Goal: Task Accomplishment & Management: Complete application form

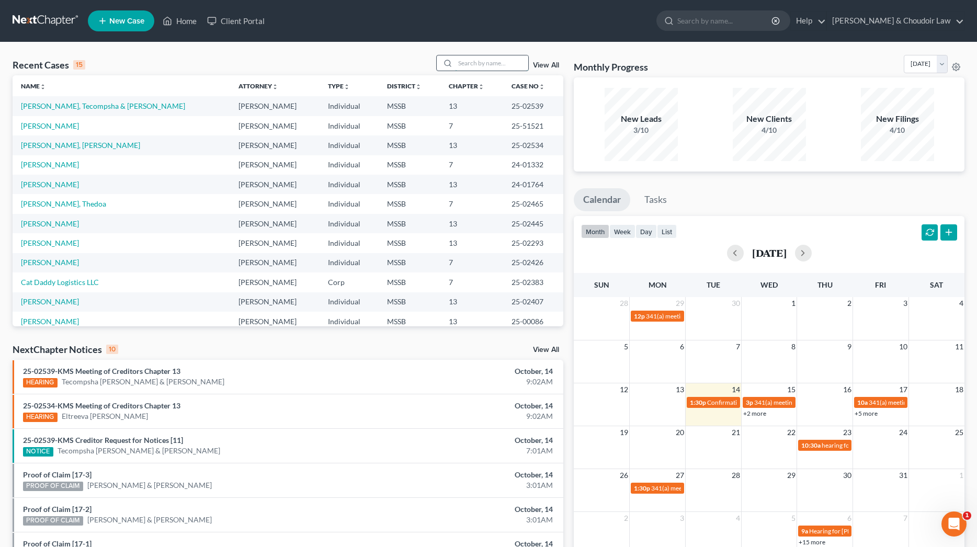
click at [480, 63] on input "search" at bounding box center [491, 62] width 73 height 15
type input "[PERSON_NAME]"
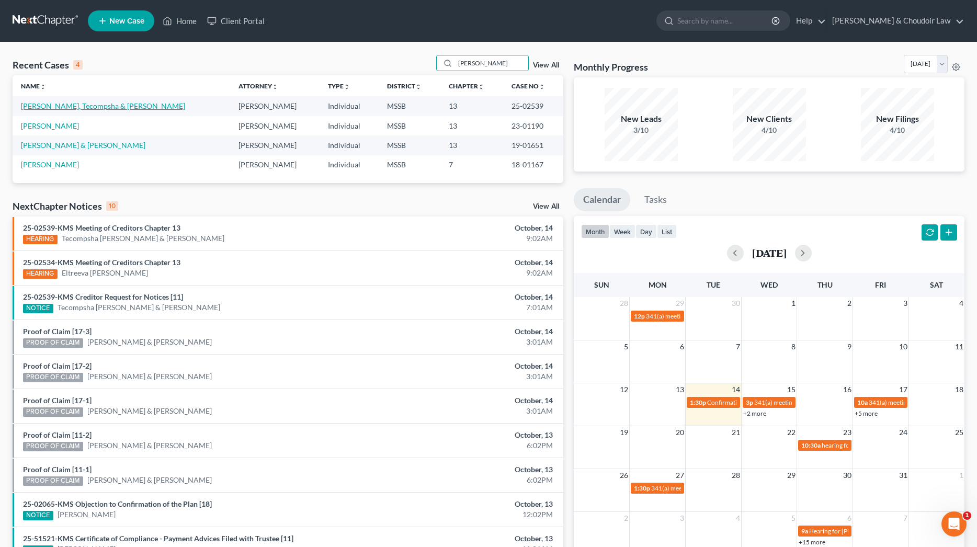
click at [59, 104] on link "[PERSON_NAME], Tecompsha & [PERSON_NAME]" at bounding box center [103, 106] width 164 height 9
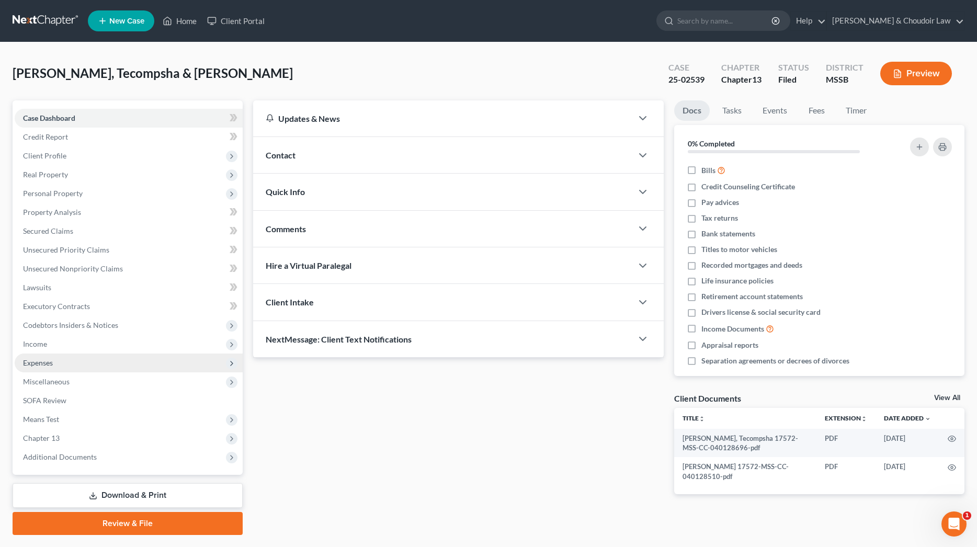
click at [44, 365] on span "Expenses" at bounding box center [38, 362] width 30 height 9
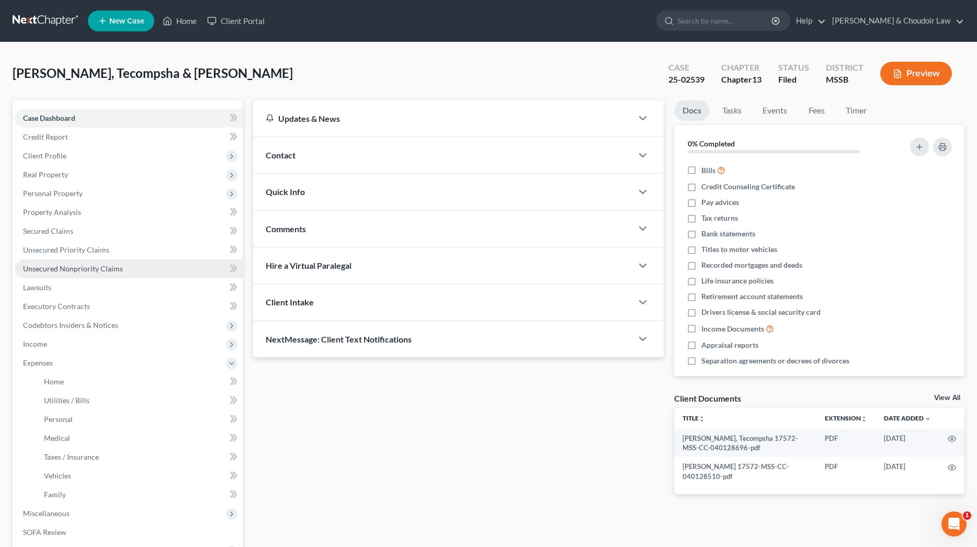
click at [58, 267] on span "Unsecured Nonpriority Claims" at bounding box center [73, 268] width 100 height 9
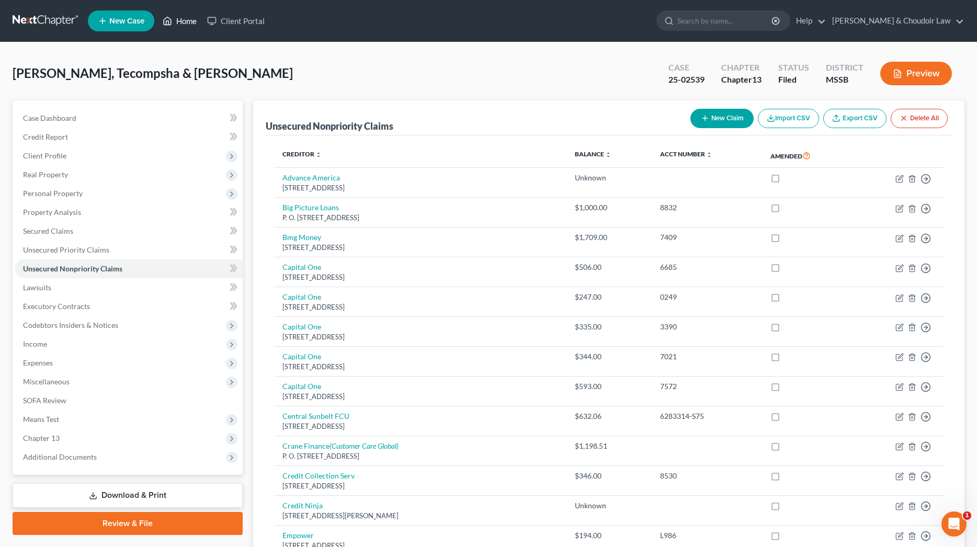
click at [186, 25] on link "Home" at bounding box center [180, 21] width 44 height 19
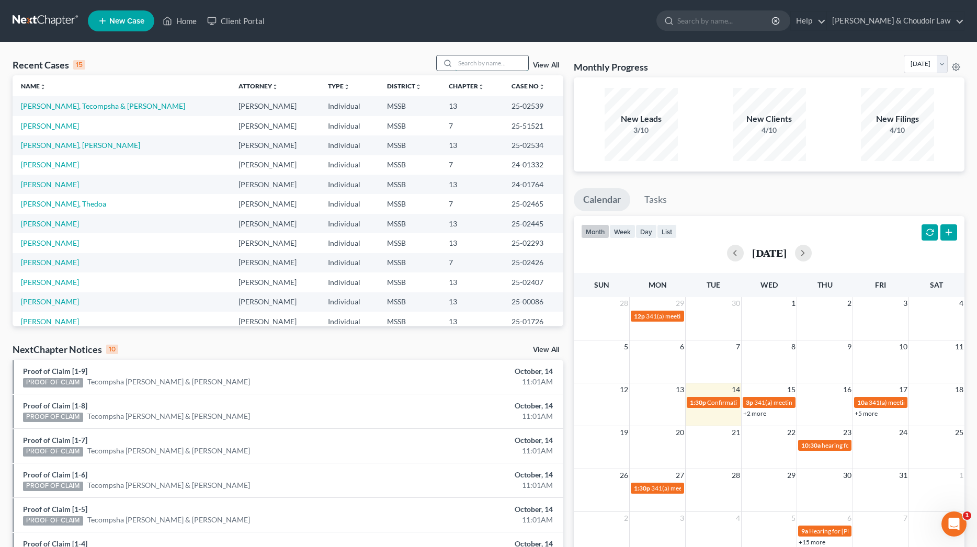
click at [469, 65] on input "search" at bounding box center [491, 62] width 73 height 15
type input "[PERSON_NAME]"
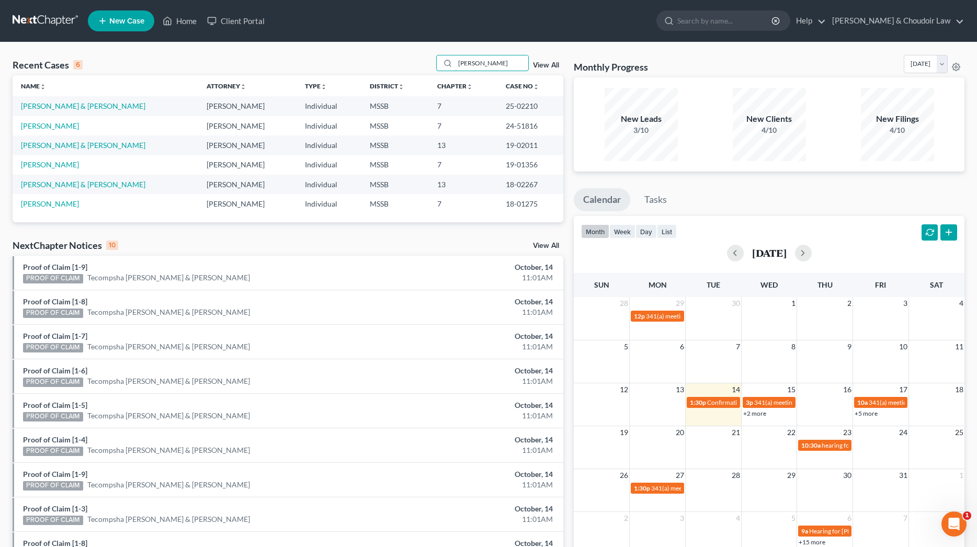
drag, startPoint x: 465, startPoint y: 65, endPoint x: 419, endPoint y: 63, distance: 46.6
click at [419, 63] on div "Recent Cases 6 [PERSON_NAME] View All" at bounding box center [288, 65] width 551 height 20
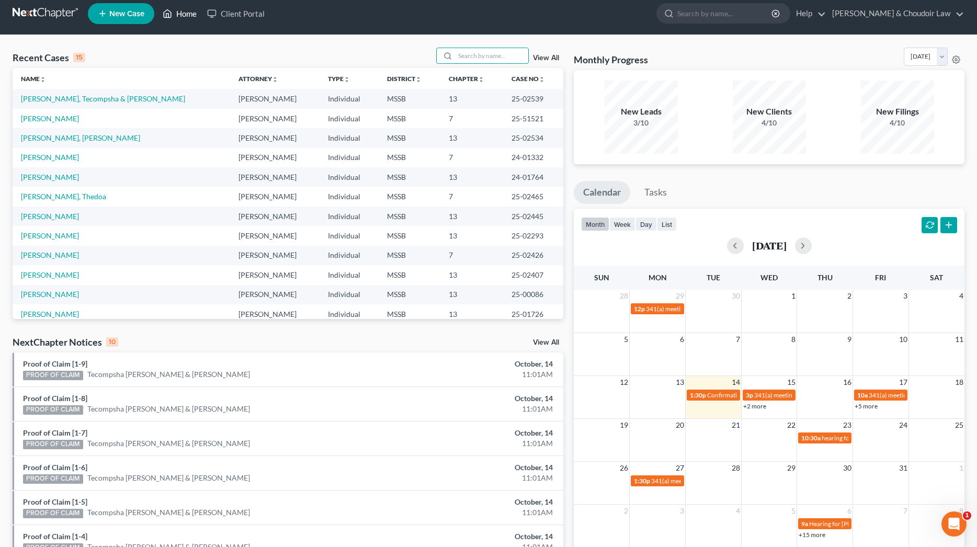
scroll to position [5, 0]
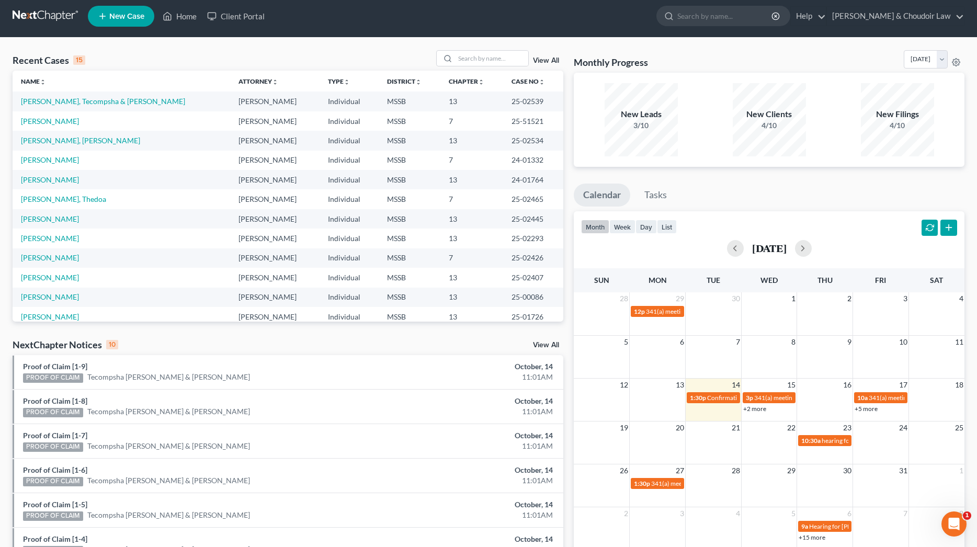
click at [128, 17] on span "New Case" at bounding box center [126, 17] width 35 height 8
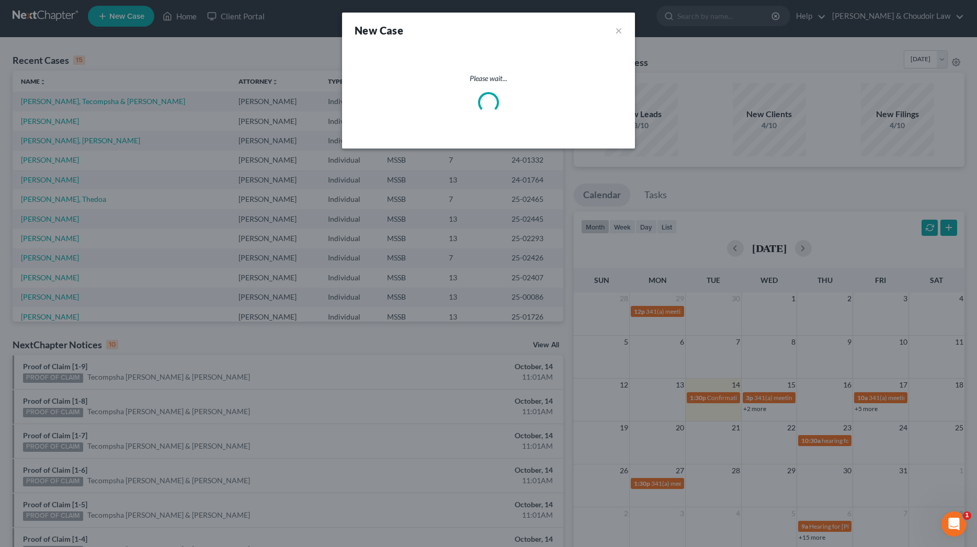
select select "44"
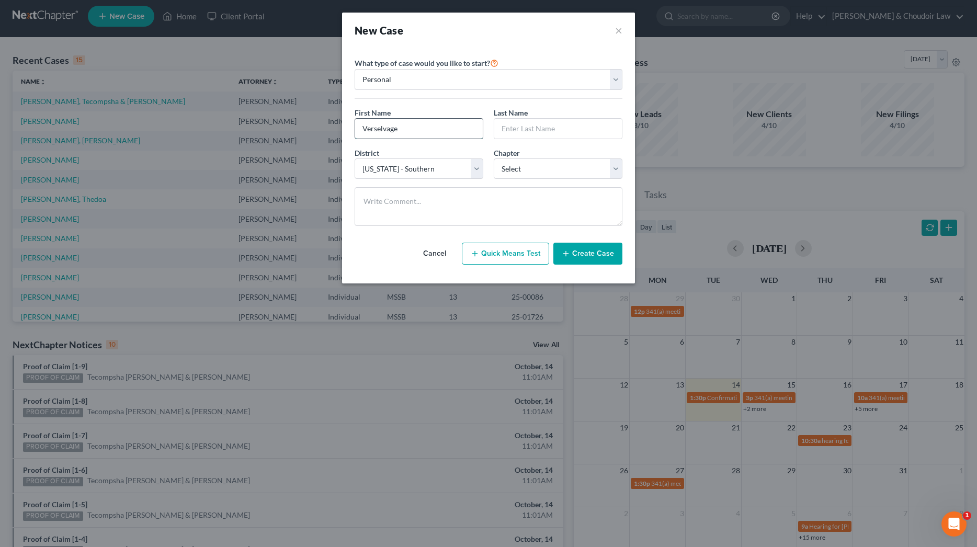
type input "Verselvage"
type input "[PERSON_NAME]"
select select "0"
click at [580, 260] on button "Create Case" at bounding box center [588, 254] width 69 height 22
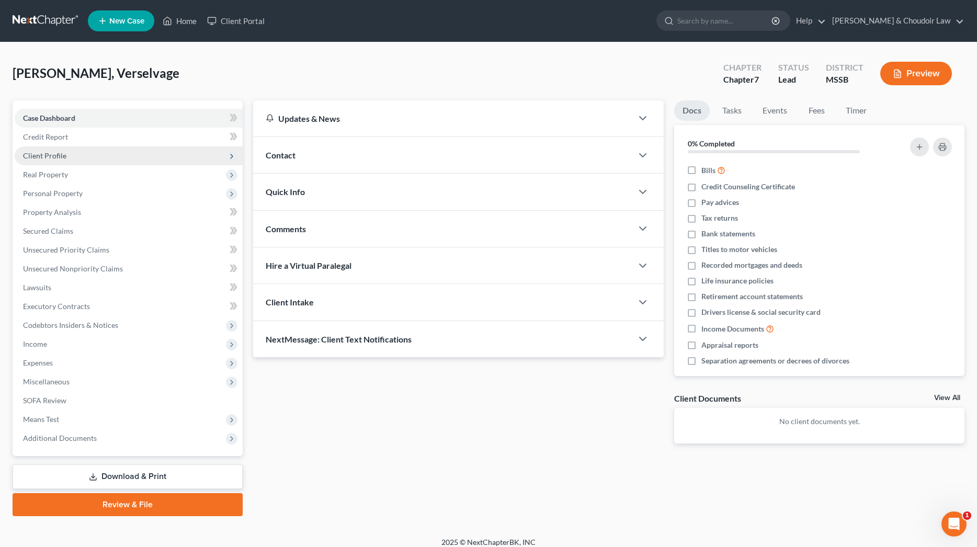
click at [61, 158] on span "Client Profile" at bounding box center [44, 155] width 43 height 9
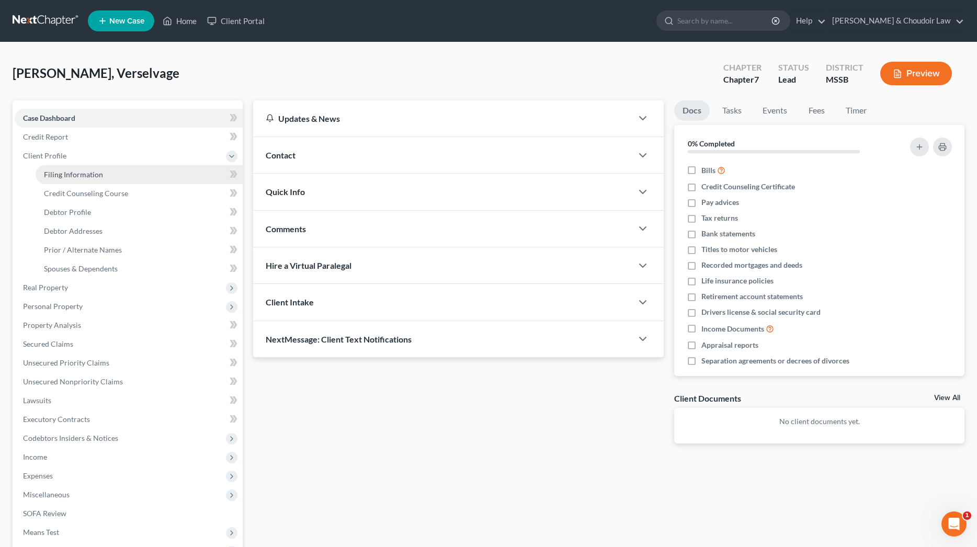
click at [63, 172] on span "Filing Information" at bounding box center [73, 174] width 59 height 9
select select "1"
select select "0"
select select "44"
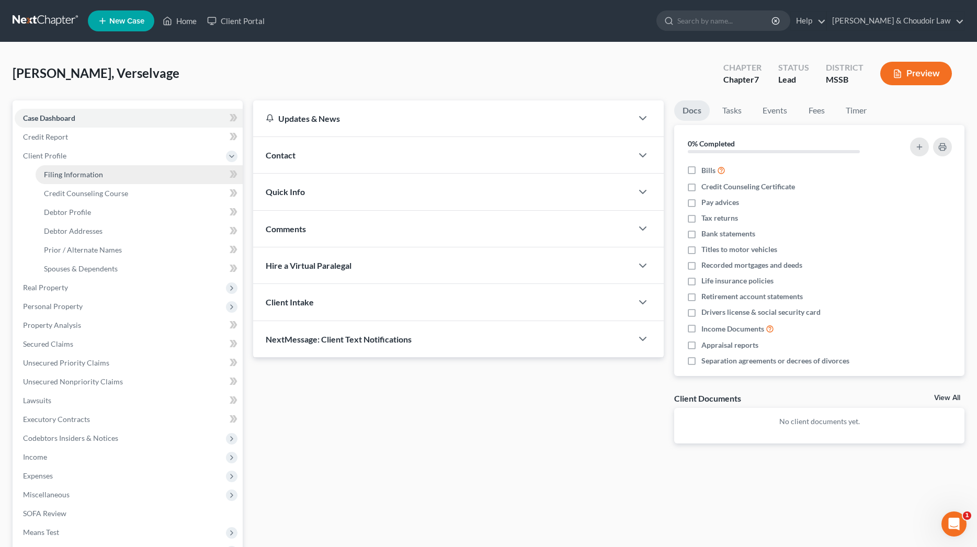
select select "25"
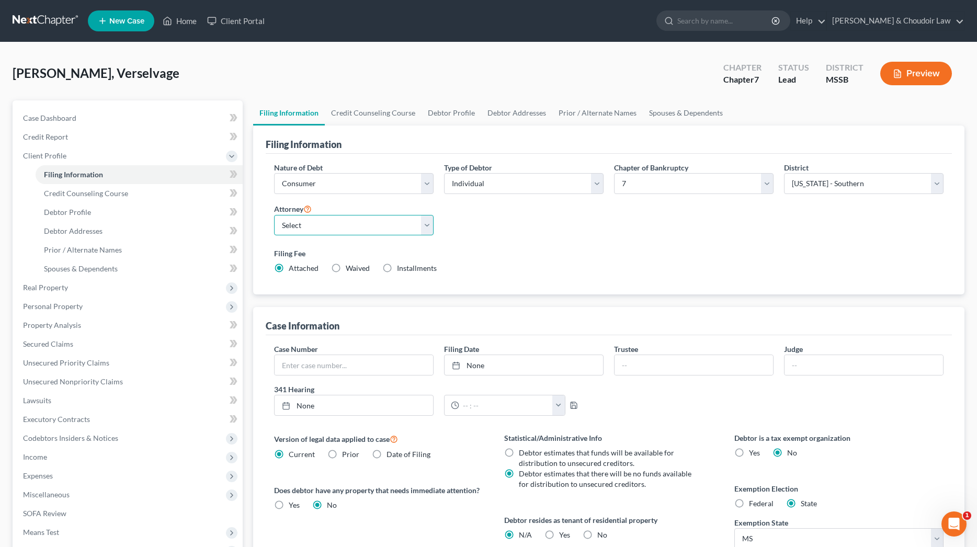
select select "0"
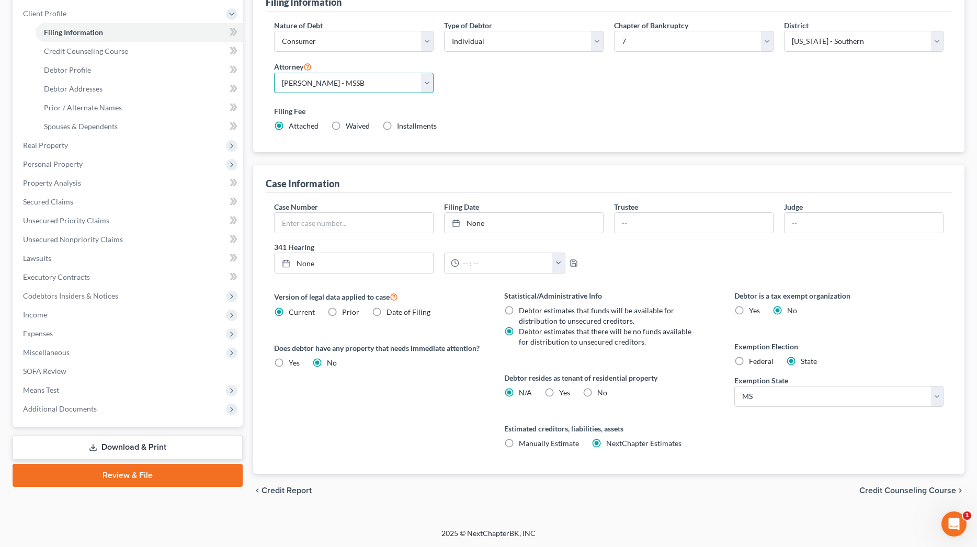
scroll to position [142, 0]
click at [599, 394] on span "No" at bounding box center [603, 392] width 10 height 9
click at [602, 394] on input "No" at bounding box center [605, 391] width 7 height 7
radio input "true"
radio input "false"
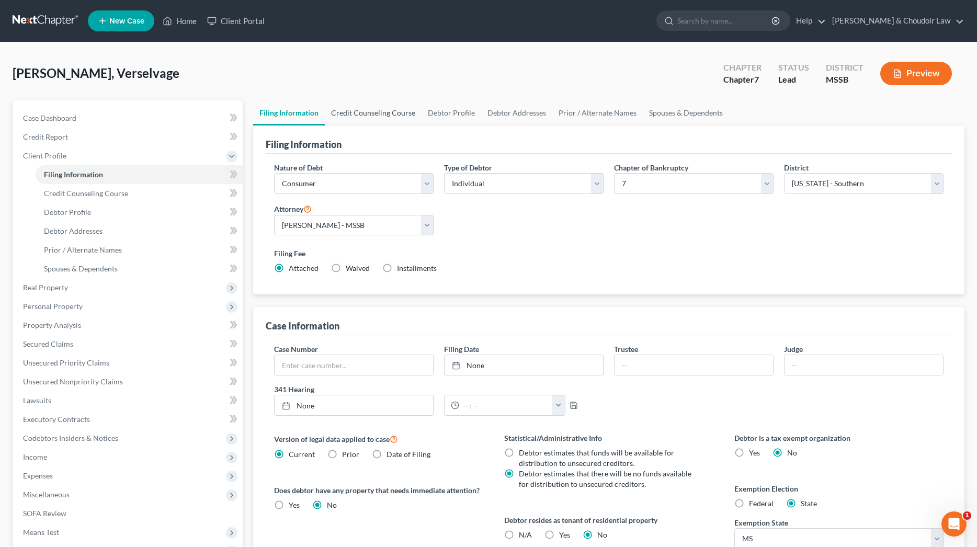
scroll to position [0, 0]
click at [351, 110] on link "Credit Counseling Course" at bounding box center [373, 112] width 97 height 25
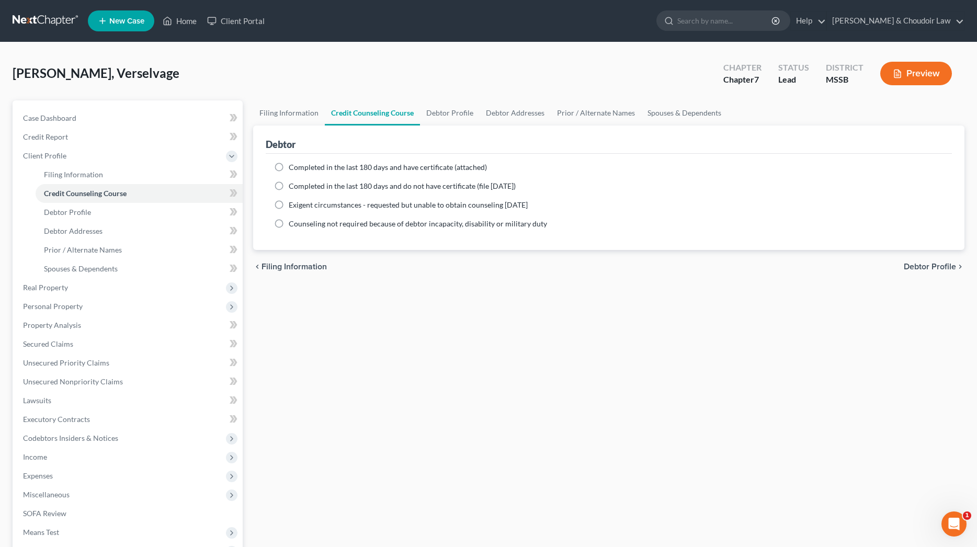
click at [309, 167] on span "Completed in the last 180 days and have certificate (attached)" at bounding box center [388, 167] width 198 height 9
click at [300, 167] on input "Completed in the last 180 days and have certificate (attached)" at bounding box center [296, 165] width 7 height 7
radio input "true"
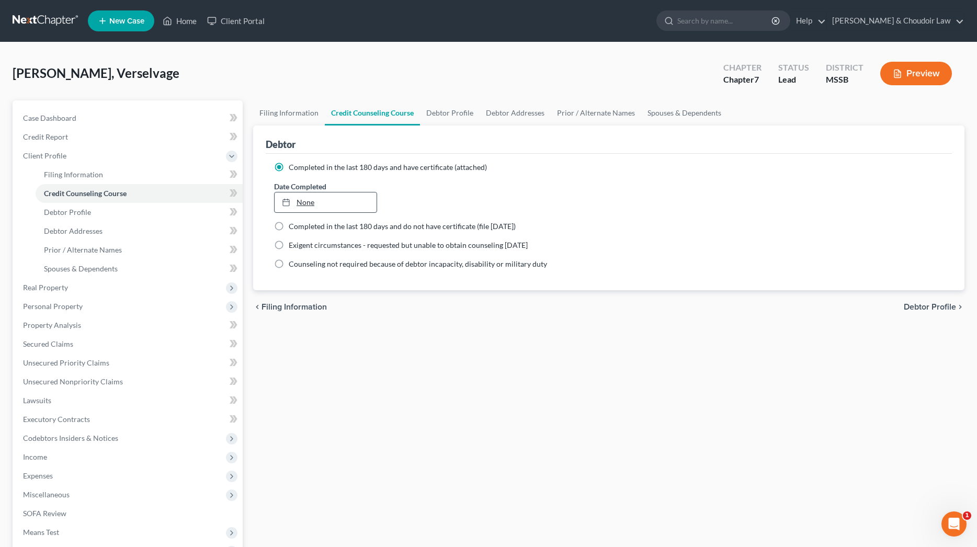
click at [318, 194] on link "None" at bounding box center [326, 203] width 102 height 20
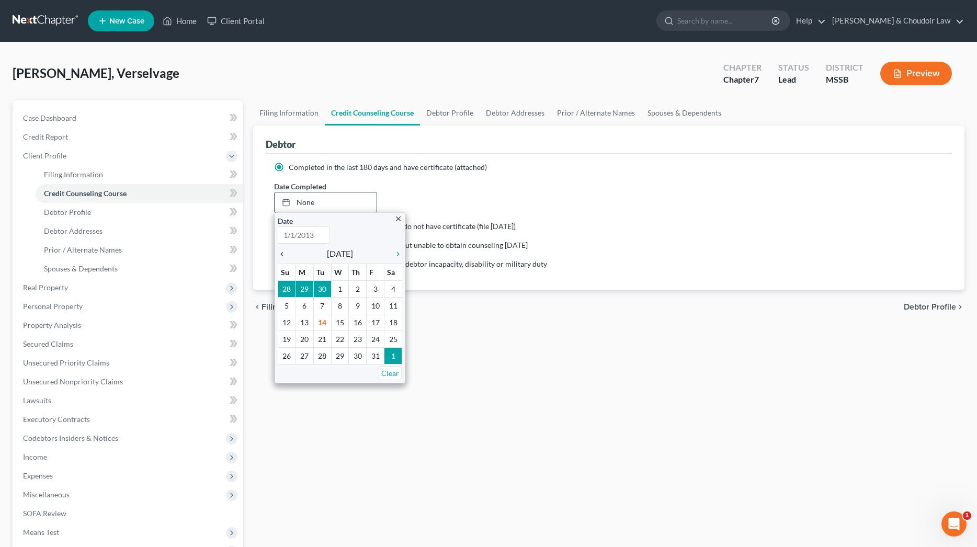
type input "[DATE]"
click at [284, 255] on icon "chevron_left" at bounding box center [285, 254] width 14 height 8
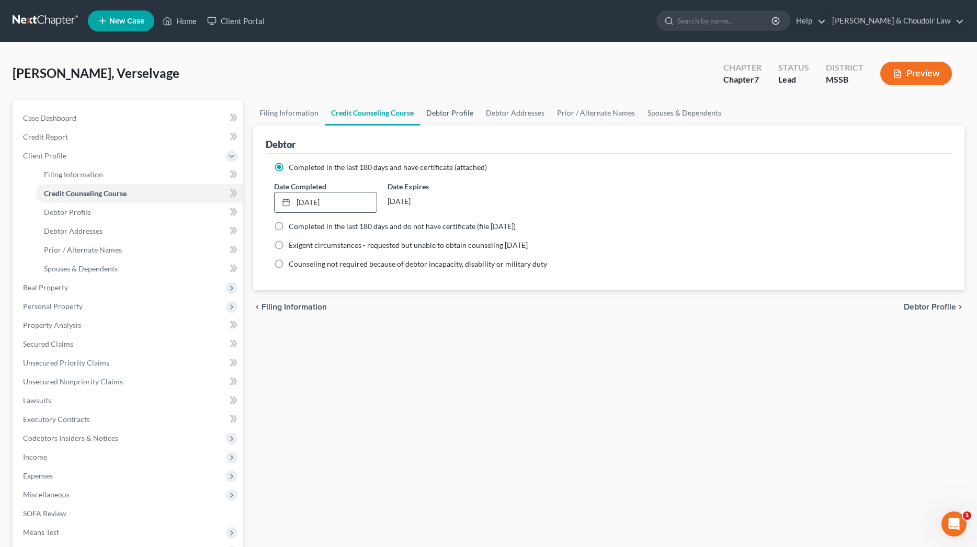
click at [446, 116] on link "Debtor Profile" at bounding box center [450, 112] width 60 height 25
select select "0"
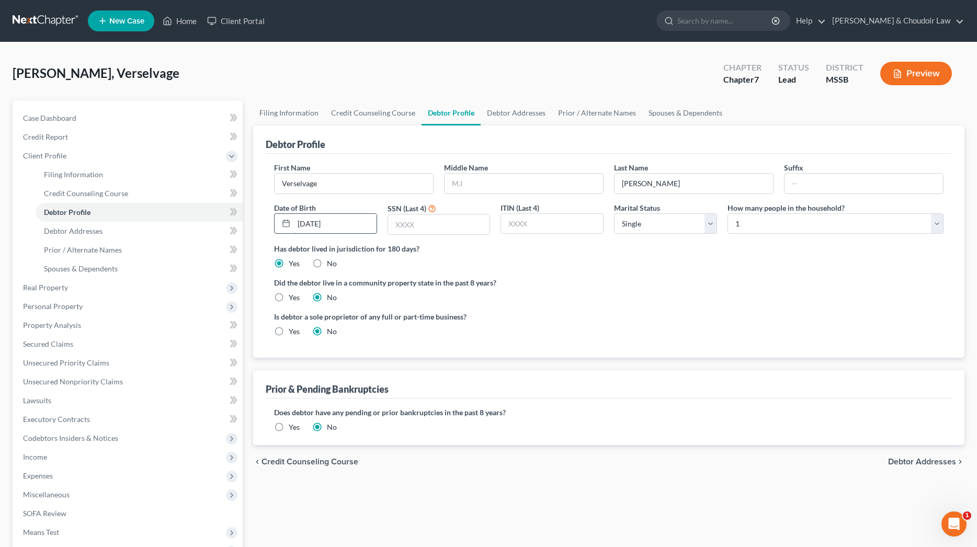
type input "[DATE]"
type input "8008"
click at [516, 120] on link "Debtor Addresses" at bounding box center [516, 112] width 71 height 25
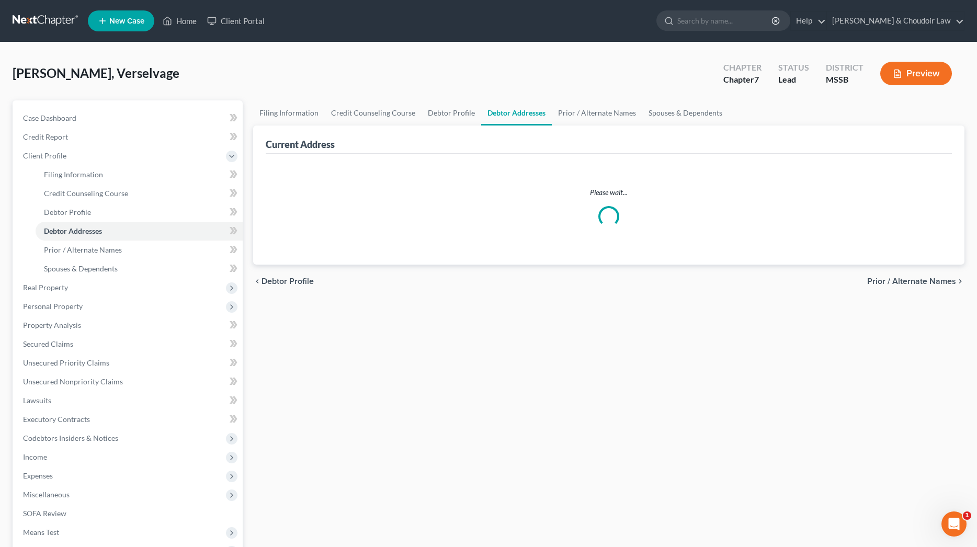
select select "0"
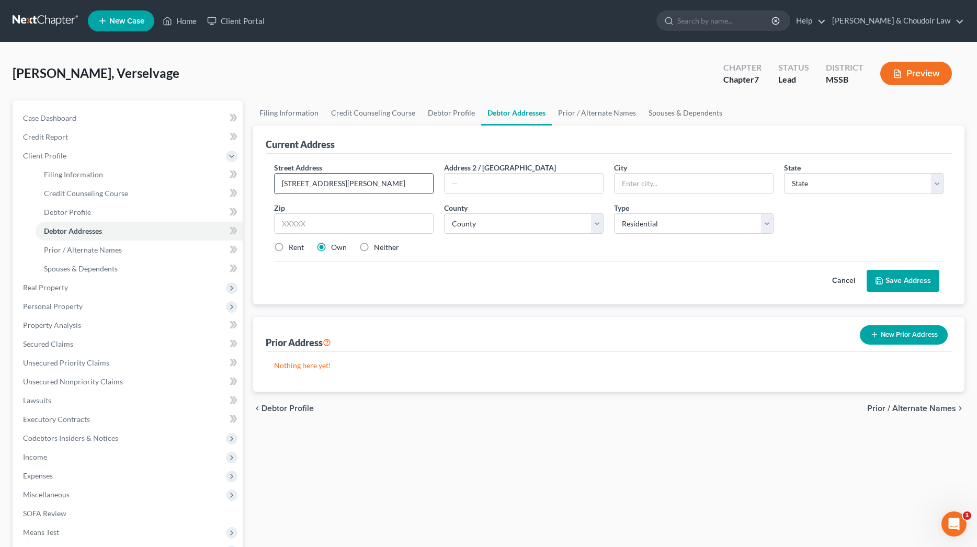
type input "[STREET_ADDRESS][PERSON_NAME]"
type input "Magnolia"
select select "25"
type input "39652"
select select "56"
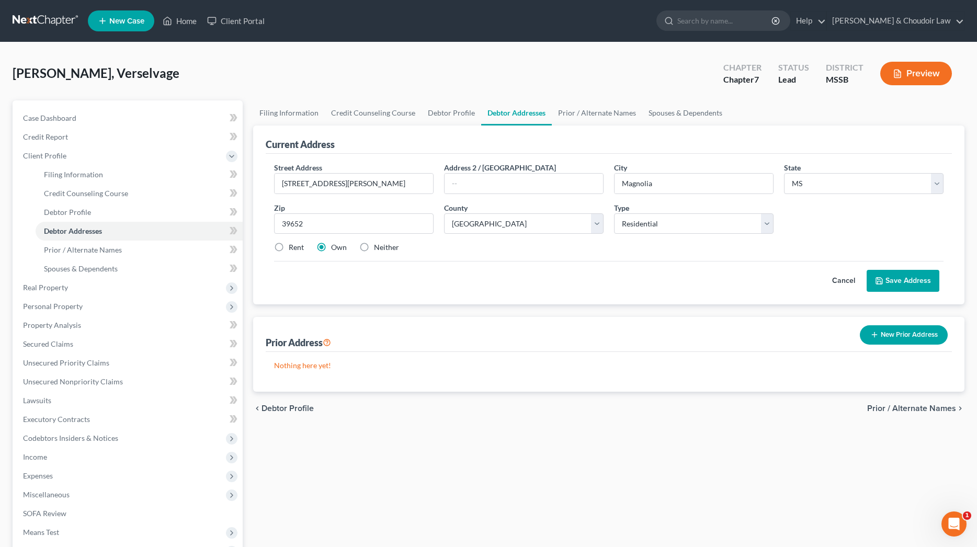
click at [394, 247] on label "Neither" at bounding box center [386, 247] width 25 height 10
click at [385, 247] on input "Neither" at bounding box center [381, 245] width 7 height 7
radio input "true"
click at [891, 277] on button "Save Address" at bounding box center [903, 281] width 73 height 22
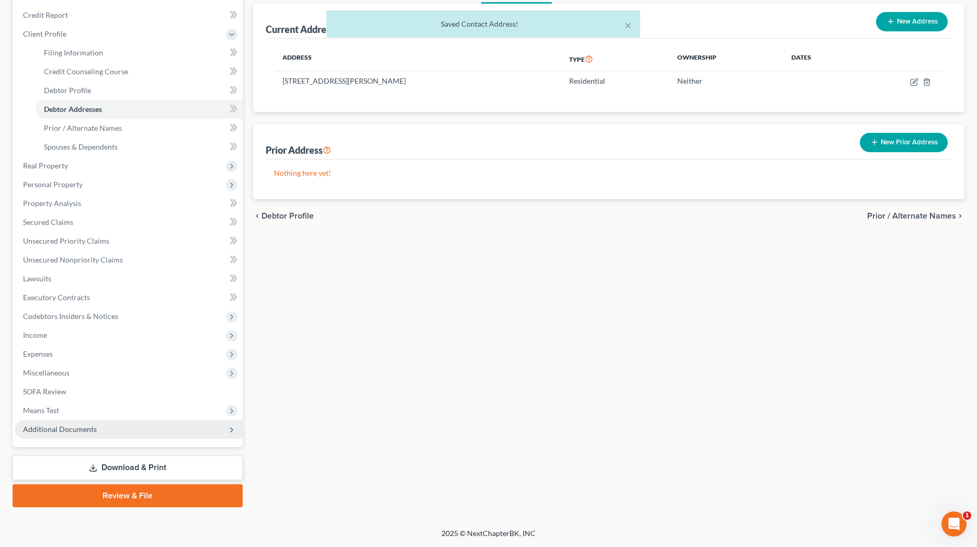
click at [86, 431] on span "Additional Documents" at bounding box center [60, 429] width 74 height 9
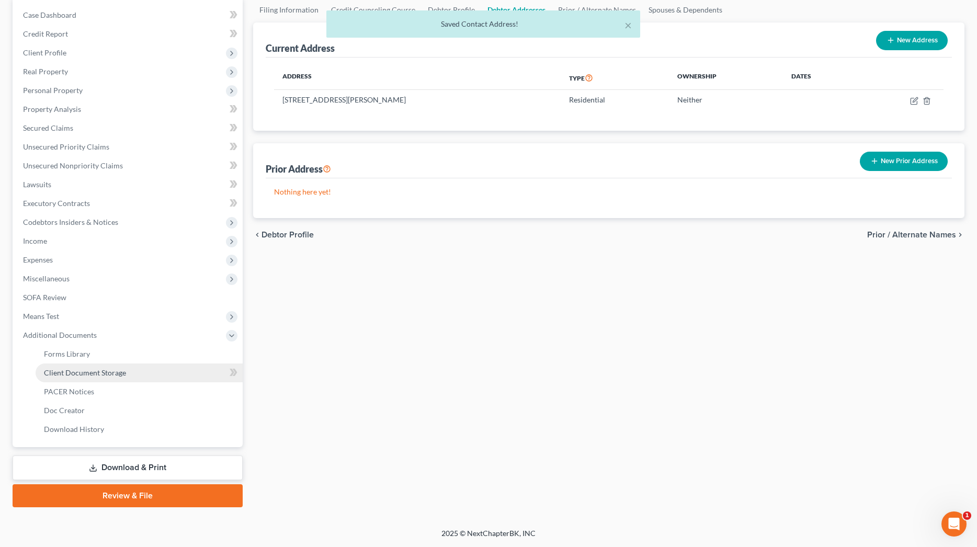
click at [115, 373] on span "Client Document Storage" at bounding box center [85, 372] width 82 height 9
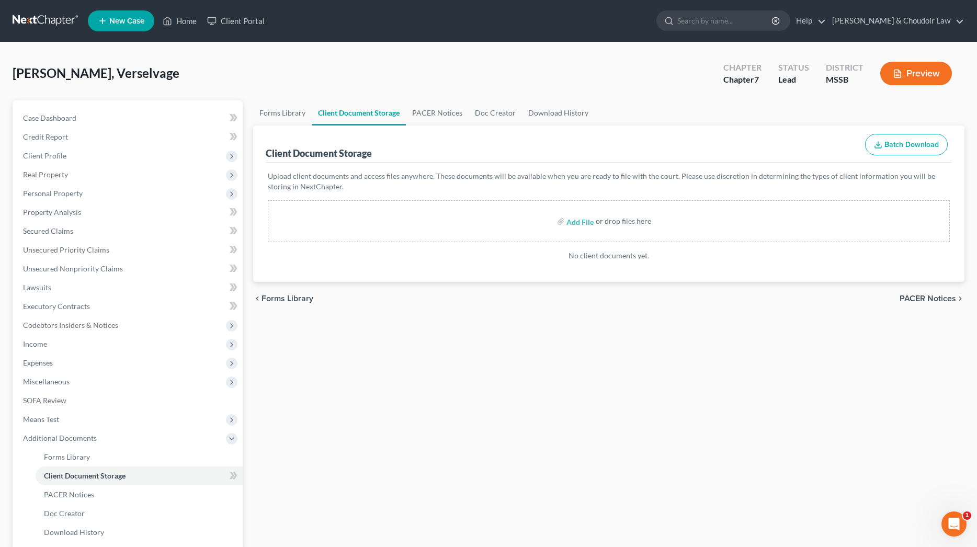
scroll to position [1, 0]
click at [581, 223] on input "file" at bounding box center [579, 220] width 25 height 19
type input "C:\fakepath\[PERSON_NAME], Verselvage 17572-MSS-CC-040013979.pdf"
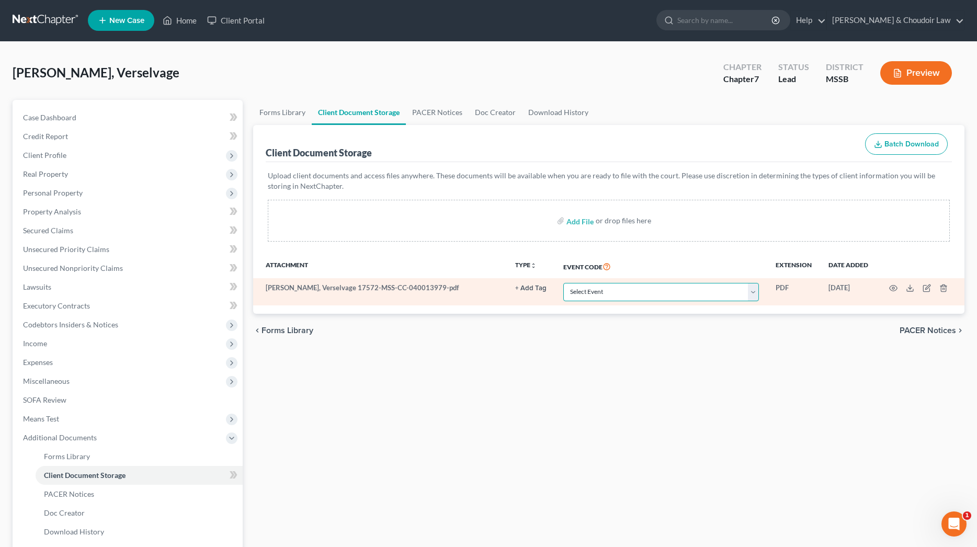
select select "4"
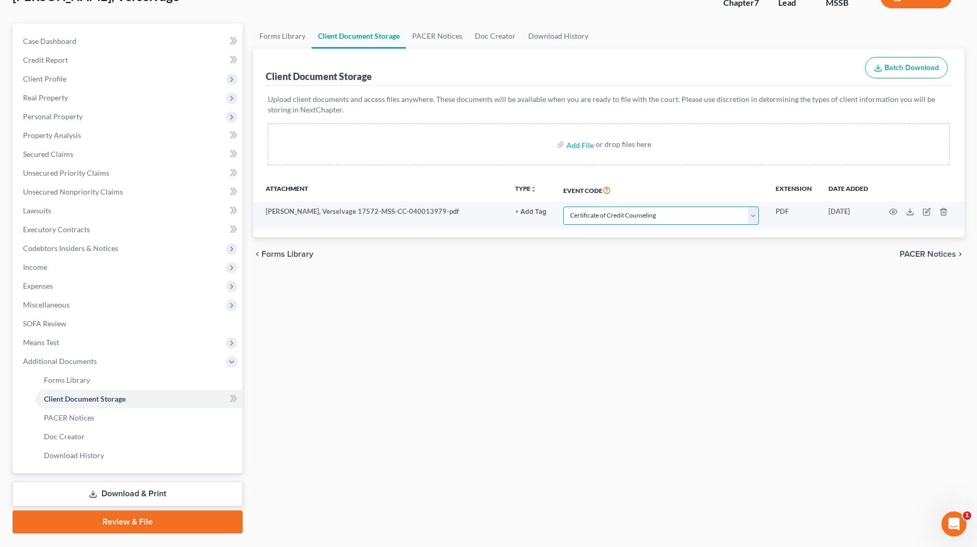
scroll to position [85, 0]
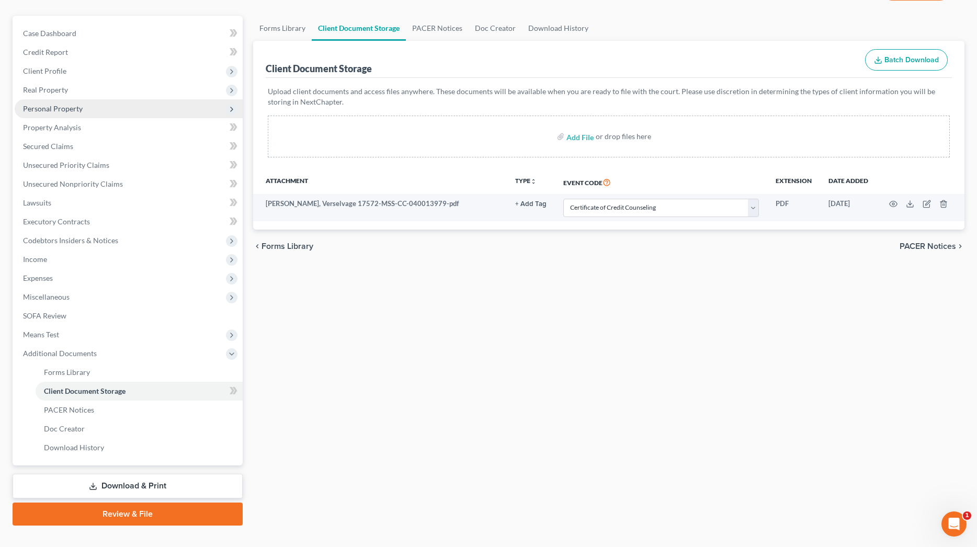
click at [52, 108] on span "Personal Property" at bounding box center [53, 108] width 60 height 9
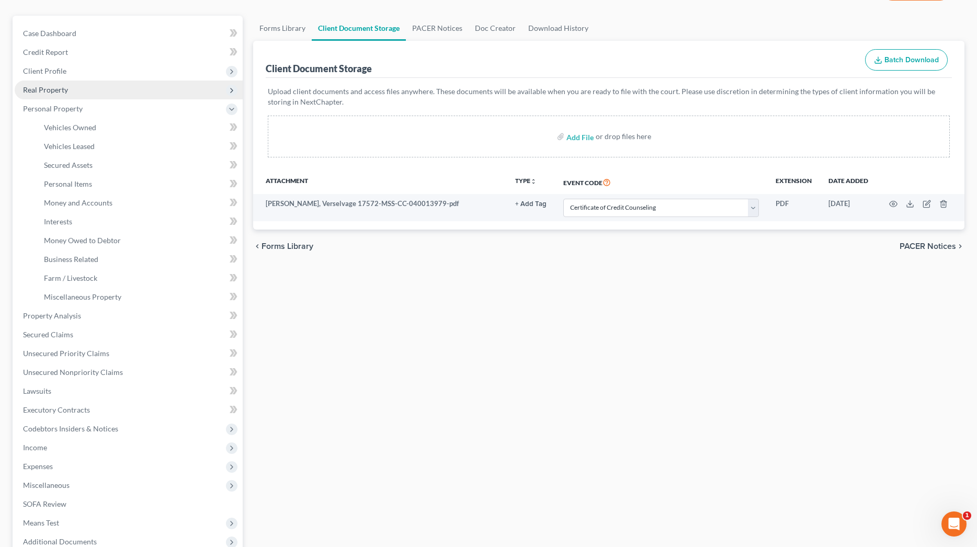
click at [48, 92] on span "Real Property" at bounding box center [45, 89] width 45 height 9
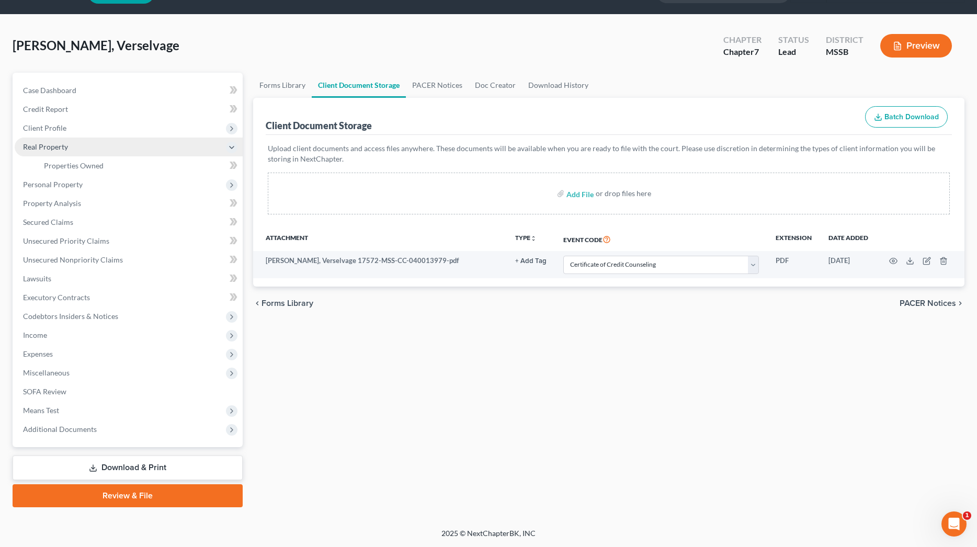
scroll to position [28, 0]
click at [65, 188] on span "Personal Property" at bounding box center [53, 184] width 60 height 9
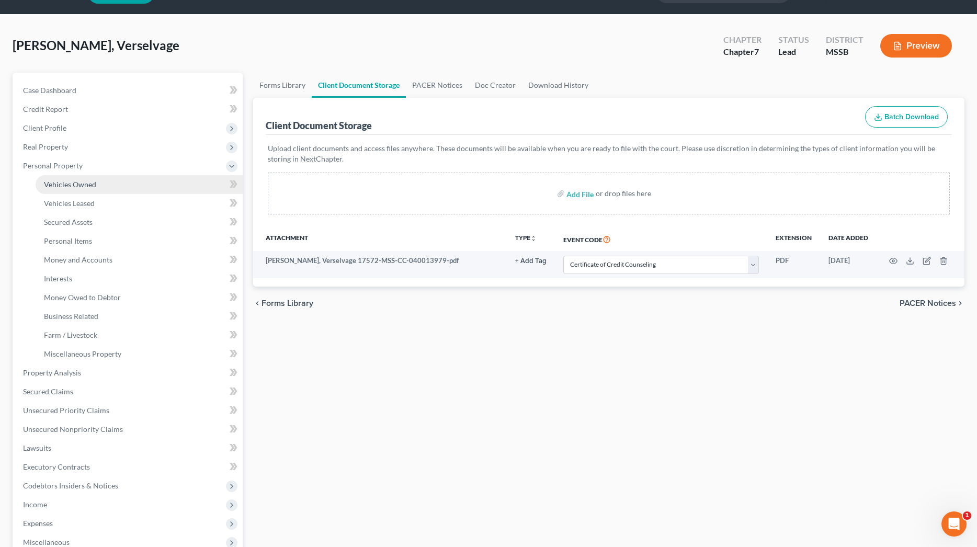
click at [66, 187] on span "Vehicles Owned" at bounding box center [70, 184] width 52 height 9
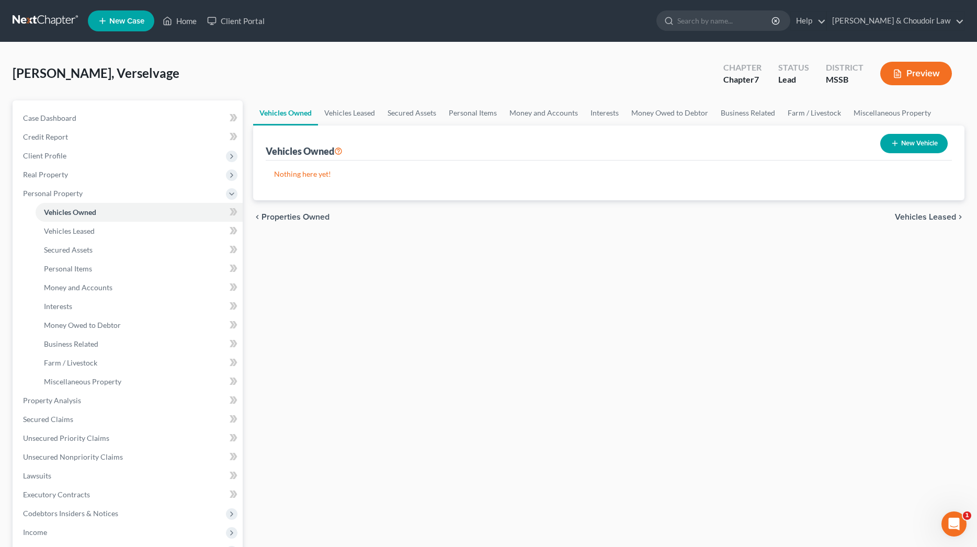
click at [892, 142] on icon "button" at bounding box center [895, 143] width 8 height 8
select select "0"
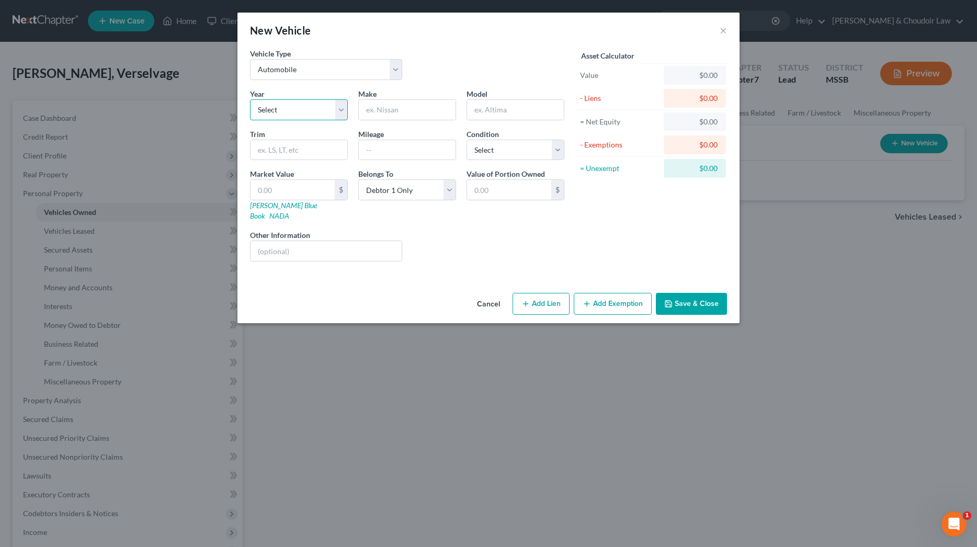
select select "29"
click at [423, 110] on input "text" at bounding box center [407, 110] width 97 height 20
type input "Ford"
type input "F-150"
type input "unknown"
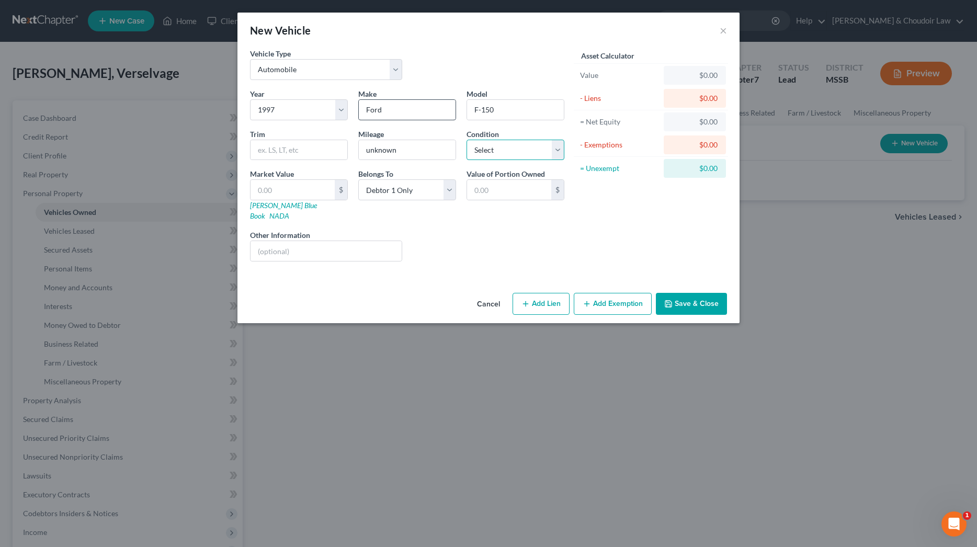
select select "4"
type input "5"
type input "5.00"
type input "50"
type input "50.00"
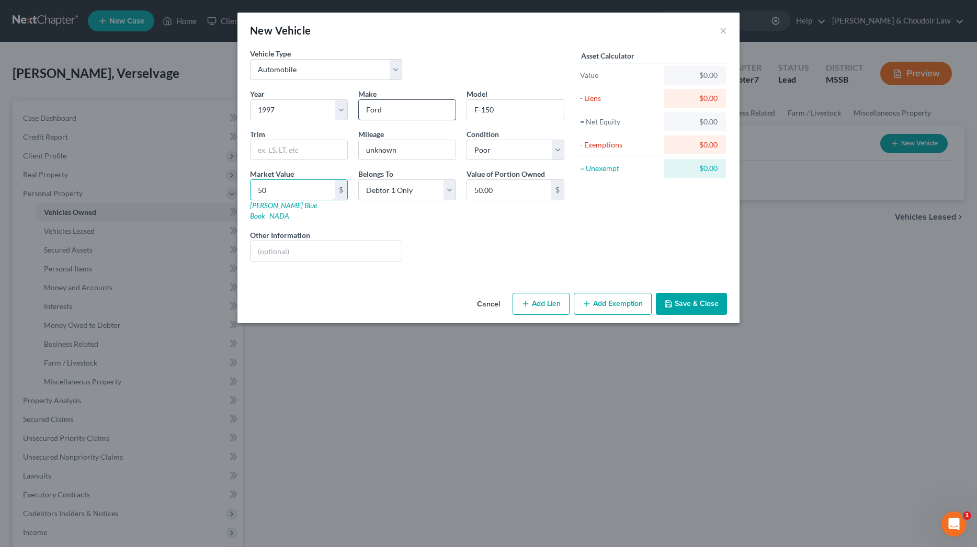
type input "500"
type input "500.00"
type input "has not run in 3+ years"
click at [707, 298] on button "Save & Close" at bounding box center [691, 304] width 71 height 22
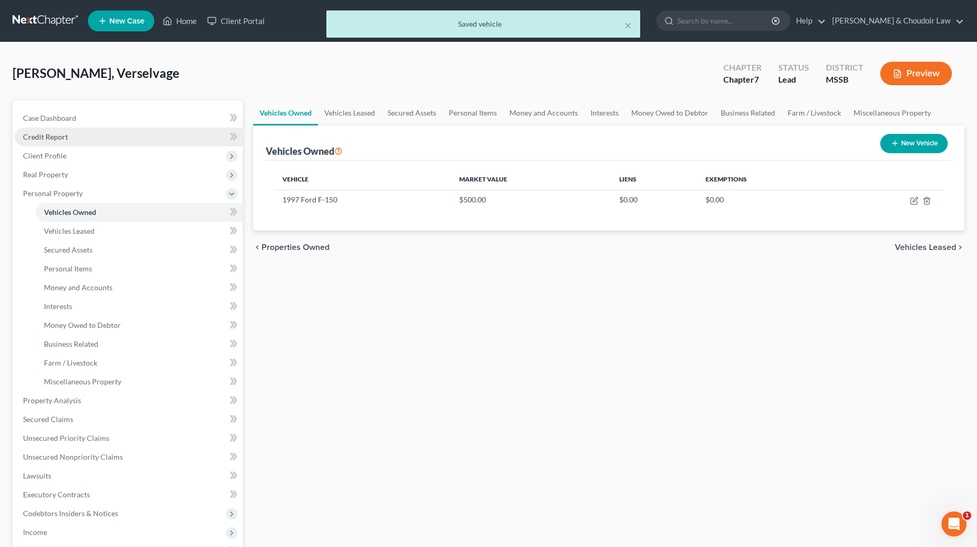
click at [32, 137] on span "Credit Report" at bounding box center [45, 136] width 45 height 9
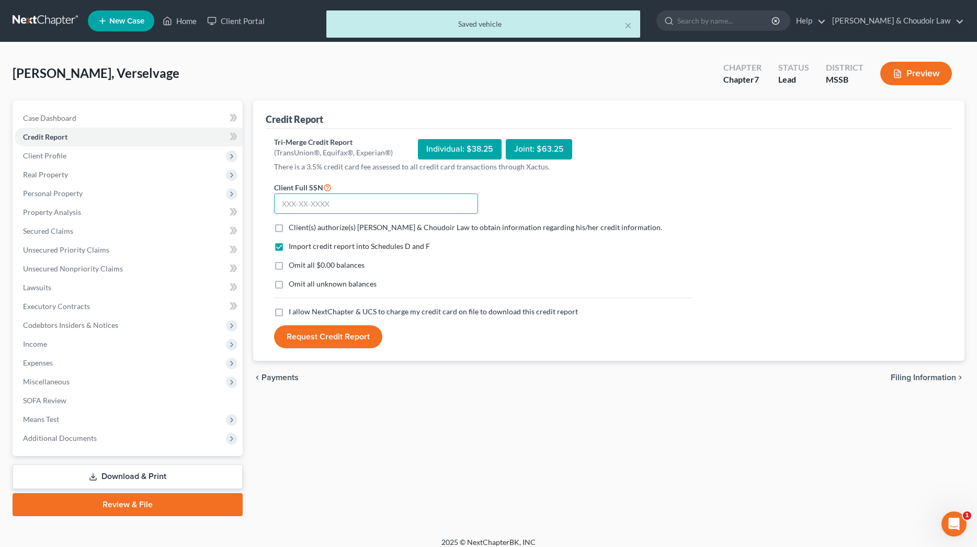
click at [373, 204] on input "text" at bounding box center [376, 204] width 204 height 21
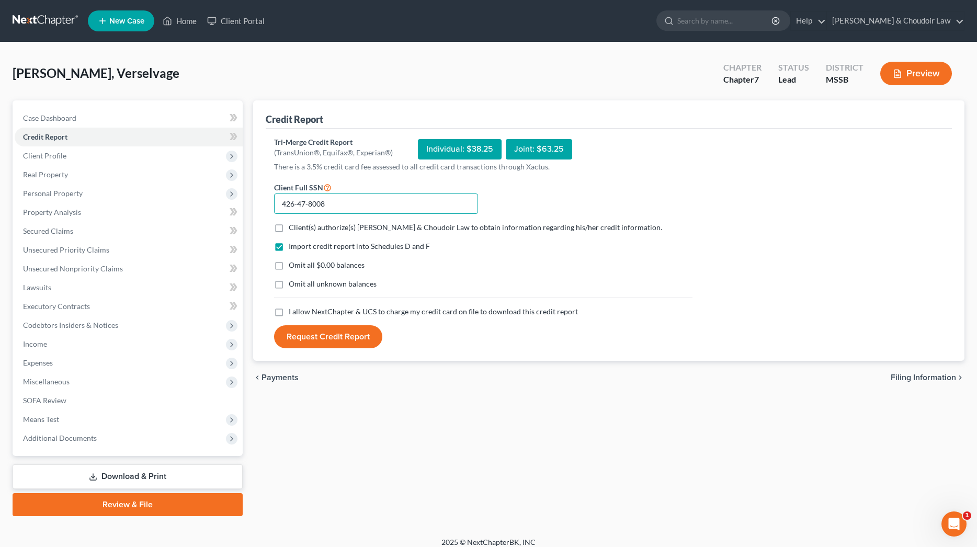
type input "426-47-8008"
click at [389, 226] on span "Client(s) authorize(s) [PERSON_NAME] & Choudoir Law to obtain information regar…" at bounding box center [476, 227] width 374 height 9
click at [300, 226] on input "Client(s) authorize(s) [PERSON_NAME] & Choudoir Law to obtain information regar…" at bounding box center [296, 225] width 7 height 7
checkbox input "true"
click at [325, 272] on div "Import credit report into Schedules D and F Omit all $0.00 balances Omit all un…" at bounding box center [483, 273] width 429 height 65
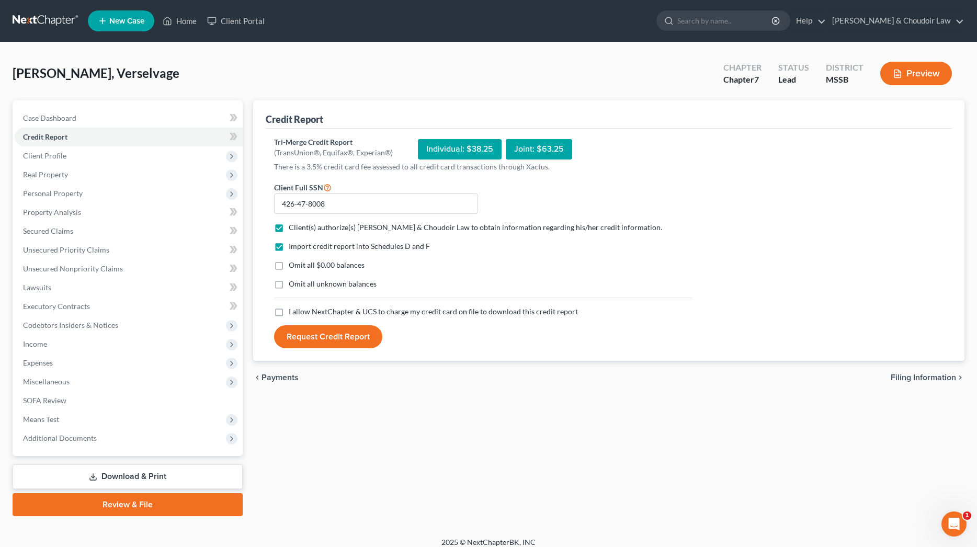
drag, startPoint x: 325, startPoint y: 267, endPoint x: 322, endPoint y: 288, distance: 21.2
click at [324, 267] on span "Omit all $0.00 balances" at bounding box center [327, 265] width 76 height 9
click at [300, 267] on input "Omit all $0.00 balances" at bounding box center [296, 263] width 7 height 7
checkbox input "true"
click at [322, 289] on label "Omit all unknown balances" at bounding box center [333, 284] width 88 height 10
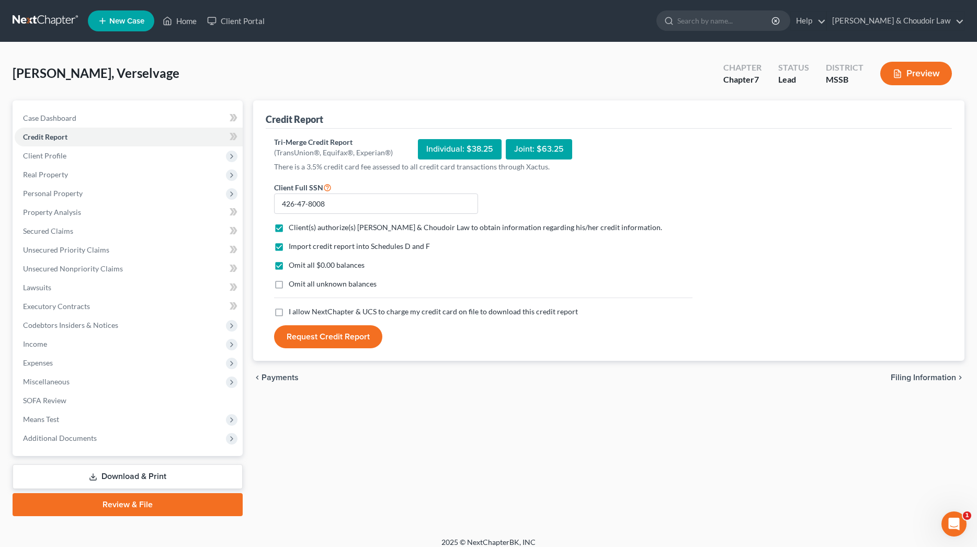
click at [300, 286] on input "Omit all unknown balances" at bounding box center [296, 282] width 7 height 7
checkbox input "true"
drag, startPoint x: 325, startPoint y: 307, endPoint x: 329, endPoint y: 319, distance: 12.6
click at [325, 307] on span "I allow NextChapter & UCS to charge my credit card on file to download this cre…" at bounding box center [433, 311] width 289 height 9
click at [300, 307] on input "I allow NextChapter & UCS to charge my credit card on file to download this cre…" at bounding box center [296, 310] width 7 height 7
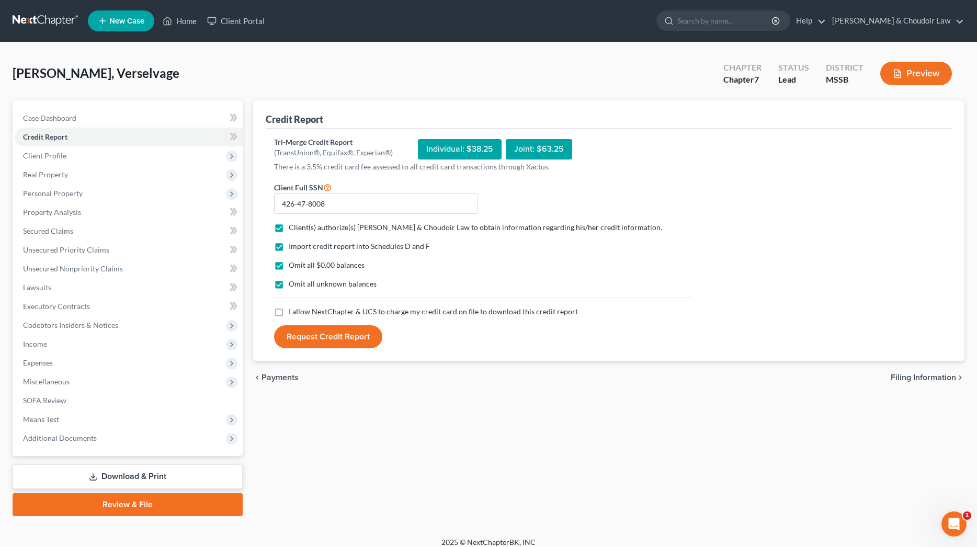
checkbox input "true"
click at [329, 340] on button "Request Credit Report" at bounding box center [328, 336] width 108 height 23
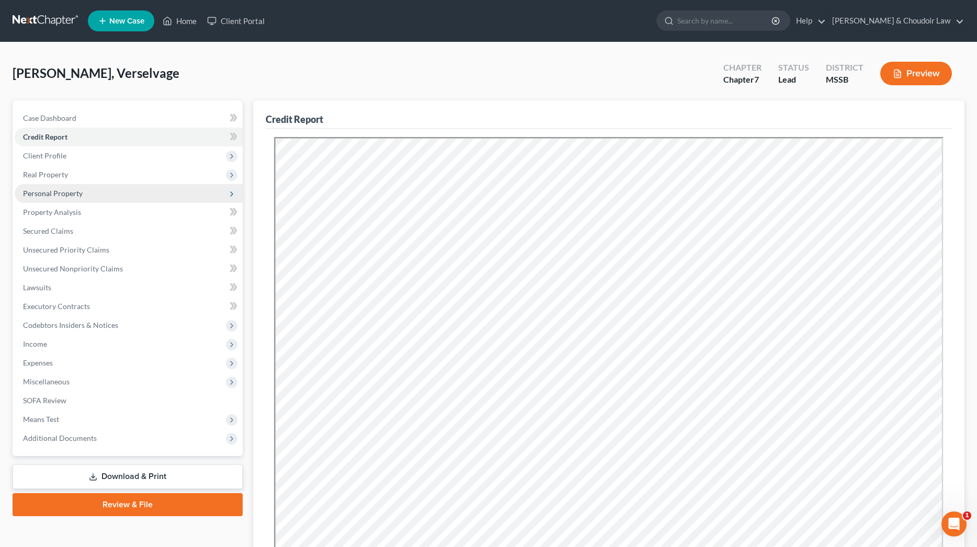
click at [48, 192] on span "Personal Property" at bounding box center [53, 193] width 60 height 9
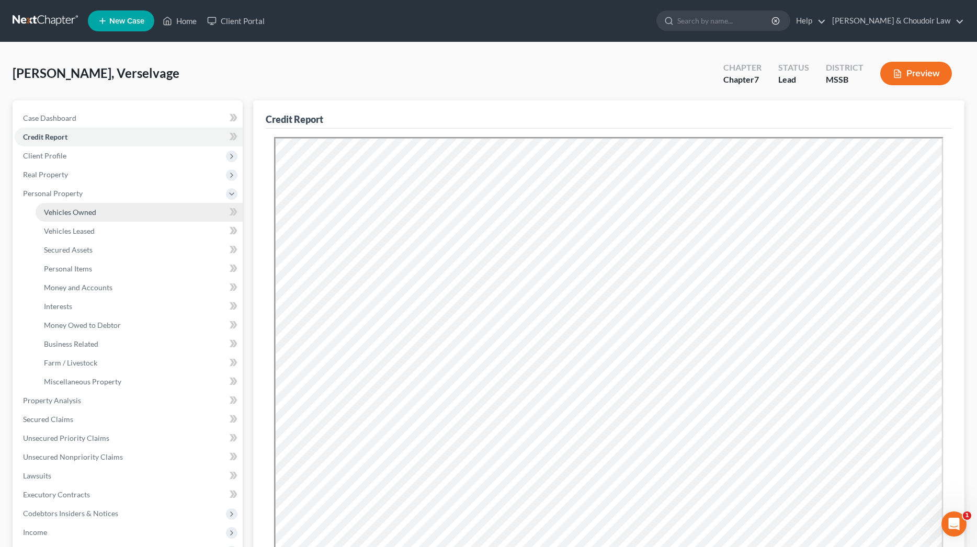
click at [57, 213] on span "Vehicles Owned" at bounding box center [70, 212] width 52 height 9
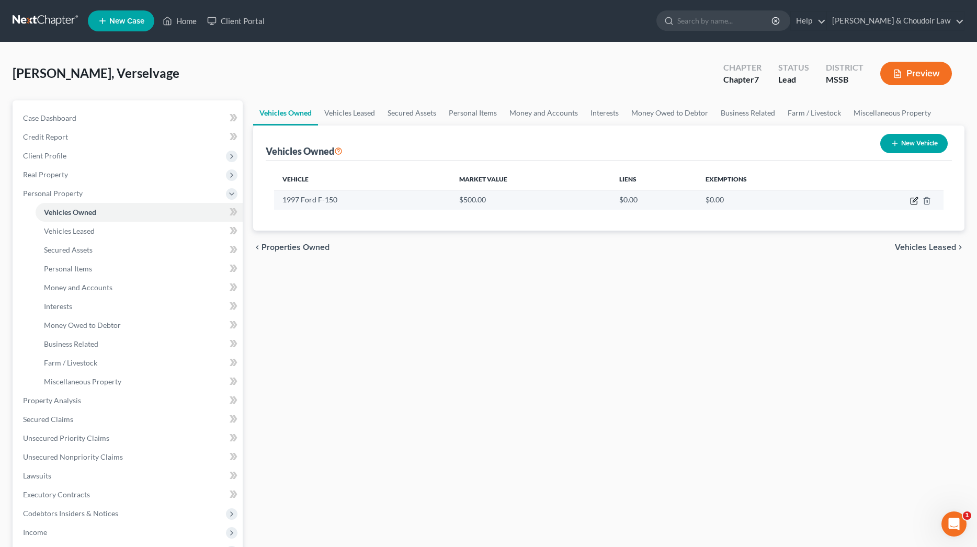
click at [914, 200] on icon "button" at bounding box center [915, 199] width 5 height 5
select select "0"
select select "29"
select select "4"
select select "0"
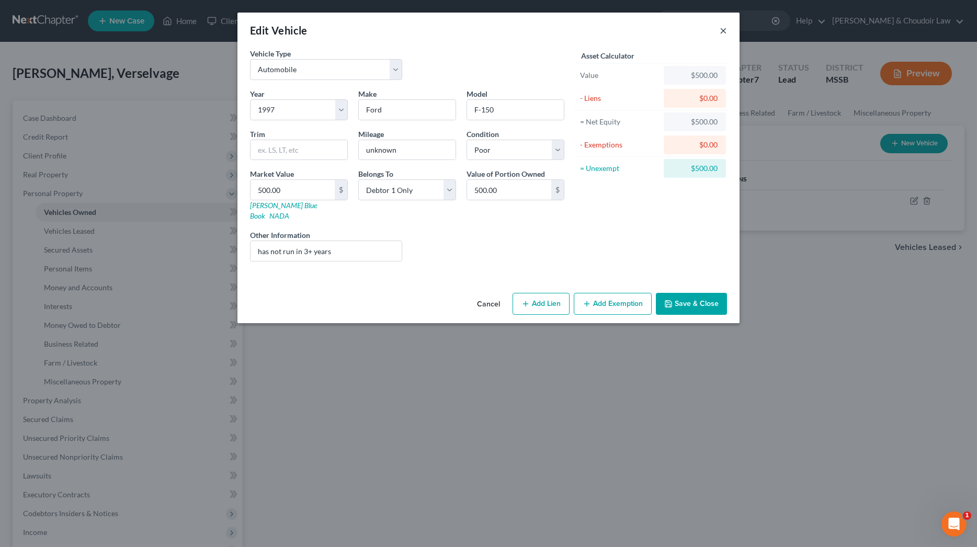
click at [720, 30] on button "×" at bounding box center [723, 30] width 7 height 13
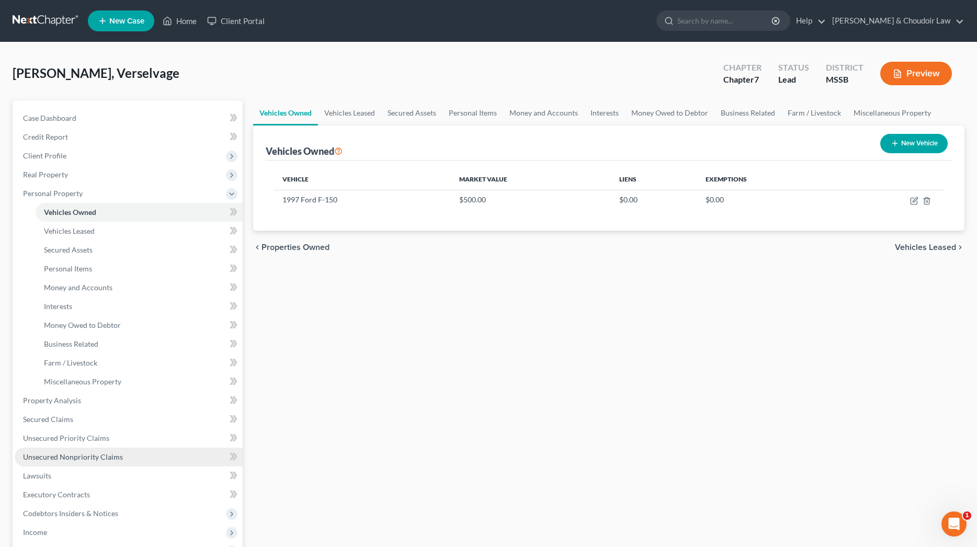
click at [80, 456] on span "Unsecured Nonpriority Claims" at bounding box center [73, 457] width 100 height 9
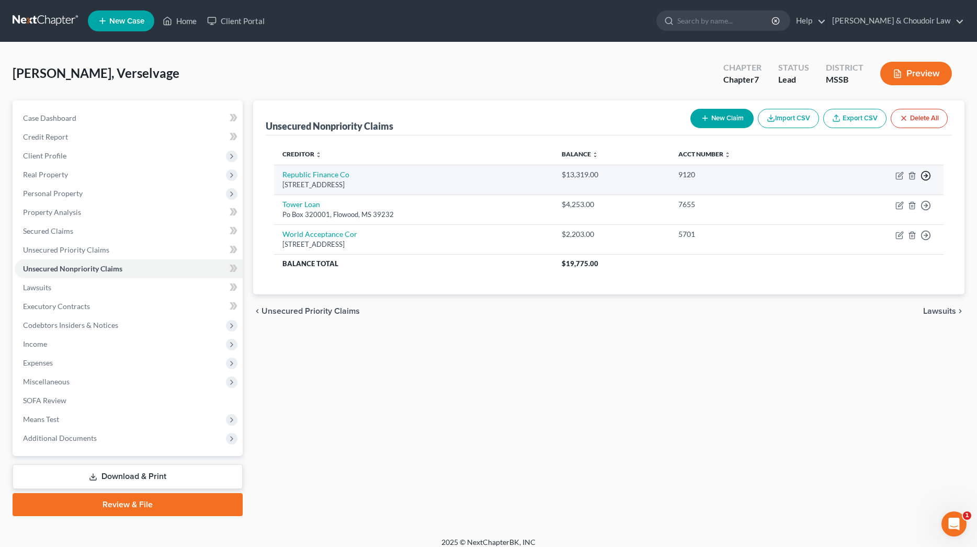
click at [927, 175] on polyline "button" at bounding box center [927, 176] width 2 height 4
click at [870, 181] on link "Move to D" at bounding box center [878, 183] width 87 height 18
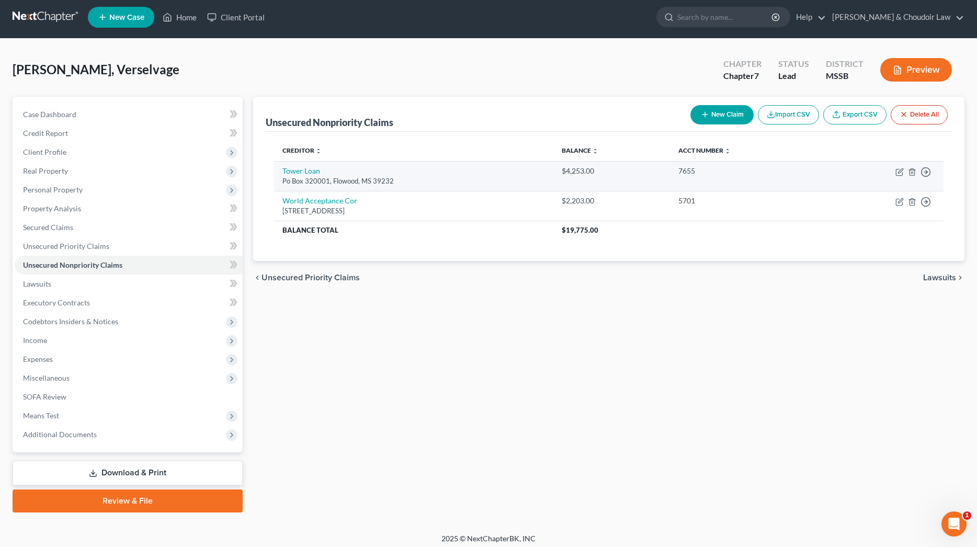
scroll to position [4, 0]
click at [927, 172] on line "button" at bounding box center [927, 172] width 4 height 0
click at [872, 184] on link "Move to D" at bounding box center [878, 180] width 87 height 18
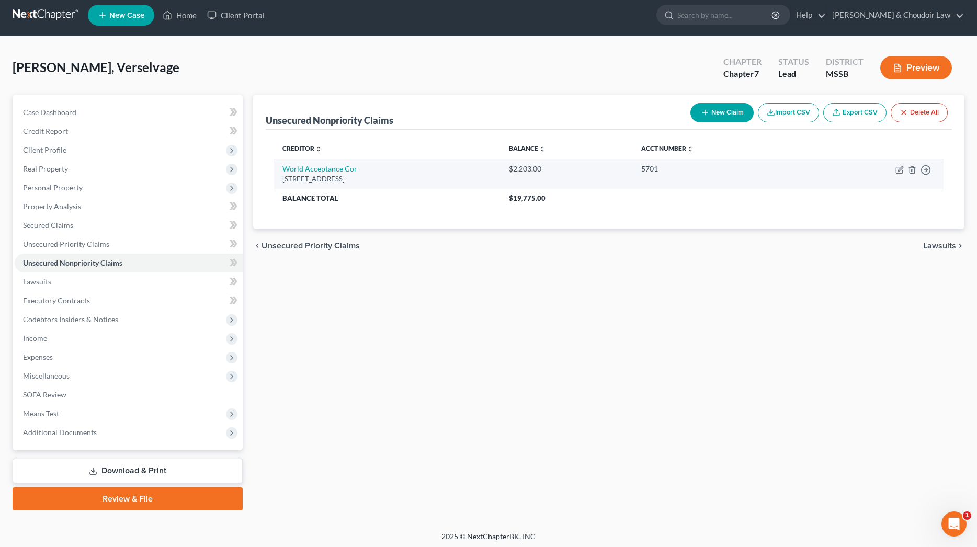
scroll to position [6, 0]
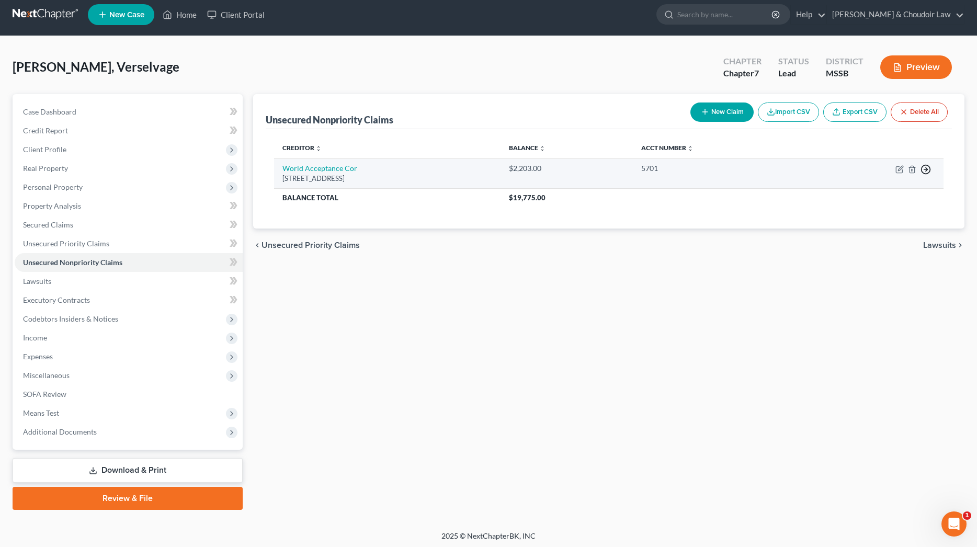
click at [928, 170] on polyline "button" at bounding box center [927, 170] width 2 height 4
click at [893, 182] on link "Move to D" at bounding box center [878, 177] width 87 height 18
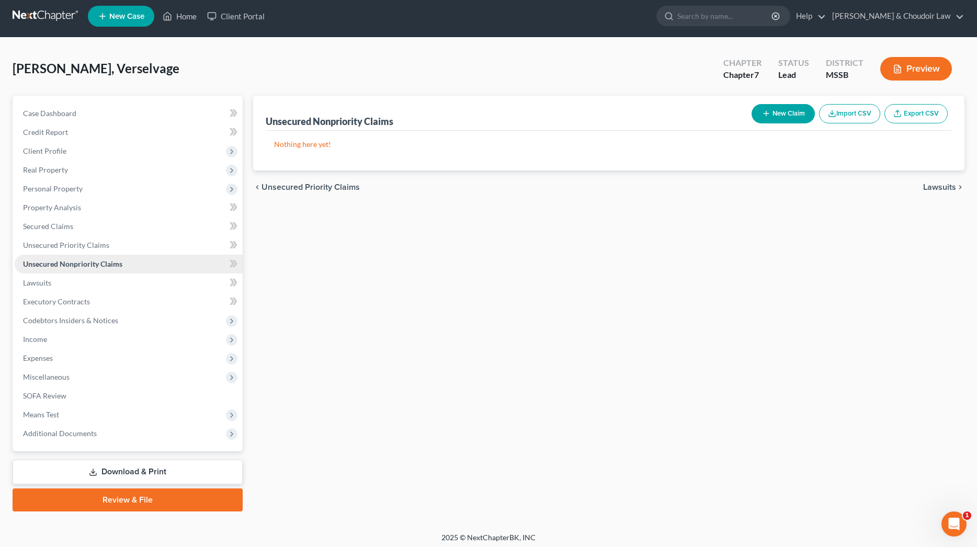
scroll to position [3, 0]
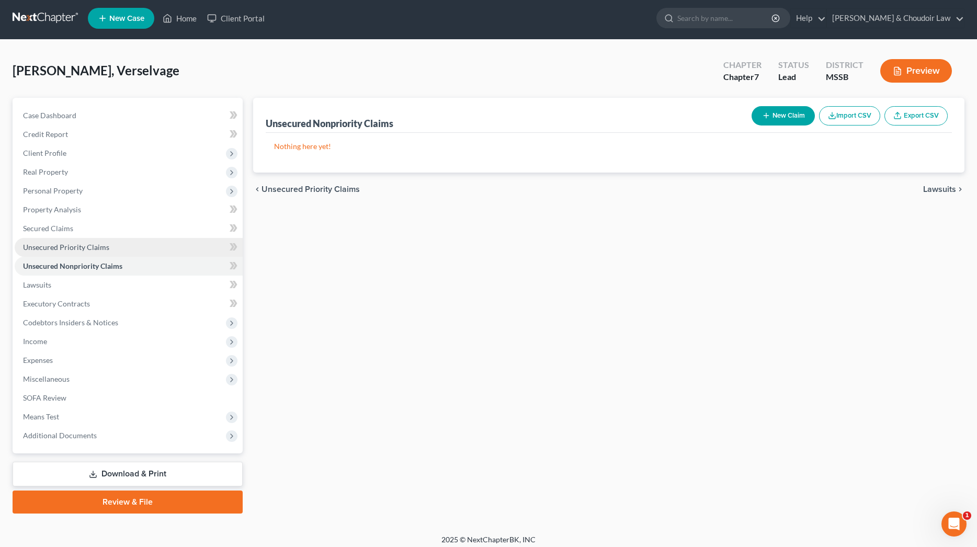
click at [118, 250] on link "Unsecured Priority Claims" at bounding box center [129, 247] width 228 height 19
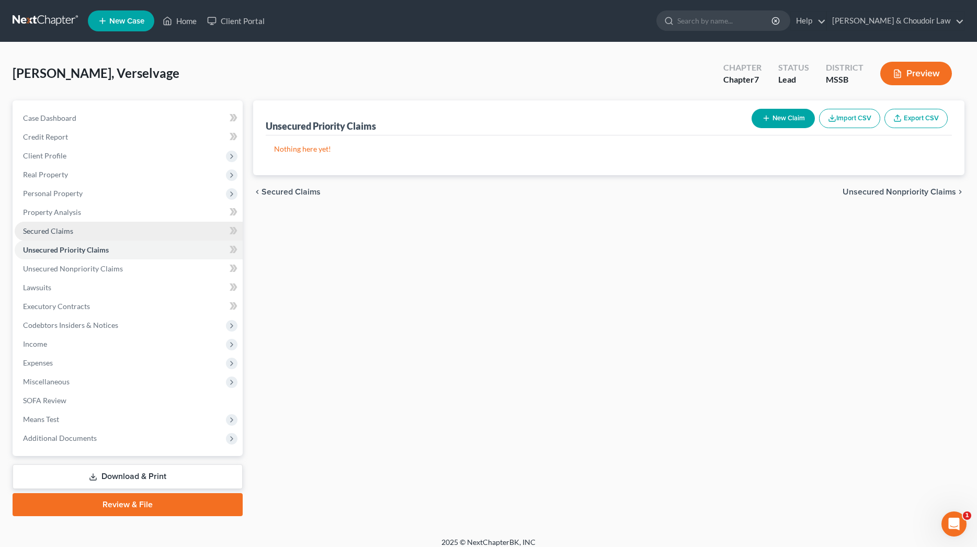
click at [82, 230] on link "Secured Claims" at bounding box center [129, 231] width 228 height 19
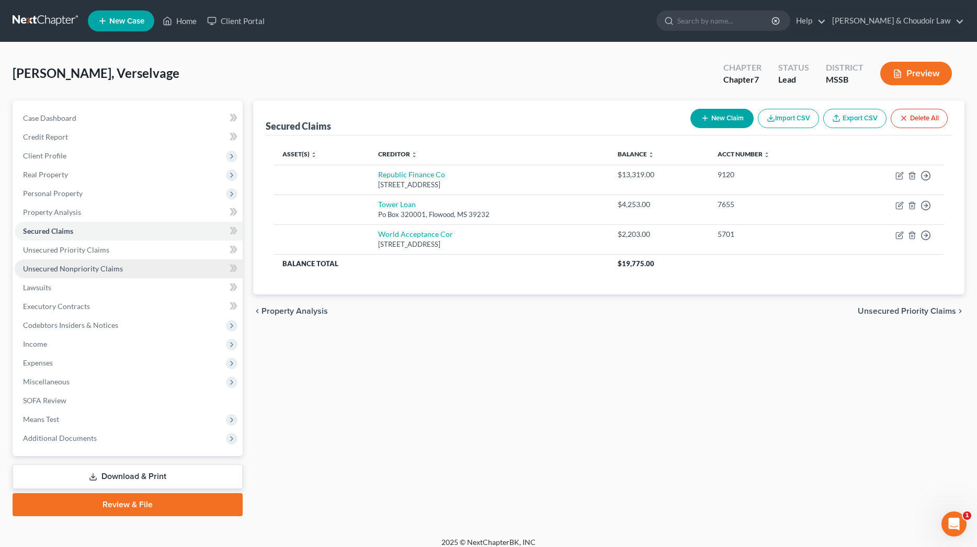
click at [94, 275] on link "Unsecured Nonpriority Claims" at bounding box center [129, 269] width 228 height 19
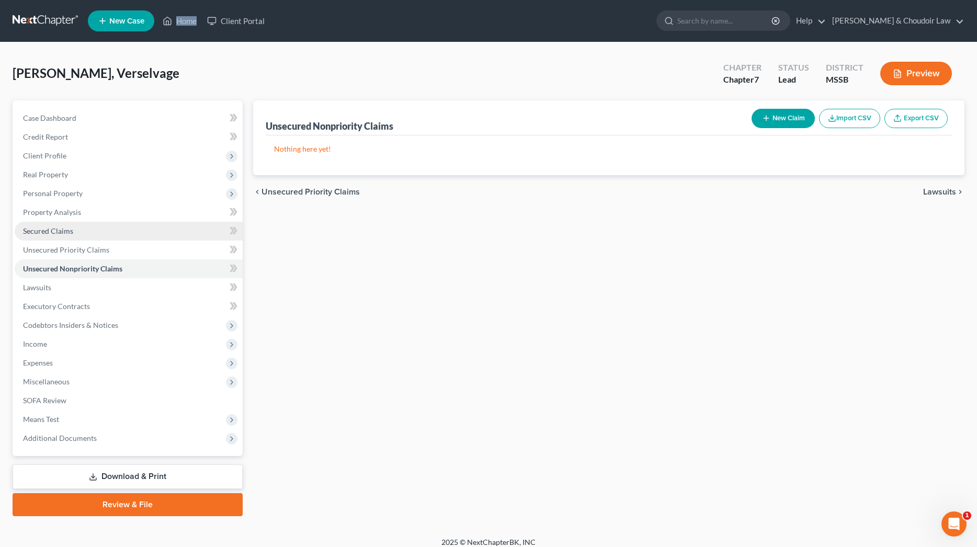
click at [57, 240] on link "Secured Claims" at bounding box center [129, 231] width 228 height 19
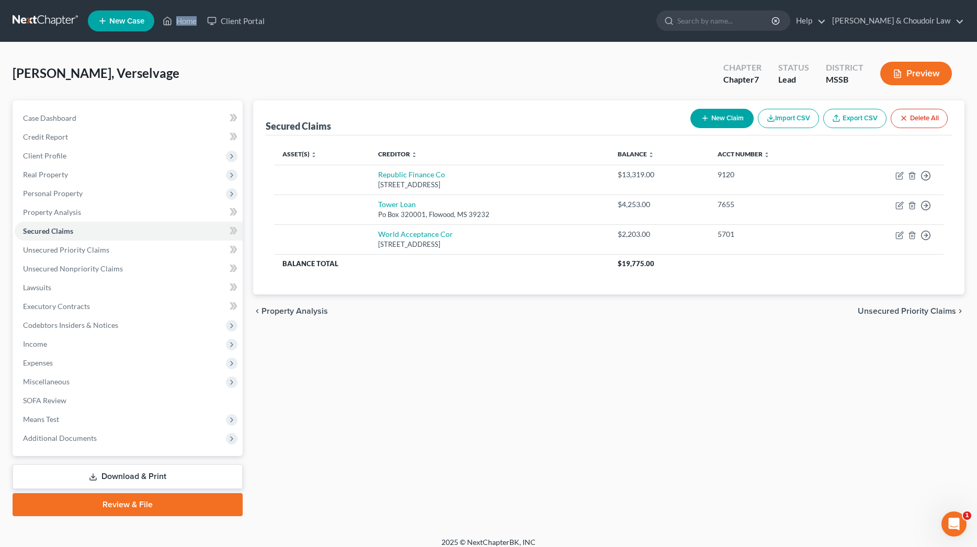
click at [709, 121] on button "New Claim" at bounding box center [722, 118] width 63 height 19
select select "0"
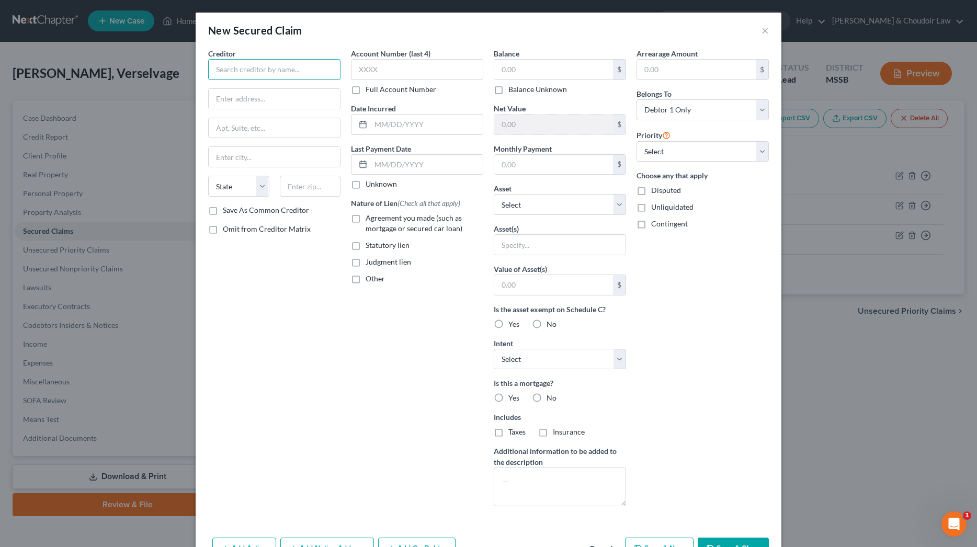
click at [296, 72] on input "text" at bounding box center [274, 69] width 132 height 21
type input "GM Financial"
click at [308, 99] on input "P. O. box 18114" at bounding box center [274, 99] width 131 height 20
click at [234, 100] on input "P. O. box 181145" at bounding box center [274, 99] width 131 height 20
type input "P. O. Box 181145"
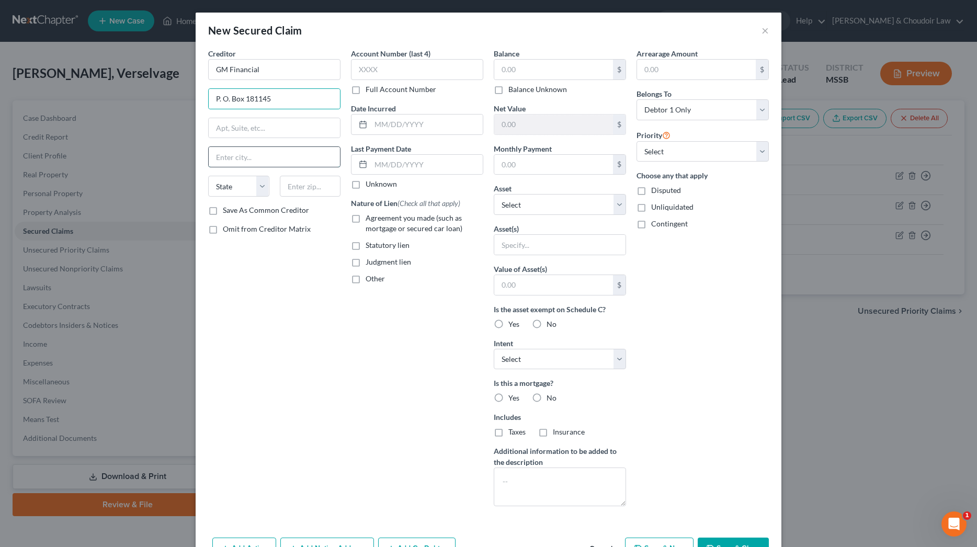
click at [242, 155] on input "text" at bounding box center [274, 157] width 131 height 20
type input "[GEOGRAPHIC_DATA]"
select select "45"
type input "76096"
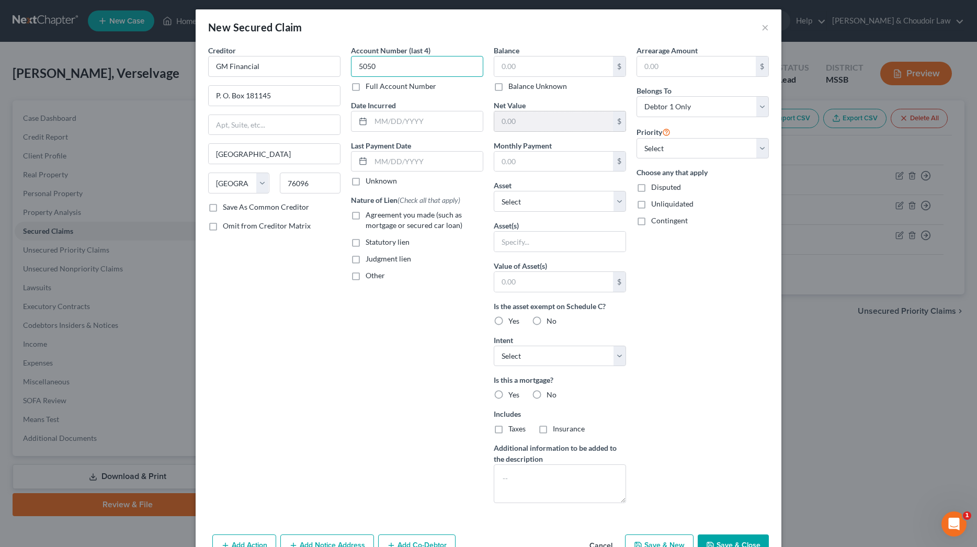
scroll to position [4, 0]
type input "5050"
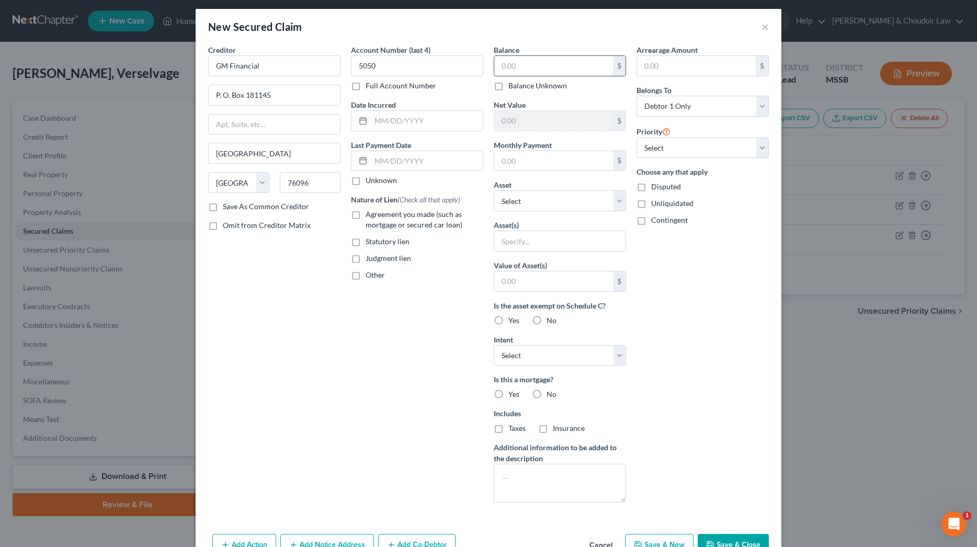
click at [537, 69] on input "text" at bounding box center [553, 66] width 119 height 20
type input "13,811"
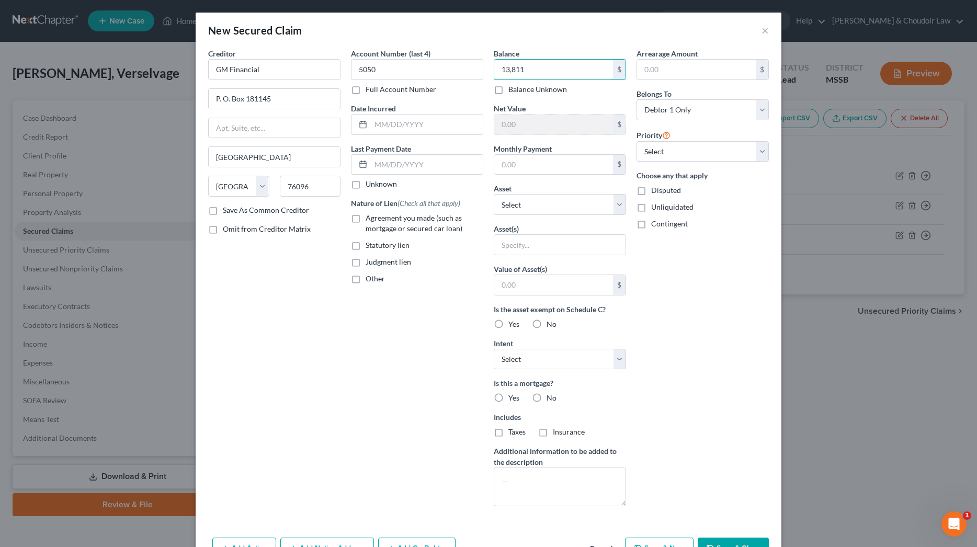
scroll to position [0, 0]
click at [547, 325] on label "No" at bounding box center [552, 324] width 10 height 10
click at [551, 325] on input "No" at bounding box center [554, 322] width 7 height 7
radio input "true"
select select "0"
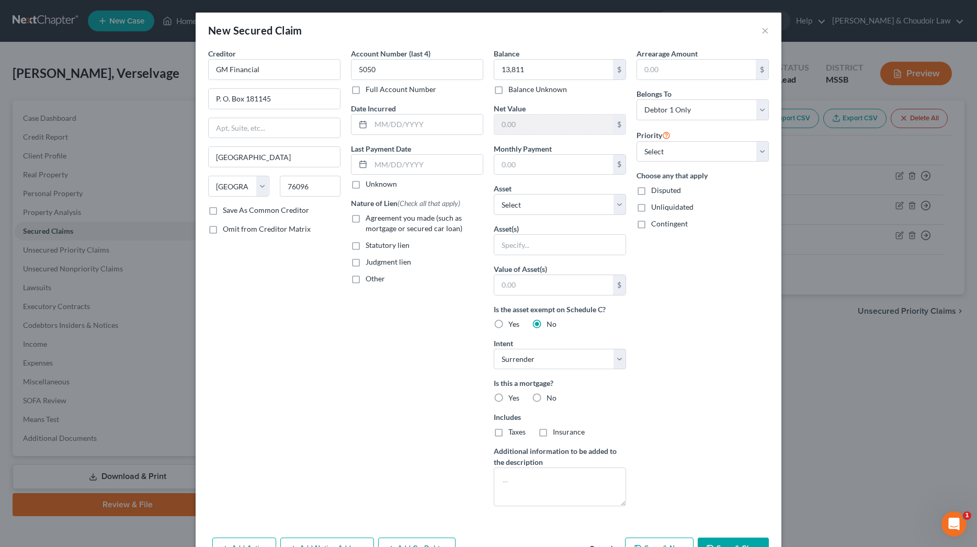
click at [550, 398] on span "No" at bounding box center [552, 398] width 10 height 9
click at [551, 398] on input "No" at bounding box center [554, 396] width 7 height 7
radio input "true"
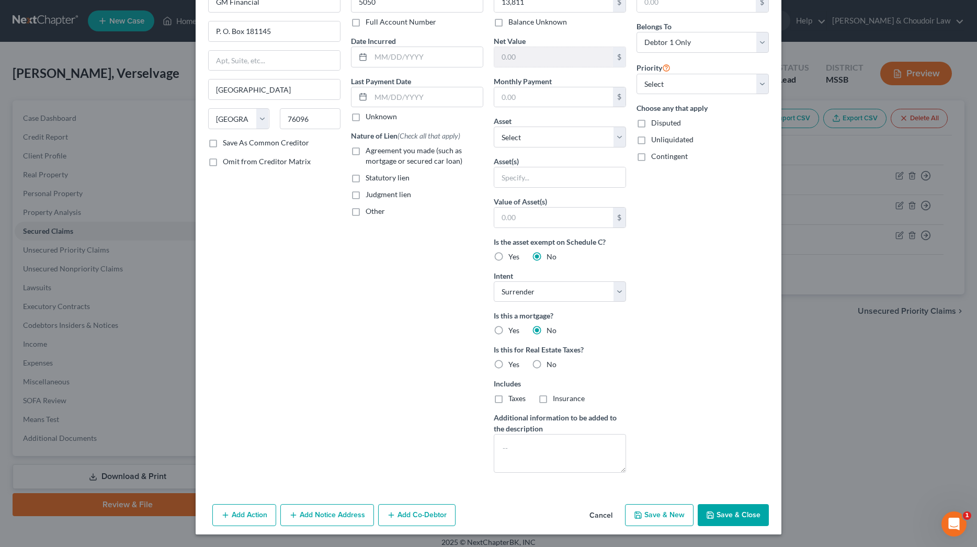
click at [414, 516] on button "Add Co-Debtor" at bounding box center [416, 515] width 77 height 22
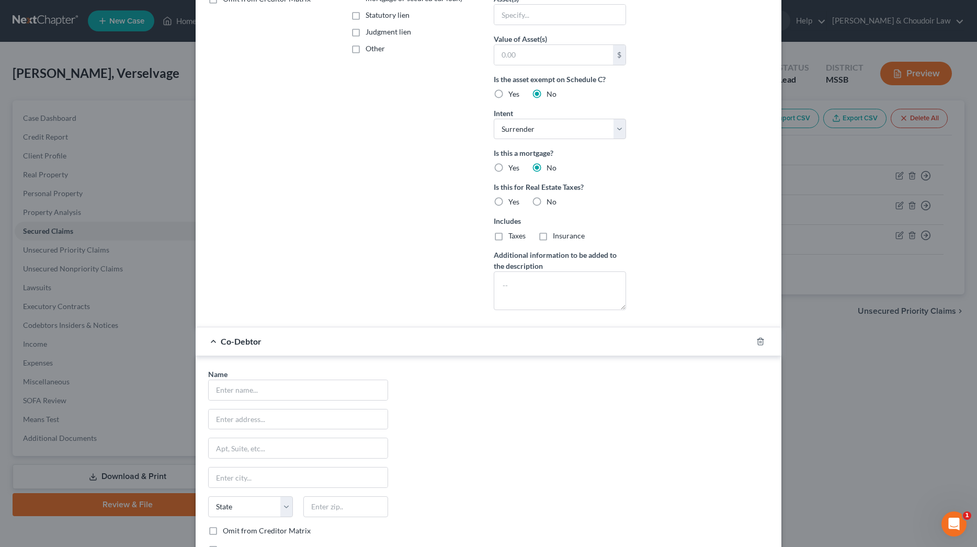
scroll to position [234, 0]
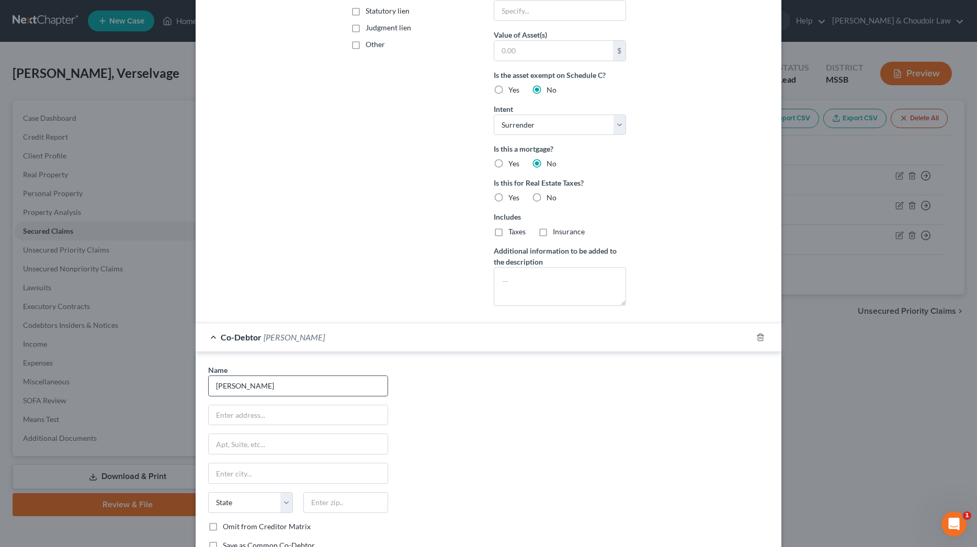
type input "[PERSON_NAME]"
type input "[STREET_ADDRESS][PERSON_NAME]"
type input "Magnolia"
select select "25"
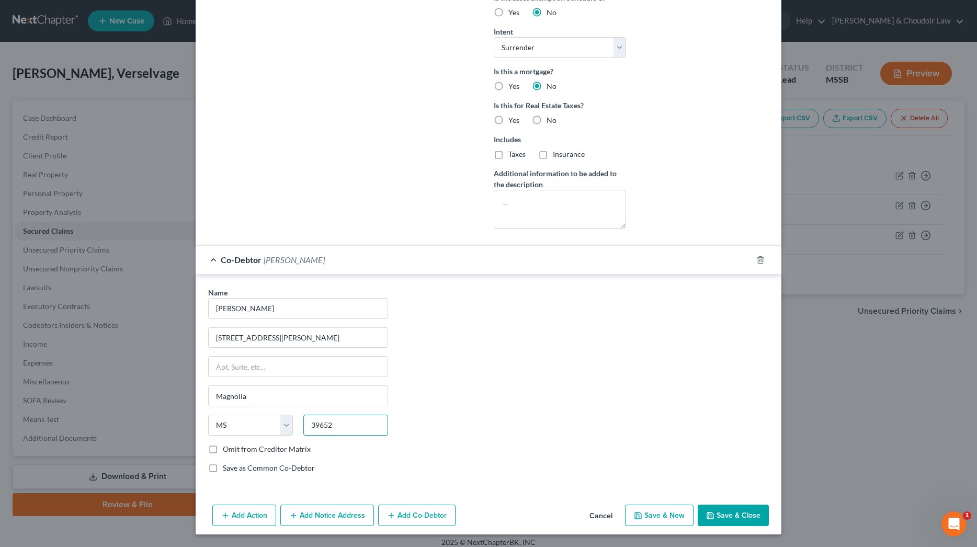
type input "39652"
click at [738, 511] on button "Save & Close" at bounding box center [733, 516] width 71 height 22
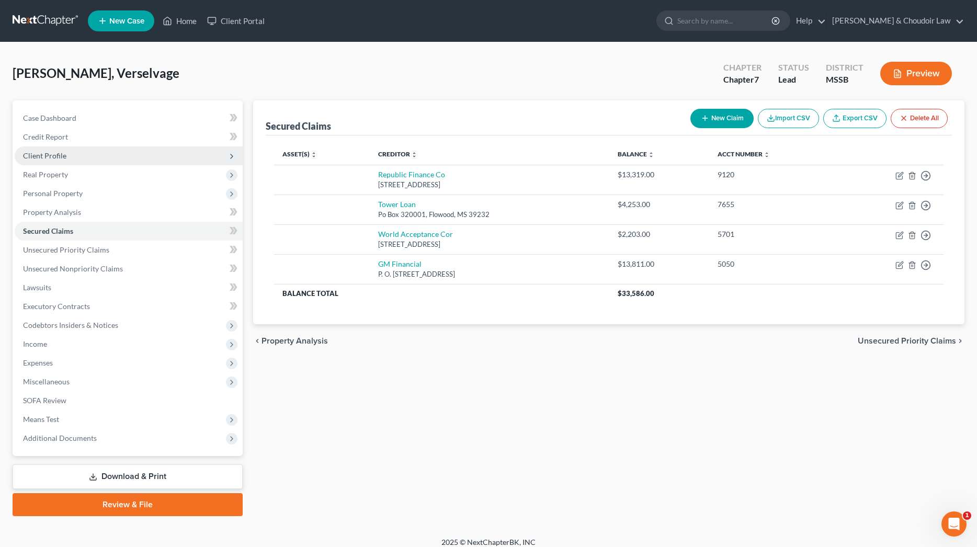
click at [39, 155] on span "Client Profile" at bounding box center [44, 155] width 43 height 9
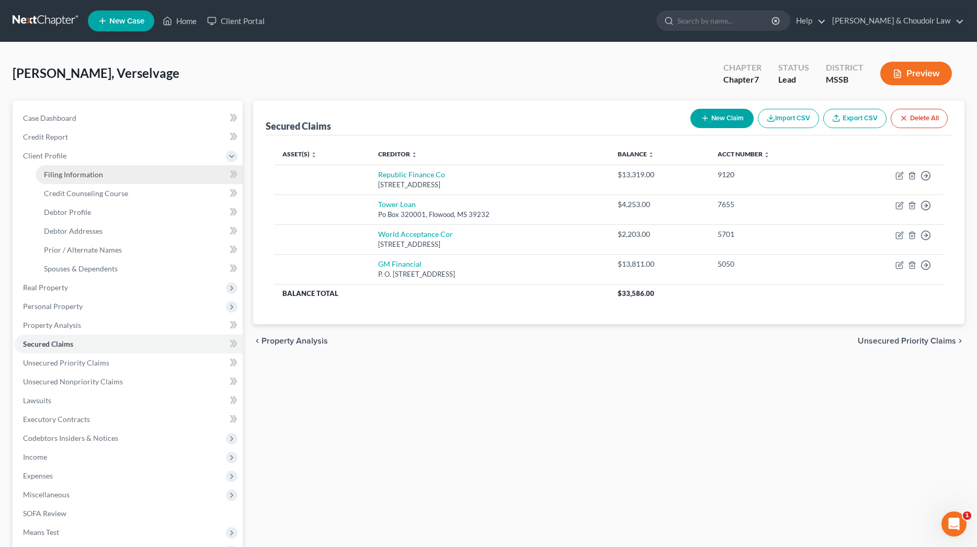
click at [55, 174] on span "Filing Information" at bounding box center [73, 174] width 59 height 9
select select "1"
select select "0"
select select "44"
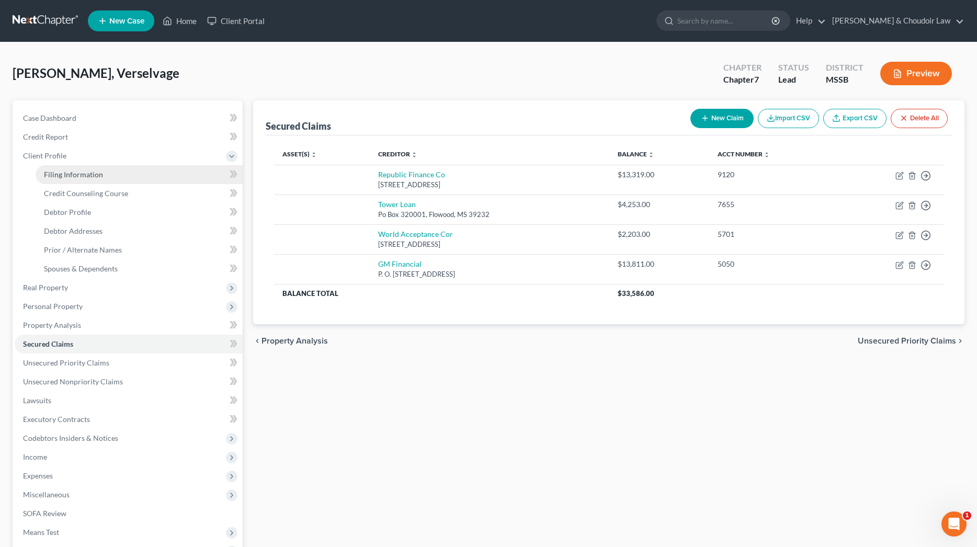
select select "0"
select select "25"
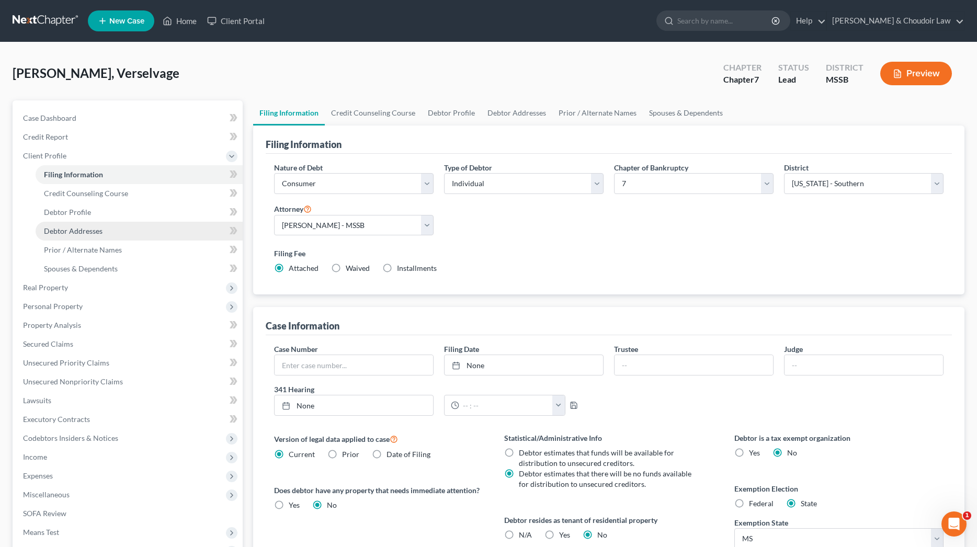
click at [84, 234] on span "Debtor Addresses" at bounding box center [73, 231] width 59 height 9
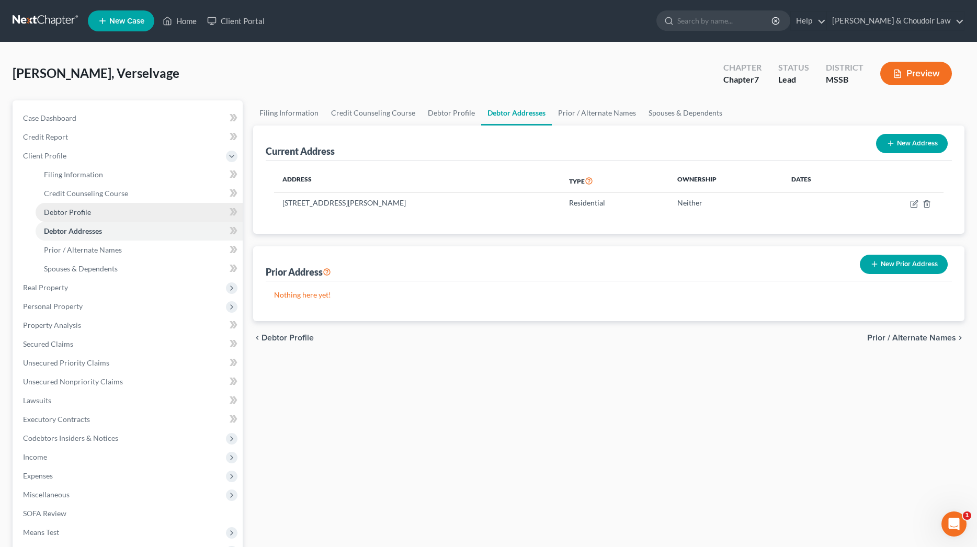
click at [70, 217] on link "Debtor Profile" at bounding box center [139, 212] width 207 height 19
select select "0"
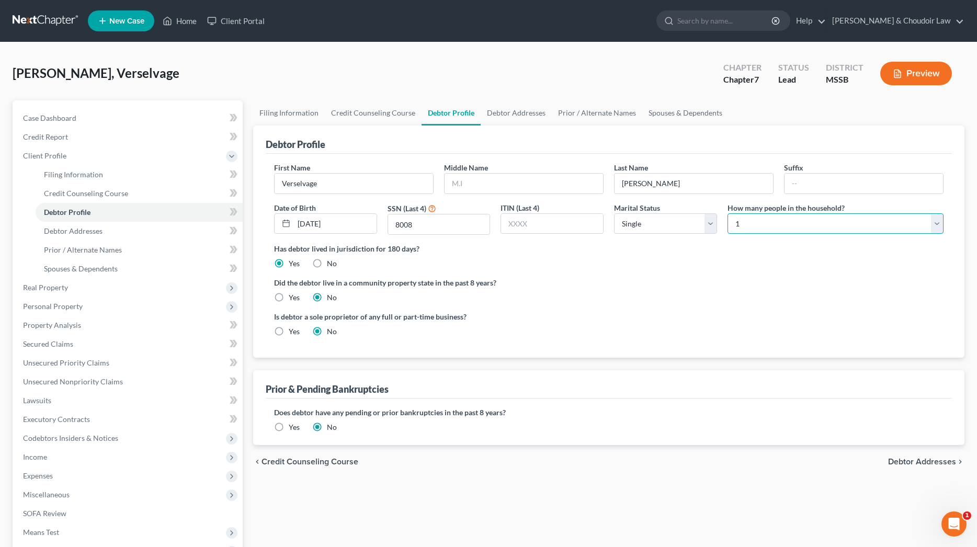
select select "3"
click at [695, 114] on link "Spouses & Dependents" at bounding box center [686, 112] width 86 height 25
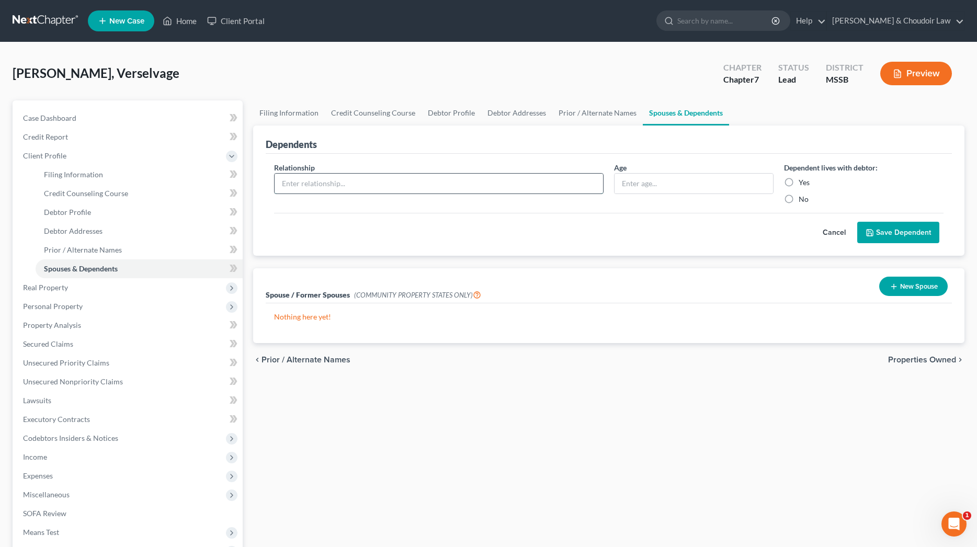
click at [554, 178] on input "text" at bounding box center [439, 184] width 329 height 20
type input "Mother"
click at [803, 185] on label "Yes" at bounding box center [804, 182] width 11 height 10
click at [803, 184] on input "Yes" at bounding box center [806, 180] width 7 height 7
radio input "true"
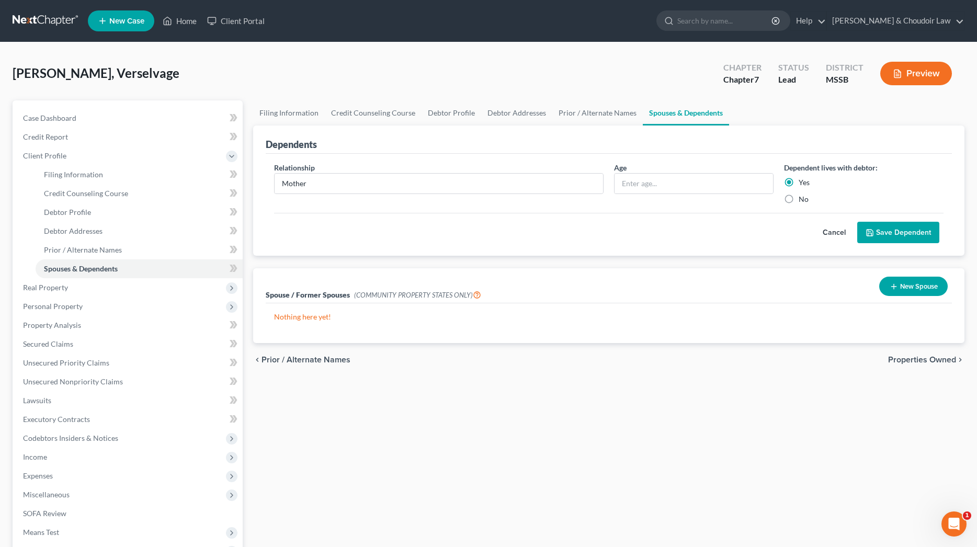
click at [878, 228] on button "Save Dependent" at bounding box center [899, 233] width 82 height 22
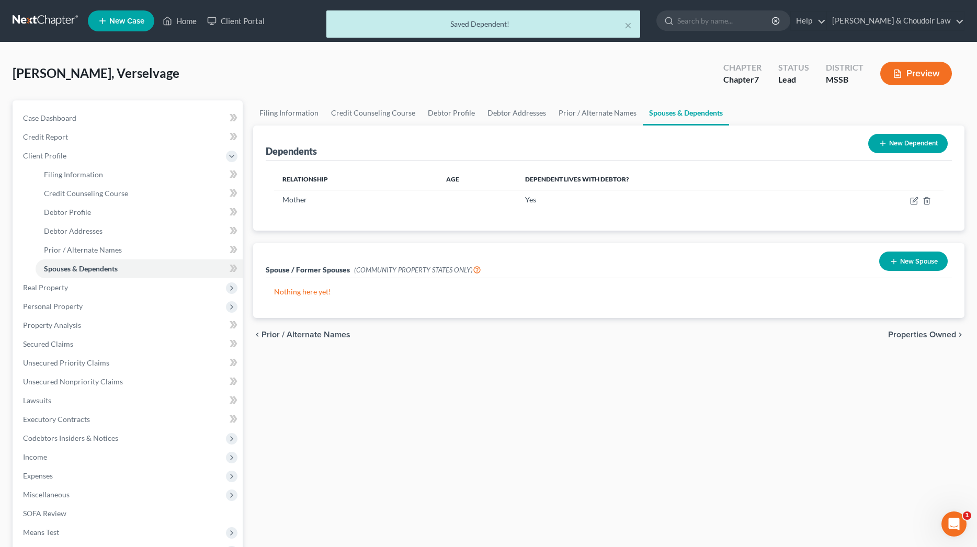
click at [912, 143] on button "New Dependent" at bounding box center [909, 143] width 80 height 19
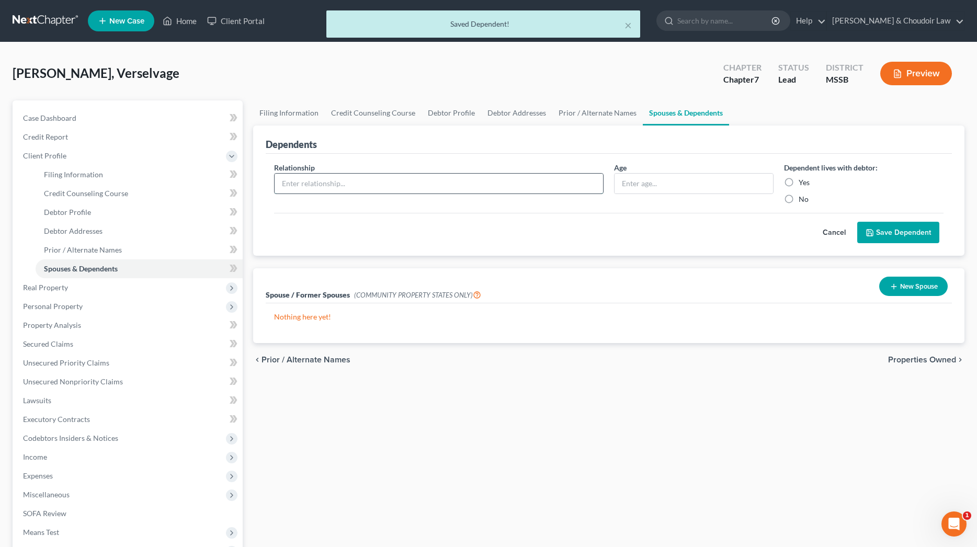
click at [434, 179] on input "text" at bounding box center [439, 184] width 329 height 20
type input "Father"
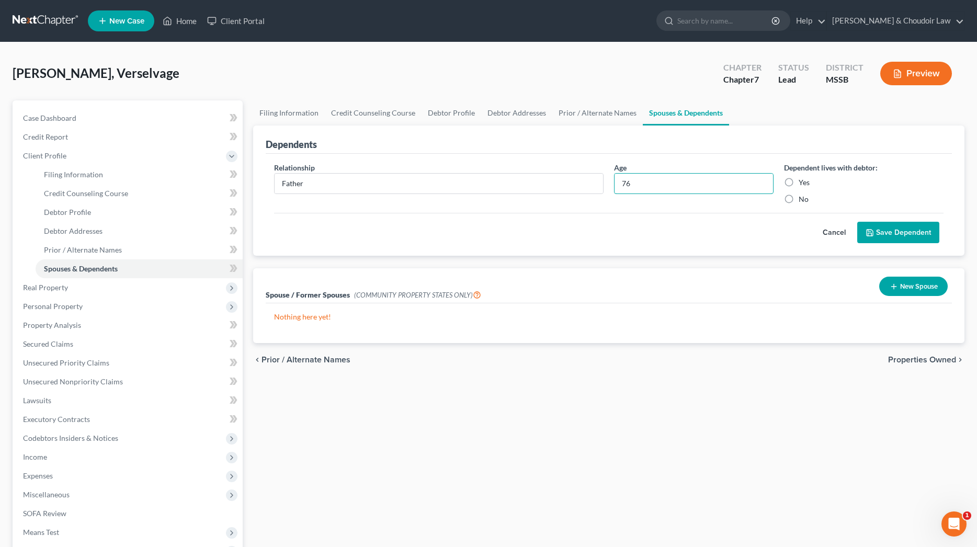
type input "76"
click at [799, 183] on label "Yes" at bounding box center [804, 182] width 11 height 10
click at [803, 183] on input "Yes" at bounding box center [806, 180] width 7 height 7
radio input "true"
click at [923, 230] on button "Save Dependent" at bounding box center [899, 233] width 82 height 22
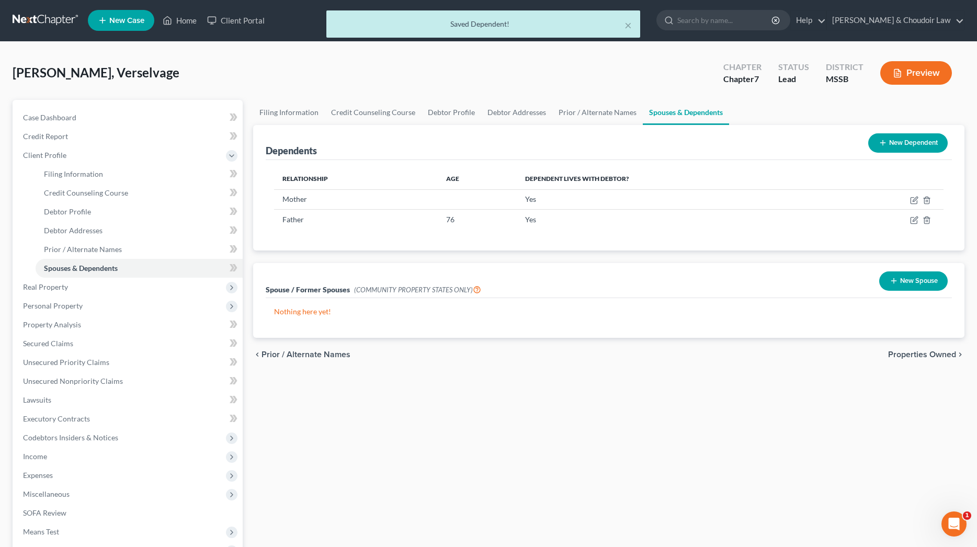
scroll to position [1, 0]
click at [901, 139] on button "New Dependent" at bounding box center [909, 142] width 80 height 19
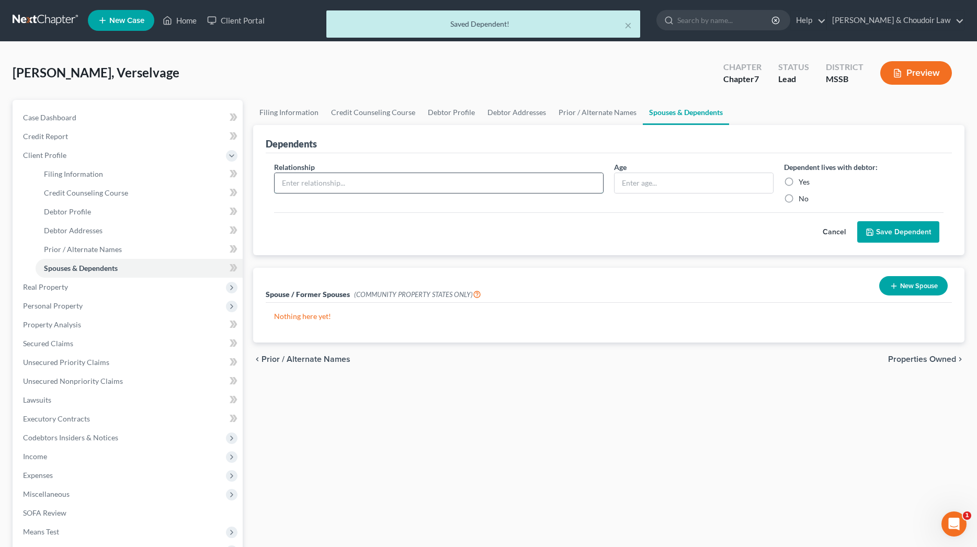
click at [398, 186] on input "text" at bounding box center [439, 183] width 329 height 20
type input "D"
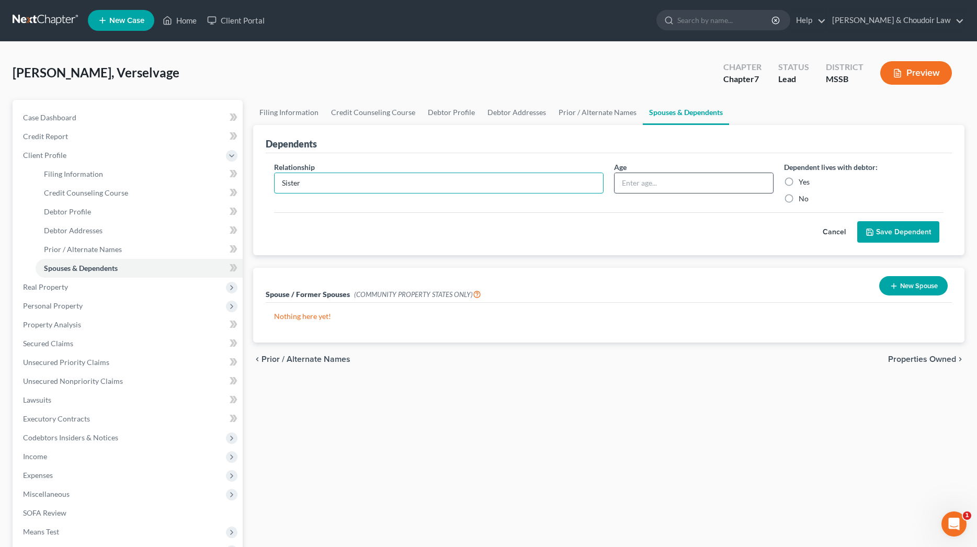
type input "Sister"
click at [659, 178] on input "text" at bounding box center [694, 183] width 159 height 20
type input "47"
click at [803, 182] on label "Yes" at bounding box center [804, 182] width 11 height 10
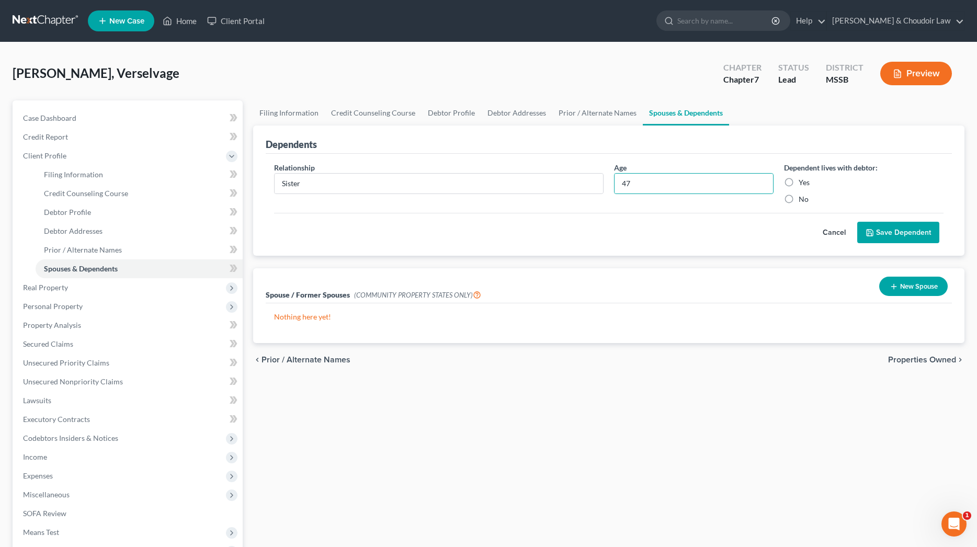
click at [803, 182] on input "Yes" at bounding box center [806, 180] width 7 height 7
radio input "true"
click at [882, 230] on button "Save Dependent" at bounding box center [899, 233] width 82 height 22
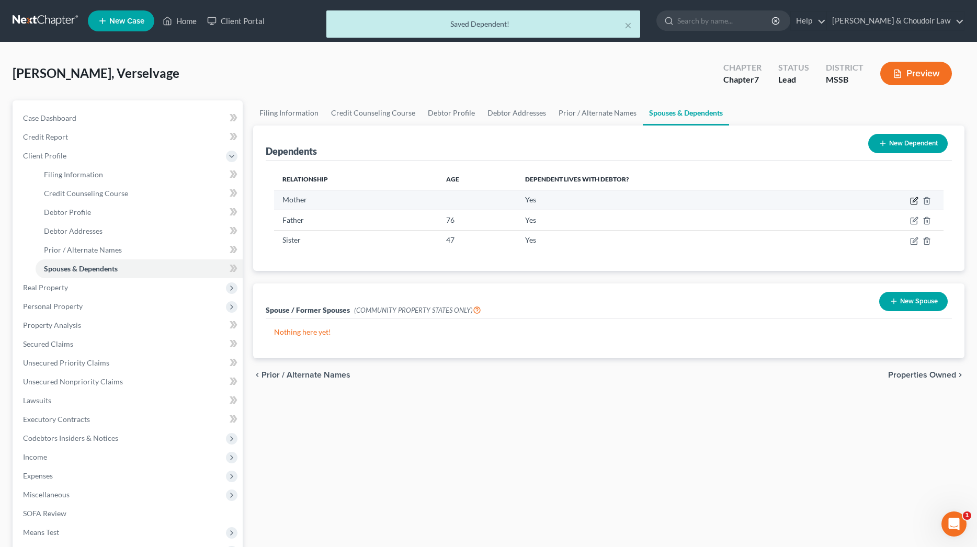
click at [916, 200] on icon "button" at bounding box center [915, 201] width 8 height 8
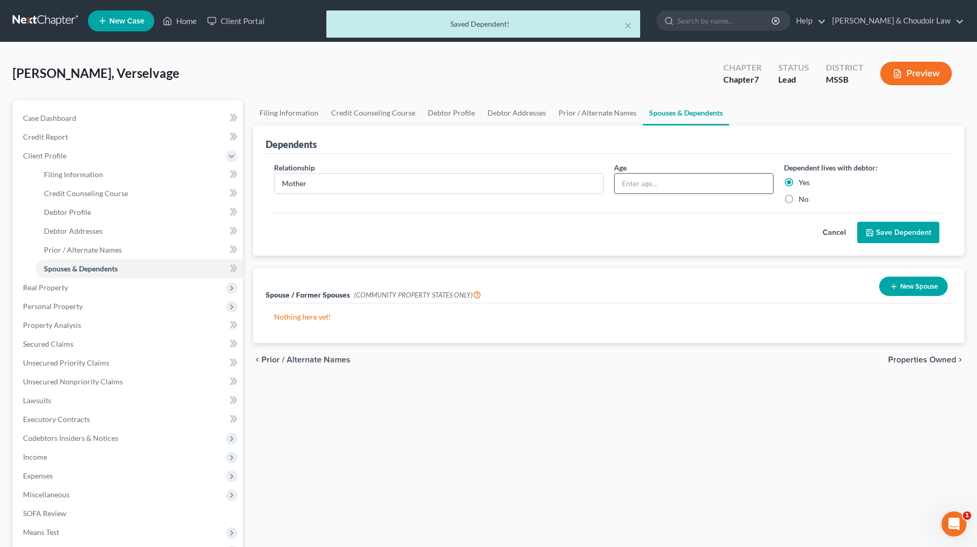
click at [716, 179] on input "text" at bounding box center [694, 184] width 159 height 20
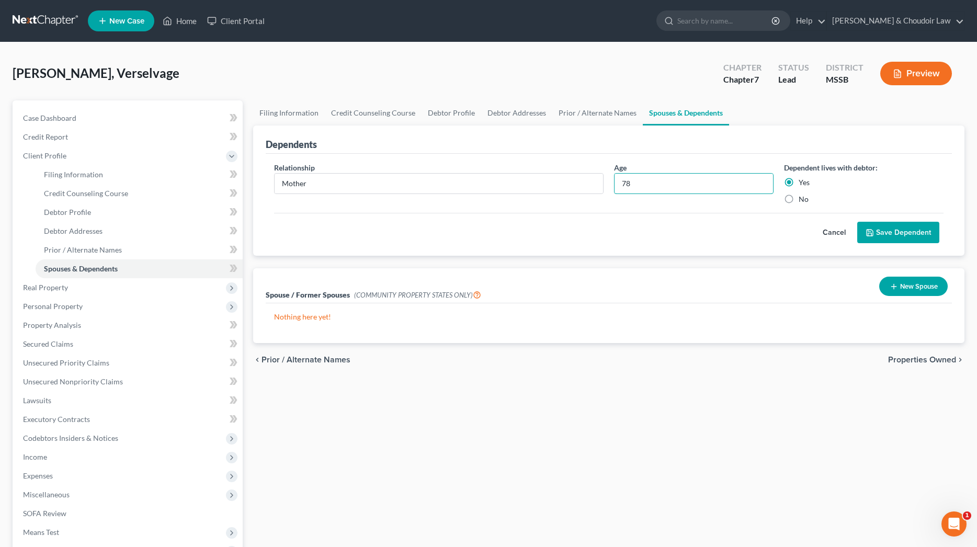
type input "78"
click at [882, 235] on button "Save Dependent" at bounding box center [899, 233] width 82 height 22
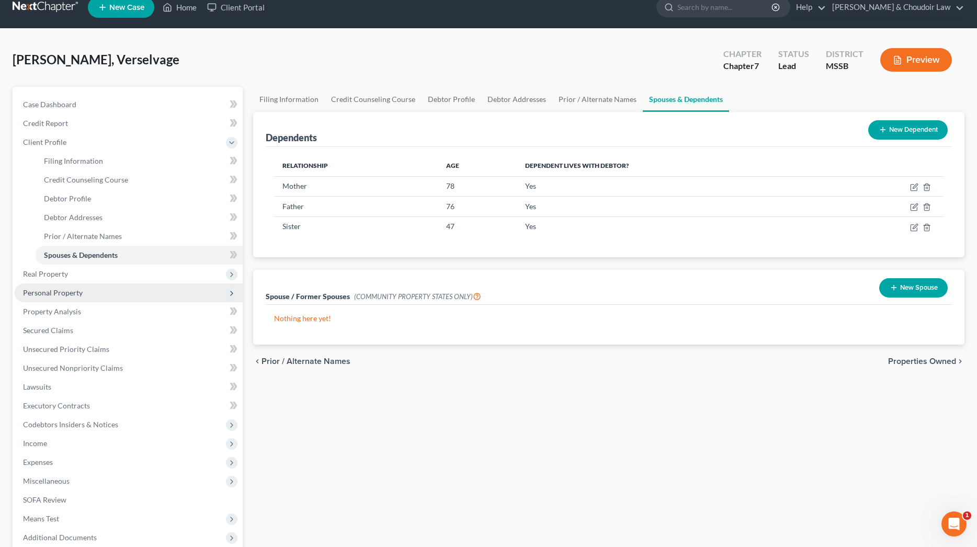
scroll to position [14, 0]
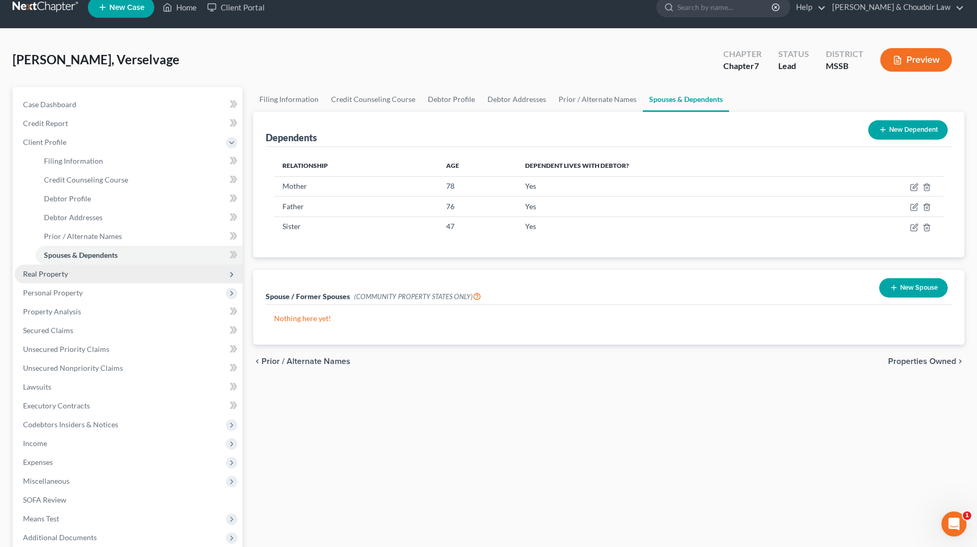
click at [67, 273] on span "Real Property" at bounding box center [45, 273] width 45 height 9
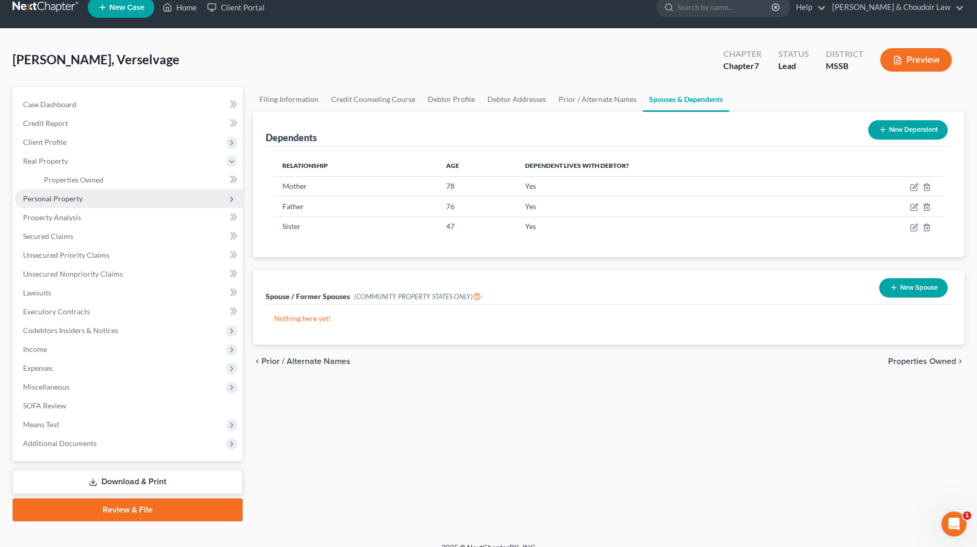
click at [64, 204] on span "Personal Property" at bounding box center [129, 198] width 228 height 19
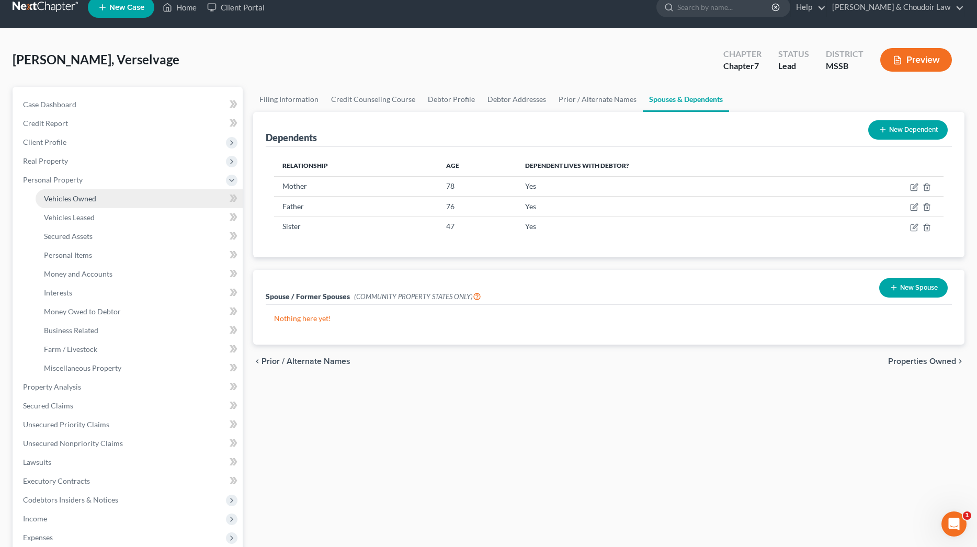
click at [74, 198] on span "Vehicles Owned" at bounding box center [70, 198] width 52 height 9
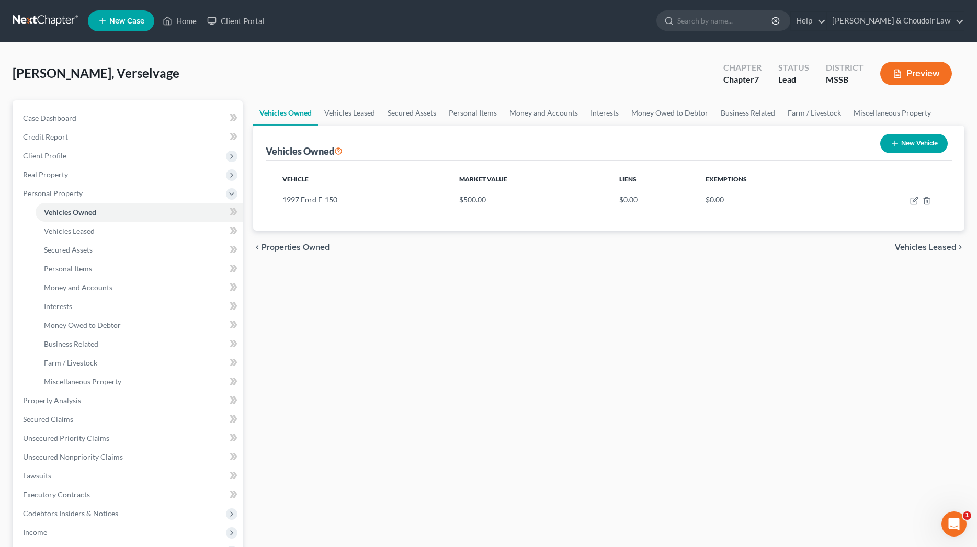
click at [906, 145] on button "New Vehicle" at bounding box center [915, 143] width 68 height 19
select select "0"
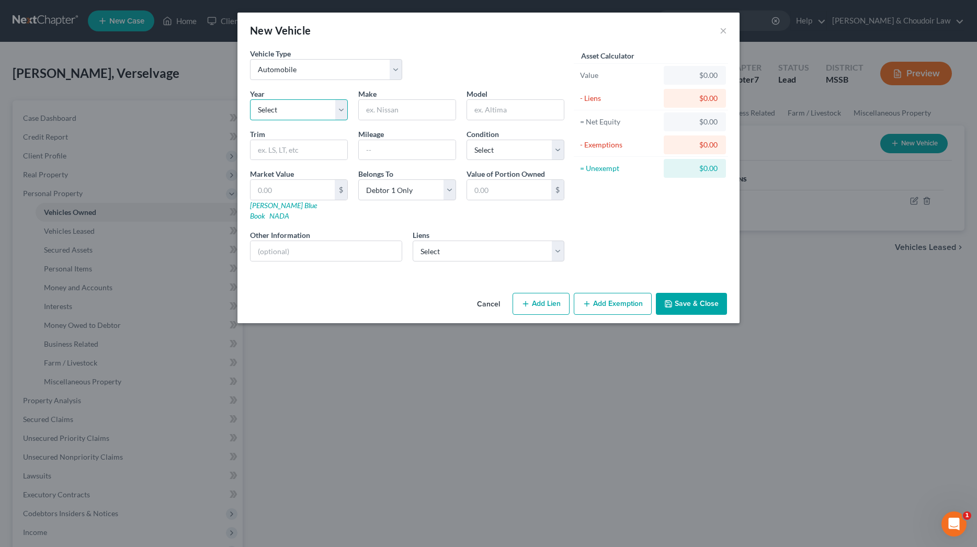
select select "18"
click at [399, 120] on div at bounding box center [407, 109] width 98 height 21
click at [399, 115] on input "text" at bounding box center [407, 110] width 97 height 20
type input "VW"
type input "Jetta"
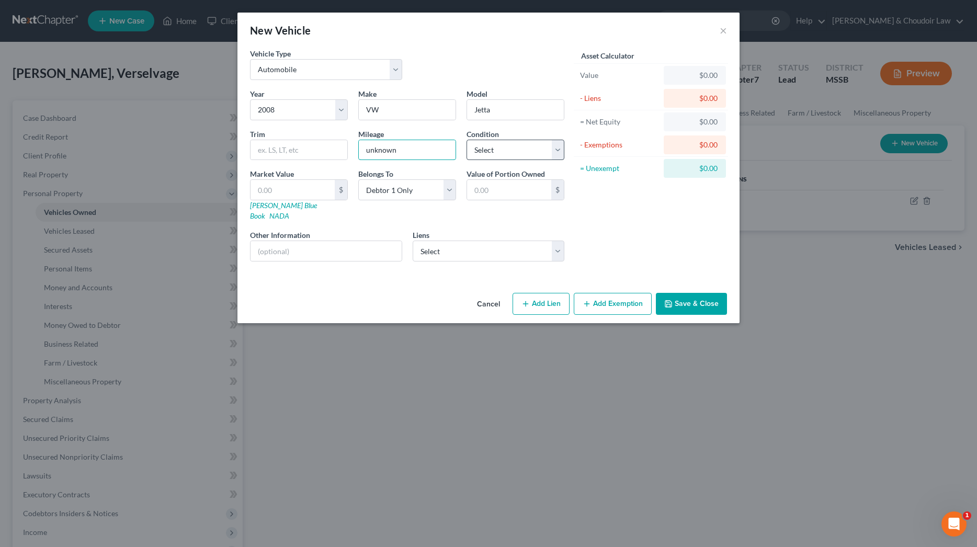
type input "unknown"
select select "4"
click at [308, 192] on input "text" at bounding box center [293, 190] width 84 height 20
type input "5"
type input "5.00"
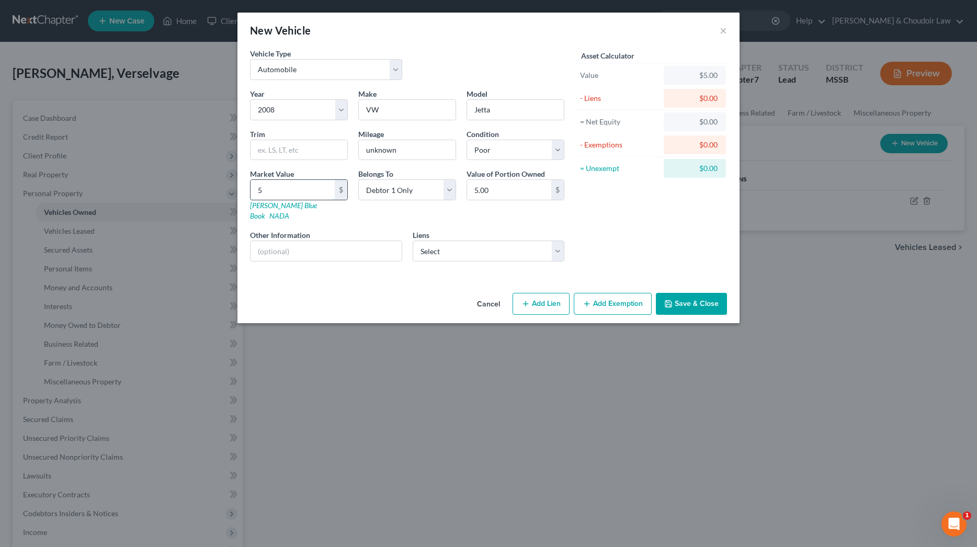
type input "50"
type input "50.00"
type input "500"
type input "500.00"
type input "500"
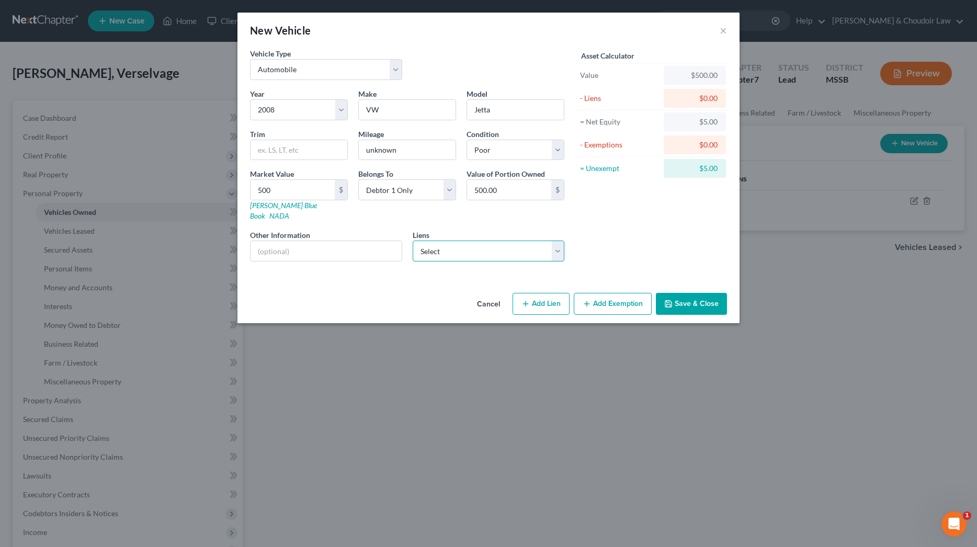
select select "0"
select select
select select "19"
select select "0"
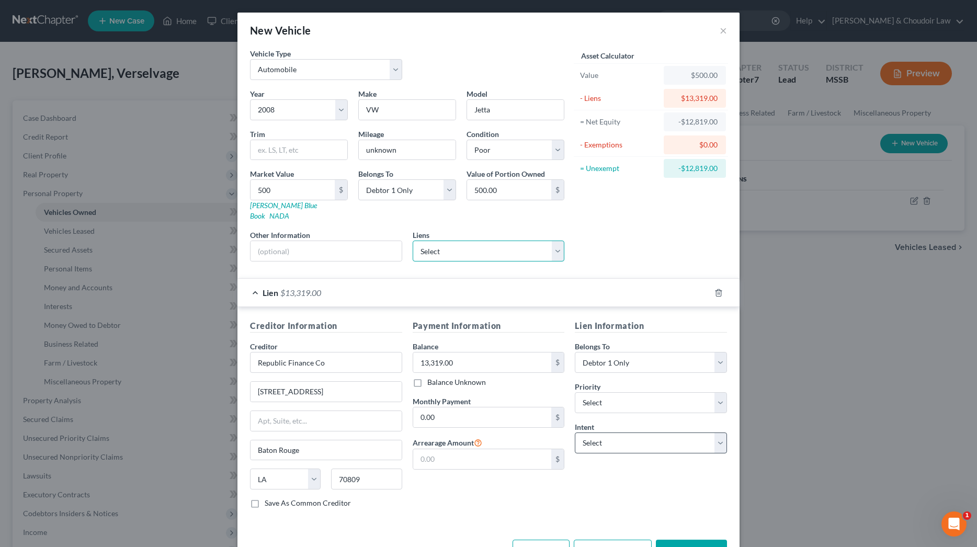
scroll to position [1, 0]
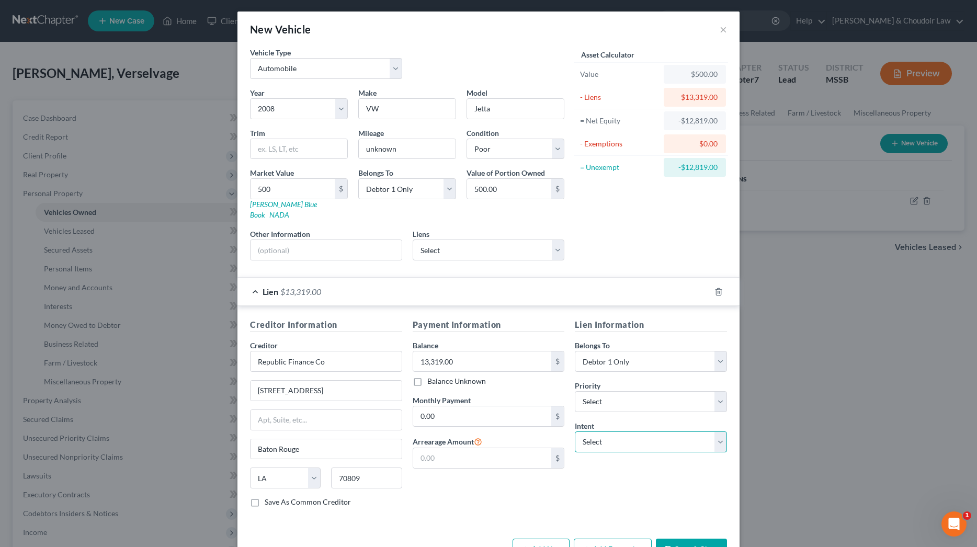
select select "0"
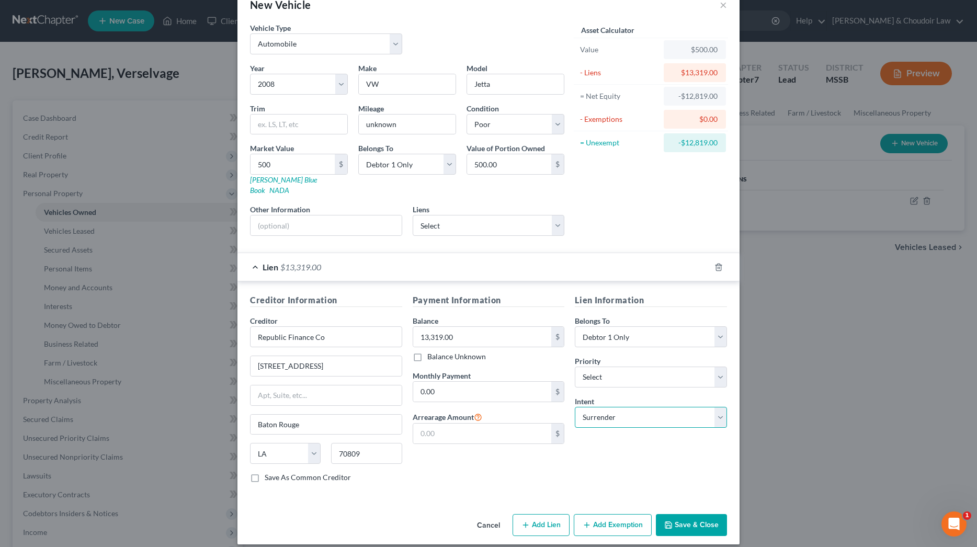
scroll to position [25, 0]
click at [696, 515] on button "Save & Close" at bounding box center [691, 526] width 71 height 22
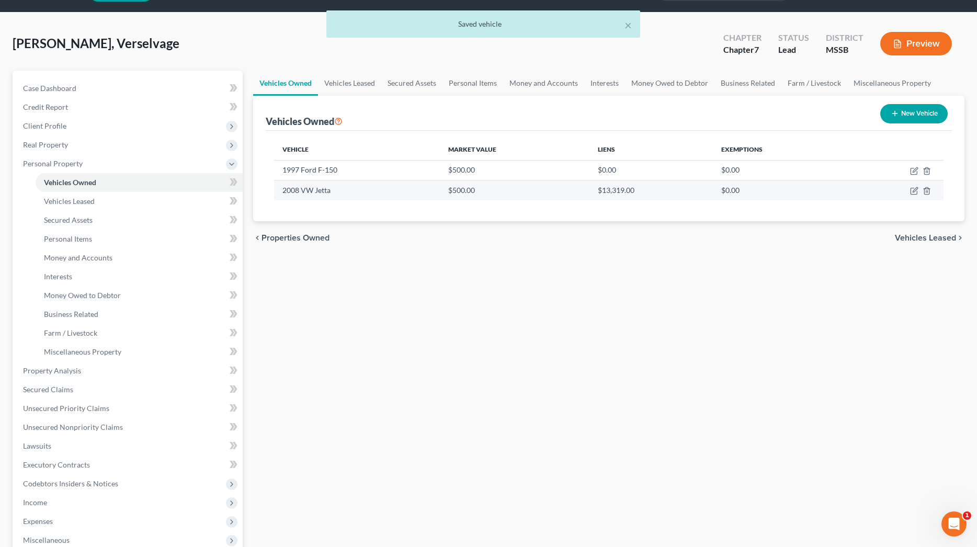
scroll to position [34, 0]
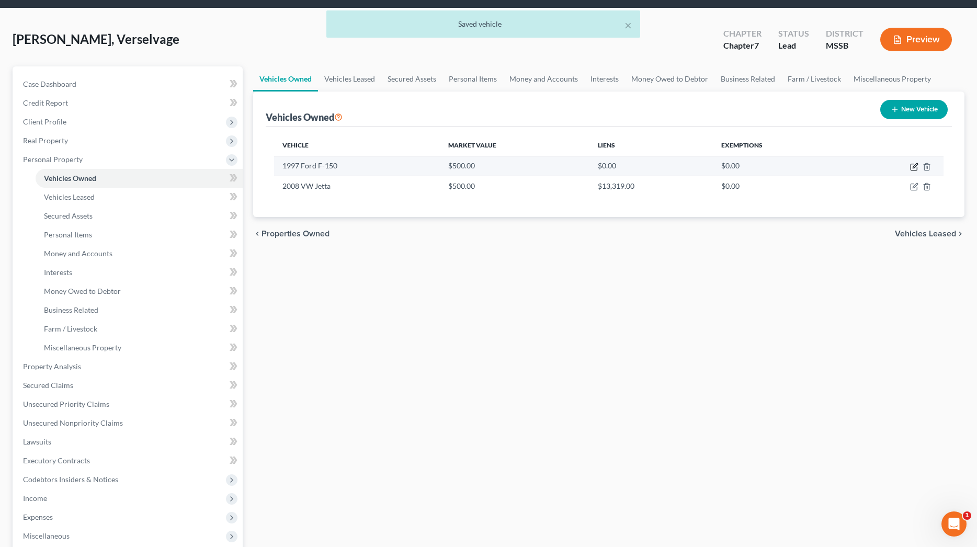
click at [915, 166] on icon "button" at bounding box center [915, 167] width 8 height 8
select select "0"
select select "29"
select select "4"
select select "0"
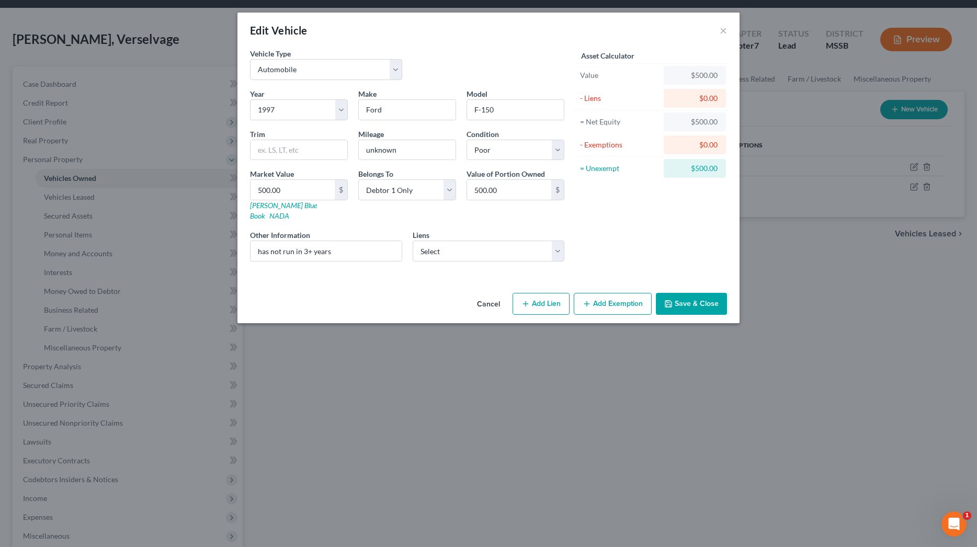
click at [677, 293] on button "Save & Close" at bounding box center [691, 304] width 71 height 22
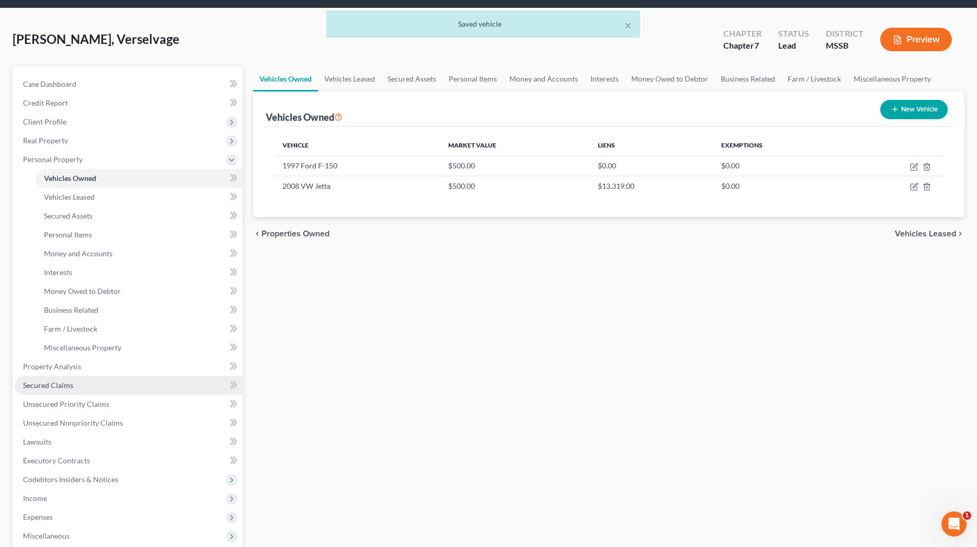
click at [61, 382] on span "Secured Claims" at bounding box center [48, 385] width 50 height 9
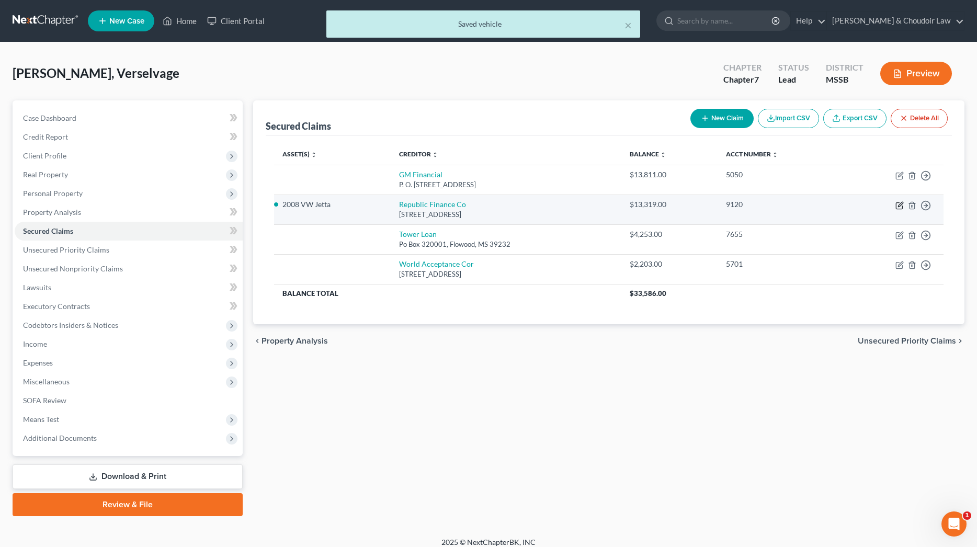
click at [901, 206] on icon "button" at bounding box center [900, 205] width 8 height 8
select select "19"
select select "0"
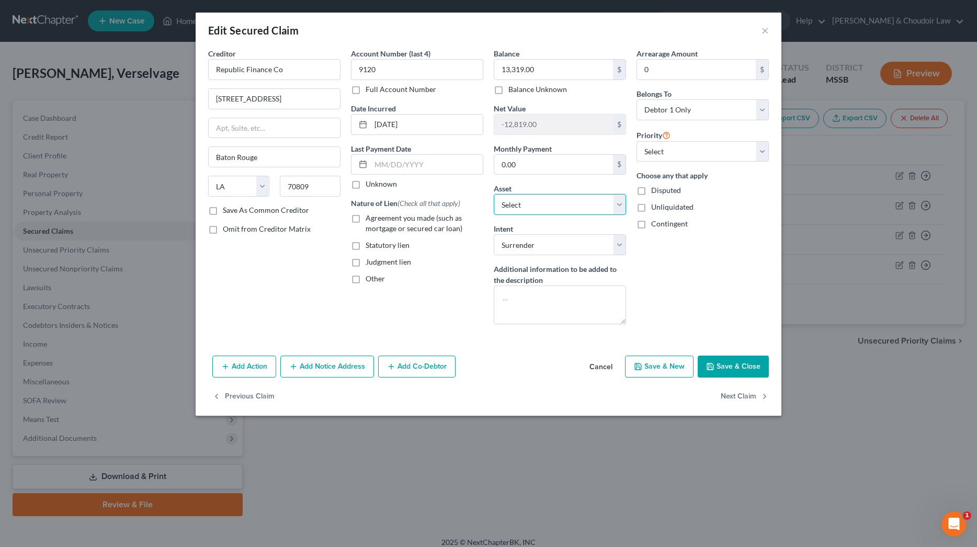
select select "1"
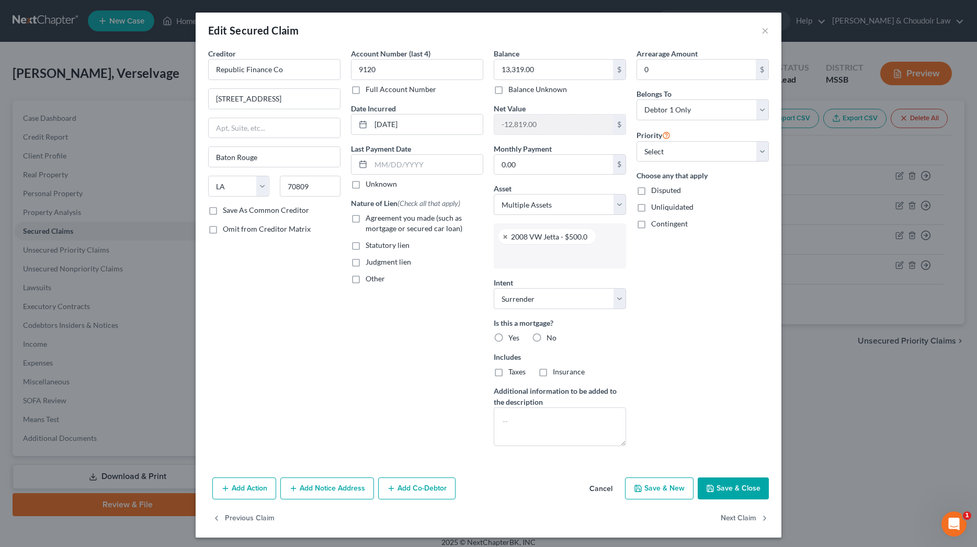
click at [557, 257] on input "text" at bounding box center [559, 257] width 118 height 16
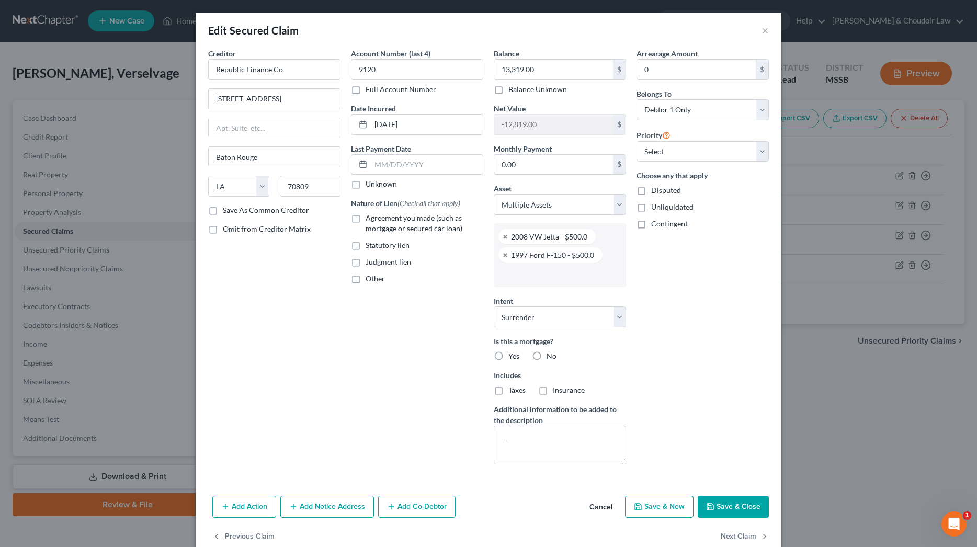
click at [547, 358] on label "No" at bounding box center [552, 356] width 10 height 10
click at [551, 358] on input "No" at bounding box center [554, 354] width 7 height 7
radio input "true"
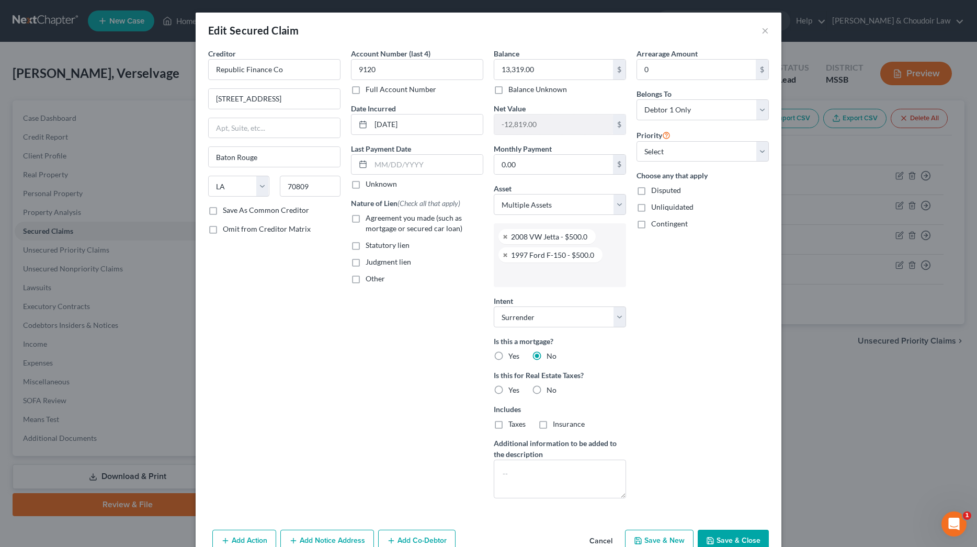
click at [739, 536] on button "Save & Close" at bounding box center [733, 541] width 71 height 22
select select
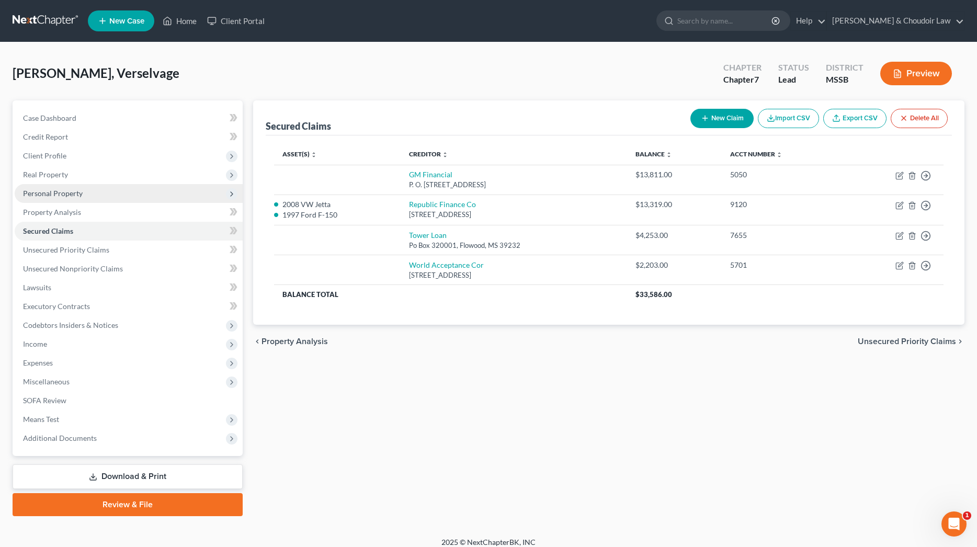
click at [53, 190] on span "Personal Property" at bounding box center [53, 193] width 60 height 9
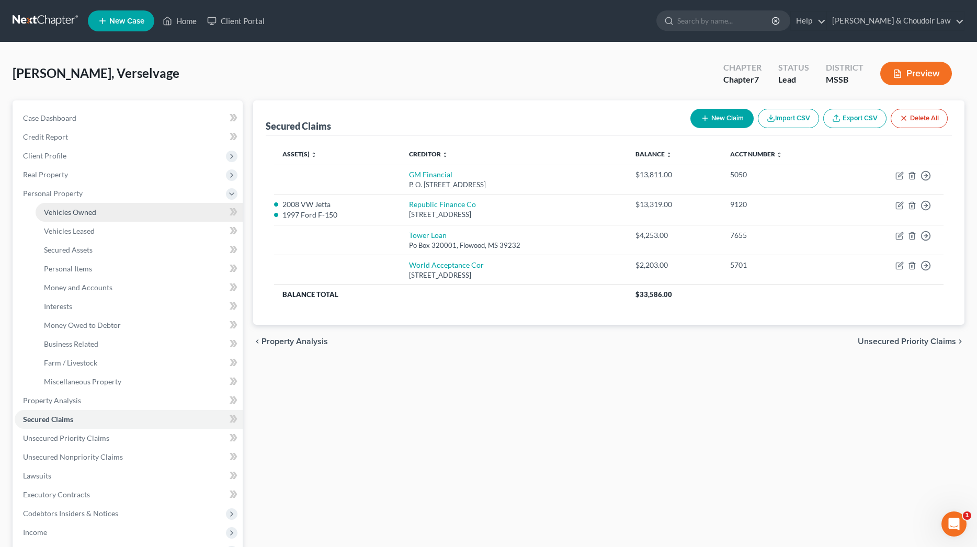
click at [54, 211] on span "Vehicles Owned" at bounding box center [70, 212] width 52 height 9
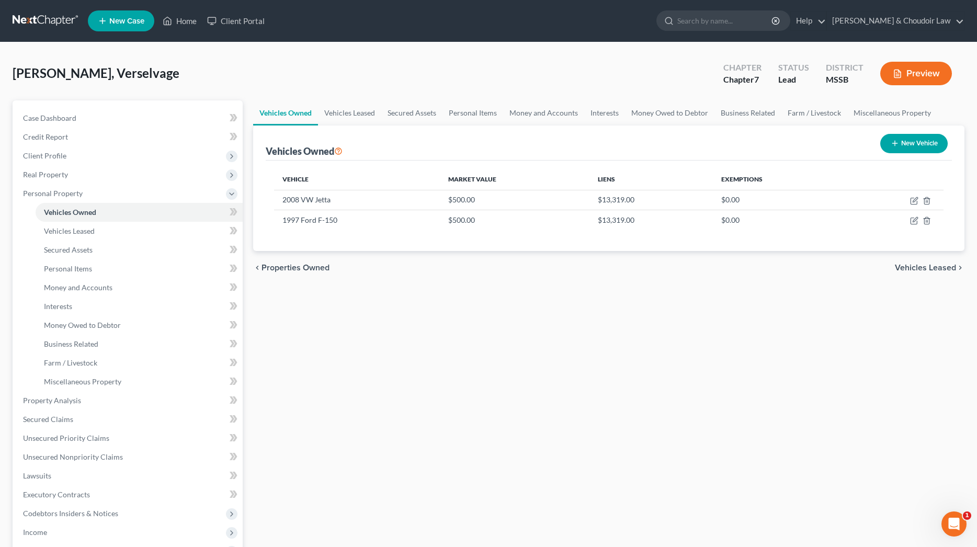
click at [881, 141] on button "New Vehicle" at bounding box center [915, 143] width 68 height 19
select select "0"
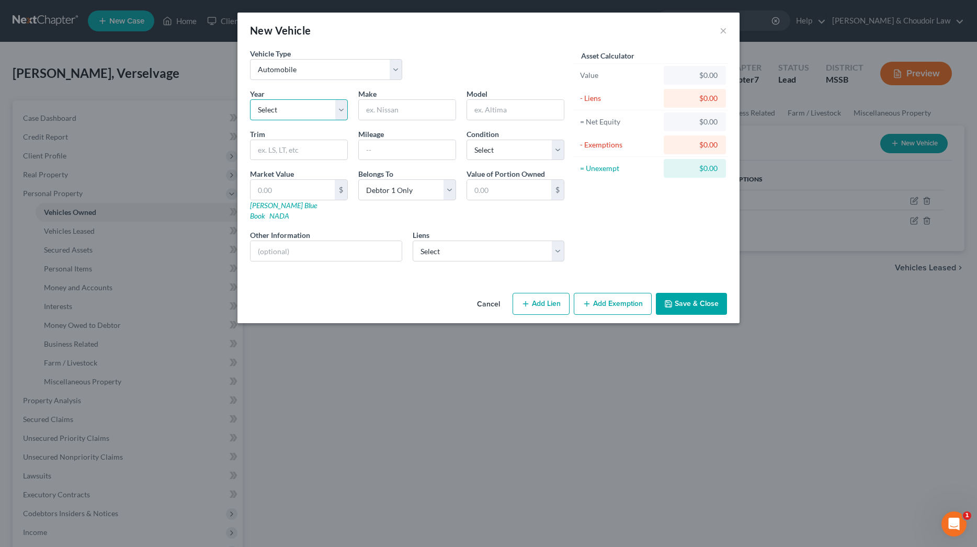
select select "9"
click at [436, 111] on input "text" at bounding box center [407, 110] width 97 height 20
type input "Hyundai"
type input "[GEOGRAPHIC_DATA]"
click at [297, 177] on div "Market Value $ [PERSON_NAME] Blue Book NADA" at bounding box center [299, 194] width 108 height 53
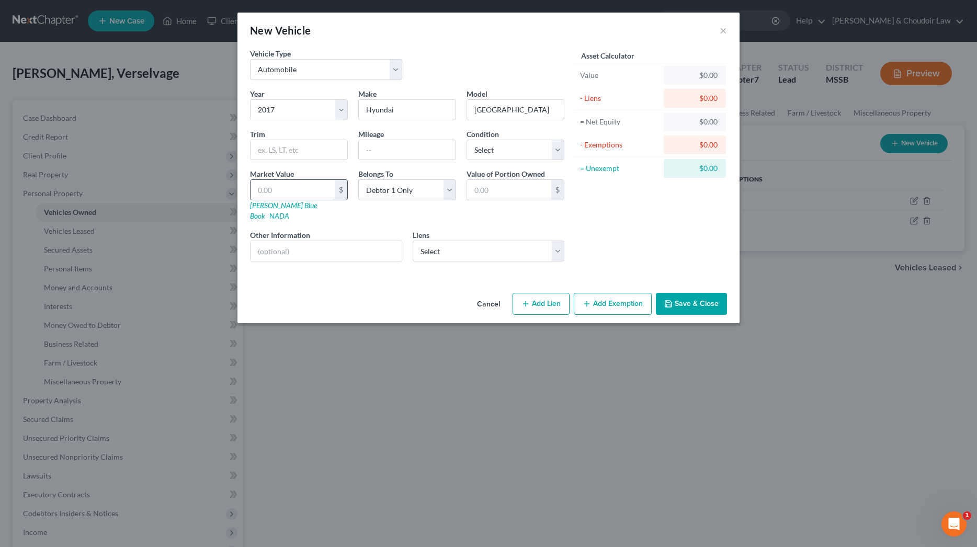
click at [296, 190] on input "text" at bounding box center [293, 190] width 84 height 20
type input "1"
type input "1.00"
type input "11"
type input "11.00"
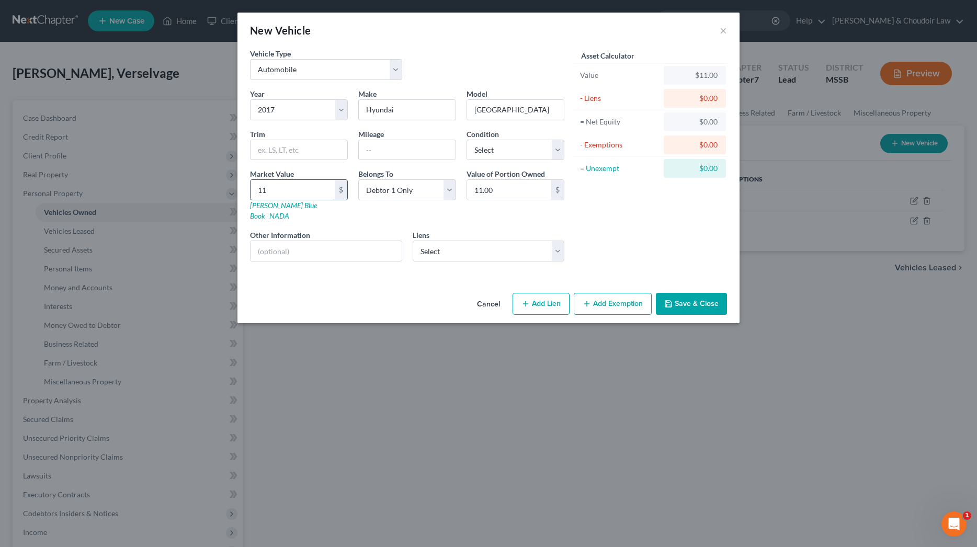
type input "110"
type input "110.00"
type input "1100"
type input "1,100.00"
type input "1,1000"
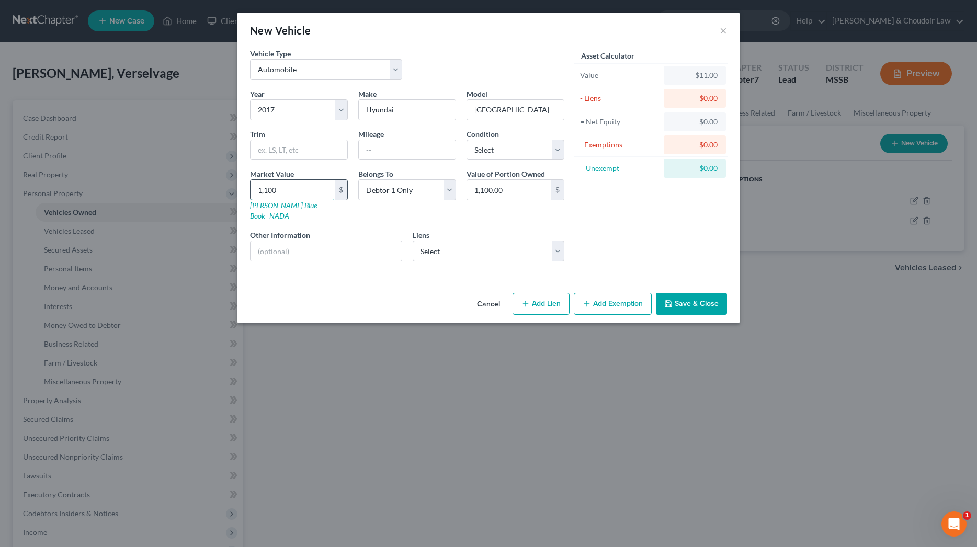
type input "11,000.00"
type input "11,000"
click at [387, 153] on input "text" at bounding box center [407, 150] width 97 height 20
type input "unknown"
select select "2"
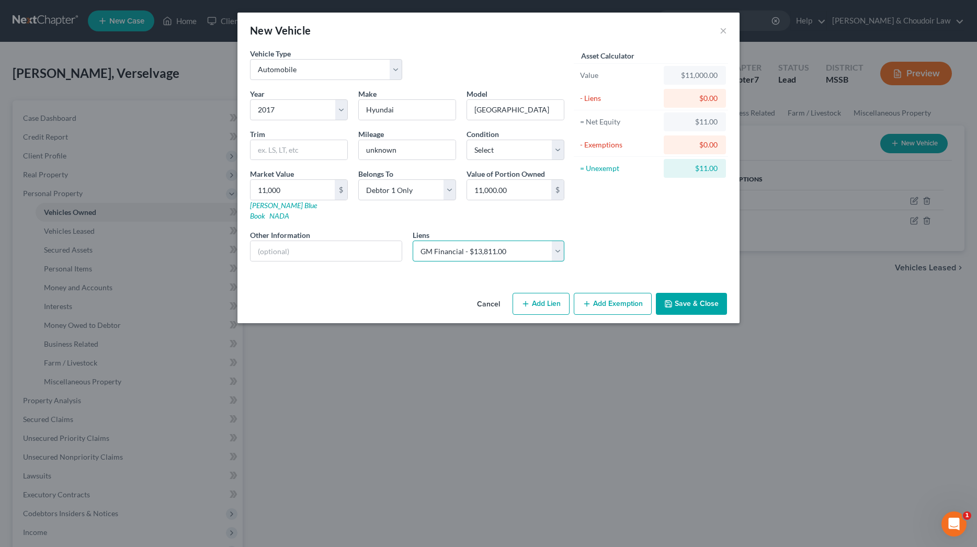
select select
select select "45"
select select "0"
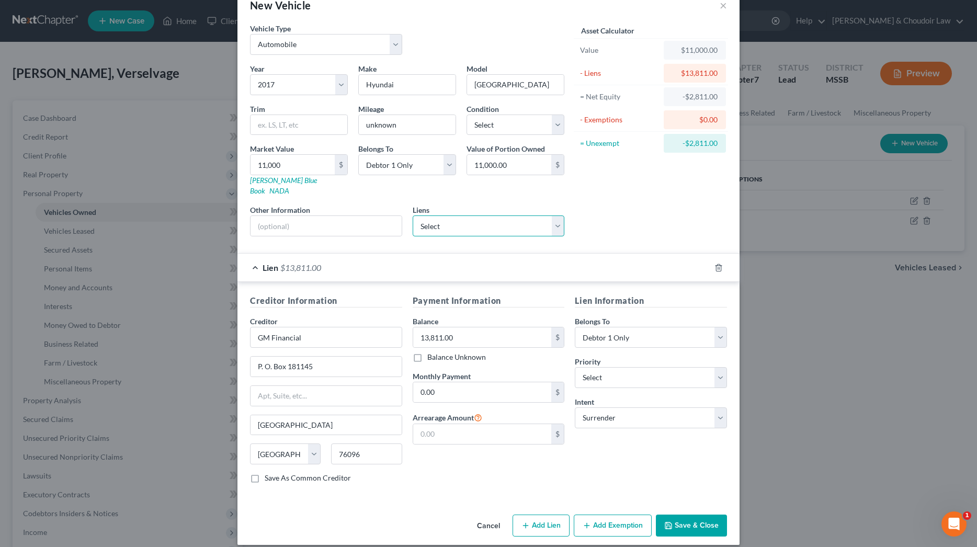
scroll to position [25, 0]
click at [703, 517] on button "Save & Close" at bounding box center [691, 526] width 71 height 22
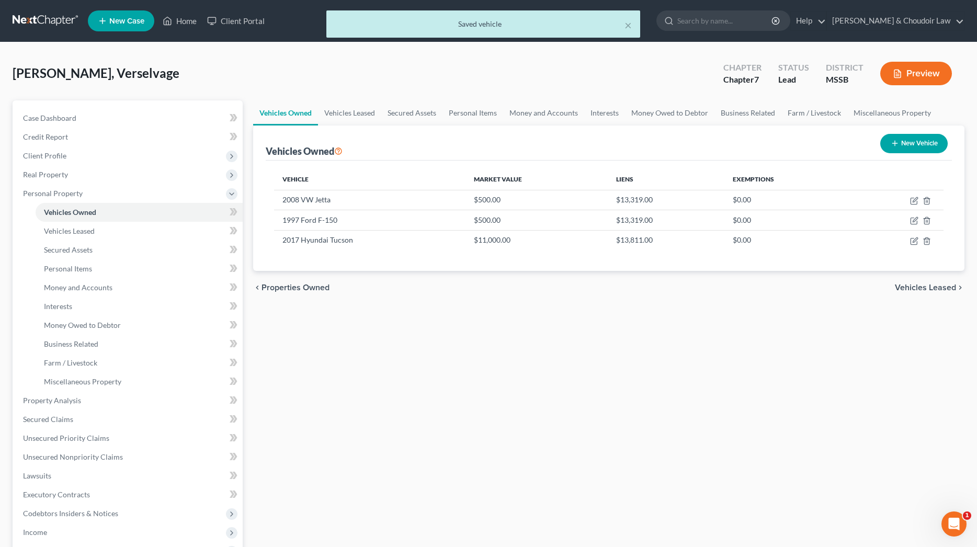
click at [925, 142] on button "New Vehicle" at bounding box center [915, 143] width 68 height 19
select select "0"
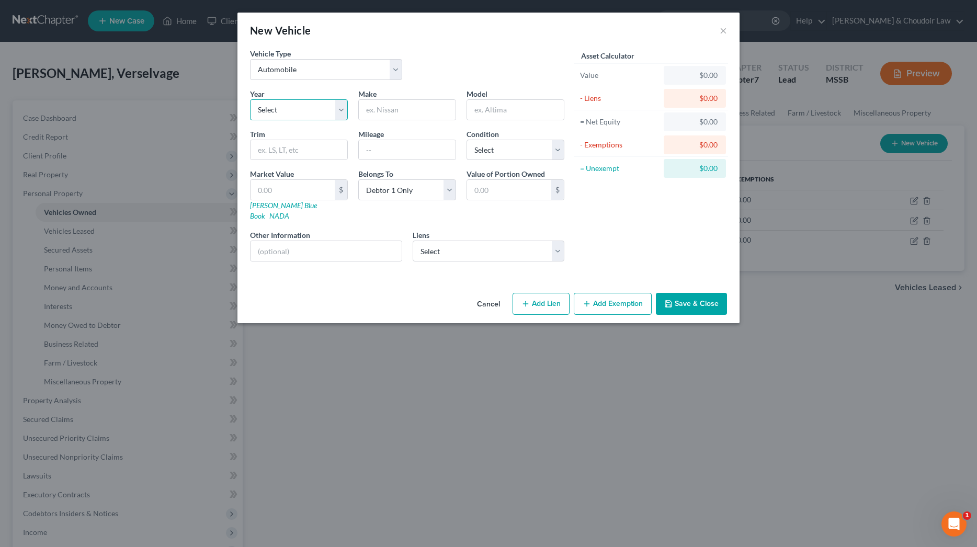
select select "18"
click at [408, 105] on input "text" at bounding box center [407, 110] width 97 height 20
type input "Chevy"
type input "Trailblazer"
type input "unknown"
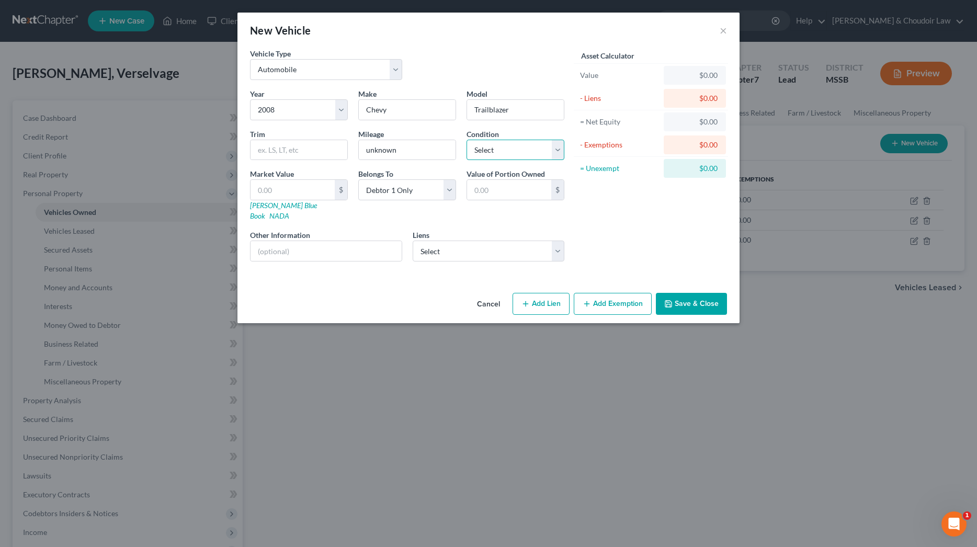
select select "4"
click at [374, 241] on input "text" at bounding box center [326, 251] width 151 height 20
type input "not running 3+ years"
click at [302, 193] on input "text" at bounding box center [293, 190] width 84 height 20
type input "5"
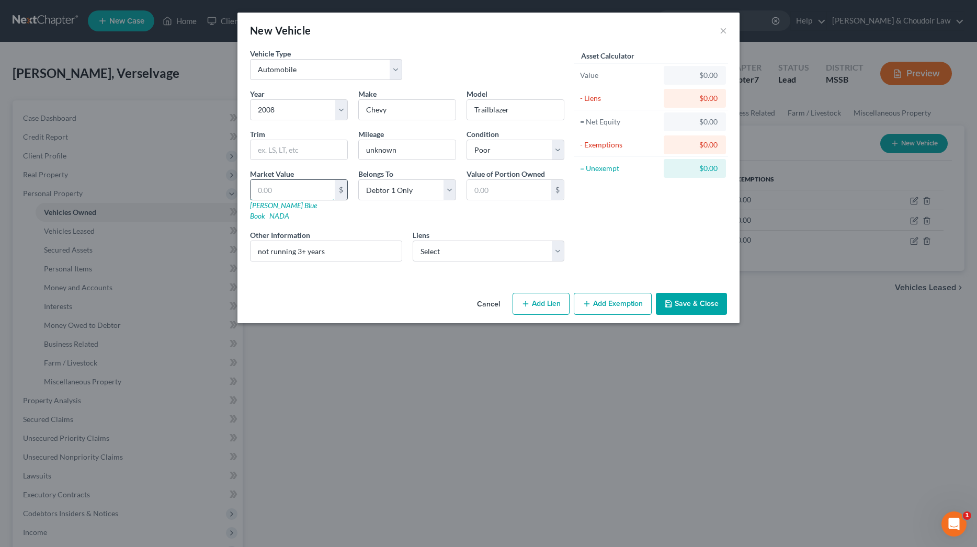
type input "5.00"
type input "50"
type input "50.00"
type input "500"
type input "500.00"
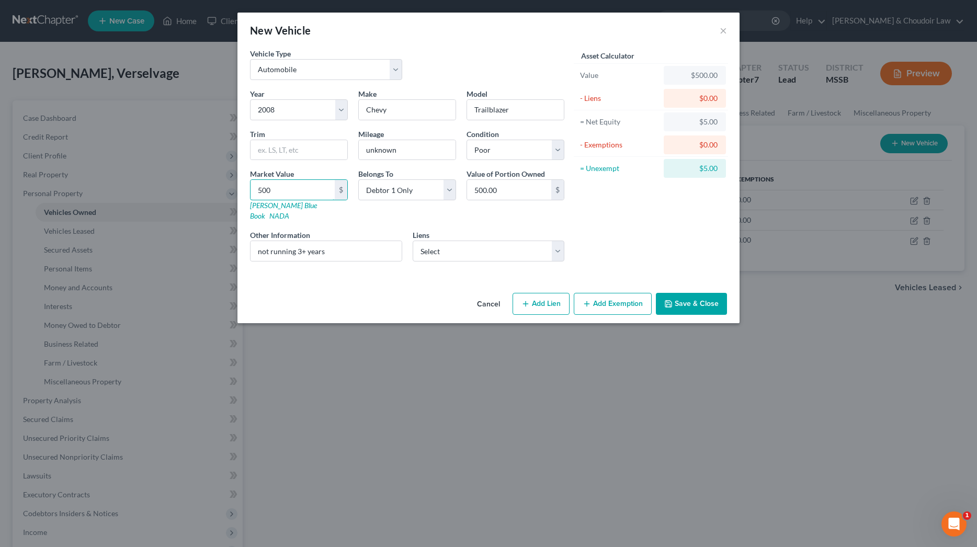
type input "500"
click at [607, 294] on button "Add Exemption" at bounding box center [613, 304] width 78 height 22
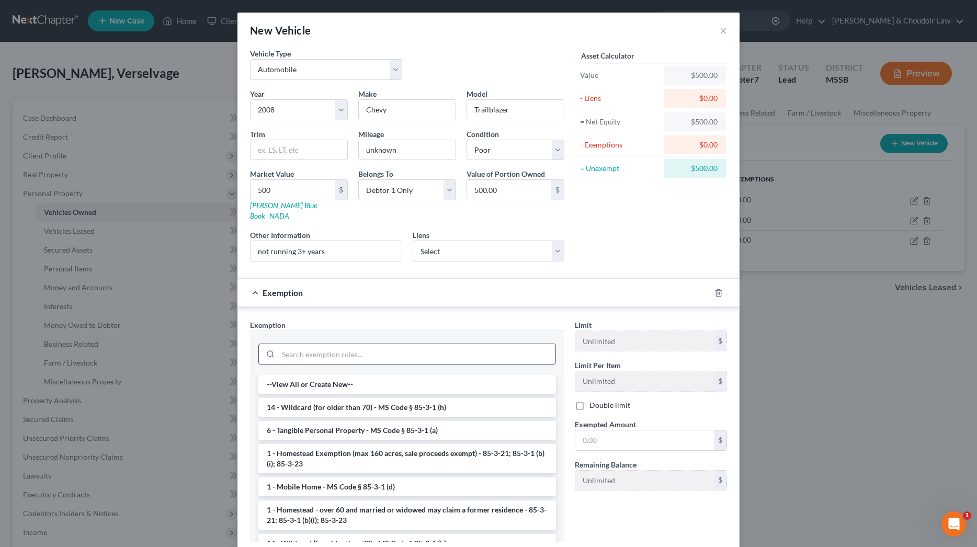
click at [519, 344] on input "search" at bounding box center [416, 354] width 277 height 20
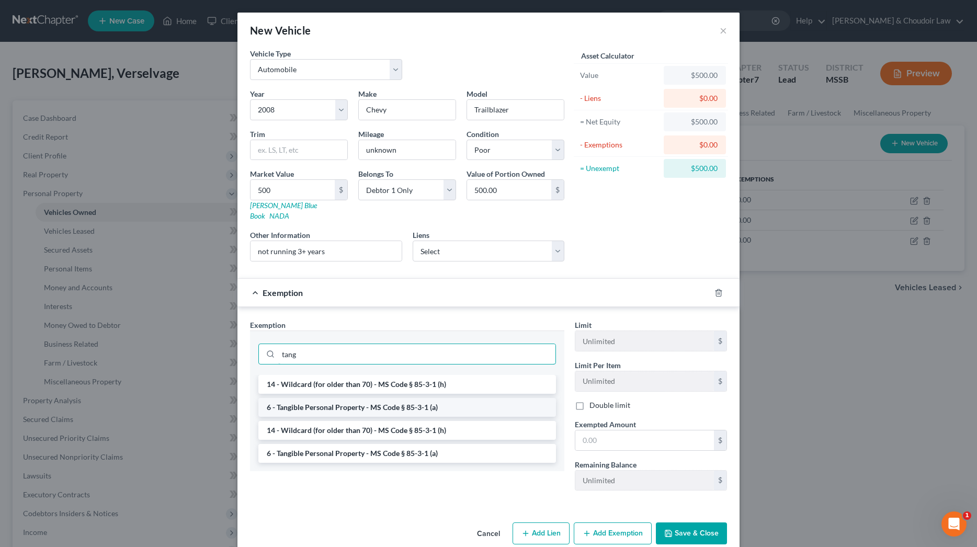
type input "tang"
click at [438, 398] on li "6 - Tangible Personal Property - MS Code § 85-3-1 (a)" at bounding box center [407, 407] width 298 height 19
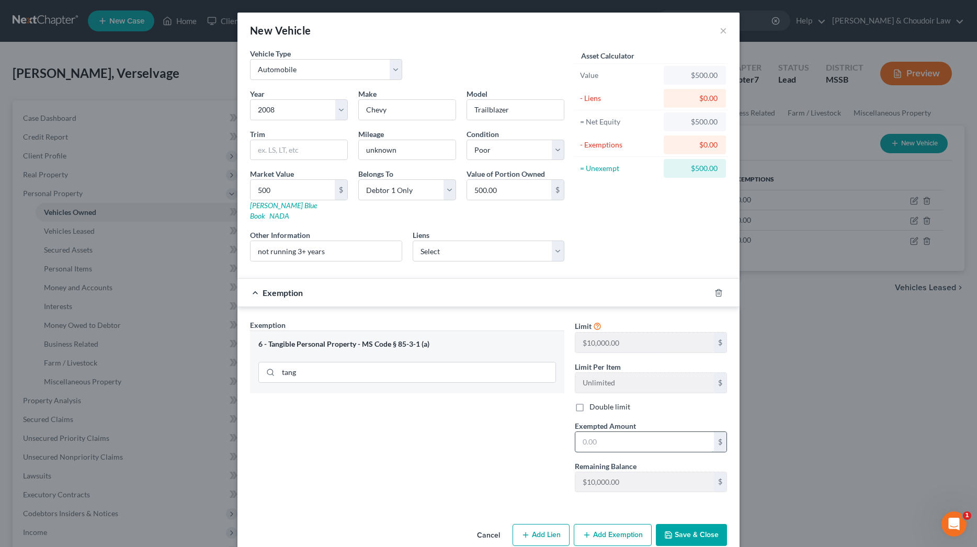
click at [633, 432] on input "text" at bounding box center [645, 442] width 139 height 20
type input "500"
click at [688, 524] on button "Save & Close" at bounding box center [691, 535] width 71 height 22
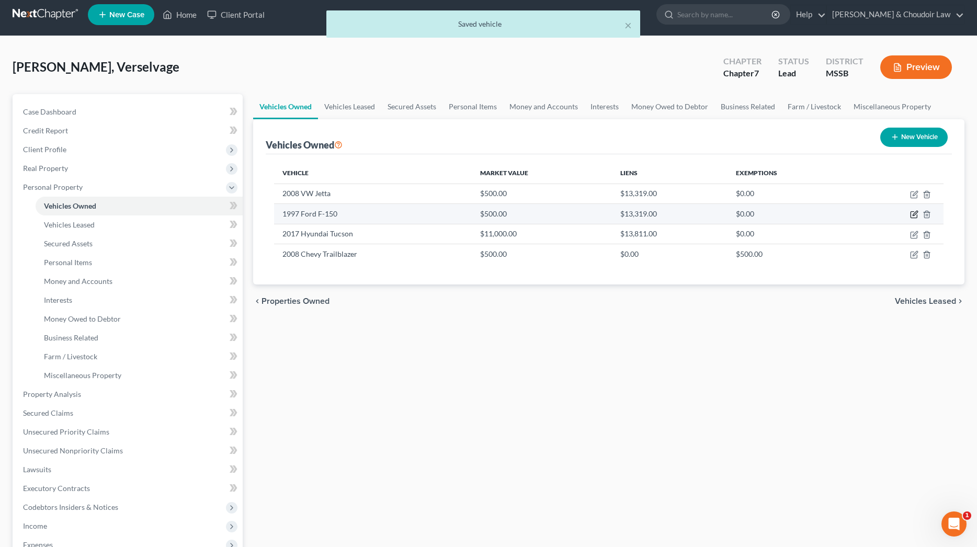
scroll to position [12, 1]
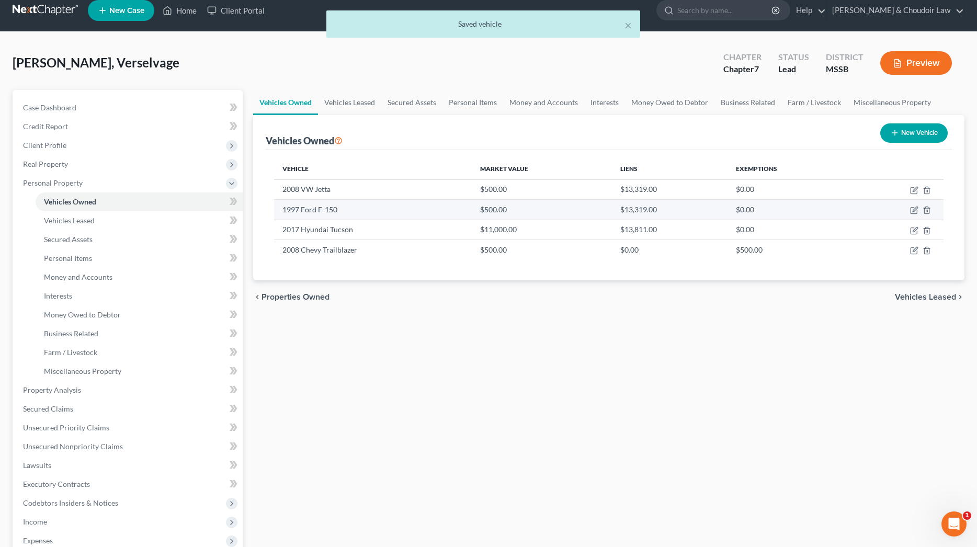
click at [916, 216] on td at bounding box center [898, 210] width 91 height 20
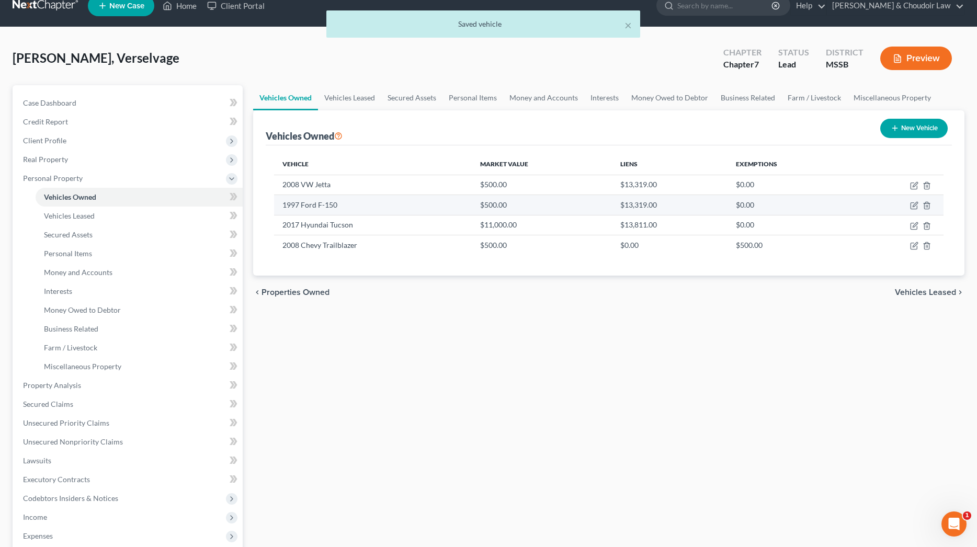
scroll to position [16, 0]
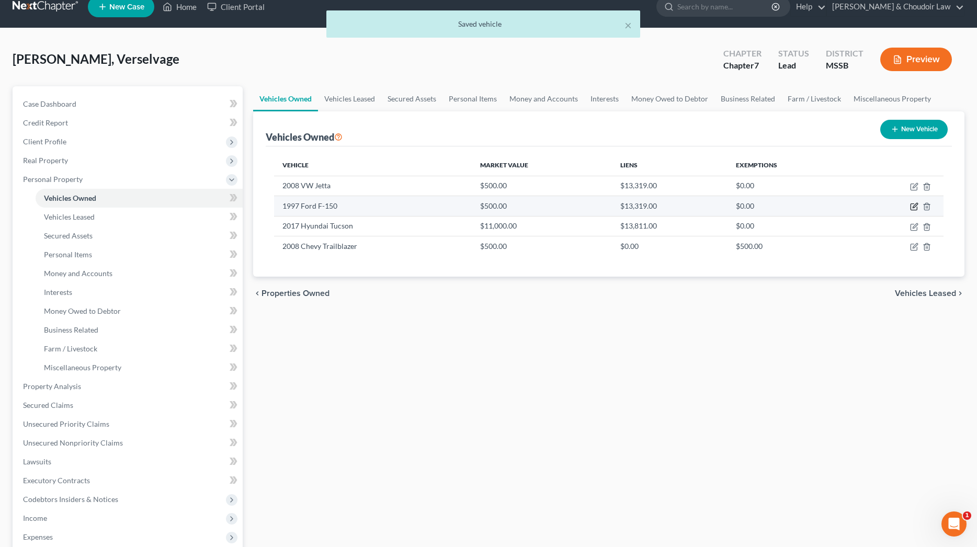
click at [913, 207] on icon "button" at bounding box center [915, 207] width 8 height 8
select select "0"
select select "29"
select select "4"
select select "0"
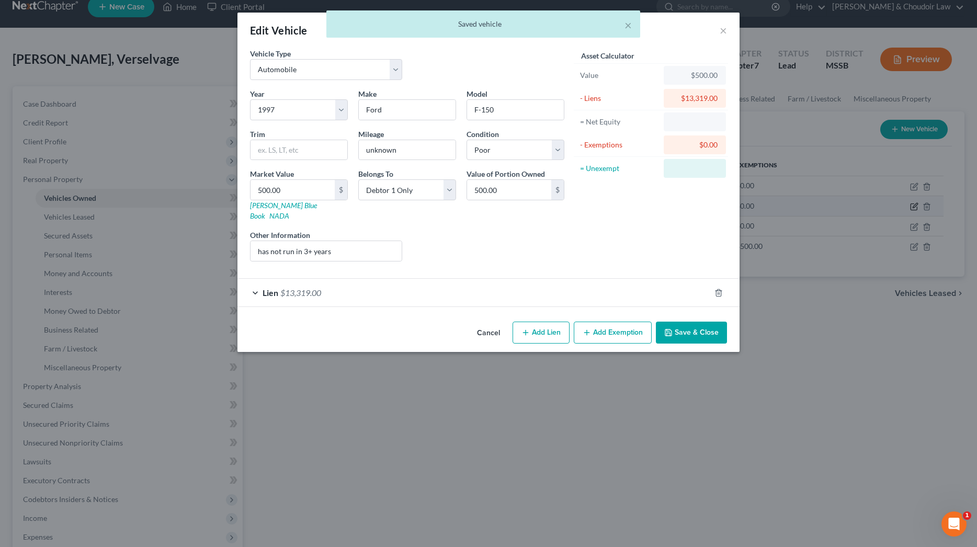
scroll to position [15, 1]
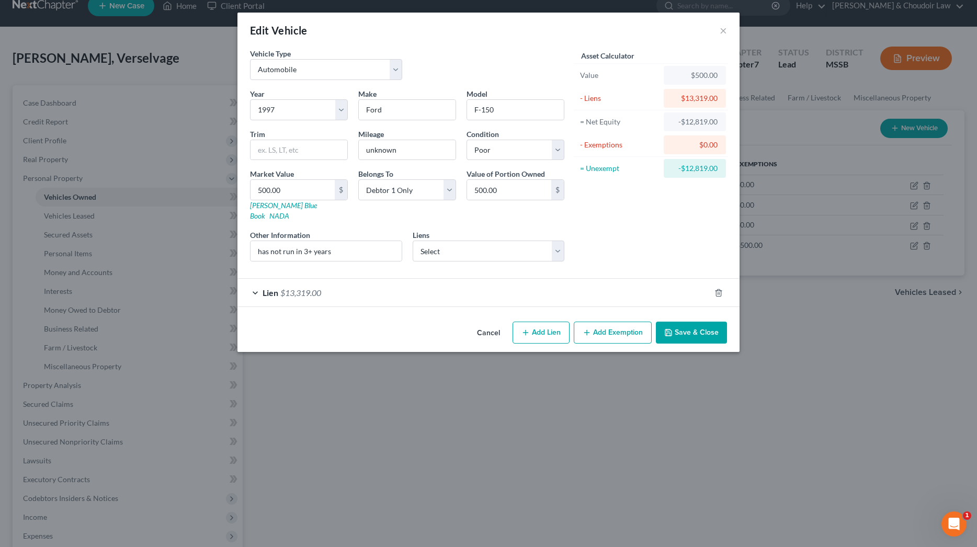
click at [507, 284] on div "Lien $13,319.00" at bounding box center [474, 293] width 473 height 28
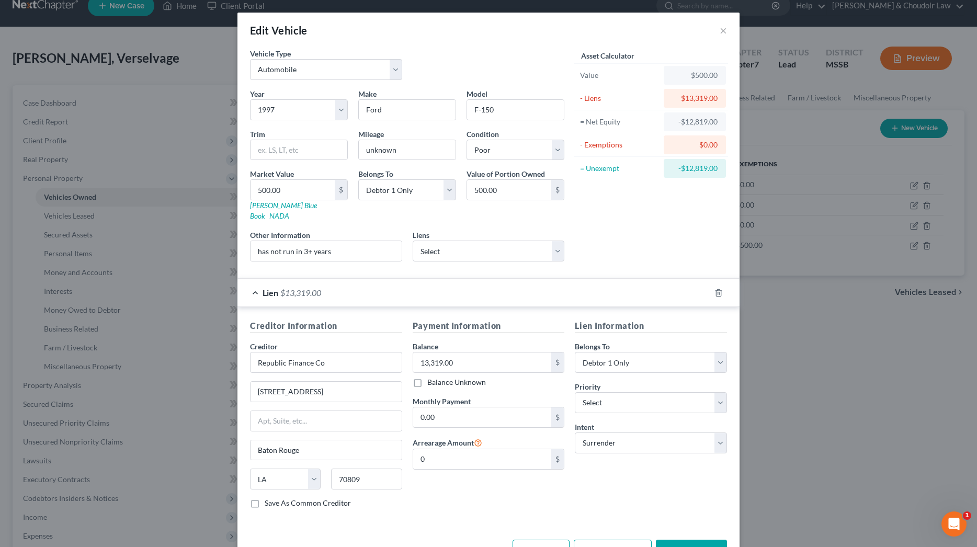
click at [678, 540] on button "Save & Close" at bounding box center [691, 551] width 71 height 22
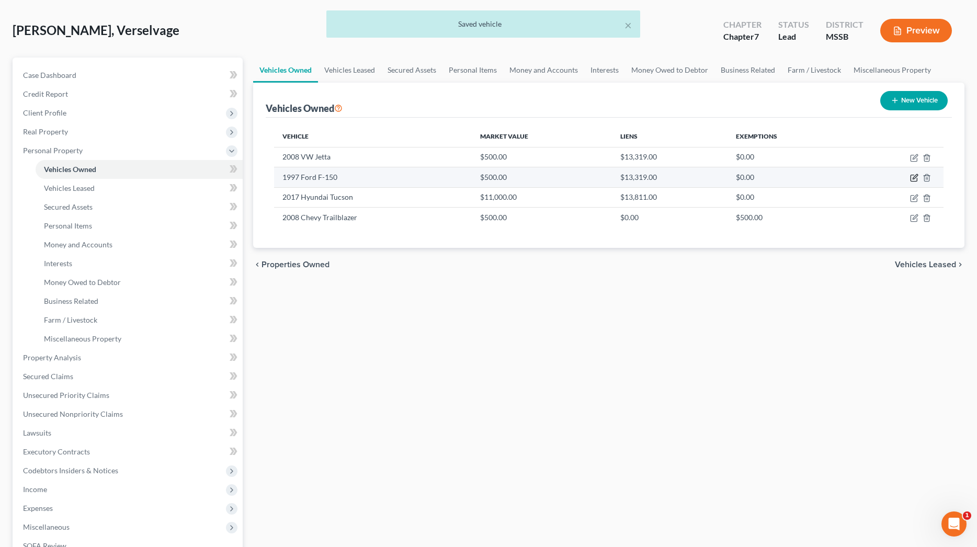
scroll to position [51, 0]
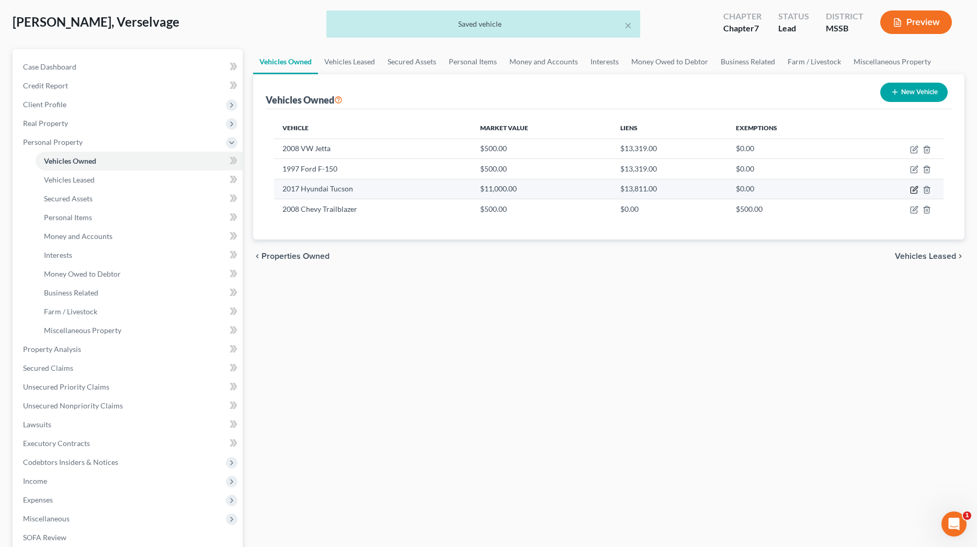
click at [915, 190] on icon "button" at bounding box center [915, 190] width 8 height 8
select select "0"
select select "9"
select select "0"
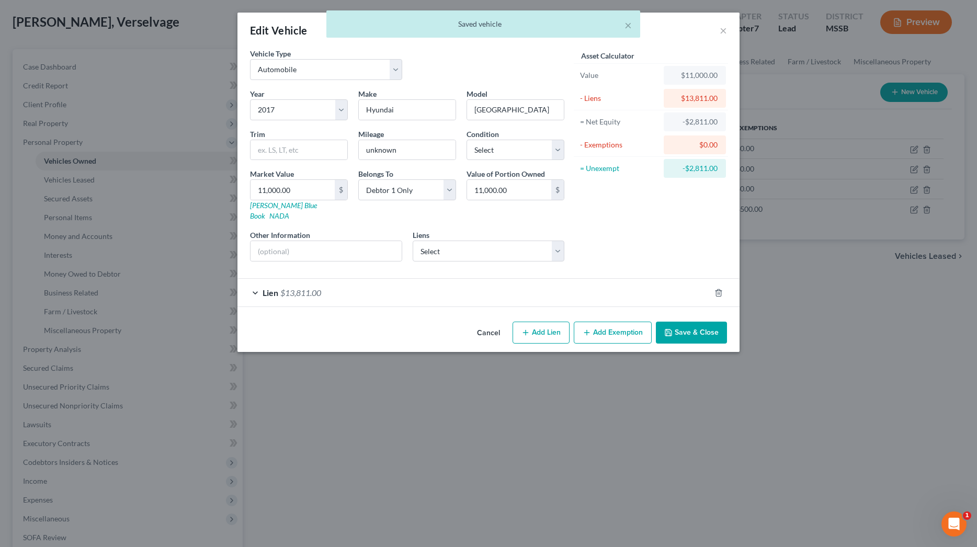
click at [580, 289] on div "Lien $13,811.00" at bounding box center [474, 293] width 473 height 28
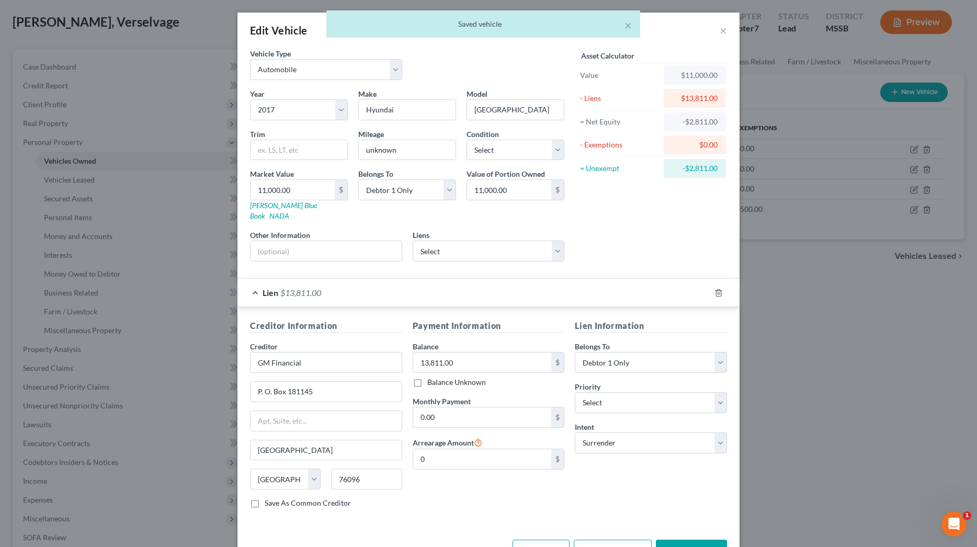
click at [697, 543] on button "Save & Close" at bounding box center [691, 551] width 71 height 22
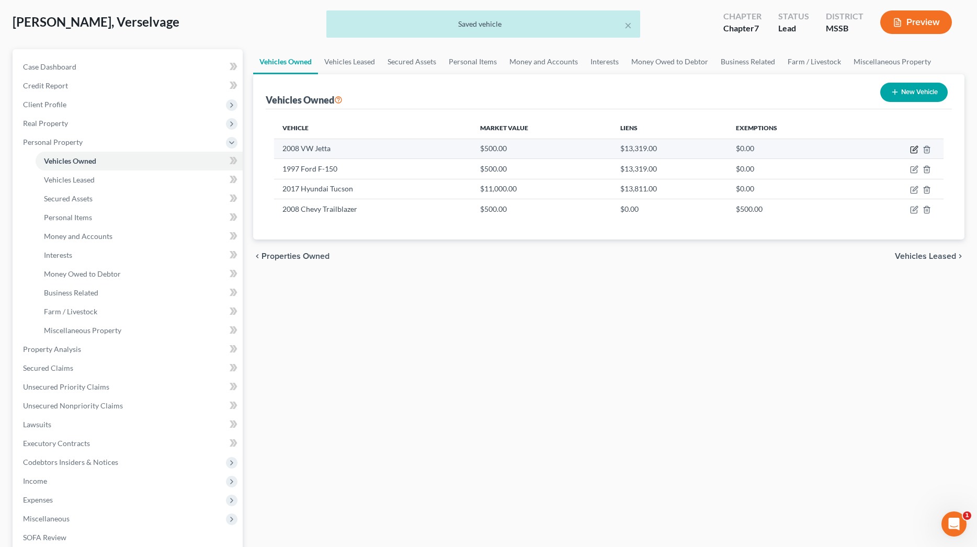
click at [914, 149] on icon "button" at bounding box center [915, 148] width 5 height 5
select select "0"
select select "18"
select select "4"
select select "0"
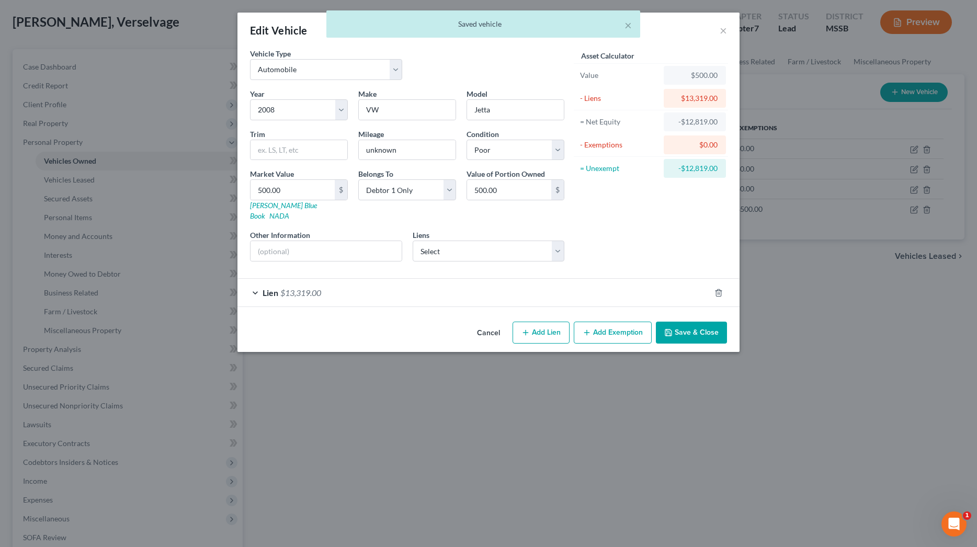
click at [563, 282] on div "Lien $13,319.00" at bounding box center [474, 293] width 473 height 28
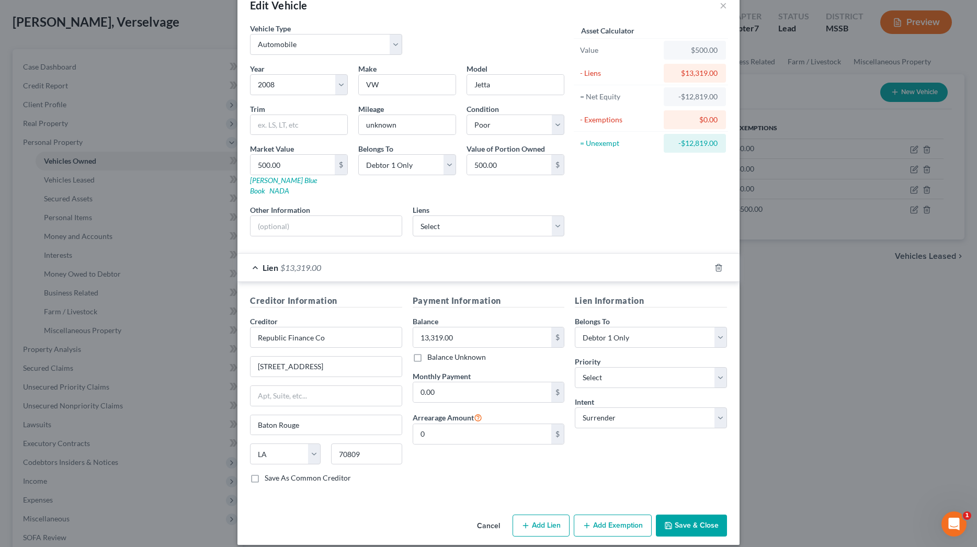
scroll to position [25, 0]
click at [677, 515] on button "Save & Close" at bounding box center [691, 526] width 71 height 22
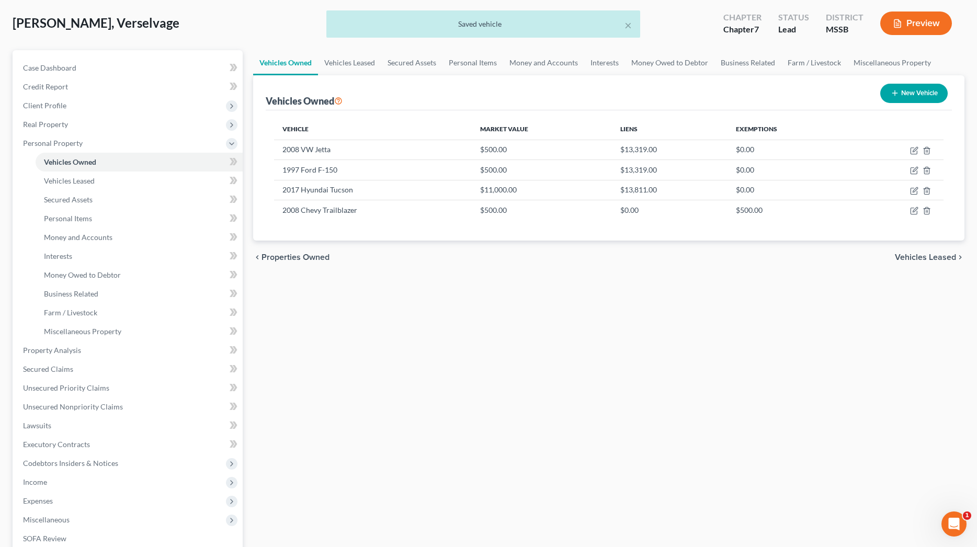
scroll to position [50, 0]
click at [419, 64] on link "Secured Assets" at bounding box center [411, 62] width 61 height 25
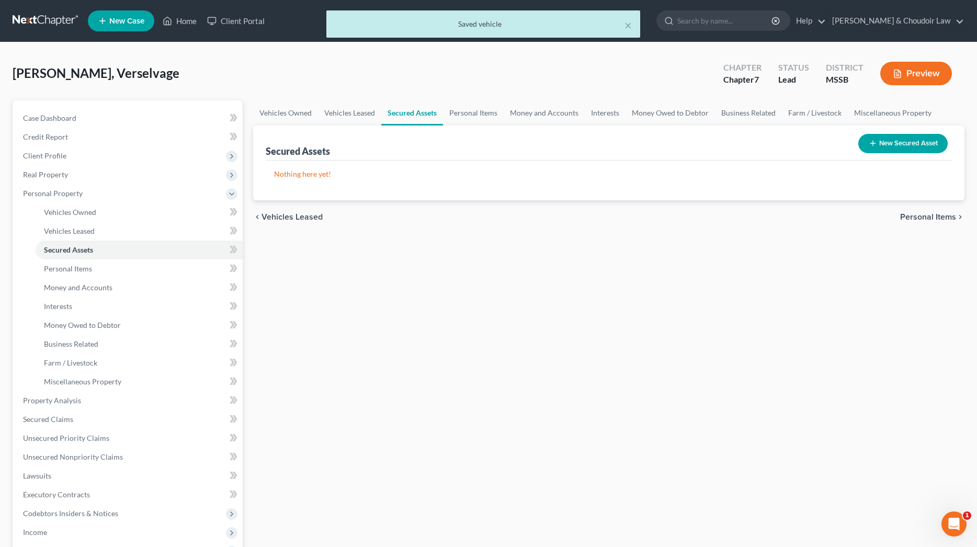
drag, startPoint x: 471, startPoint y: 65, endPoint x: 474, endPoint y: 95, distance: 29.4
click at [471, 65] on div "[PERSON_NAME], Verselvage Upgraded Chapter Chapter 7 Status Lead District MSSB …" at bounding box center [489, 78] width 952 height 46
click at [474, 116] on link "Personal Items" at bounding box center [473, 112] width 61 height 25
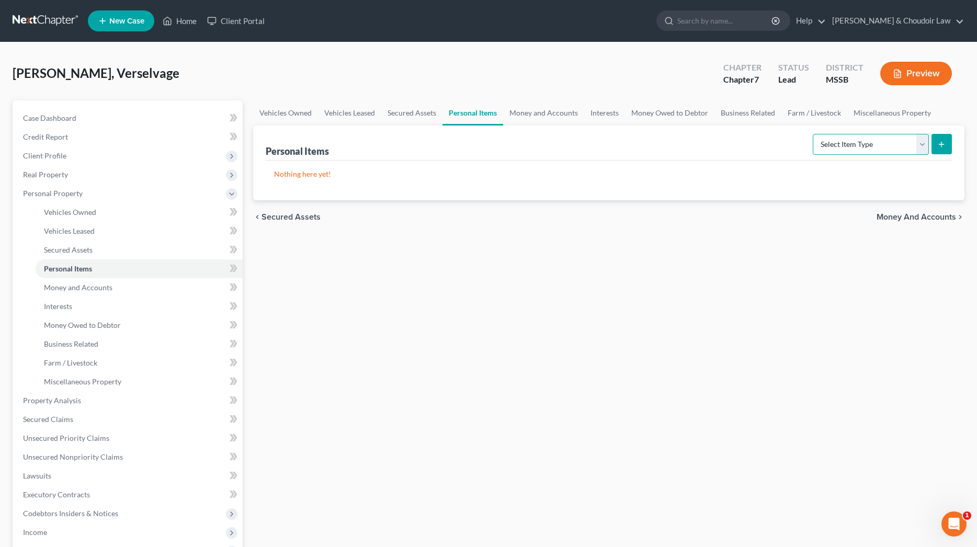
select select "clothing"
click at [939, 144] on icon "submit" at bounding box center [942, 144] width 8 height 8
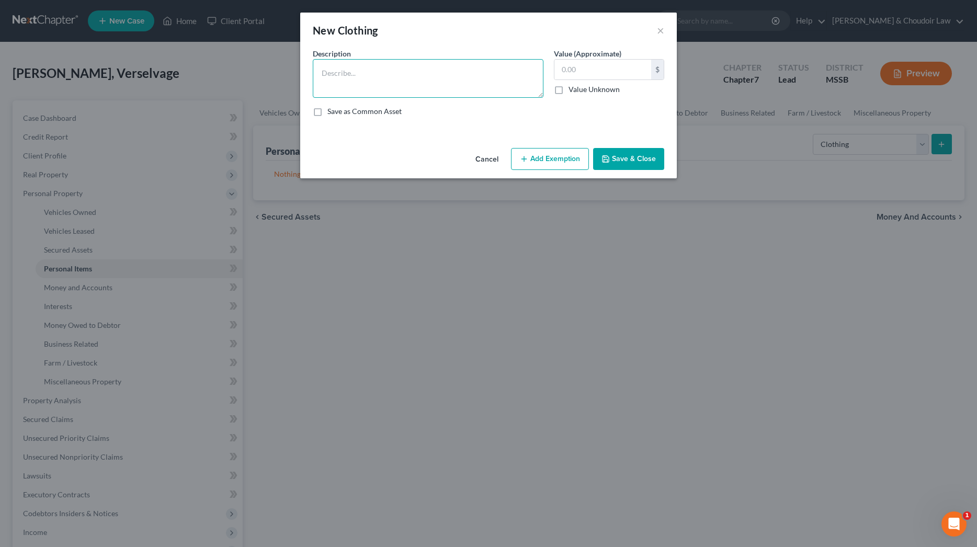
click at [482, 77] on textarea at bounding box center [428, 78] width 231 height 39
type textarea "Personal Clothing"
type input "250"
click at [534, 148] on button "Add Exemption" at bounding box center [550, 159] width 78 height 22
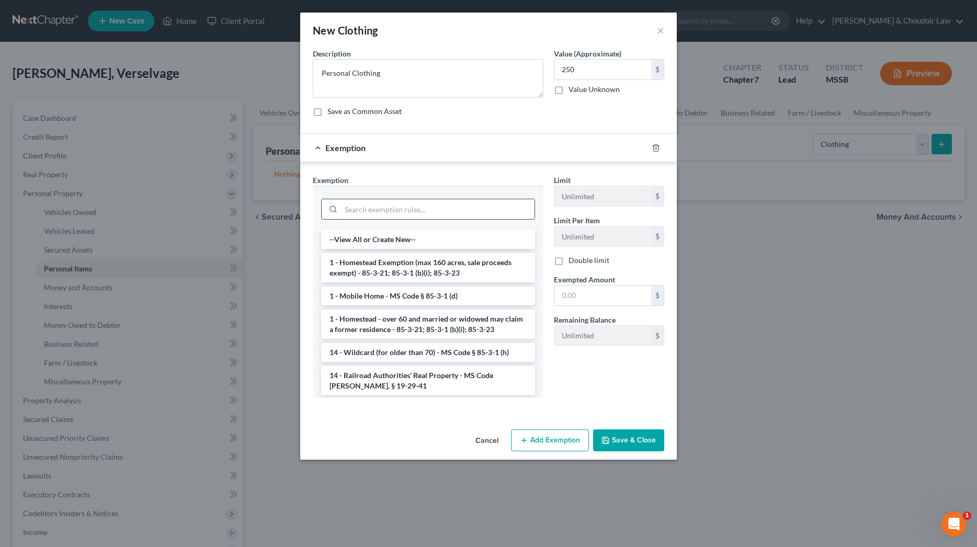
click at [490, 201] on input "search" at bounding box center [438, 209] width 194 height 20
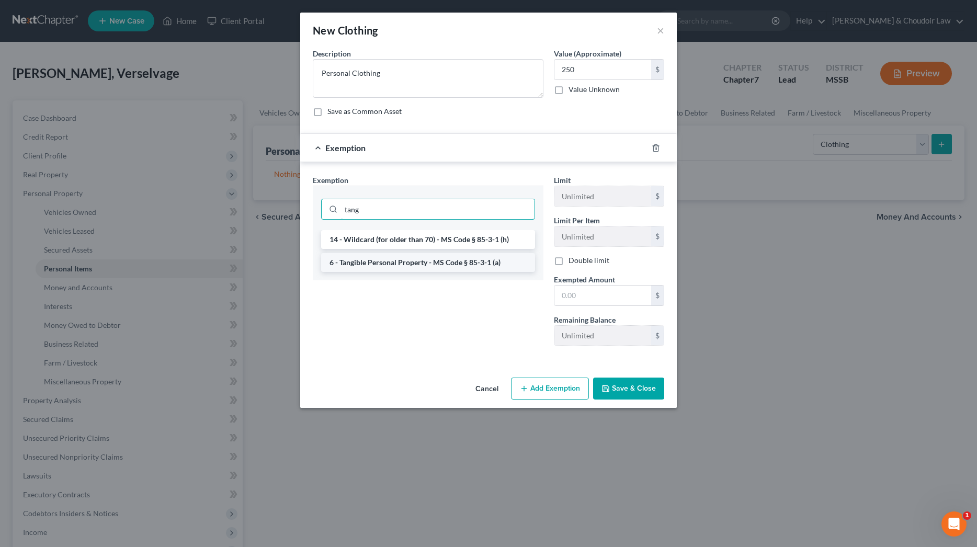
type input "tang"
click at [450, 264] on li "6 - Tangible Personal Property - MS Code § 85-3-1 (a)" at bounding box center [428, 262] width 214 height 19
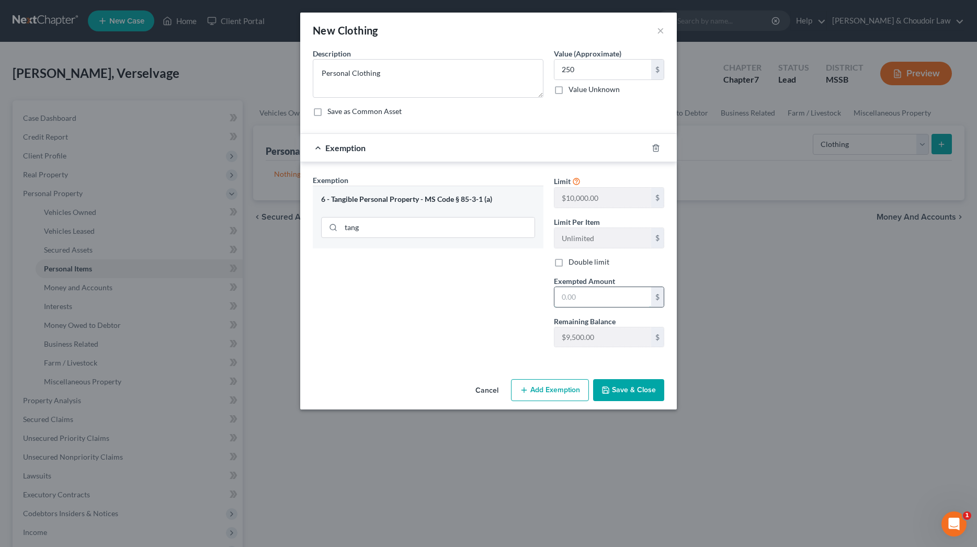
click at [575, 302] on input "text" at bounding box center [603, 297] width 97 height 20
type input "250"
click at [634, 396] on button "Save & Close" at bounding box center [628, 390] width 71 height 22
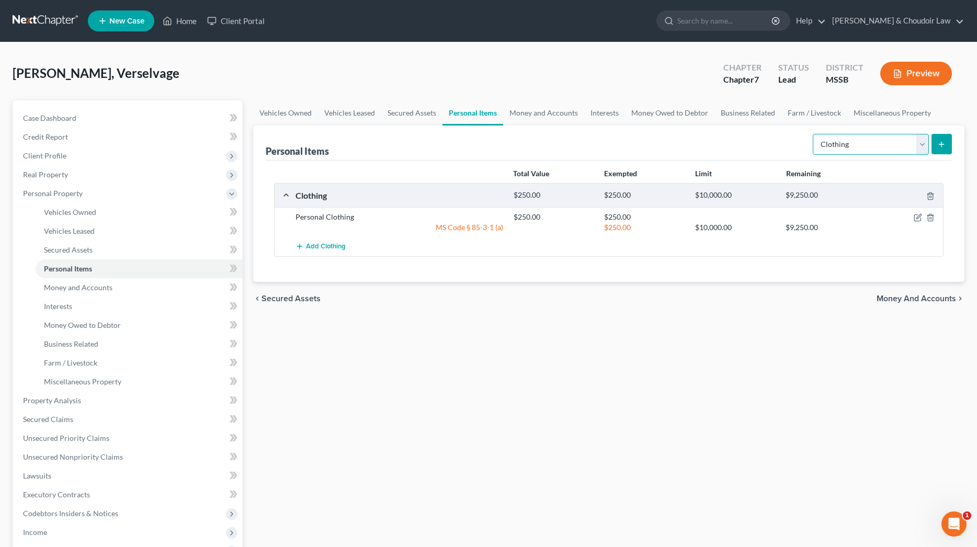
select select "electronics"
click at [948, 140] on button "submit" at bounding box center [942, 144] width 20 height 20
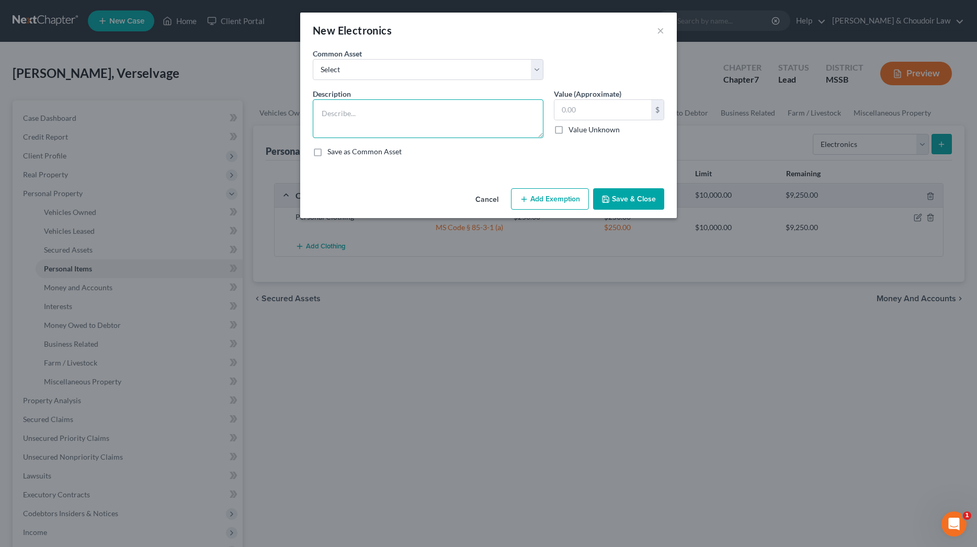
click at [383, 125] on textarea at bounding box center [428, 118] width 231 height 39
type textarea "Personal and Household Electronics"
type input "1,200.00"
click at [552, 206] on button "Add Exemption" at bounding box center [550, 199] width 78 height 22
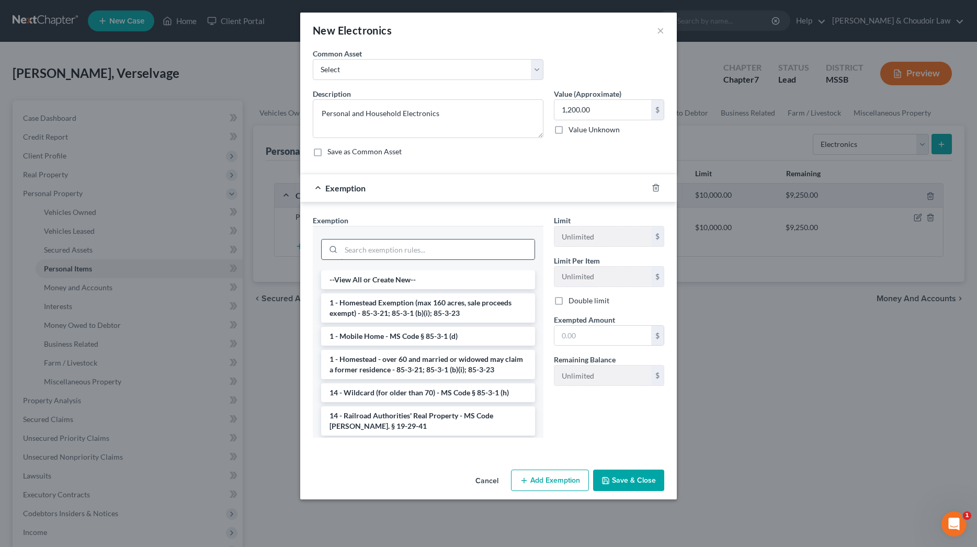
click at [508, 246] on input "search" at bounding box center [438, 250] width 194 height 20
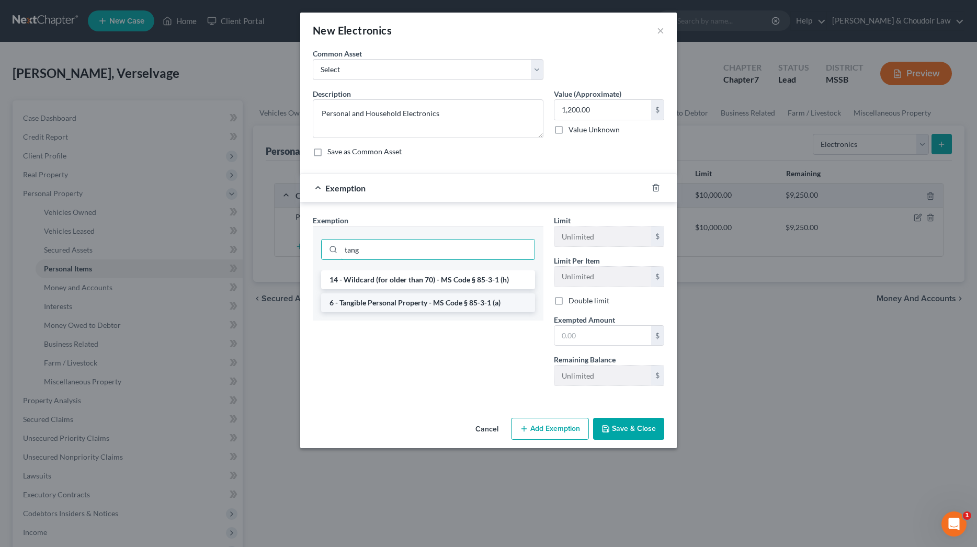
type input "tang"
click at [442, 303] on li "6 - Tangible Personal Property - MS Code § 85-3-1 (a)" at bounding box center [428, 303] width 214 height 19
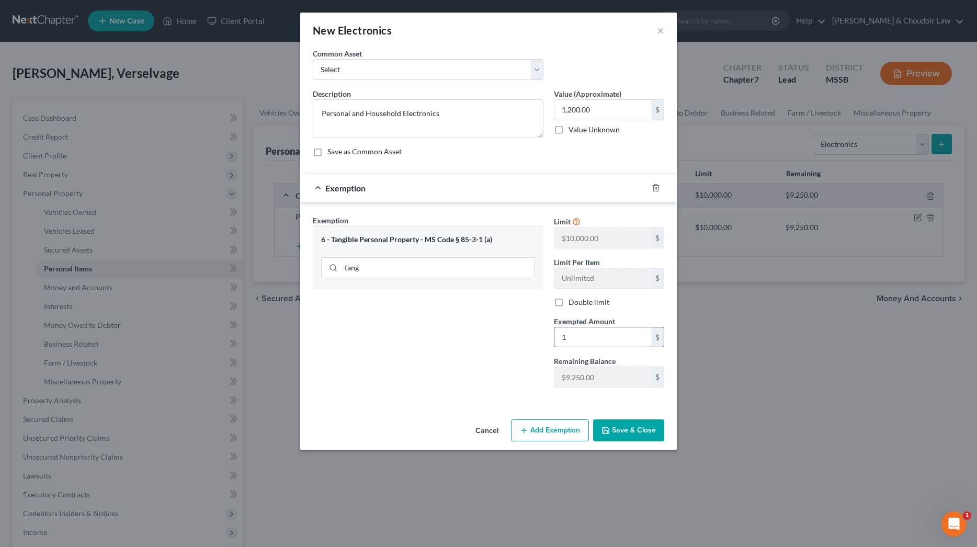
click at [605, 332] on input "1" at bounding box center [603, 338] width 97 height 20
type input "1,200"
click at [637, 424] on button "Save & Close" at bounding box center [628, 431] width 71 height 22
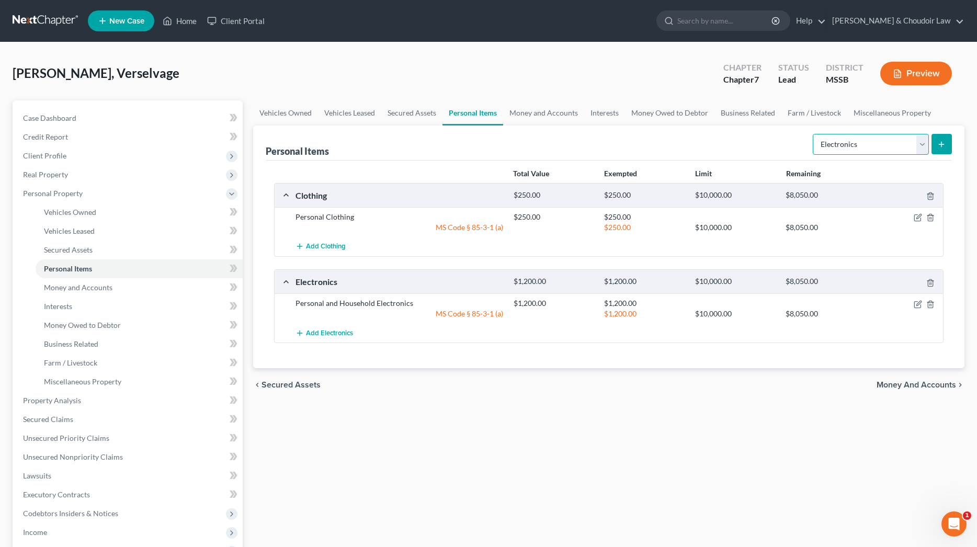
select select "household_goods"
click at [936, 146] on button "submit" at bounding box center [942, 144] width 20 height 20
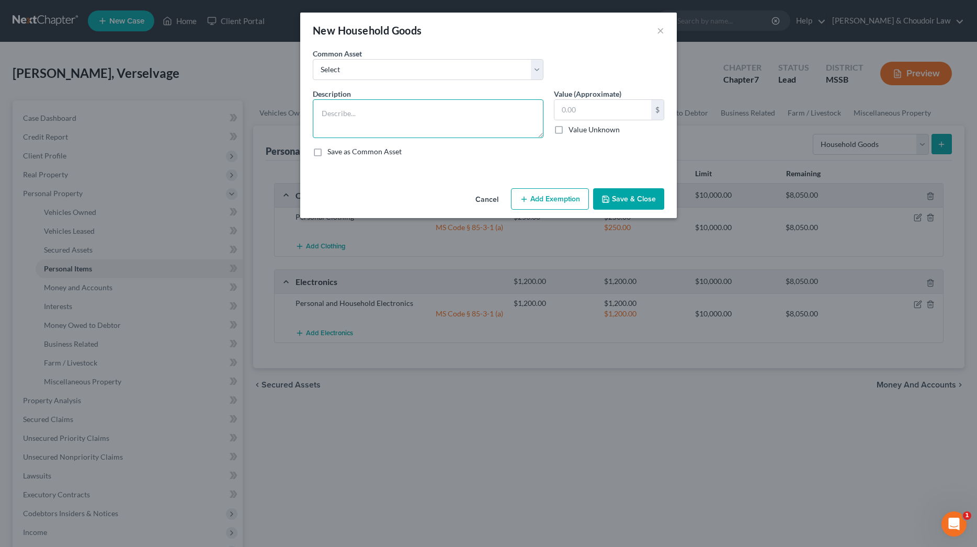
click at [502, 115] on textarea at bounding box center [428, 118] width 231 height 39
type textarea "Household Goods"
type input "500"
click at [554, 189] on button "Add Exemption" at bounding box center [550, 199] width 78 height 22
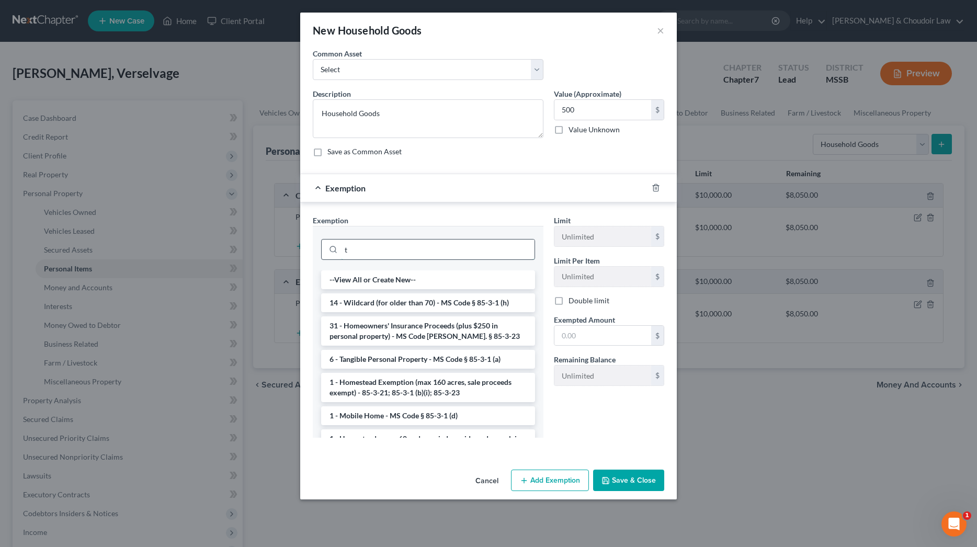
click at [511, 246] on input "t" at bounding box center [438, 250] width 194 height 20
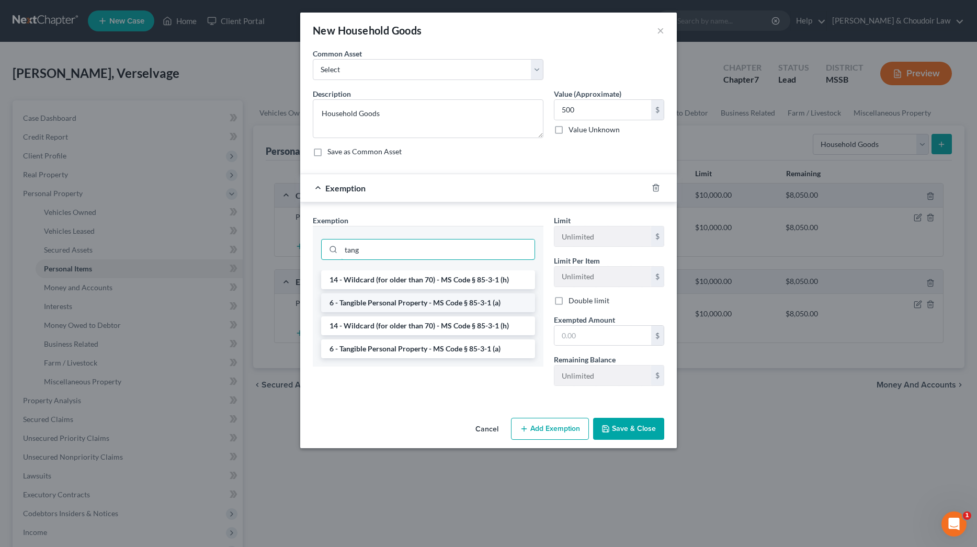
type input "tang"
click at [457, 303] on li "6 - Tangible Personal Property - MS Code § 85-3-1 (a)" at bounding box center [428, 303] width 214 height 19
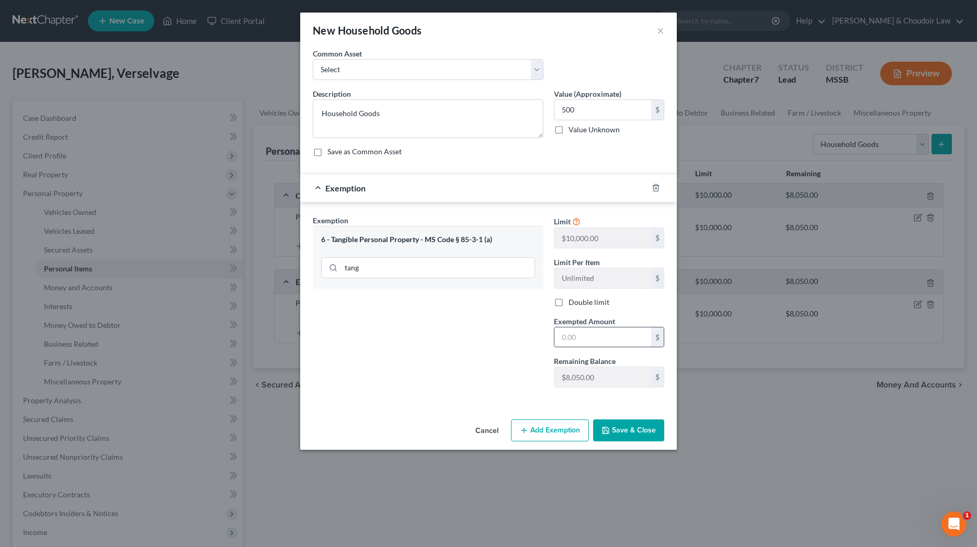
click at [573, 331] on input "text" at bounding box center [603, 338] width 97 height 20
type input "500"
click at [621, 421] on button "Save & Close" at bounding box center [628, 431] width 71 height 22
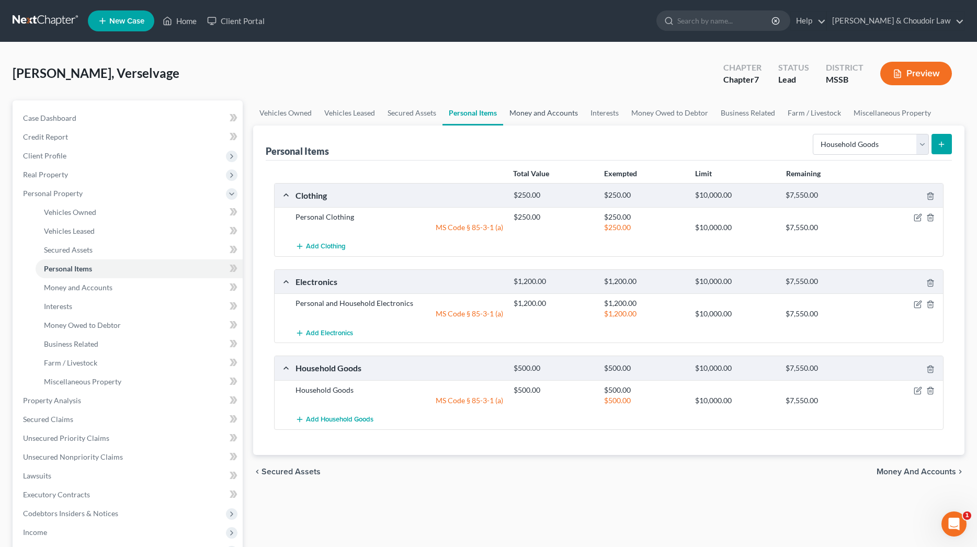
click at [551, 110] on link "Money and Accounts" at bounding box center [543, 112] width 81 height 25
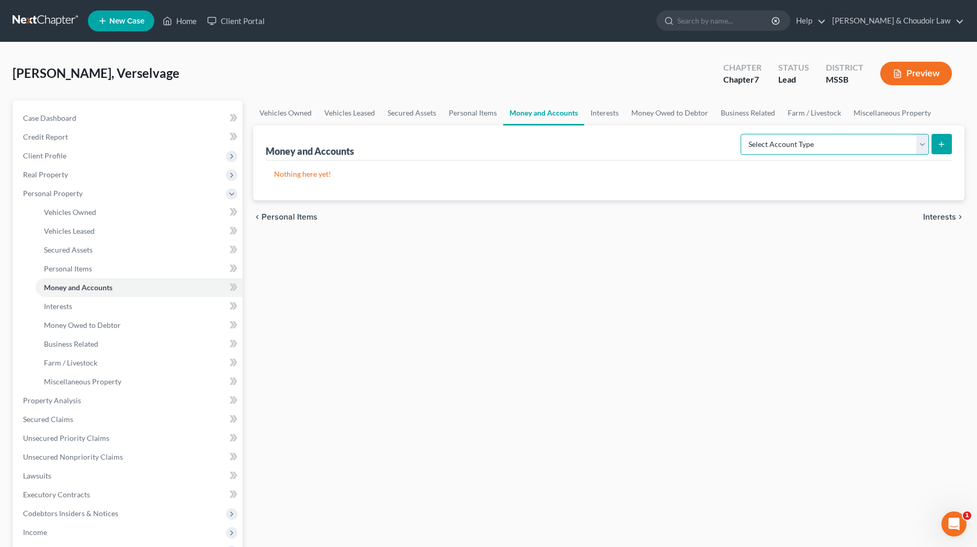
select select "checking"
click at [944, 135] on button "submit" at bounding box center [942, 144] width 20 height 20
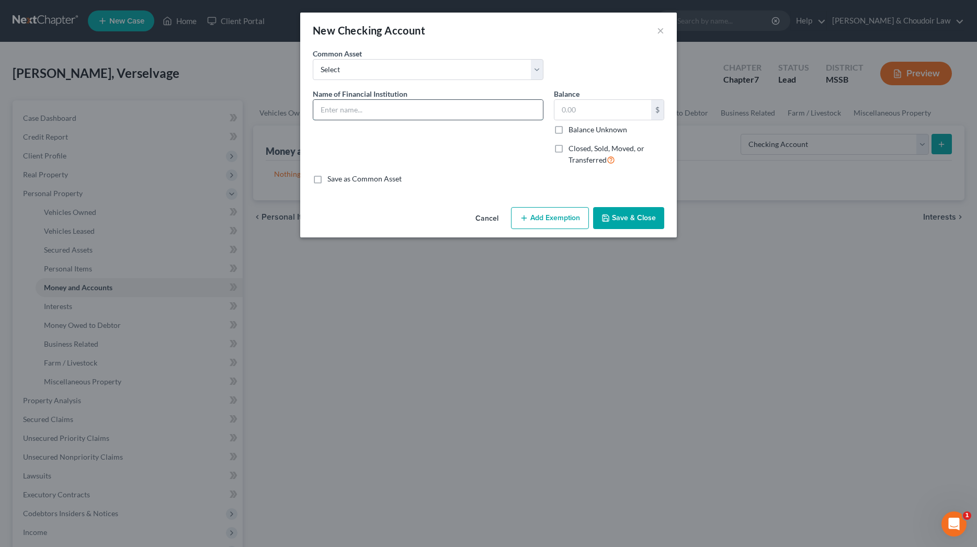
click at [375, 116] on input "text" at bounding box center [428, 110] width 230 height 20
click at [409, 108] on input "Woodforrest Bank (6947" at bounding box center [428, 110] width 230 height 20
type input "Woodforrest Bank (6947)"
type input "0"
click at [603, 209] on button "Save & Close" at bounding box center [628, 218] width 71 height 22
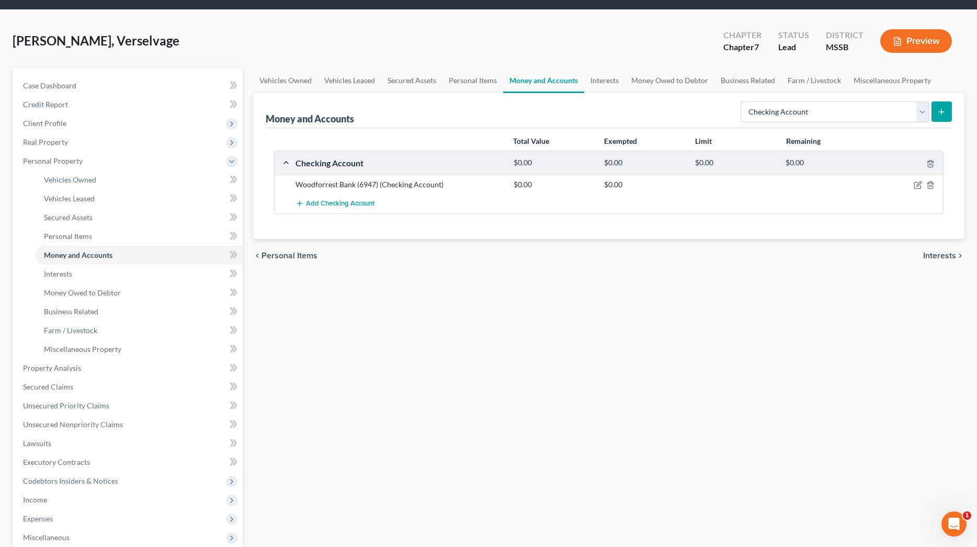
scroll to position [33, 0]
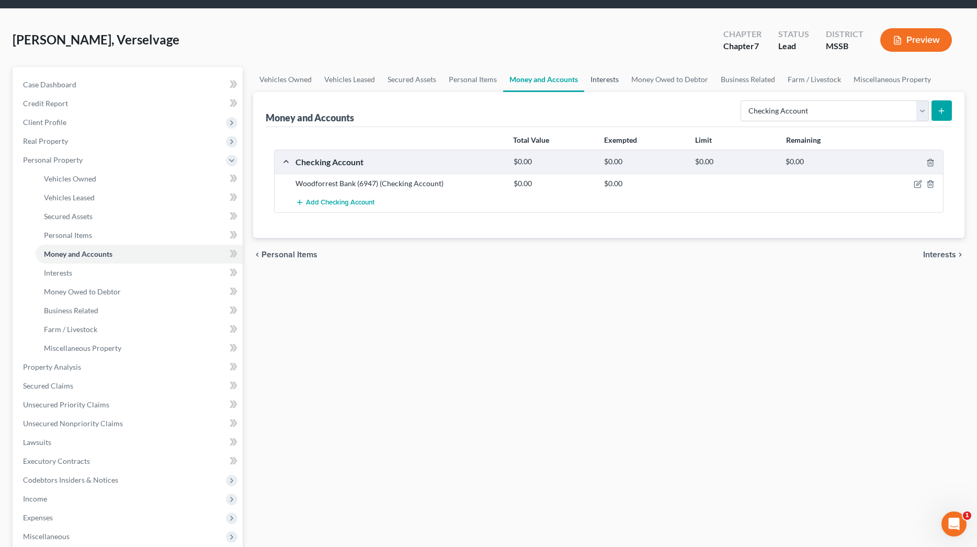
click at [616, 77] on link "Interests" at bounding box center [605, 79] width 41 height 25
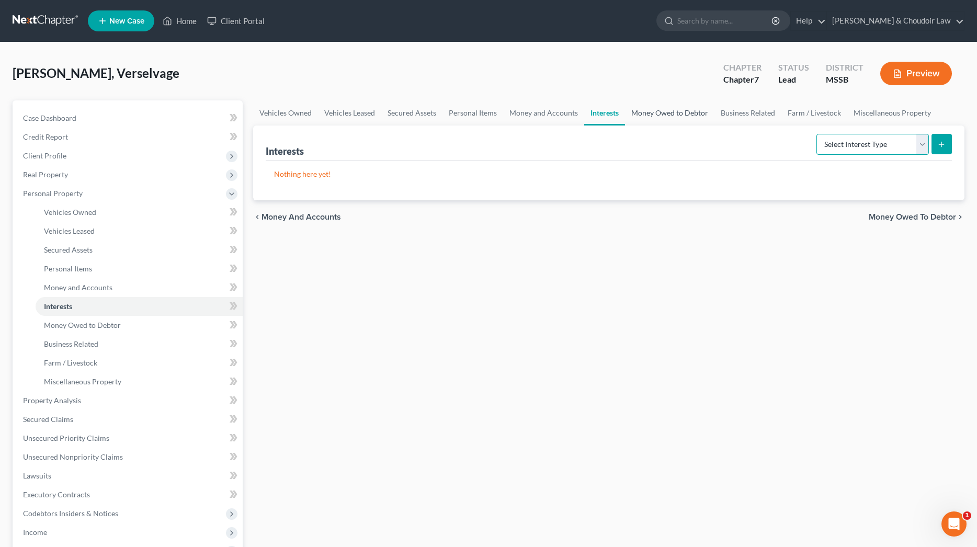
drag, startPoint x: 872, startPoint y: 140, endPoint x: 665, endPoint y: 114, distance: 208.9
click at [665, 114] on ui-view "Vehicles Owned Vehicles Leased Secured Assets Personal Items Money and Accounts…" at bounding box center [609, 166] width 712 height 133
click at [668, 113] on link "Money Owed to Debtor" at bounding box center [669, 112] width 89 height 25
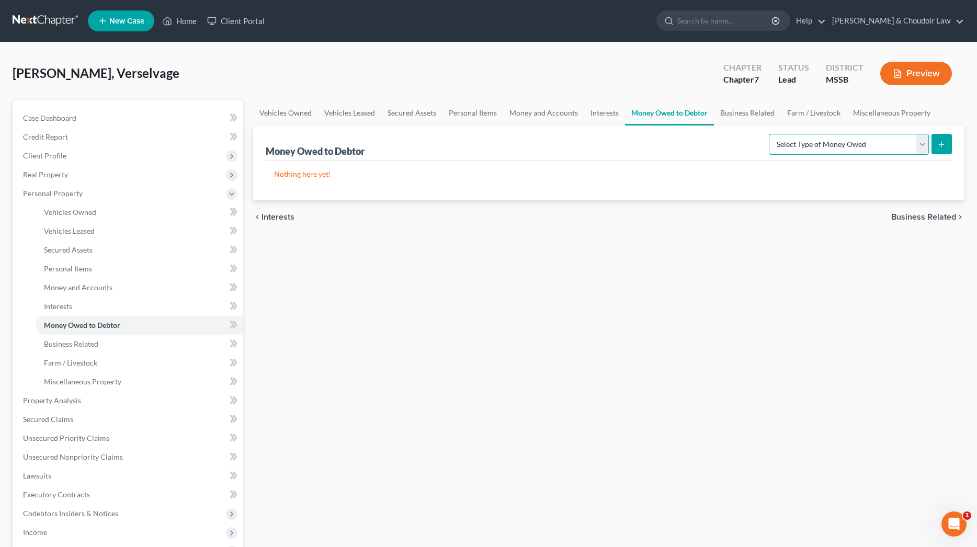
select select "expected_tax_refund"
click at [945, 140] on icon "submit" at bounding box center [942, 144] width 8 height 8
select select "0"
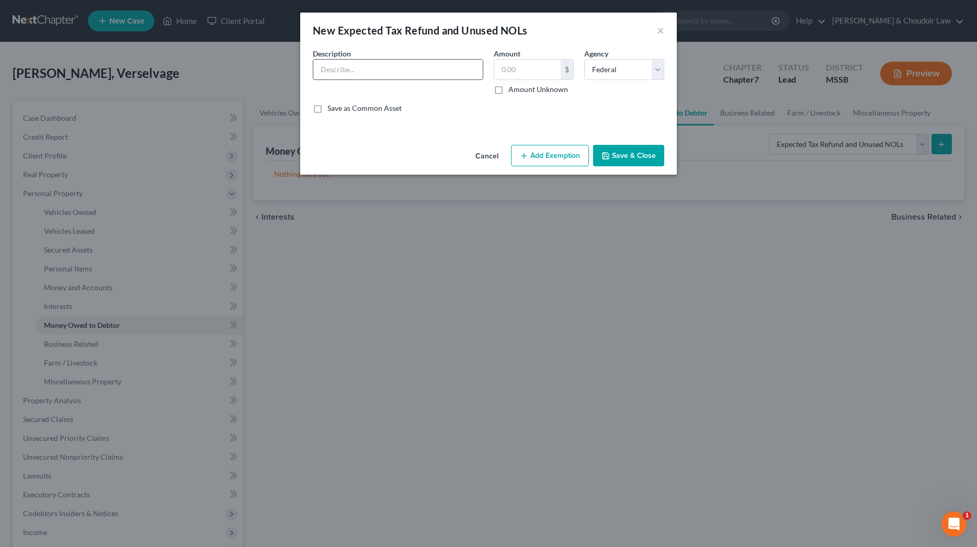
click at [372, 69] on input "text" at bounding box center [398, 70] width 170 height 20
type input "2024 Federal Tax Refund"
type input "233.00"
click at [548, 153] on button "Add Exemption" at bounding box center [550, 156] width 78 height 22
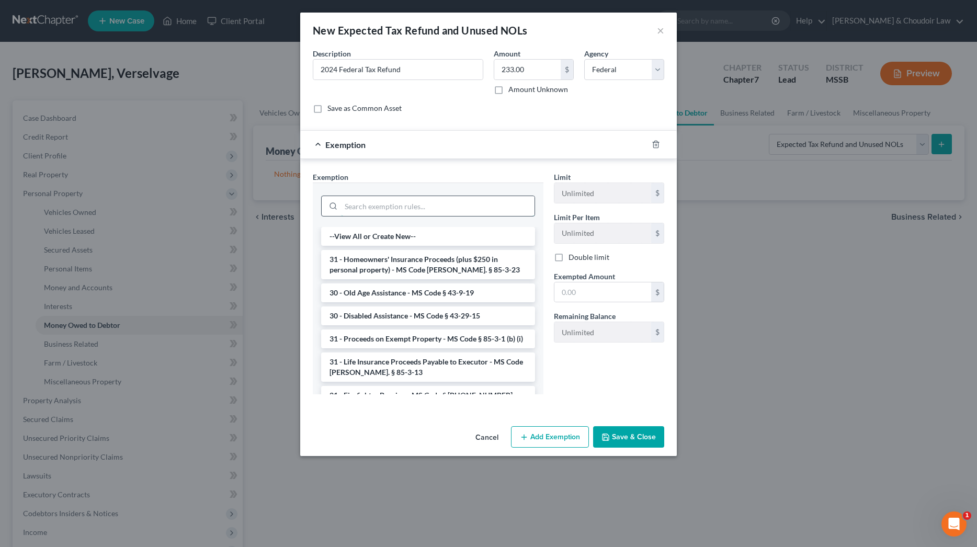
click at [475, 209] on input "search" at bounding box center [438, 206] width 194 height 20
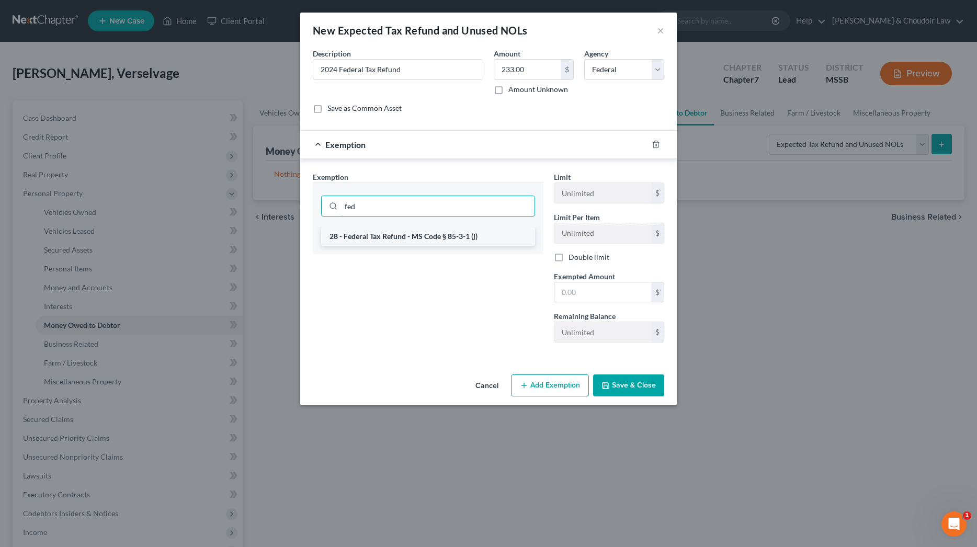
type input "fed"
drag, startPoint x: 436, startPoint y: 237, endPoint x: 509, endPoint y: 271, distance: 80.1
click at [436, 237] on li "28 - Federal Tax Refund - MS Code § 85-3-1 (j)" at bounding box center [428, 236] width 214 height 19
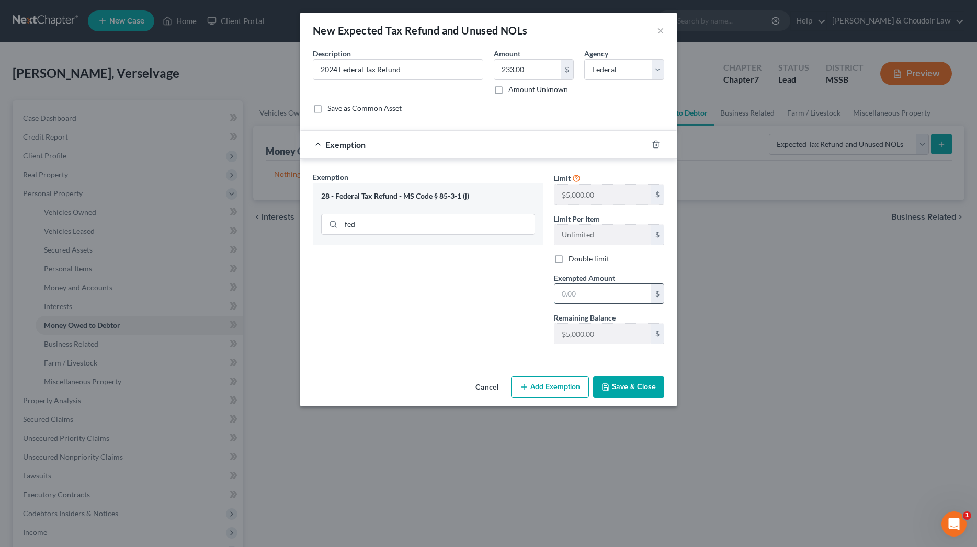
click at [570, 291] on input "text" at bounding box center [603, 294] width 97 height 20
drag, startPoint x: 599, startPoint y: 291, endPoint x: 505, endPoint y: 287, distance: 94.3
click at [505, 287] on div "Exemption Set must be selected for CA. Exemption * 28 - Federal Tax Refund - MS…" at bounding box center [489, 263] width 362 height 182
type input "5,000"
drag, startPoint x: 621, startPoint y: 379, endPoint x: 623, endPoint y: 372, distance: 7.5
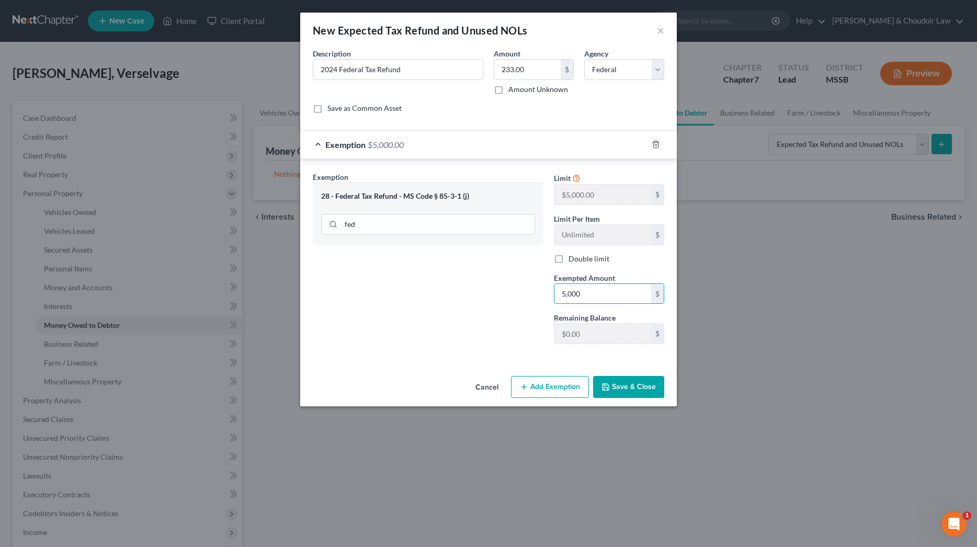
click at [621, 380] on button "Save & Close" at bounding box center [628, 387] width 71 height 22
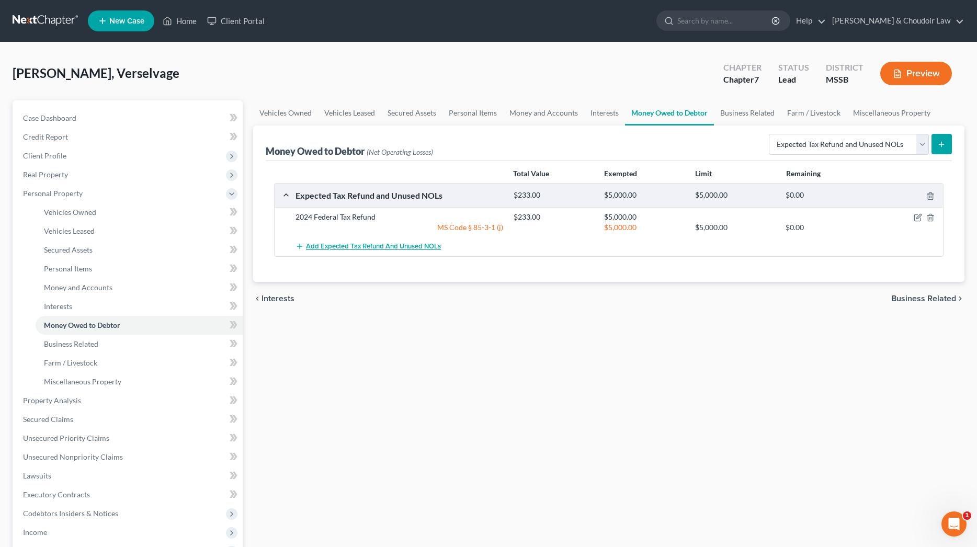
click at [355, 251] on span "Add Expected Tax Refund and Unused NOLs" at bounding box center [373, 247] width 135 height 8
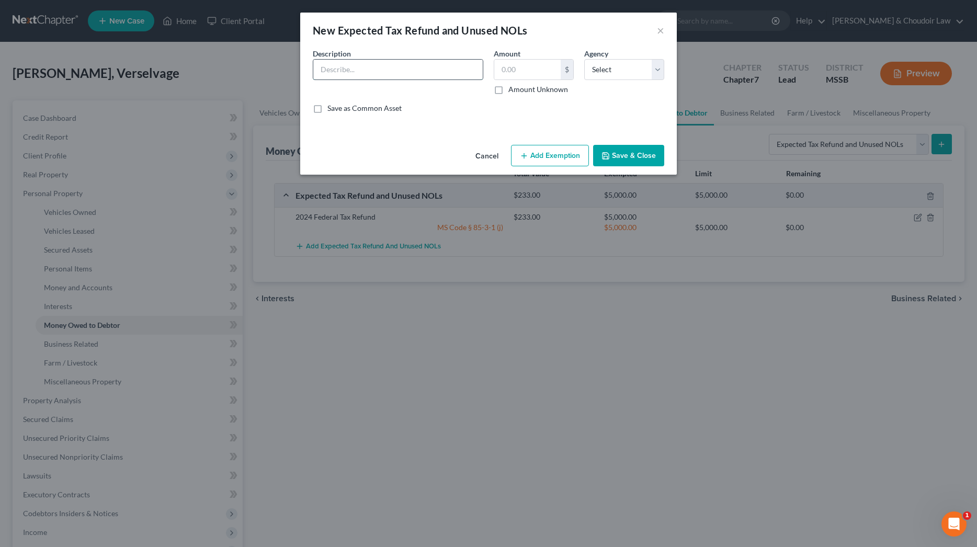
click at [368, 78] on input "text" at bounding box center [398, 70] width 170 height 20
type input "2024 State Tax Refund (MS)"
type input "0"
type input "9"
type input "89"
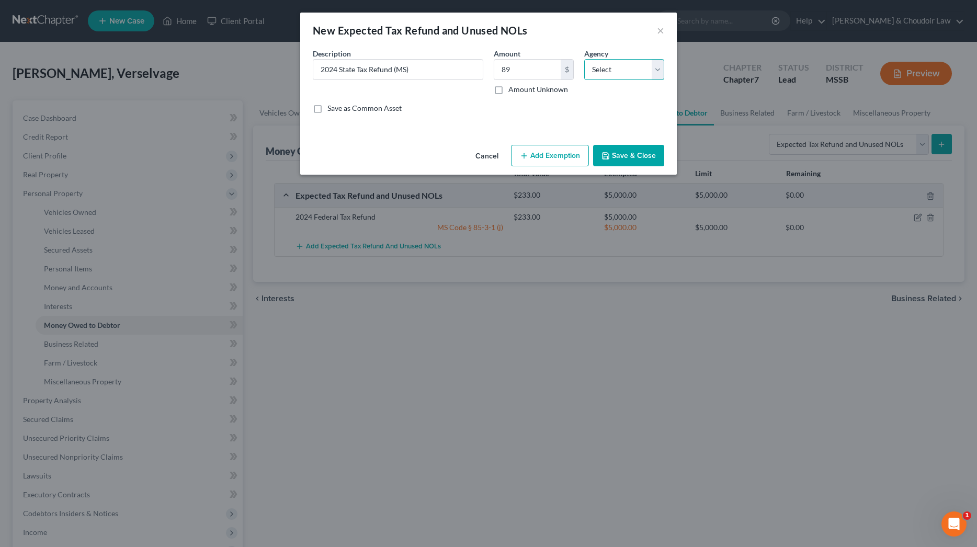
select select "1"
click at [572, 154] on button "Add Exemption" at bounding box center [550, 156] width 78 height 22
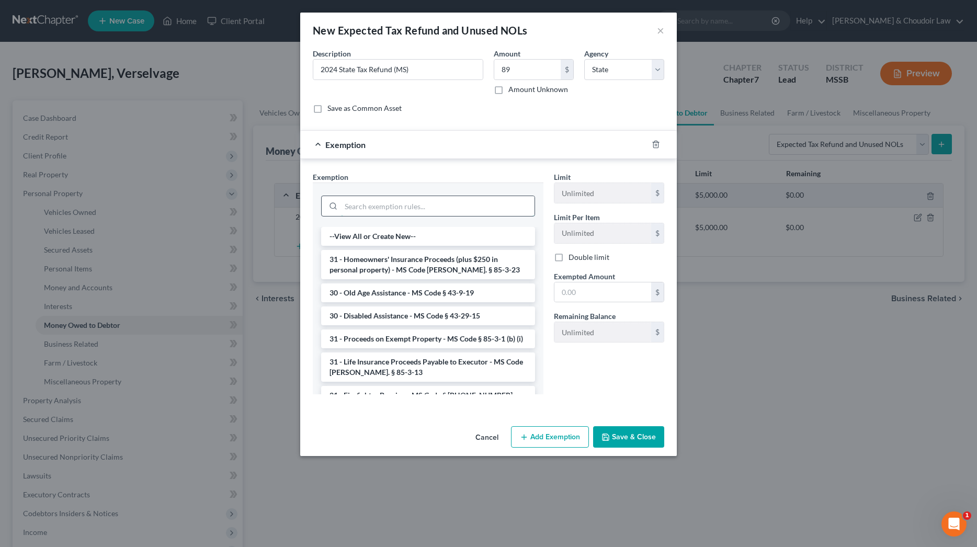
click at [462, 207] on input "search" at bounding box center [438, 206] width 194 height 20
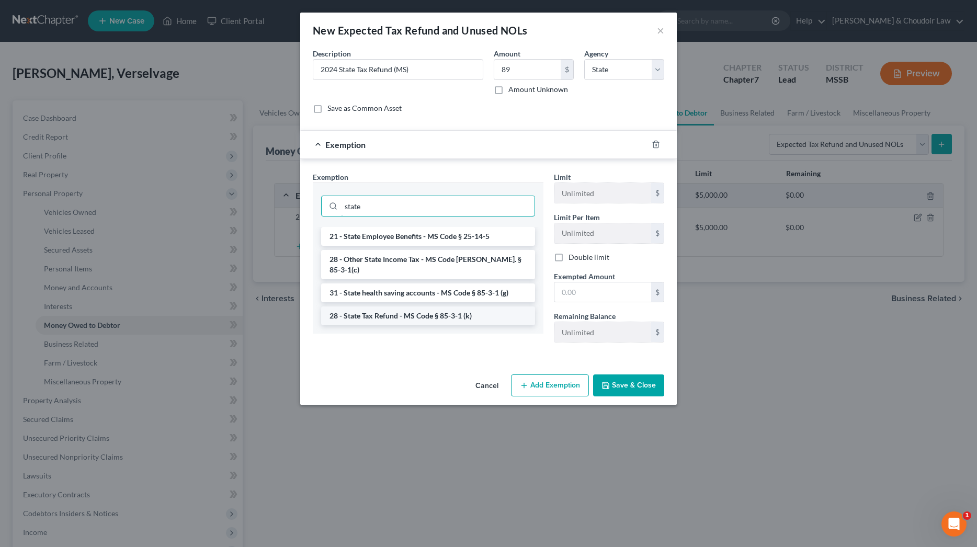
type input "state"
click at [415, 307] on li "28 - State Tax Refund - MS Code § 85-3-1 (k)" at bounding box center [428, 316] width 214 height 19
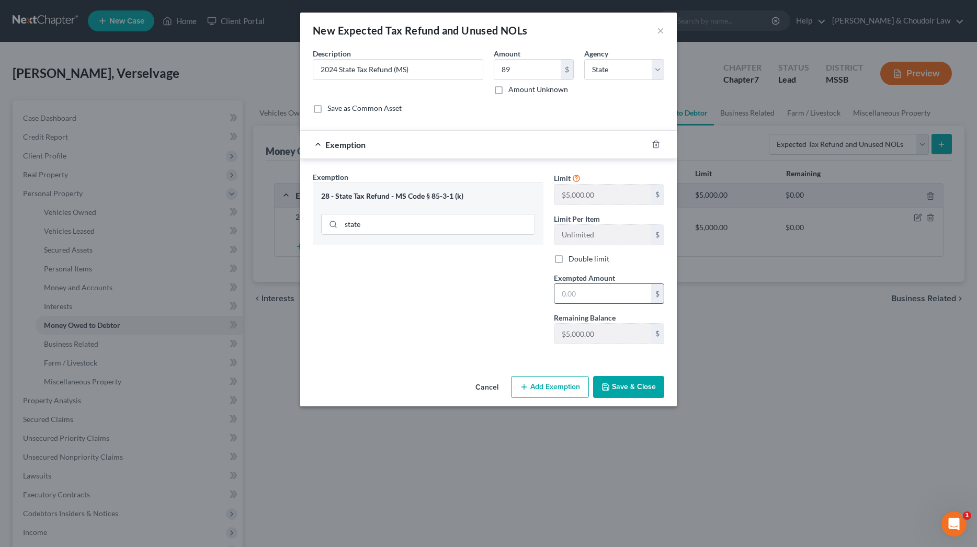
click at [574, 297] on input "text" at bounding box center [603, 294] width 97 height 20
type input "5,000"
click at [625, 380] on button "Save & Close" at bounding box center [628, 387] width 71 height 22
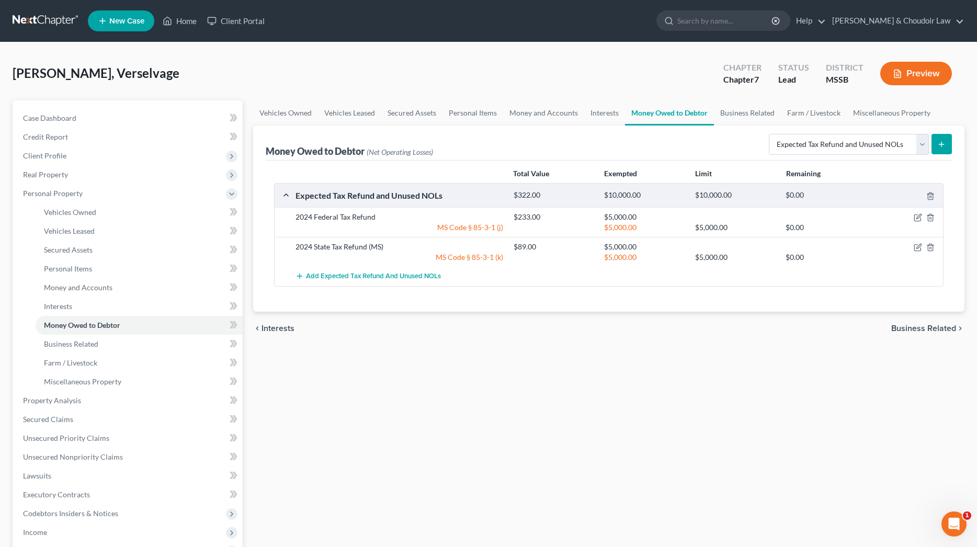
scroll to position [8, 0]
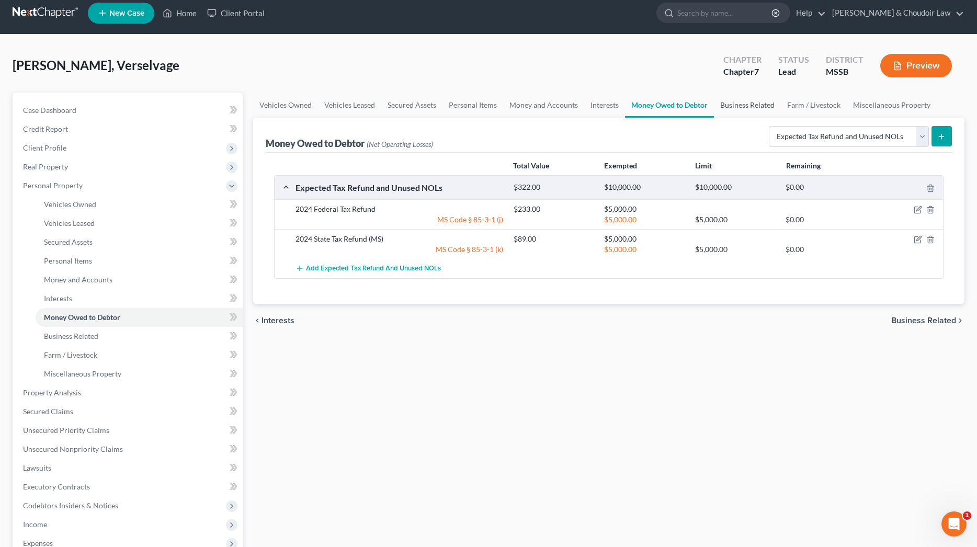
click at [767, 107] on link "Business Related" at bounding box center [747, 105] width 67 height 25
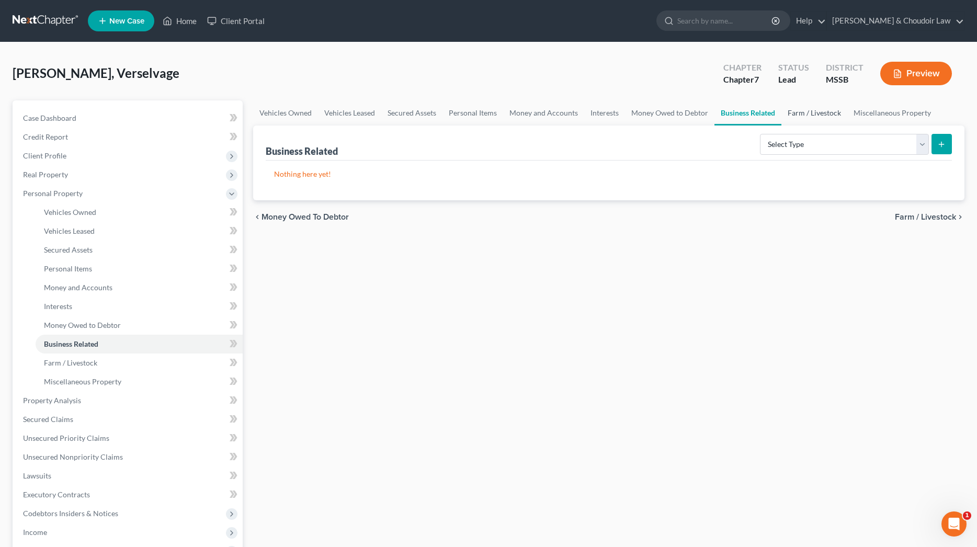
click at [803, 115] on link "Farm / Livestock" at bounding box center [815, 112] width 66 height 25
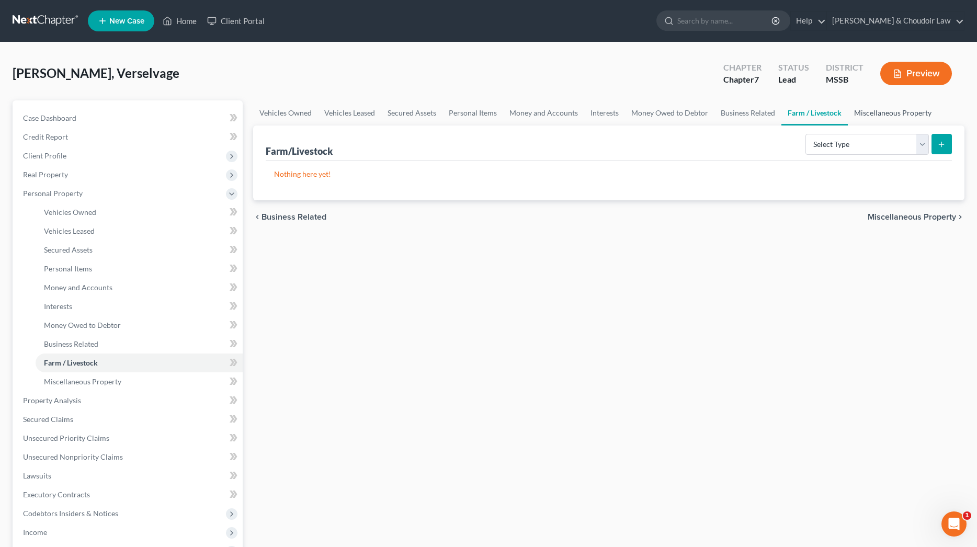
click at [899, 111] on link "Miscellaneous Property" at bounding box center [893, 112] width 90 height 25
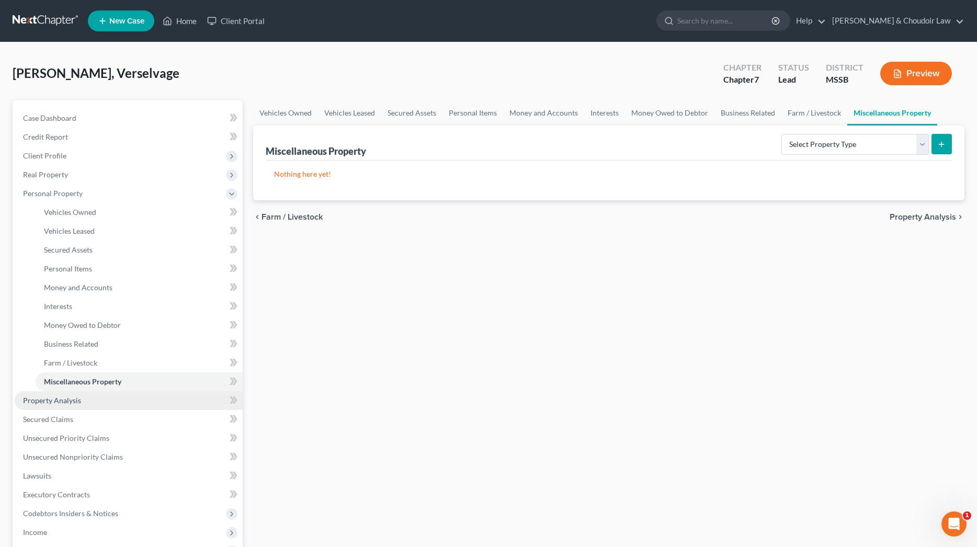
scroll to position [-1, 0]
click at [75, 403] on span "Property Analysis" at bounding box center [52, 400] width 58 height 9
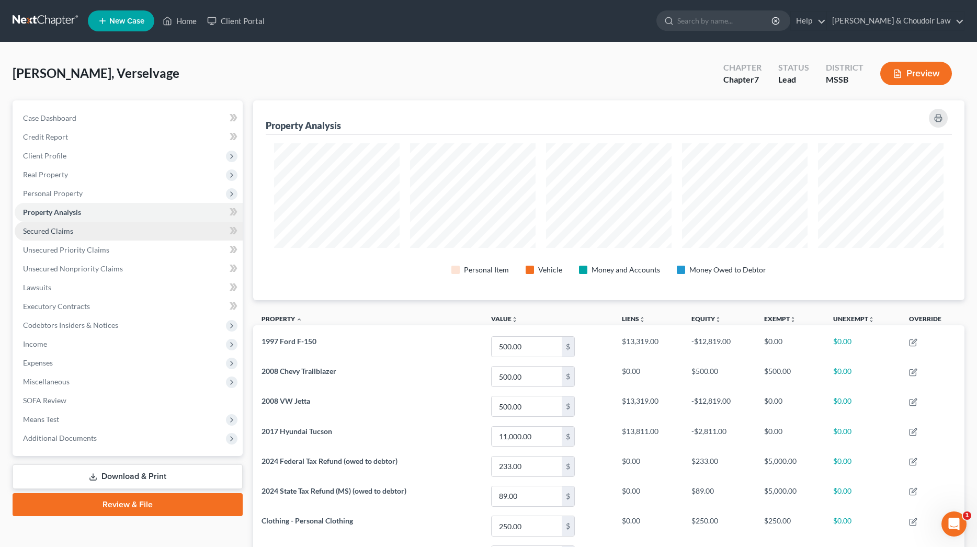
click at [69, 233] on span "Secured Claims" at bounding box center [48, 231] width 50 height 9
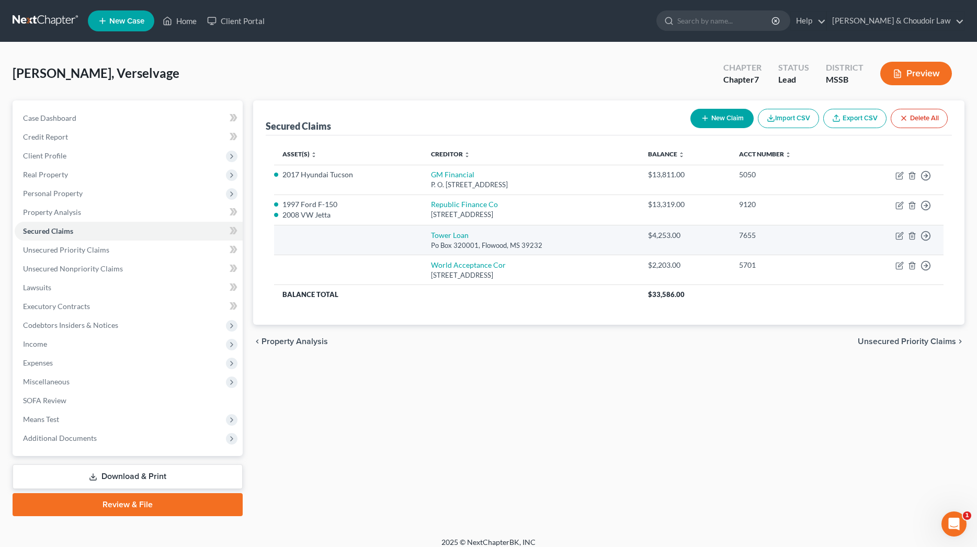
scroll to position [4, 0]
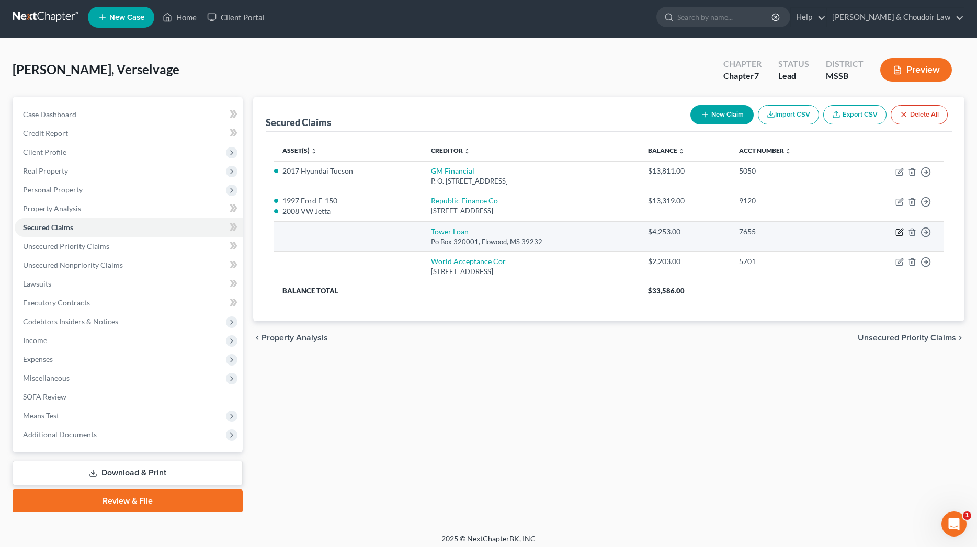
click at [901, 232] on icon "button" at bounding box center [900, 231] width 5 height 5
select select "25"
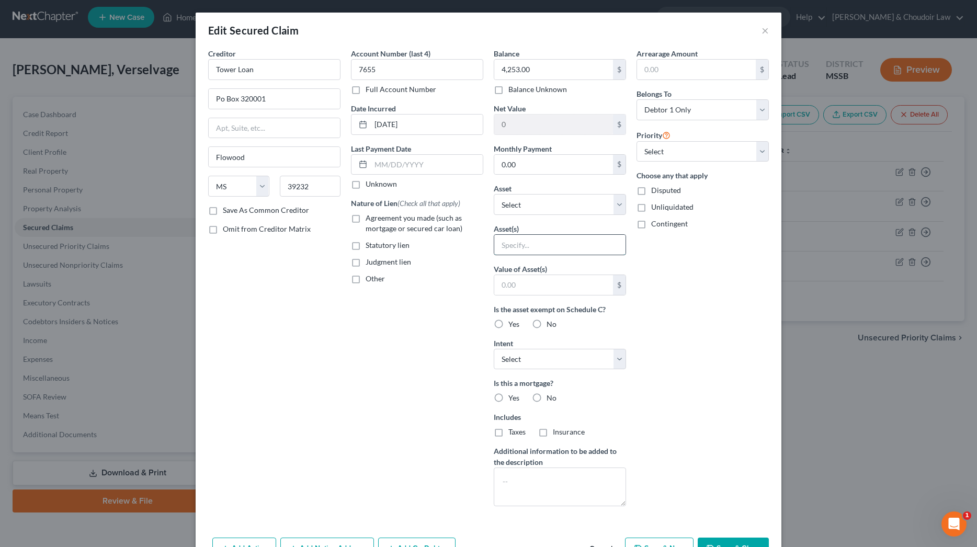
click at [554, 245] on input "text" at bounding box center [559, 245] width 131 height 20
click at [565, 284] on input "text" at bounding box center [553, 285] width 119 height 20
click at [547, 394] on label "No" at bounding box center [552, 398] width 10 height 10
click at [551, 394] on input "No" at bounding box center [554, 396] width 7 height 7
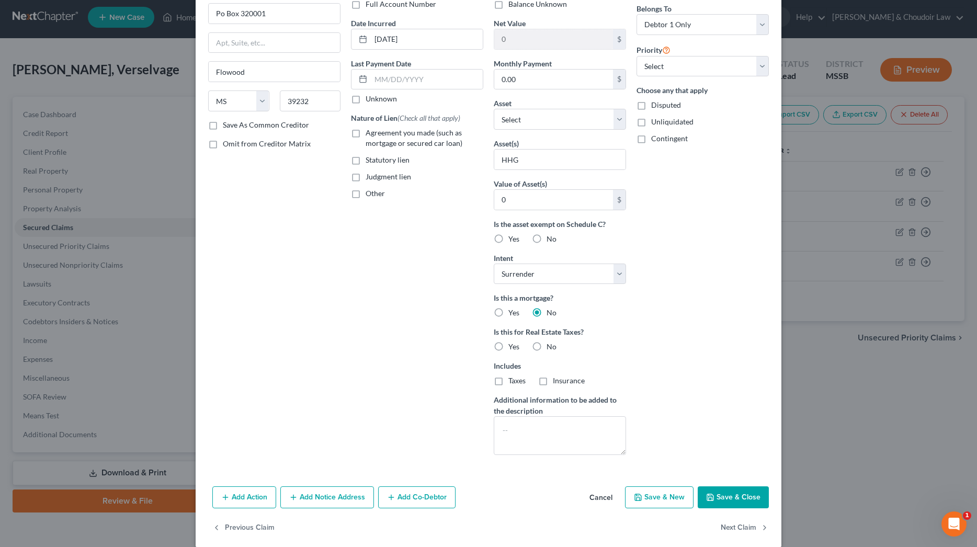
scroll to position [88, 0]
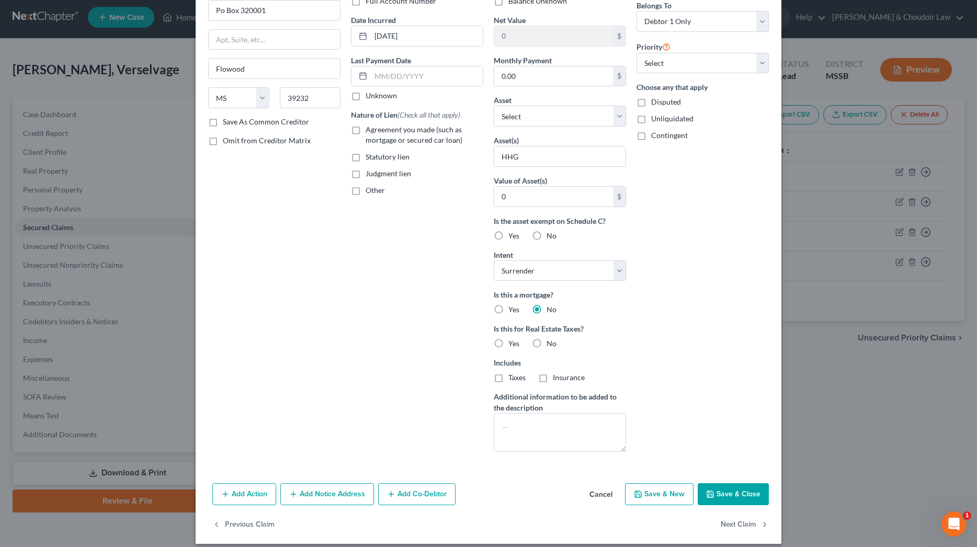
click at [547, 346] on label "No" at bounding box center [552, 344] width 10 height 10
click at [551, 345] on input "No" at bounding box center [554, 342] width 7 height 7
click at [722, 494] on button "Save & Close" at bounding box center [733, 495] width 71 height 22
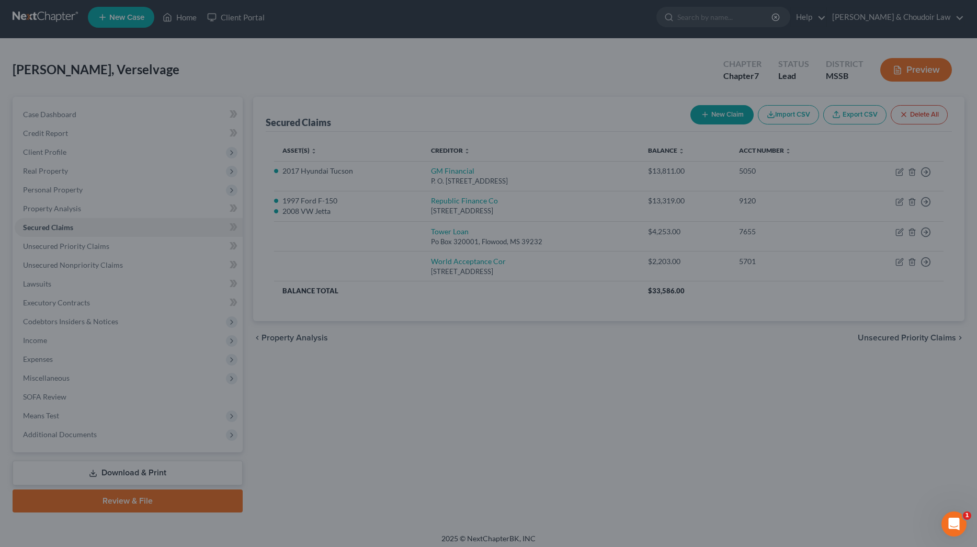
scroll to position [0, 0]
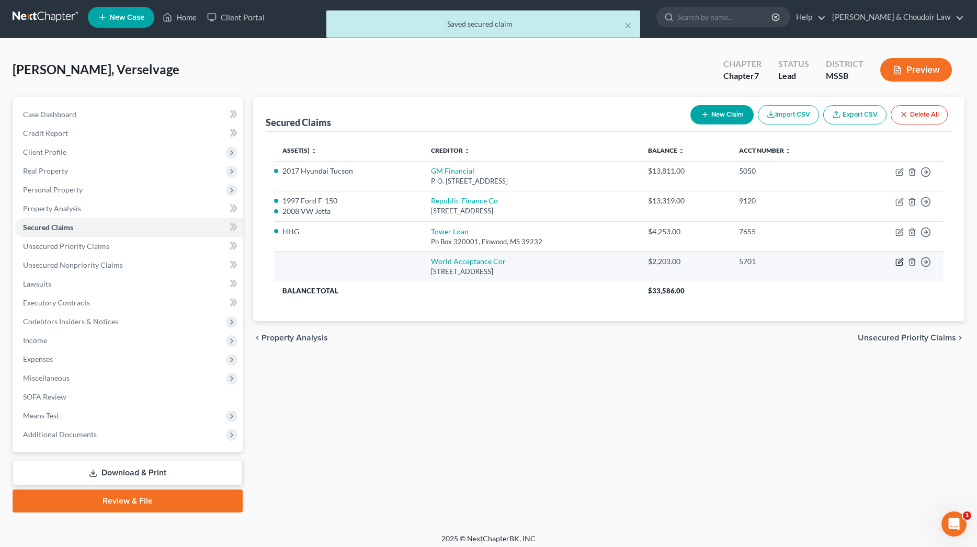
click at [896, 258] on icon "button" at bounding box center [900, 262] width 8 height 8
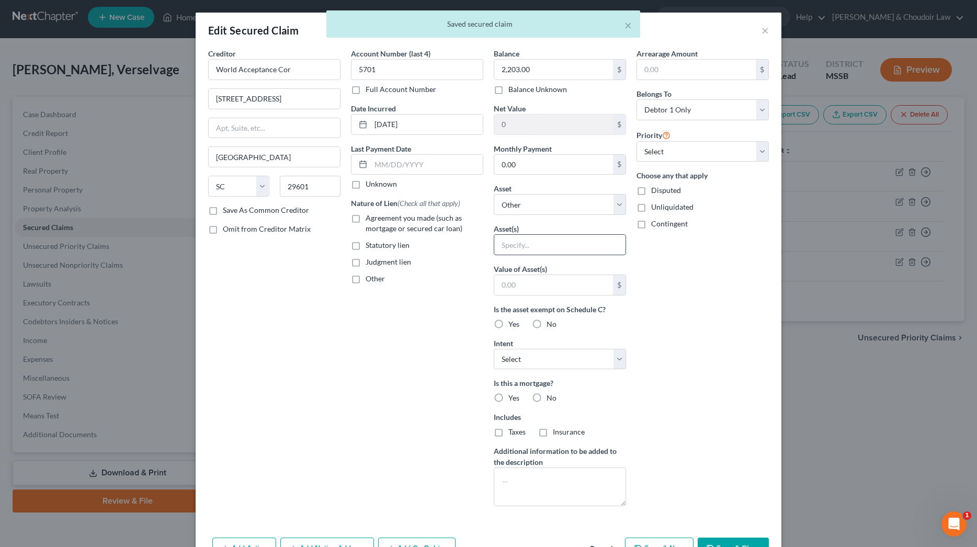
click at [534, 244] on input "text" at bounding box center [559, 245] width 131 height 20
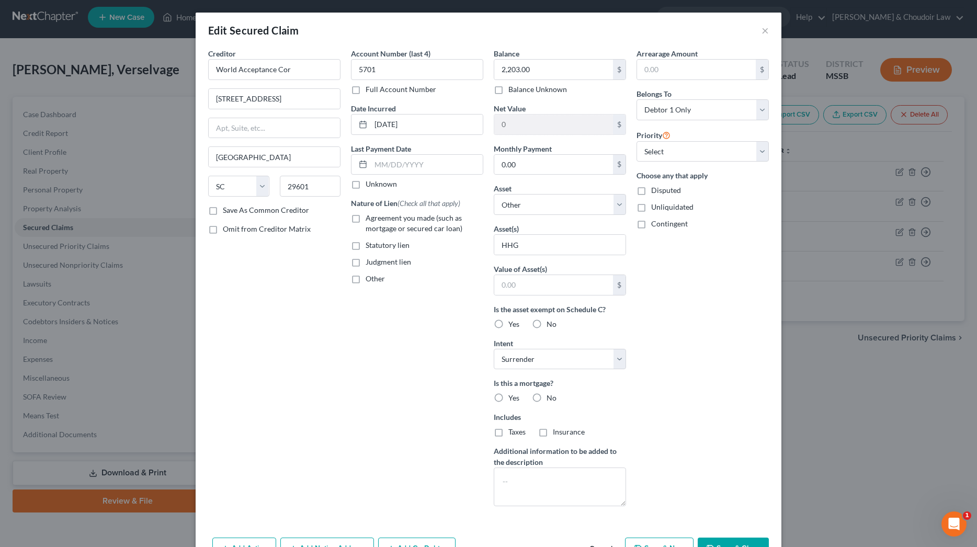
click at [547, 399] on label "No" at bounding box center [552, 398] width 10 height 10
click at [551, 399] on input "No" at bounding box center [554, 396] width 7 height 7
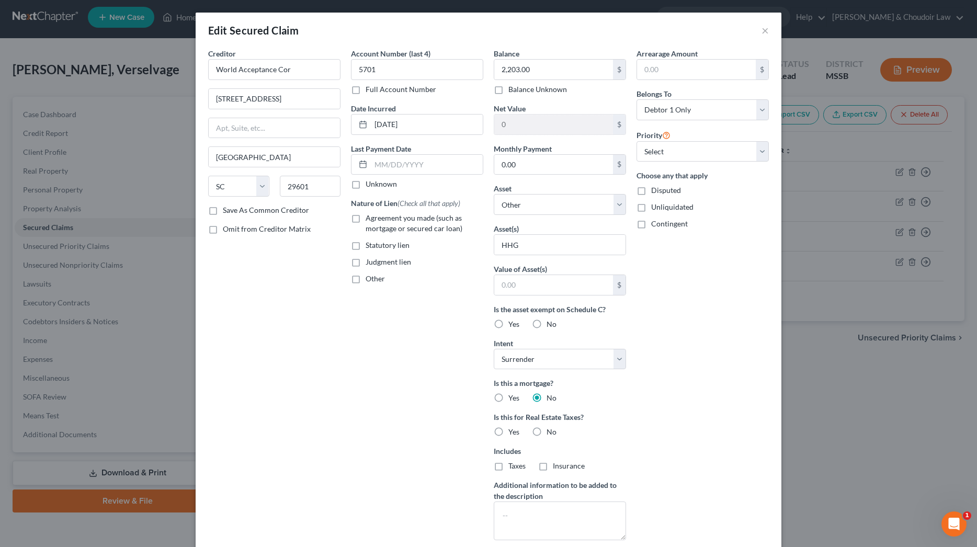
click at [547, 428] on label "No" at bounding box center [552, 432] width 10 height 10
click at [551, 428] on input "No" at bounding box center [554, 430] width 7 height 7
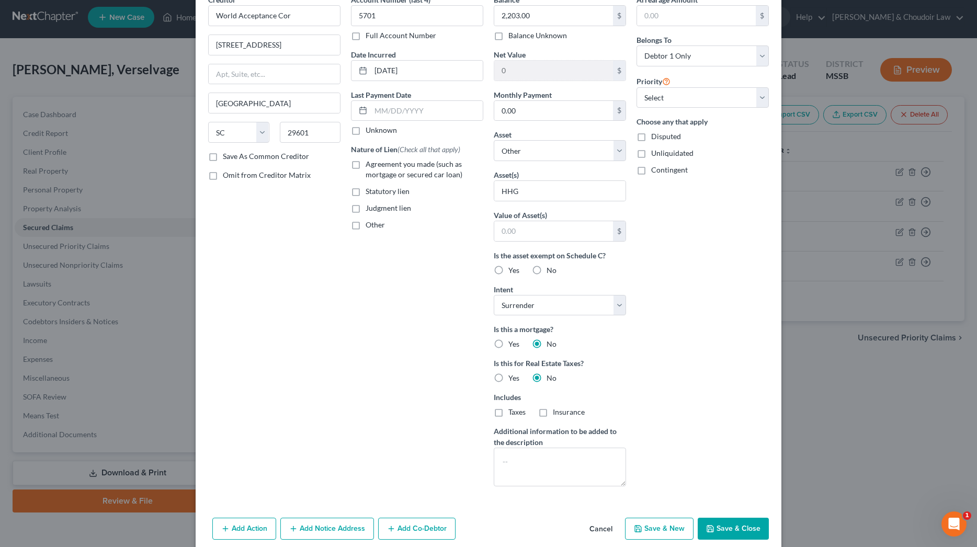
scroll to position [87, 0]
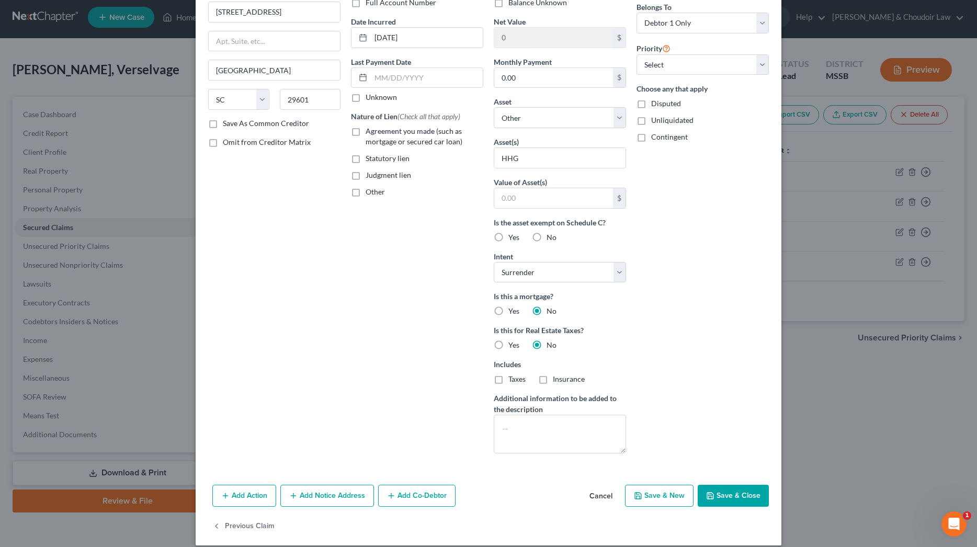
click at [722, 489] on button "Save & Close" at bounding box center [733, 496] width 71 height 22
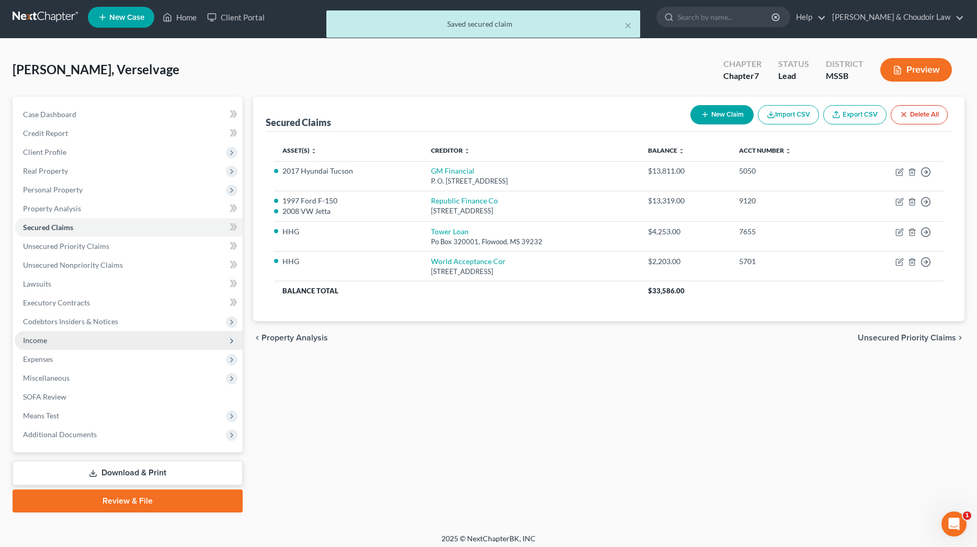
scroll to position [3, 1]
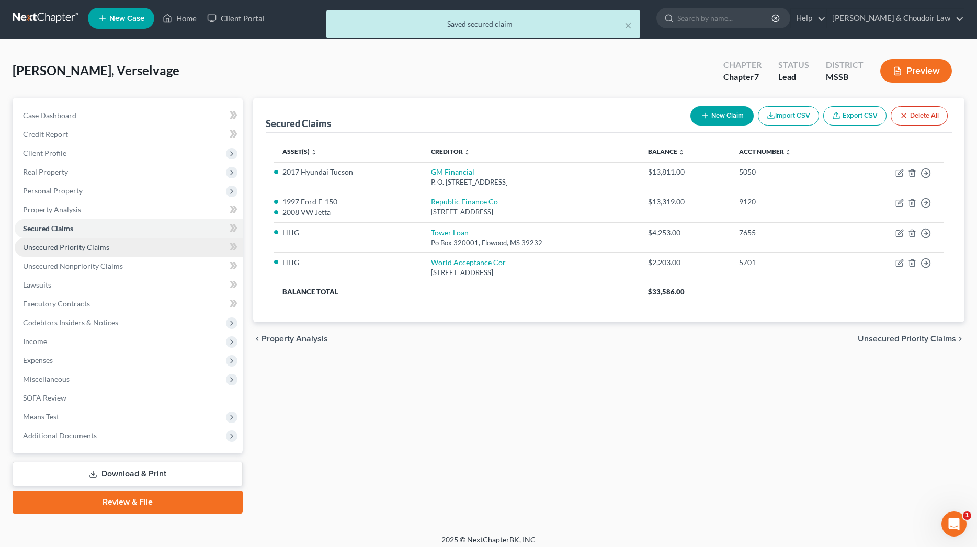
click at [35, 251] on span "Unsecured Priority Claims" at bounding box center [66, 247] width 86 height 9
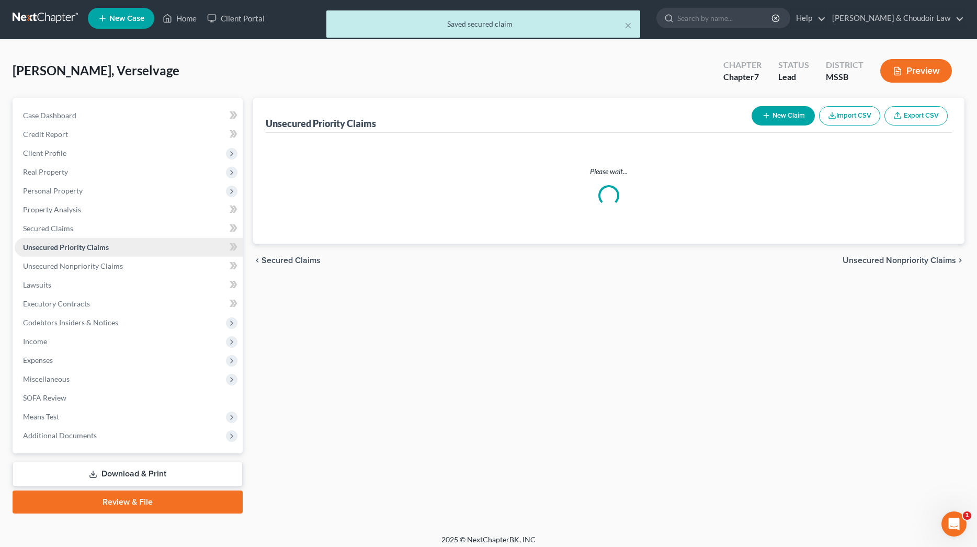
scroll to position [1, 0]
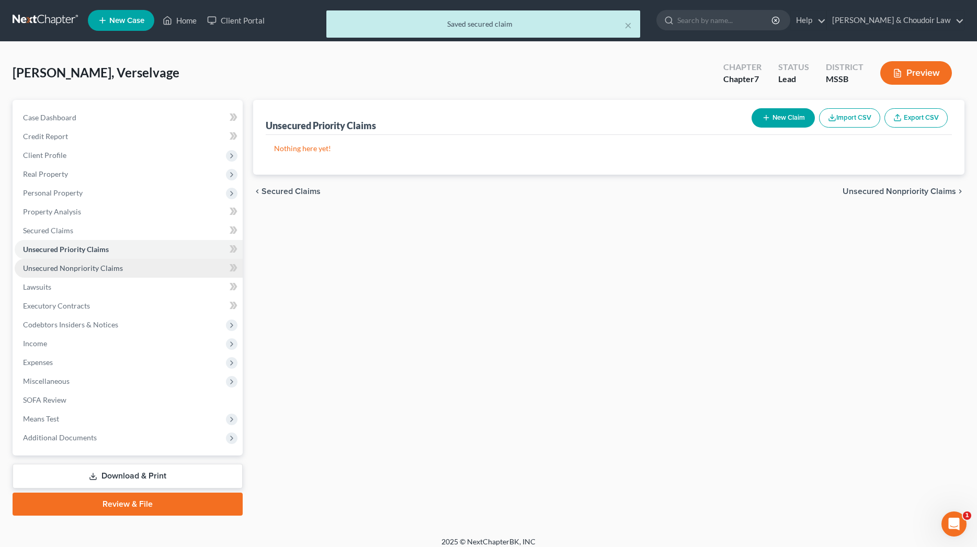
click at [54, 264] on span "Unsecured Nonpriority Claims" at bounding box center [73, 268] width 100 height 9
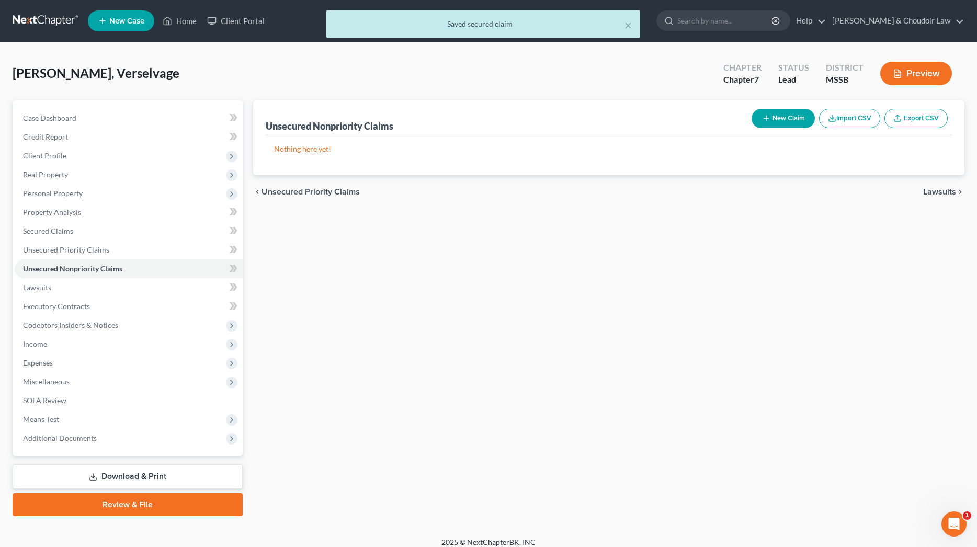
click at [773, 116] on button "New Claim" at bounding box center [783, 118] width 63 height 19
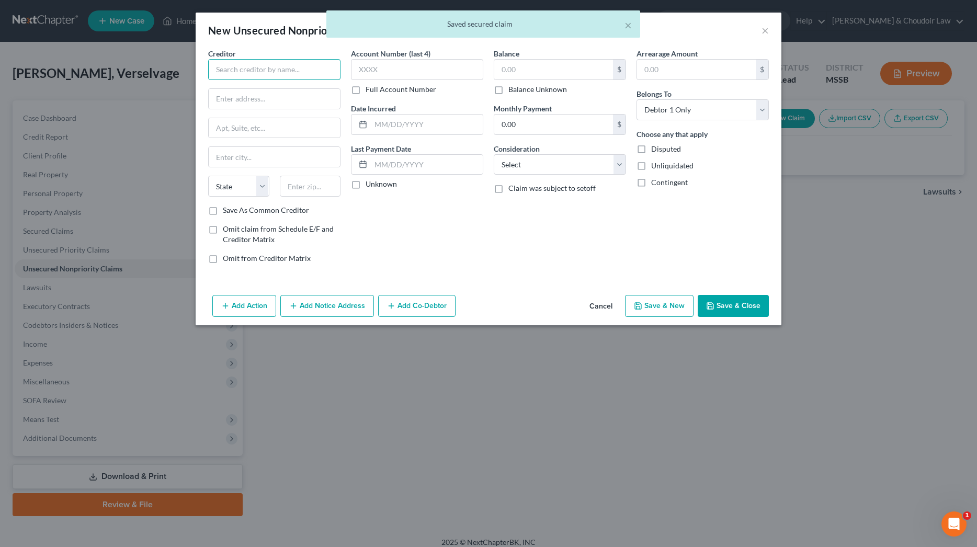
click at [302, 76] on input "text" at bounding box center [274, 69] width 132 height 21
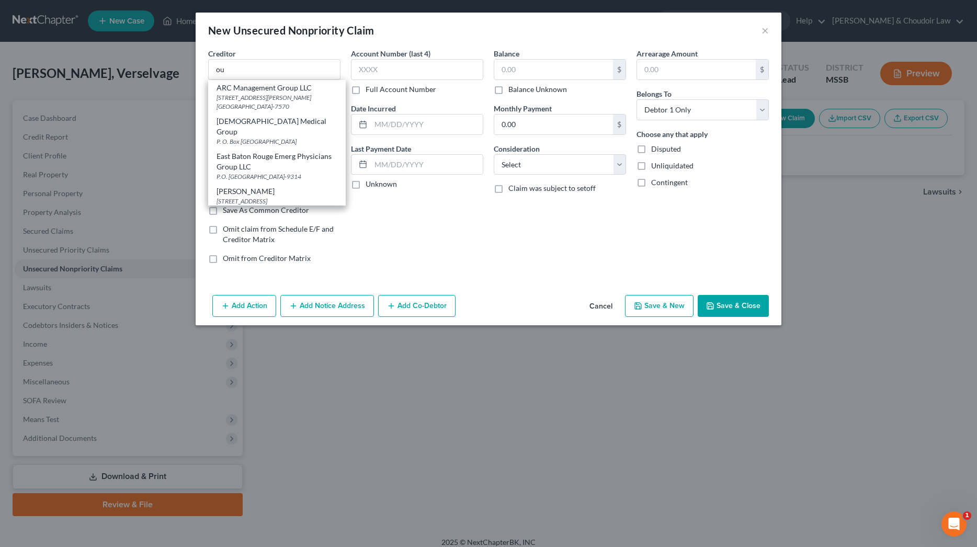
click at [428, 202] on div "Account Number (last 4) Full Account Number Date Incurred Last Payment Date Unk…" at bounding box center [417, 160] width 143 height 224
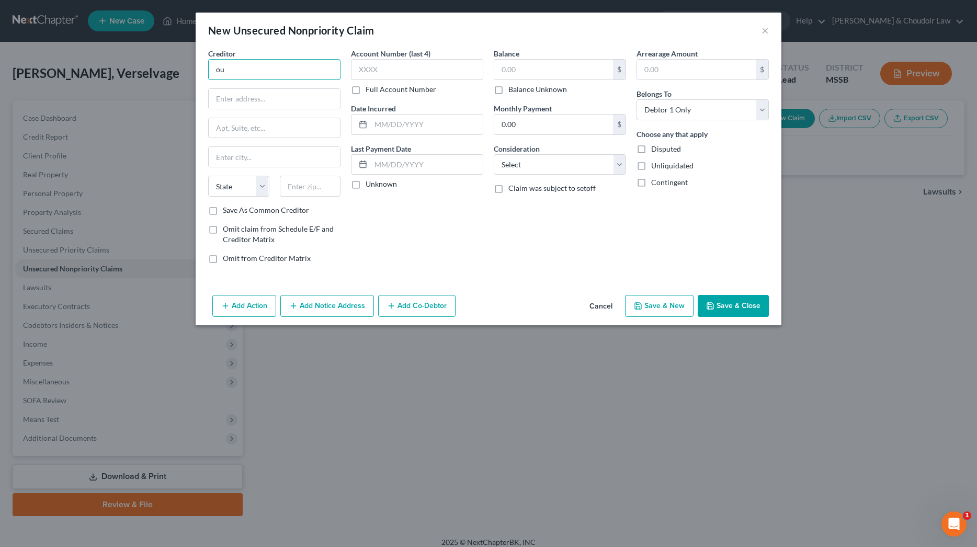
click at [250, 69] on input "ou" at bounding box center [274, 69] width 132 height 21
click at [734, 300] on button "Save & Close" at bounding box center [733, 306] width 71 height 22
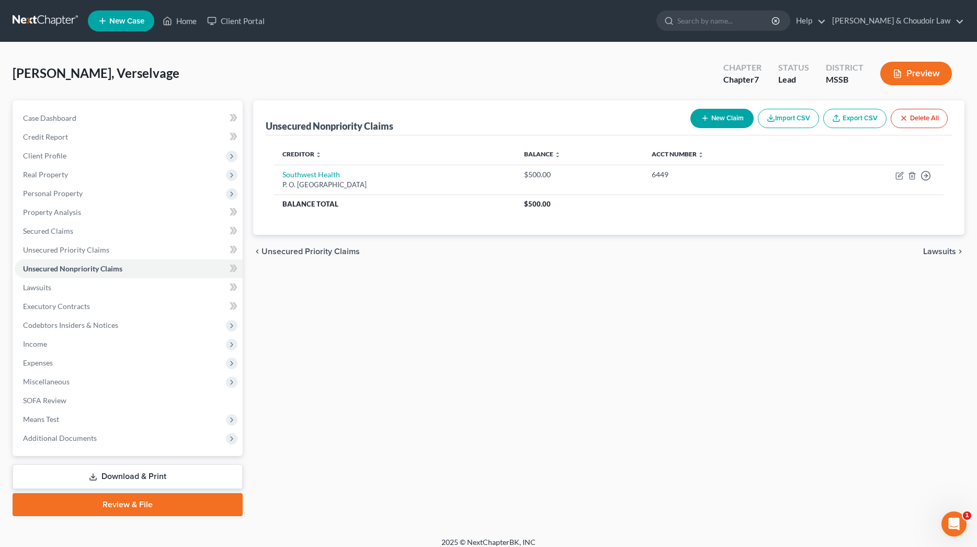
click at [705, 106] on div "New Claim Import CSV Export CSV Delete All" at bounding box center [820, 119] width 266 height 28
click at [707, 118] on icon "button" at bounding box center [705, 118] width 8 height 8
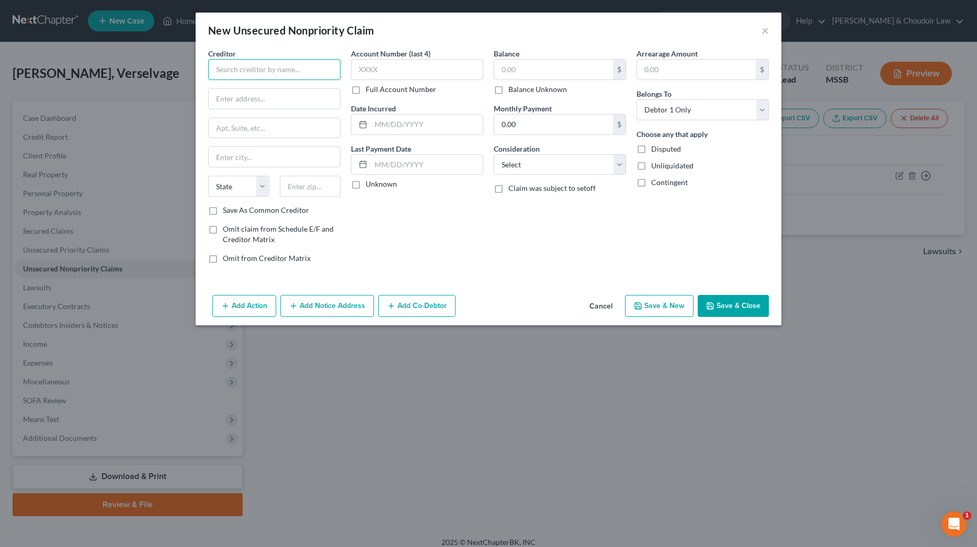
click at [326, 73] on input "text" at bounding box center [274, 69] width 132 height 21
click at [677, 301] on button "Save & New" at bounding box center [659, 306] width 69 height 22
click at [321, 73] on input "text" at bounding box center [274, 69] width 132 height 21
click at [655, 309] on button "Save & New" at bounding box center [659, 306] width 69 height 22
click at [306, 77] on input "text" at bounding box center [274, 69] width 132 height 21
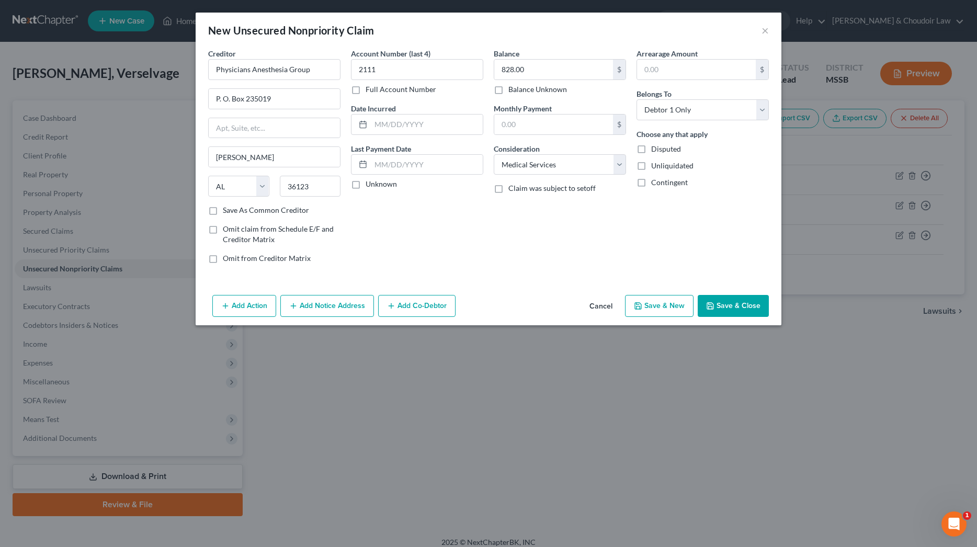
click at [653, 299] on button "Save & New" at bounding box center [659, 306] width 69 height 22
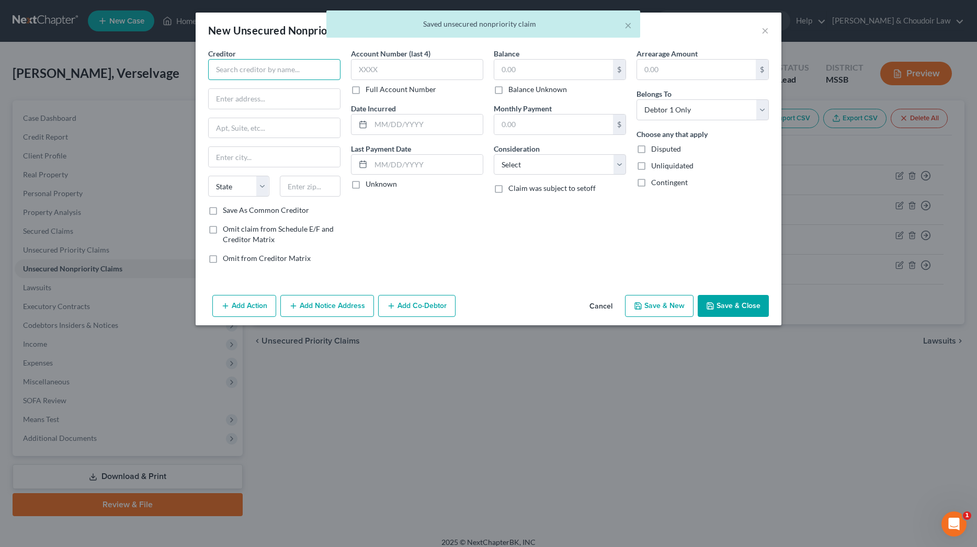
click at [310, 68] on input "text" at bounding box center [274, 69] width 132 height 21
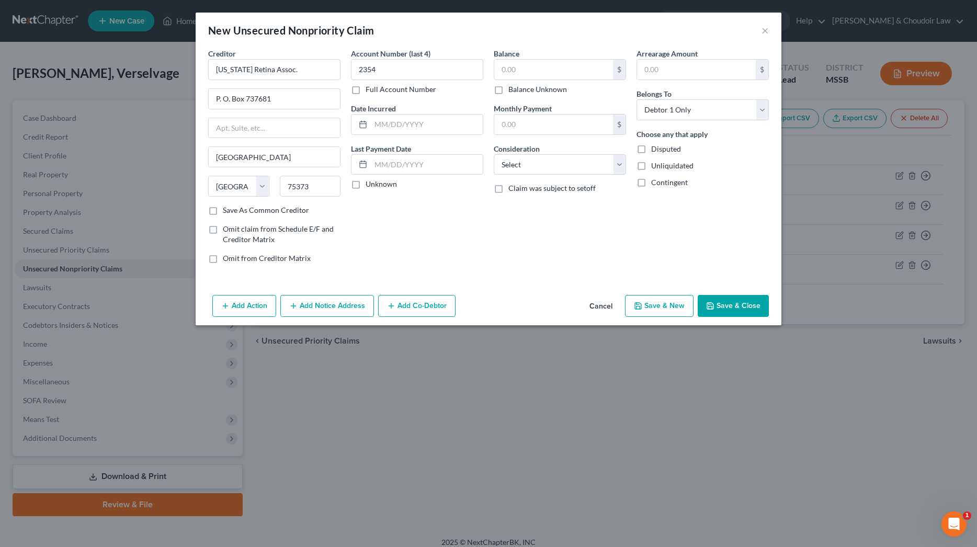
click at [366, 89] on label "Full Account Number" at bounding box center [401, 89] width 71 height 10
click at [370, 89] on input "Full Account Number" at bounding box center [373, 87] width 7 height 7
click at [357, 71] on input "2354" at bounding box center [417, 69] width 132 height 21
click at [534, 71] on input "text" at bounding box center [553, 70] width 119 height 20
click at [648, 301] on button "Save & New" at bounding box center [659, 306] width 69 height 22
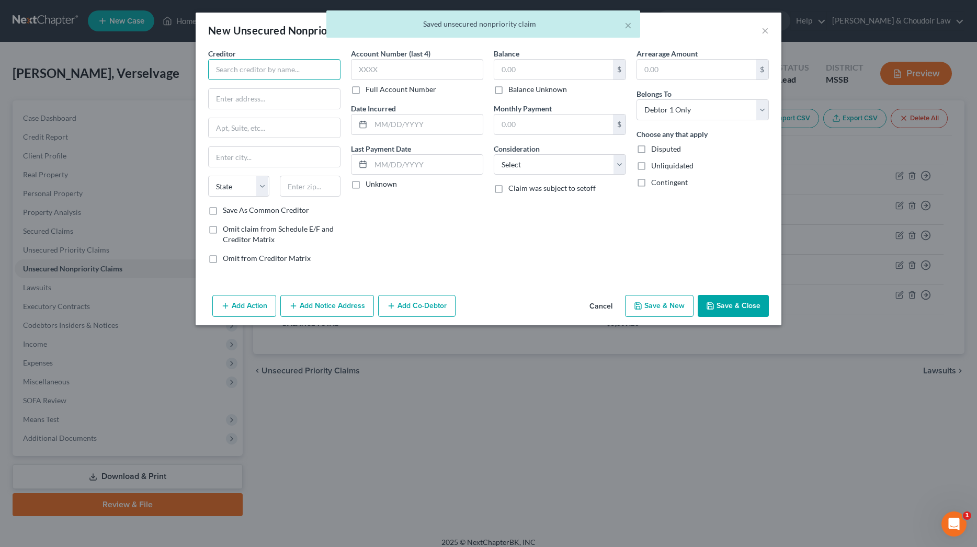
click at [296, 70] on input "text" at bounding box center [274, 69] width 132 height 21
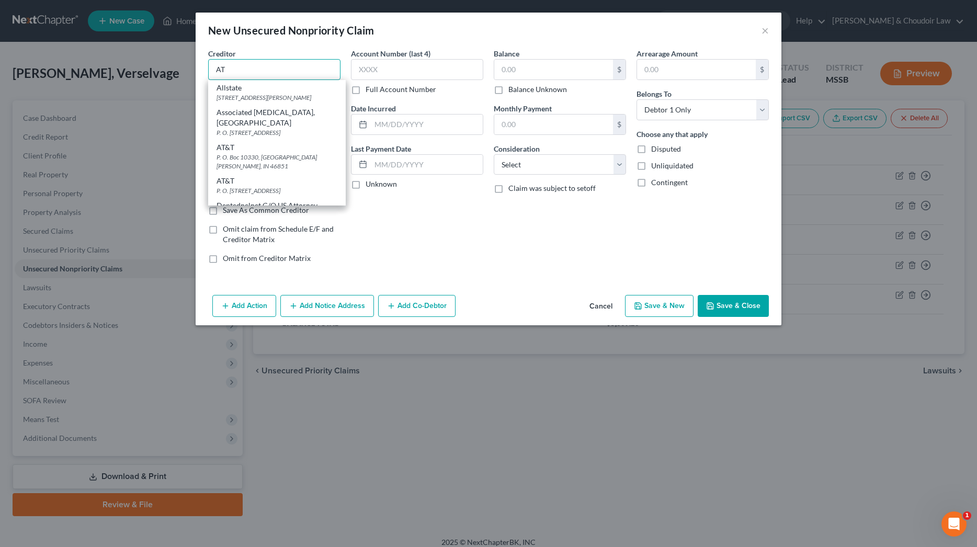
click at [251, 68] on input "AT" at bounding box center [274, 69] width 132 height 21
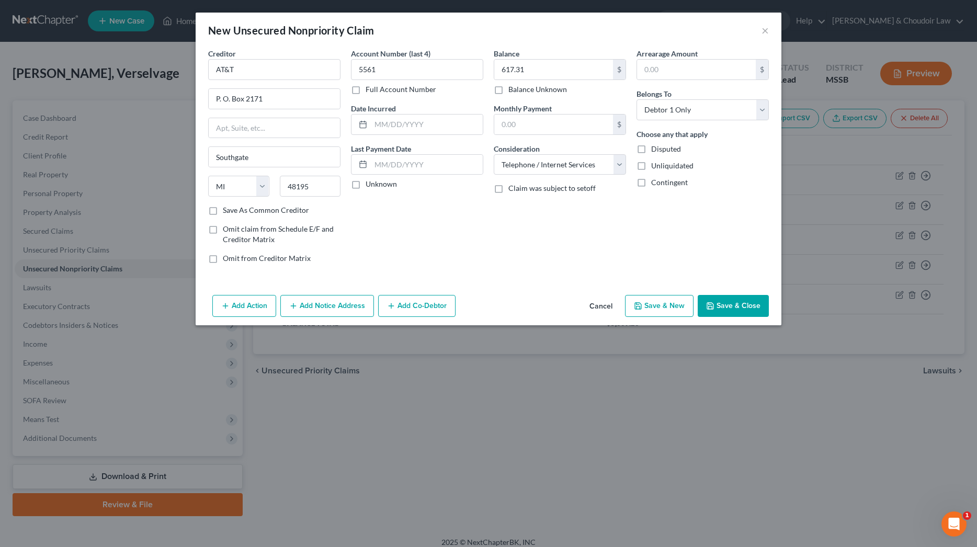
click at [646, 308] on button "Save & New" at bounding box center [659, 306] width 69 height 22
click at [763, 27] on button "×" at bounding box center [765, 30] width 7 height 13
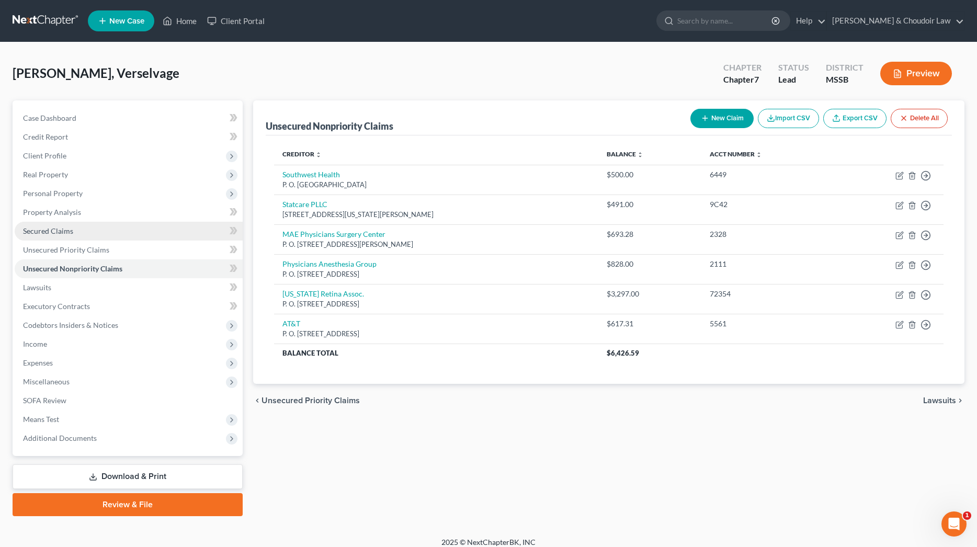
click at [66, 234] on span "Secured Claims" at bounding box center [48, 231] width 50 height 9
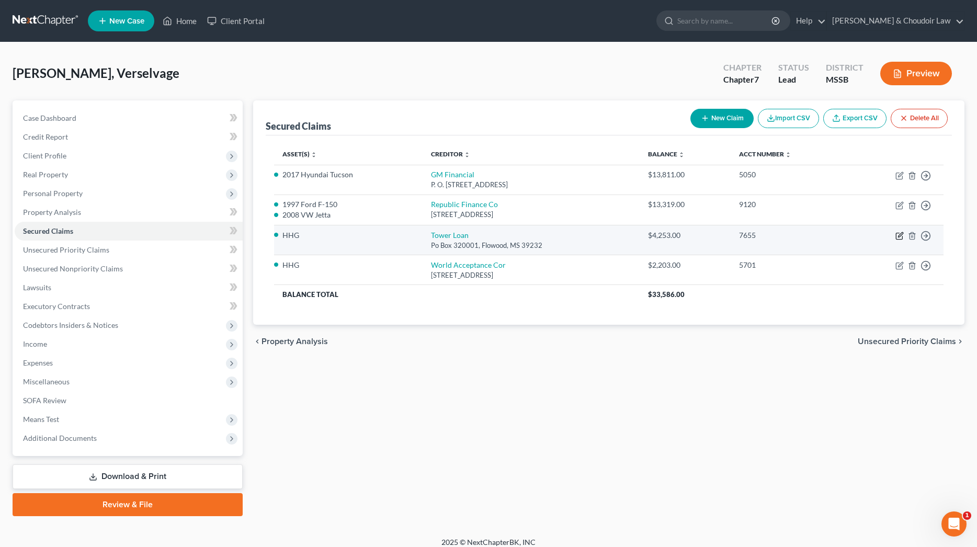
click at [897, 237] on icon "button" at bounding box center [899, 236] width 6 height 6
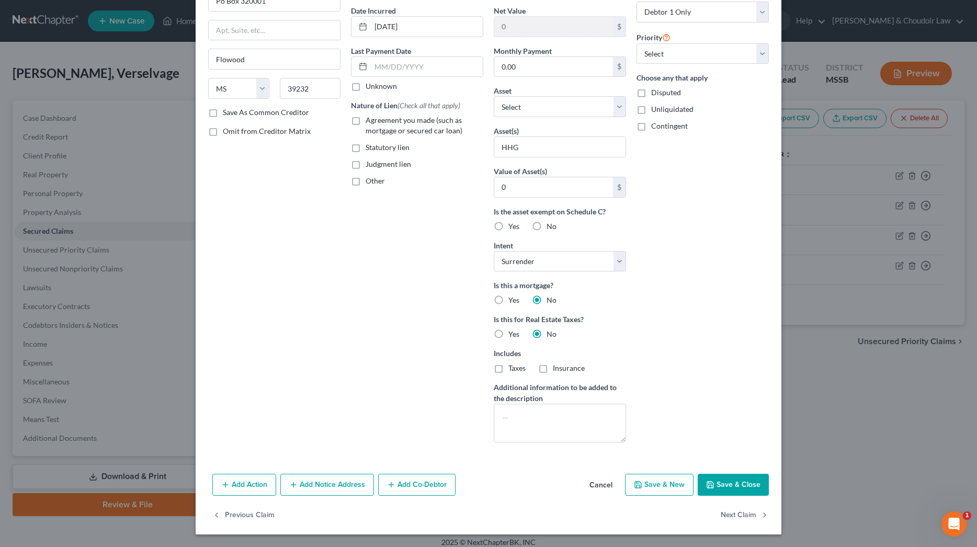
scroll to position [98, 0]
click at [353, 486] on button "Add Notice Address" at bounding box center [327, 485] width 94 height 22
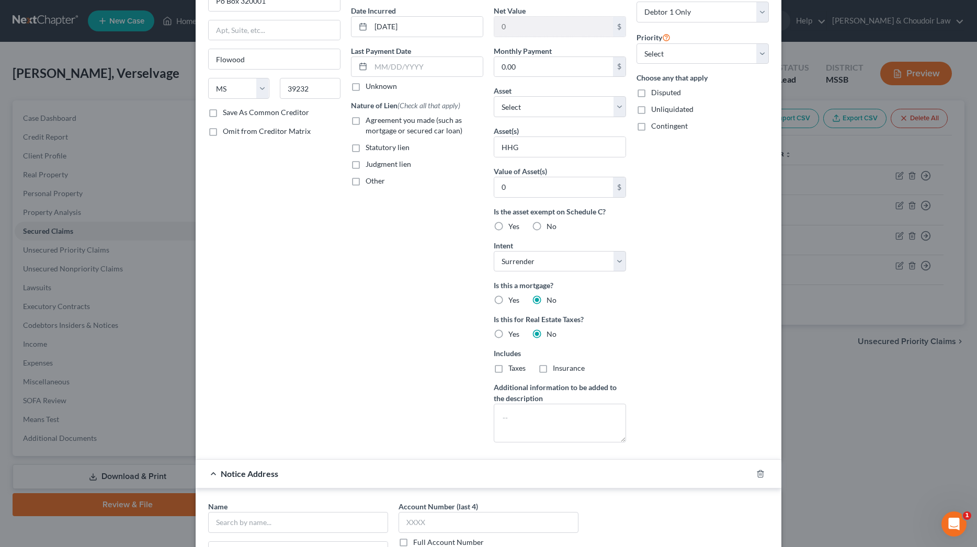
click at [336, 409] on div "Creditor * [GEOGRAPHIC_DATA] [GEOGRAPHIC_DATA] [US_STATE][GEOGRAPHIC_DATA] [GEO…" at bounding box center [274, 200] width 143 height 501
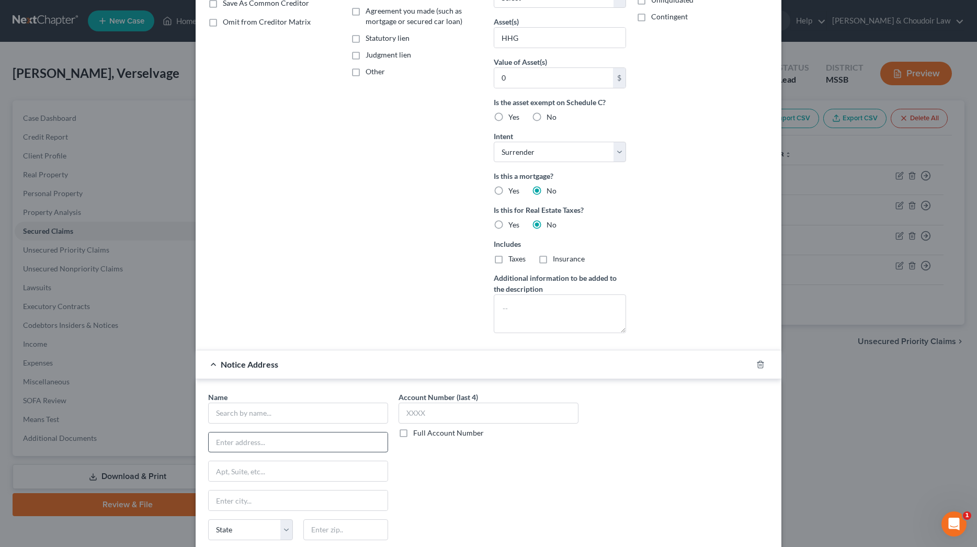
scroll to position [228, 0]
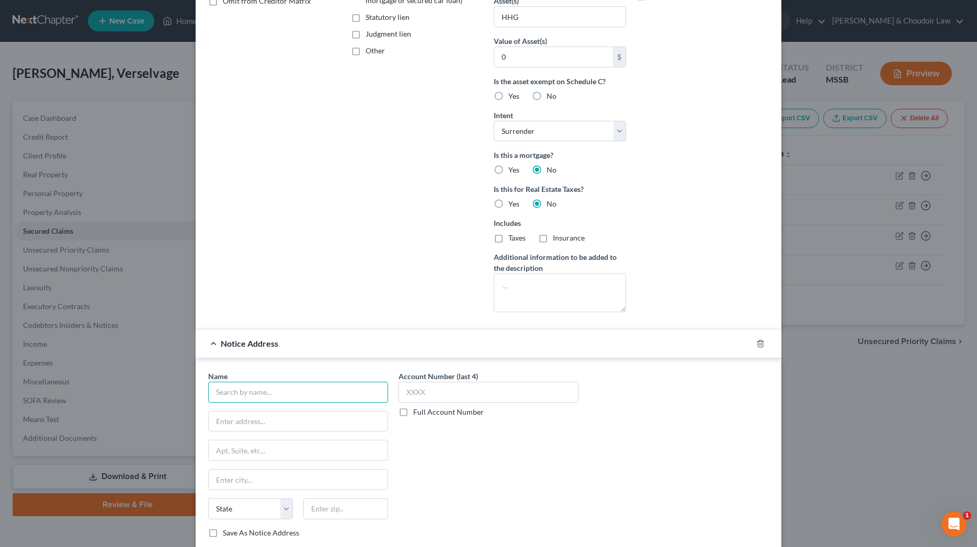
click at [331, 394] on input "text" at bounding box center [298, 392] width 180 height 21
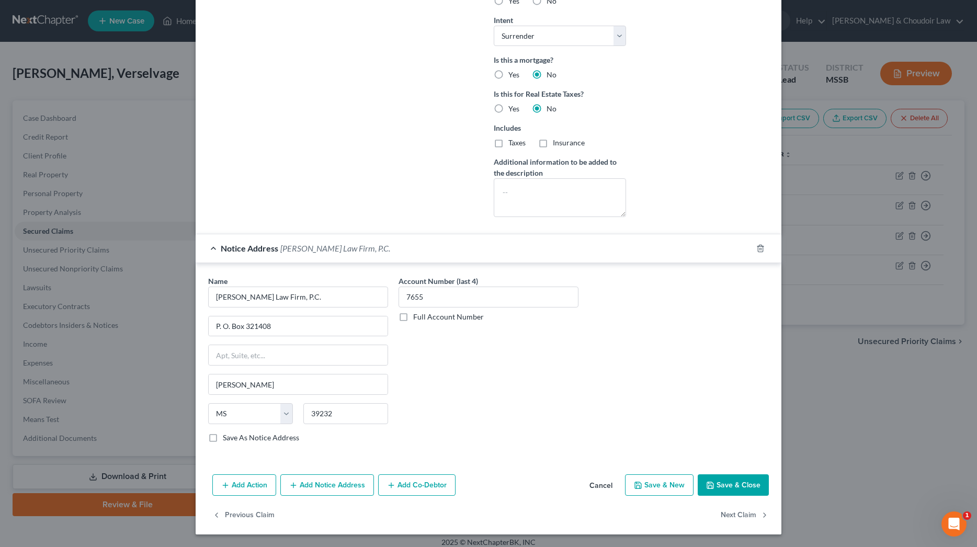
click at [738, 488] on button "Save & Close" at bounding box center [733, 486] width 71 height 22
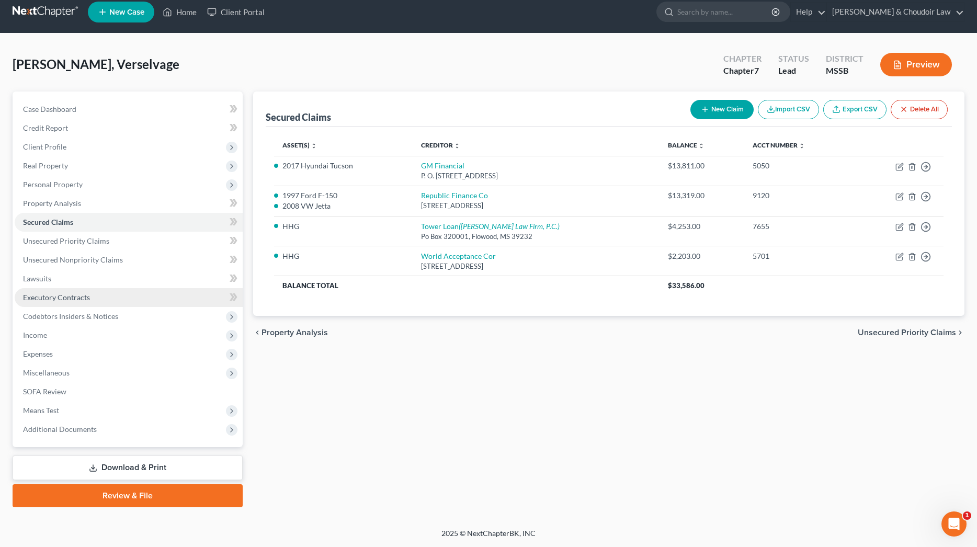
scroll to position [9, 0]
click at [68, 284] on link "Lawsuits" at bounding box center [129, 278] width 228 height 19
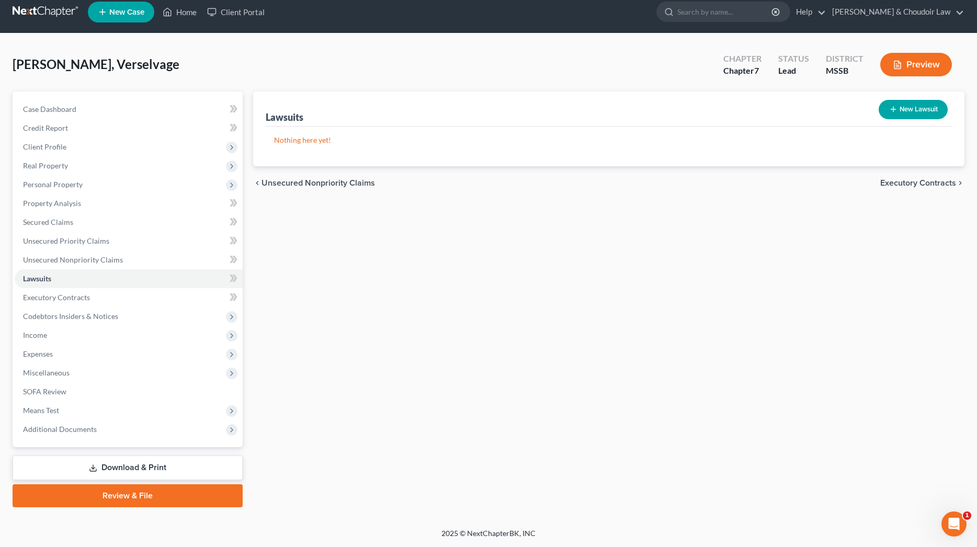
scroll to position [9, 0]
click at [912, 102] on button "New Lawsuit" at bounding box center [913, 109] width 69 height 19
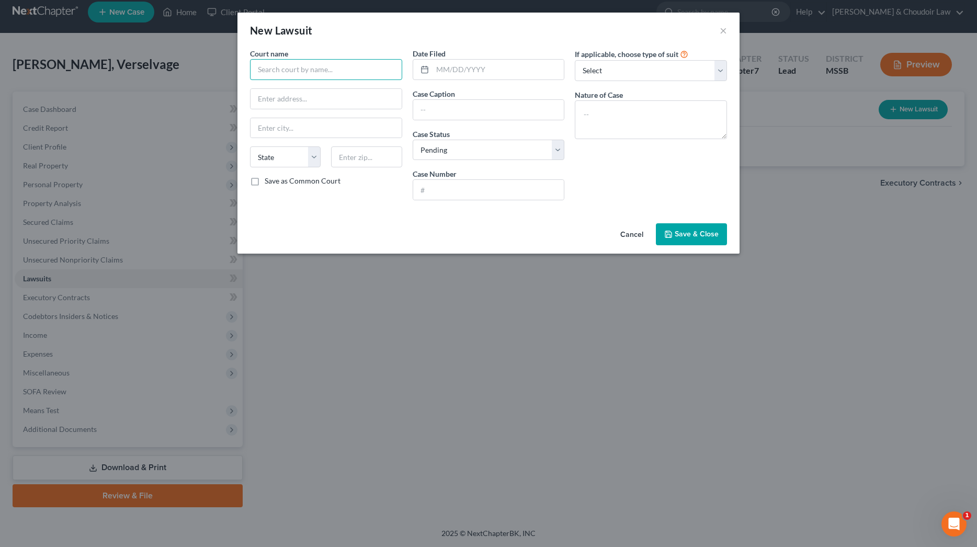
click at [322, 74] on input "text" at bounding box center [326, 69] width 152 height 21
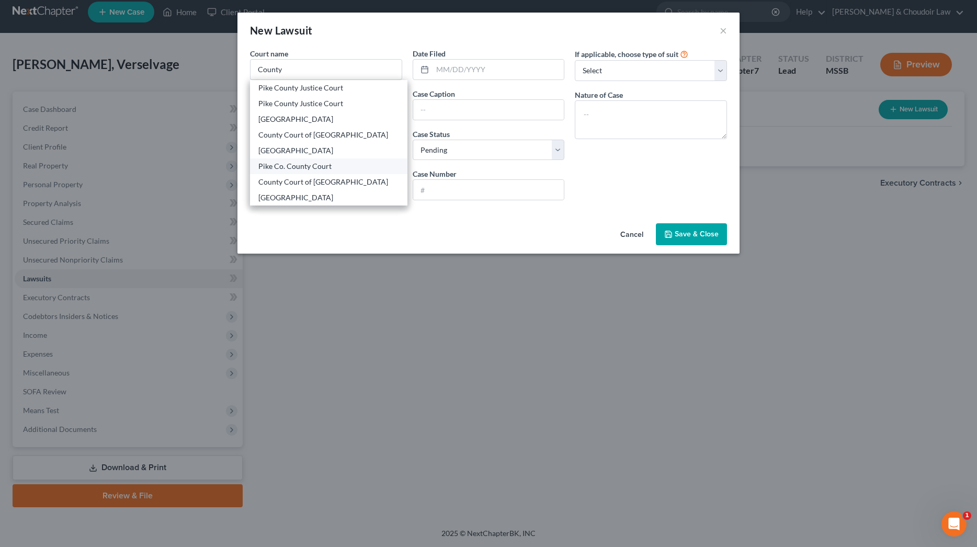
click at [320, 168] on div "Pike Co. County Court" at bounding box center [328, 166] width 141 height 10
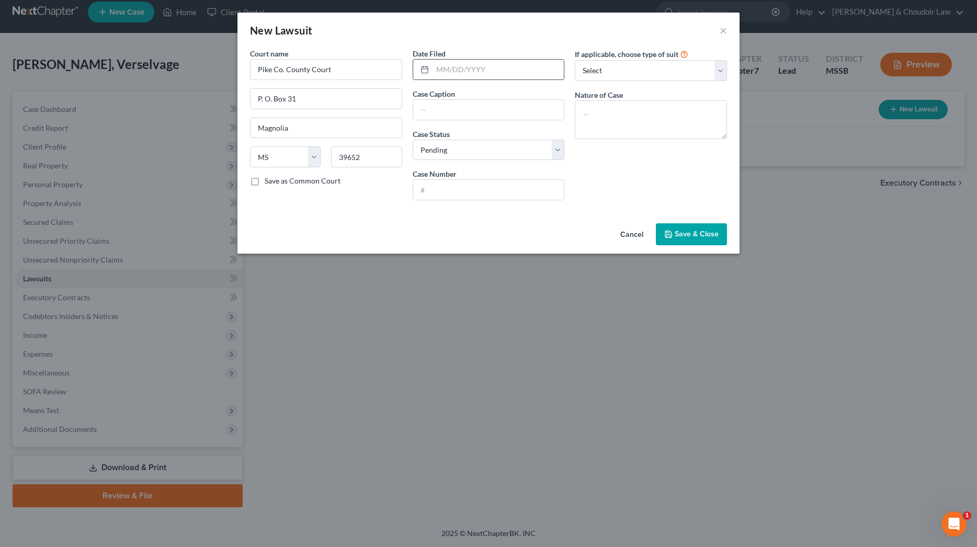
click at [460, 67] on input "text" at bounding box center [499, 70] width 132 height 20
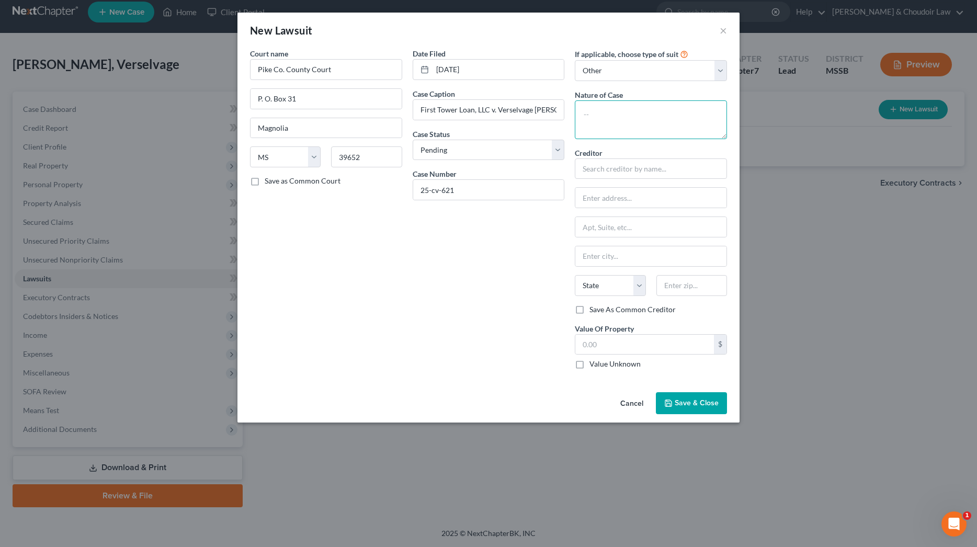
click at [605, 108] on textarea at bounding box center [651, 119] width 152 height 39
click at [707, 401] on span "Save & Close" at bounding box center [697, 403] width 44 height 9
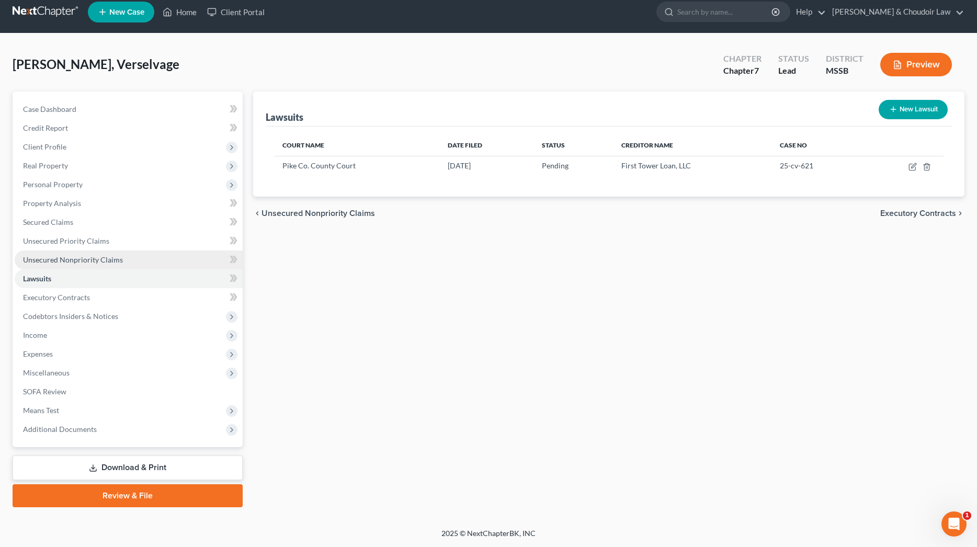
click at [114, 258] on span "Unsecured Nonpriority Claims" at bounding box center [73, 259] width 100 height 9
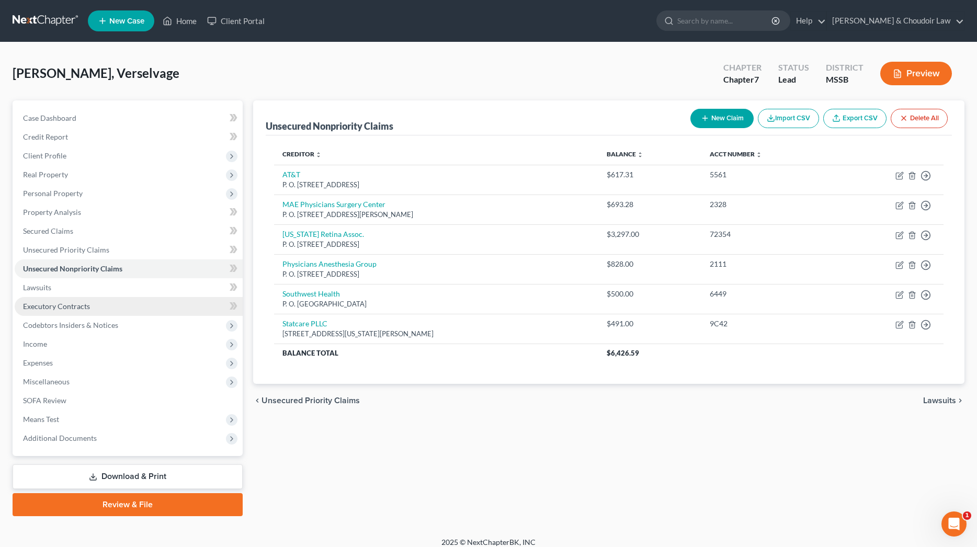
click at [75, 306] on span "Executory Contracts" at bounding box center [56, 306] width 67 height 9
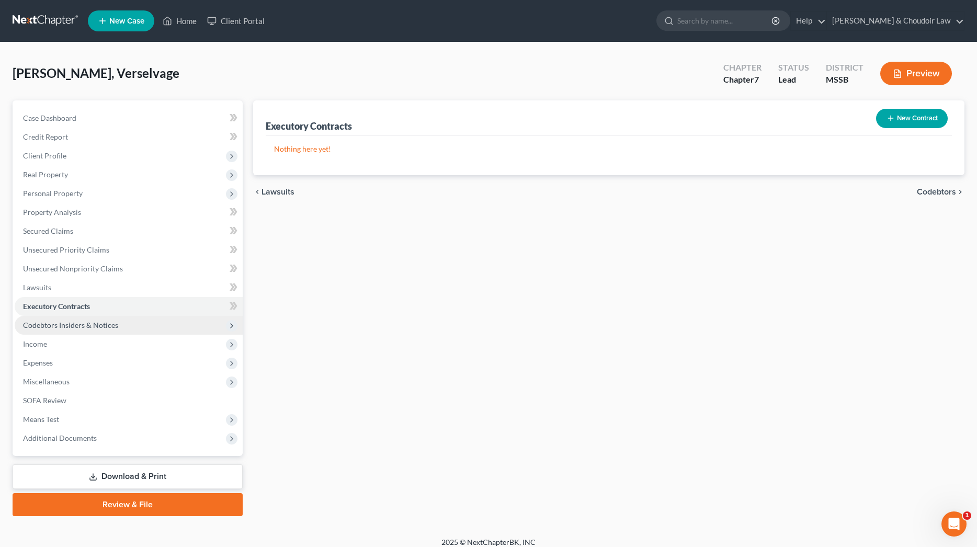
click at [80, 322] on span "Codebtors Insiders & Notices" at bounding box center [70, 325] width 95 height 9
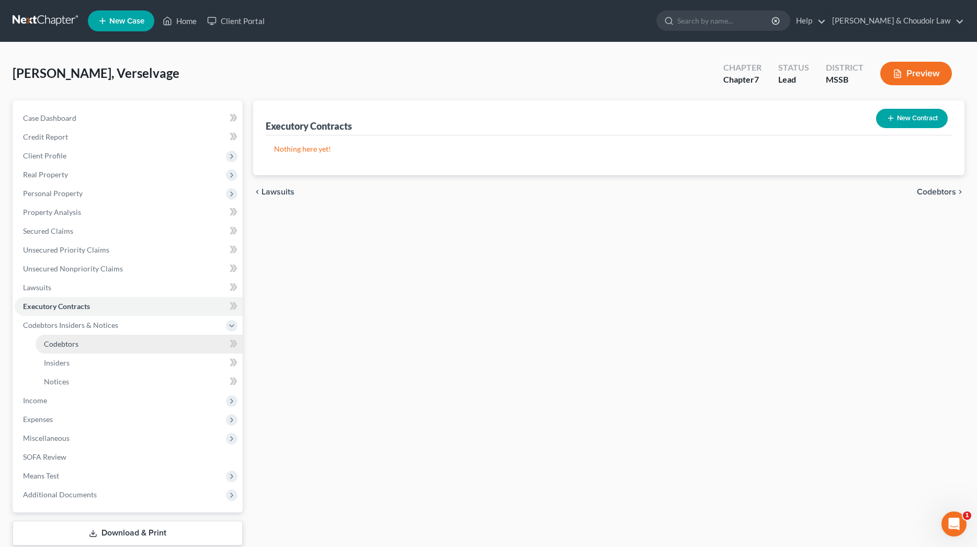
click at [66, 344] on span "Codebtors" at bounding box center [61, 344] width 35 height 9
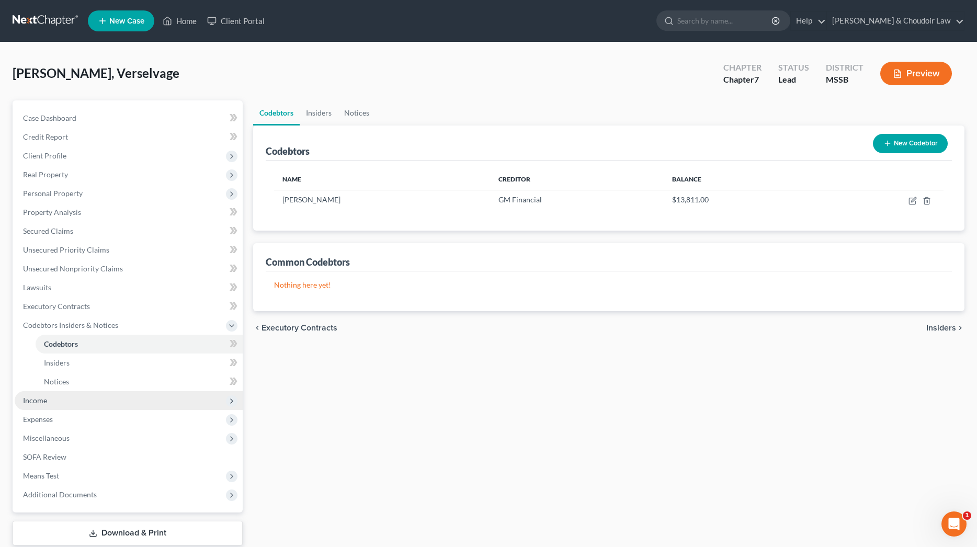
click at [58, 400] on span "Income" at bounding box center [129, 400] width 228 height 19
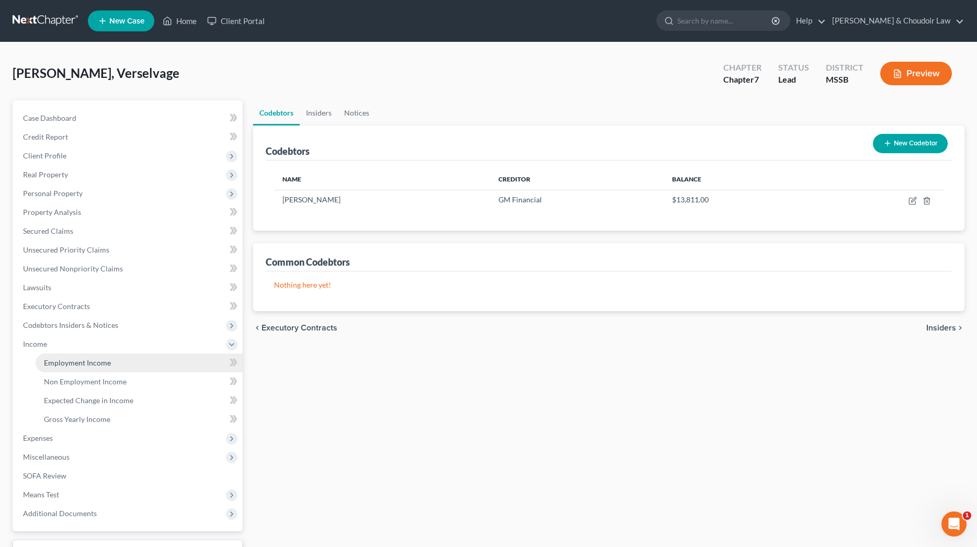
click at [76, 367] on link "Employment Income" at bounding box center [139, 363] width 207 height 19
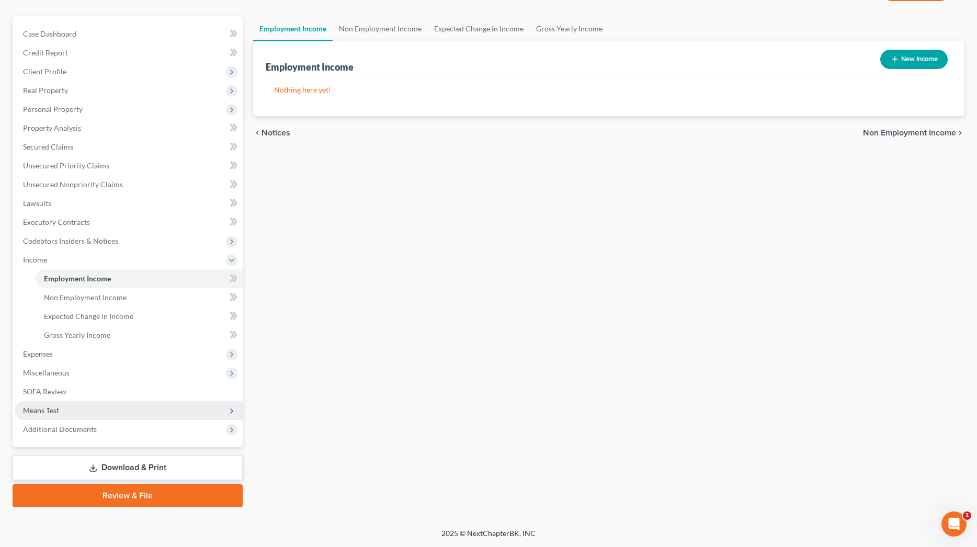
scroll to position [84, 0]
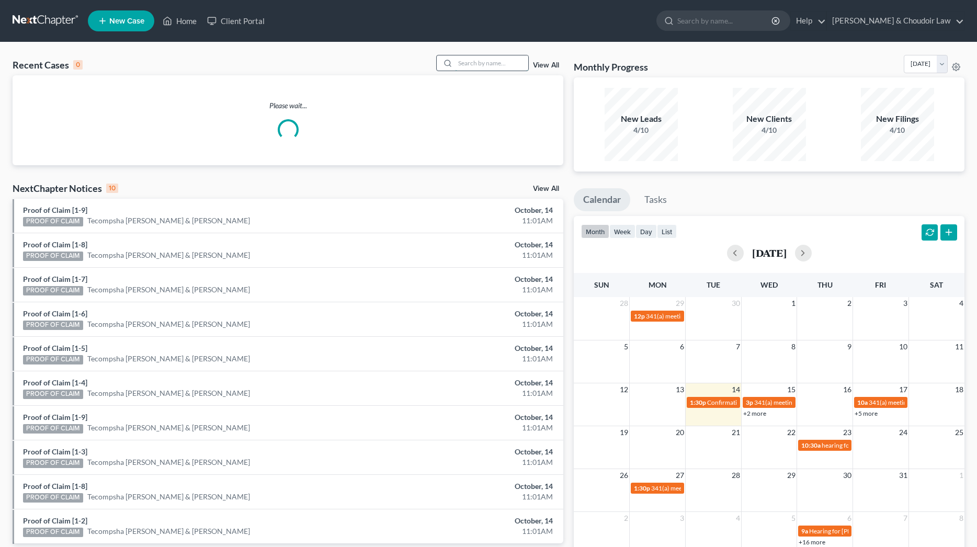
click at [494, 62] on input "search" at bounding box center [491, 62] width 73 height 15
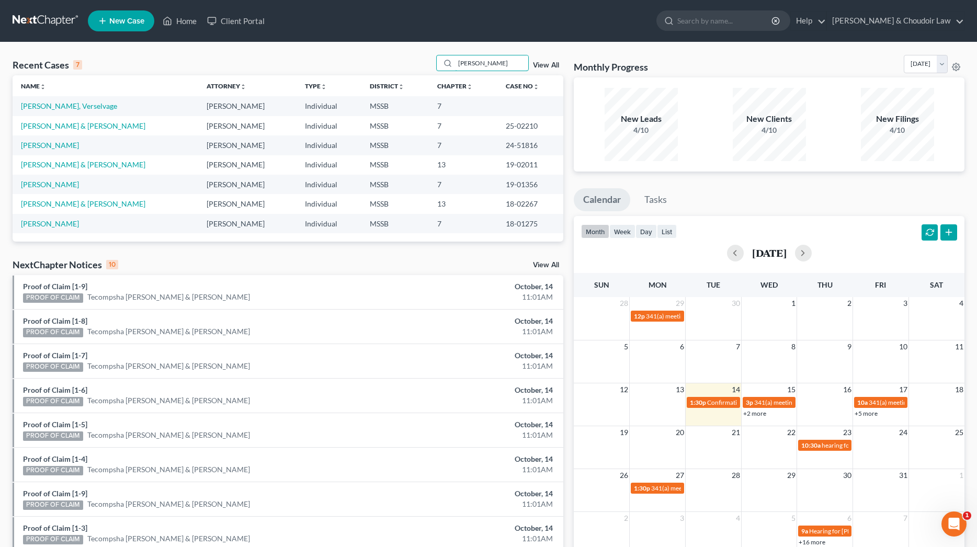
scroll to position [1, 0]
type input "[PERSON_NAME]"
click at [86, 128] on link "[PERSON_NAME] & [PERSON_NAME]" at bounding box center [83, 125] width 125 height 9
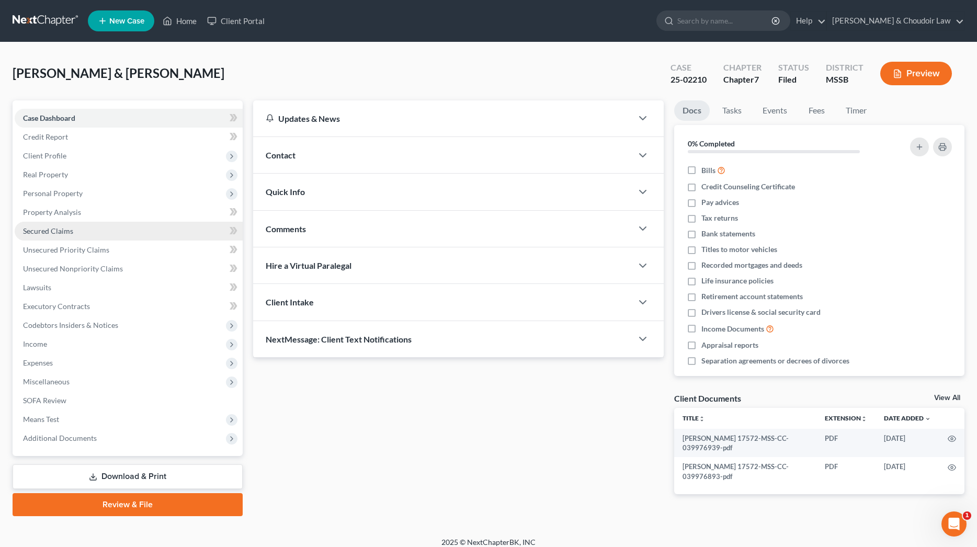
click at [68, 234] on span "Secured Claims" at bounding box center [48, 231] width 50 height 9
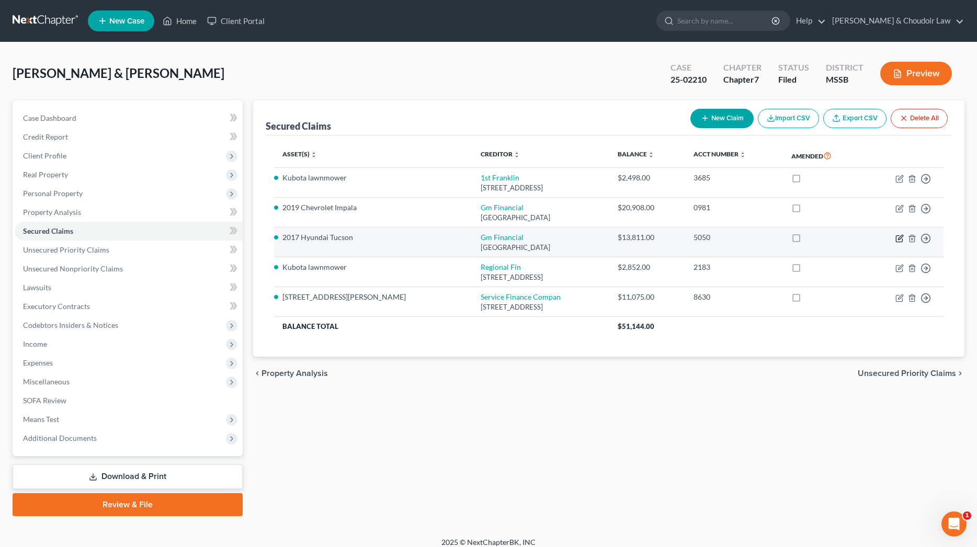
click at [900, 236] on icon "button" at bounding box center [900, 238] width 8 height 8
select select "45"
select select "0"
select select "1"
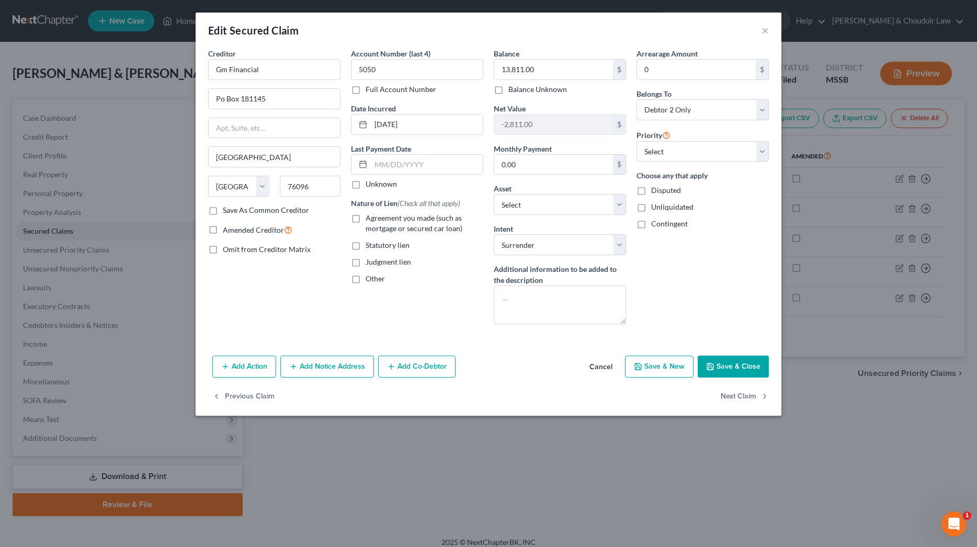
click at [743, 364] on button "Save & Close" at bounding box center [733, 367] width 71 height 22
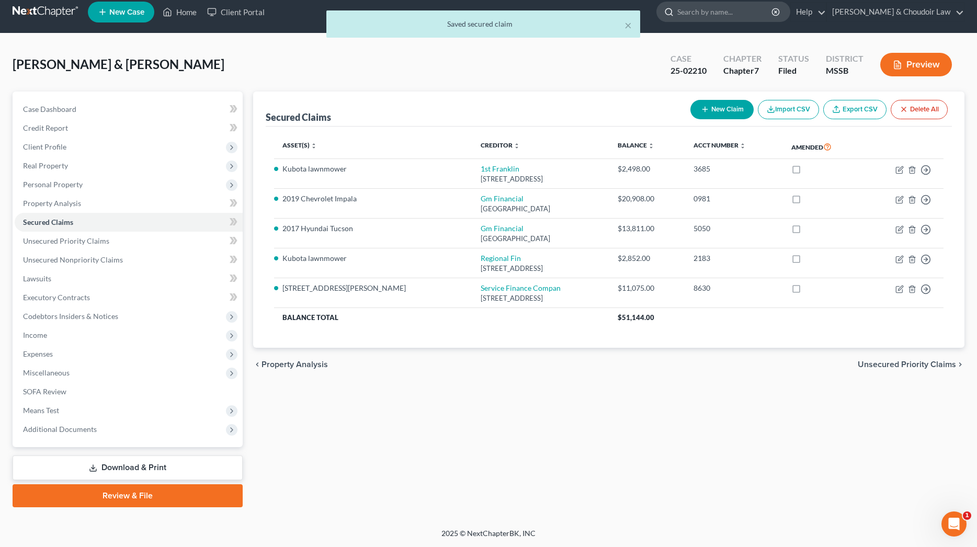
scroll to position [9, 0]
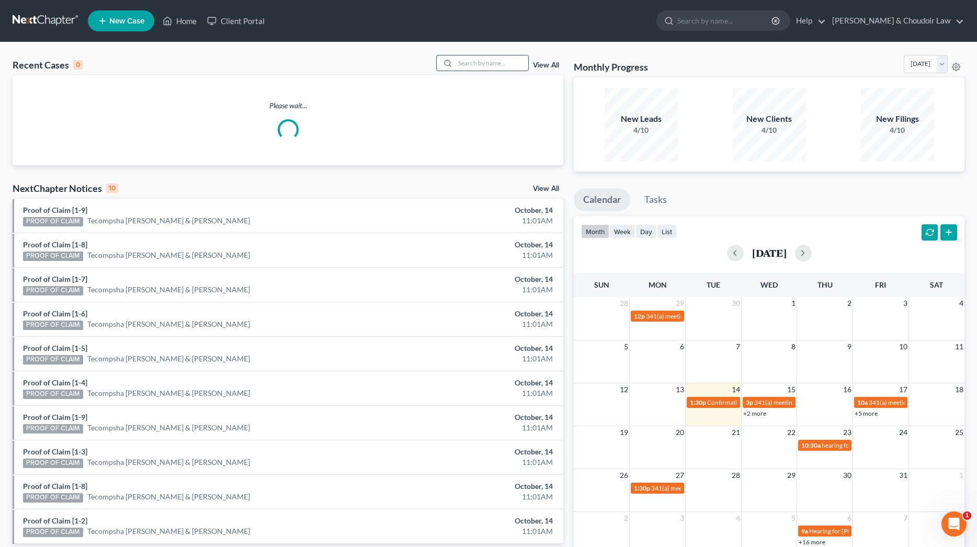
click at [504, 65] on input "search" at bounding box center [491, 62] width 73 height 15
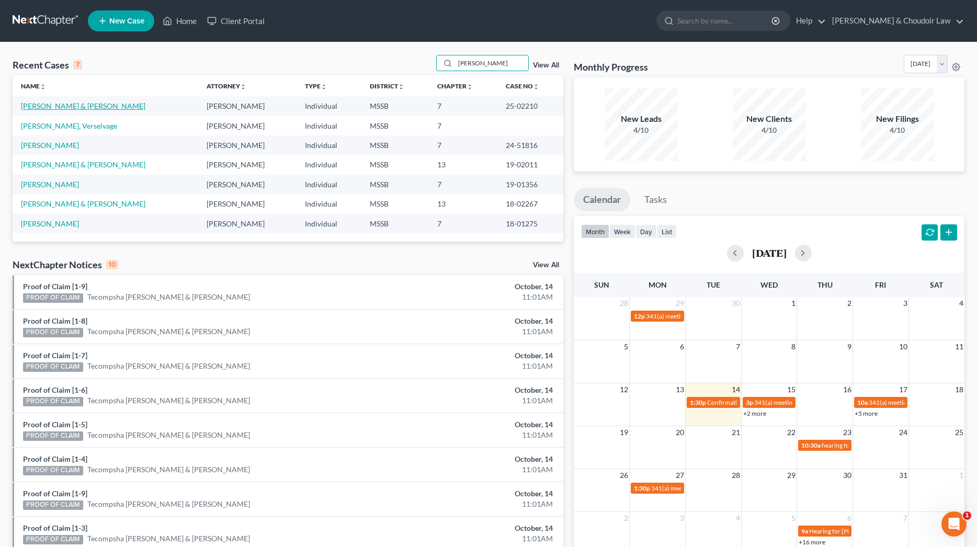
type input "[PERSON_NAME]"
click at [84, 104] on link "[PERSON_NAME] & [PERSON_NAME]" at bounding box center [83, 106] width 125 height 9
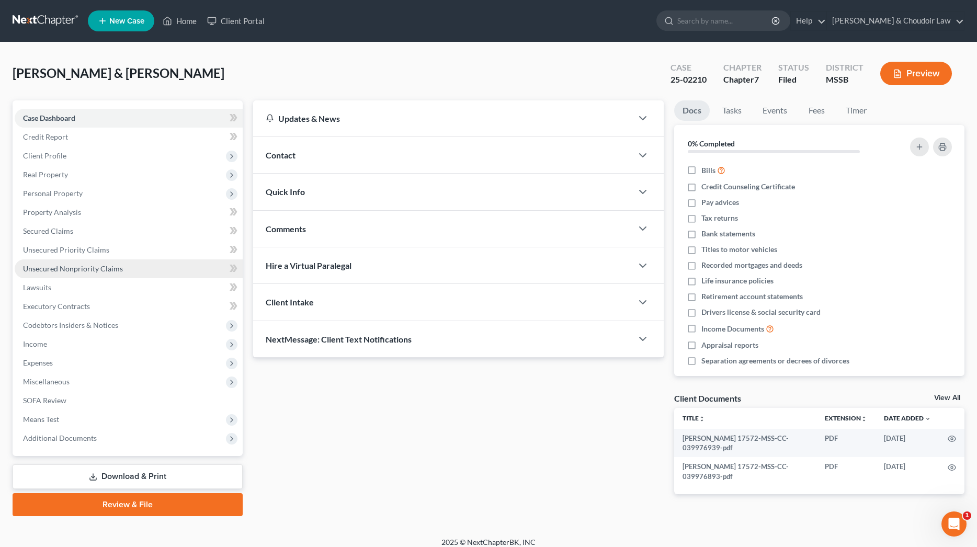
click at [62, 271] on span "Unsecured Nonpriority Claims" at bounding box center [73, 268] width 100 height 9
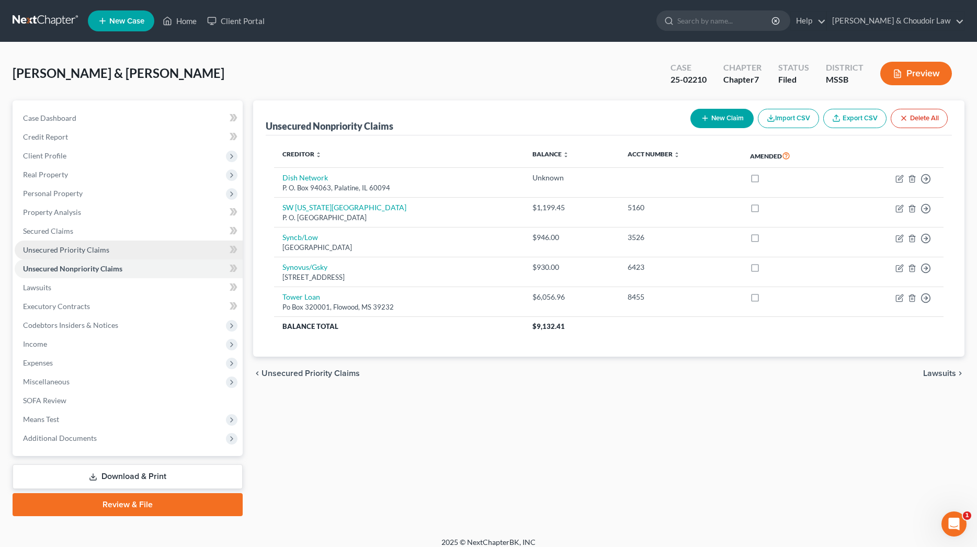
click at [76, 249] on span "Unsecured Priority Claims" at bounding box center [66, 249] width 86 height 9
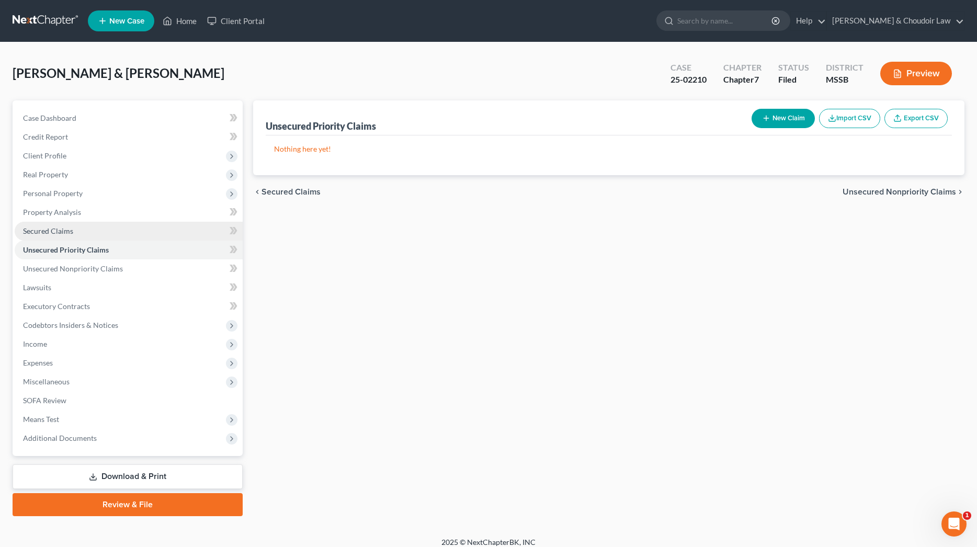
click at [52, 232] on span "Secured Claims" at bounding box center [48, 231] width 50 height 9
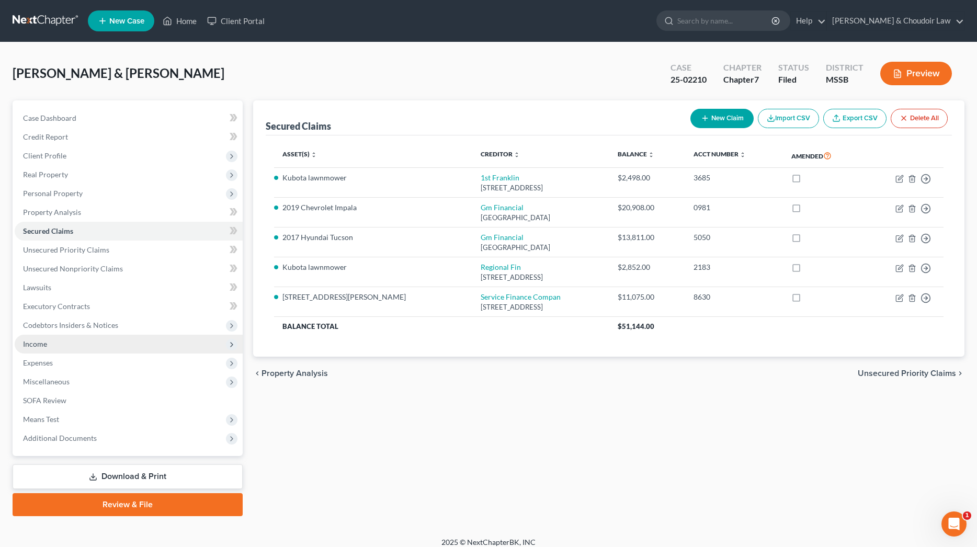
click at [62, 342] on span "Income" at bounding box center [129, 344] width 228 height 19
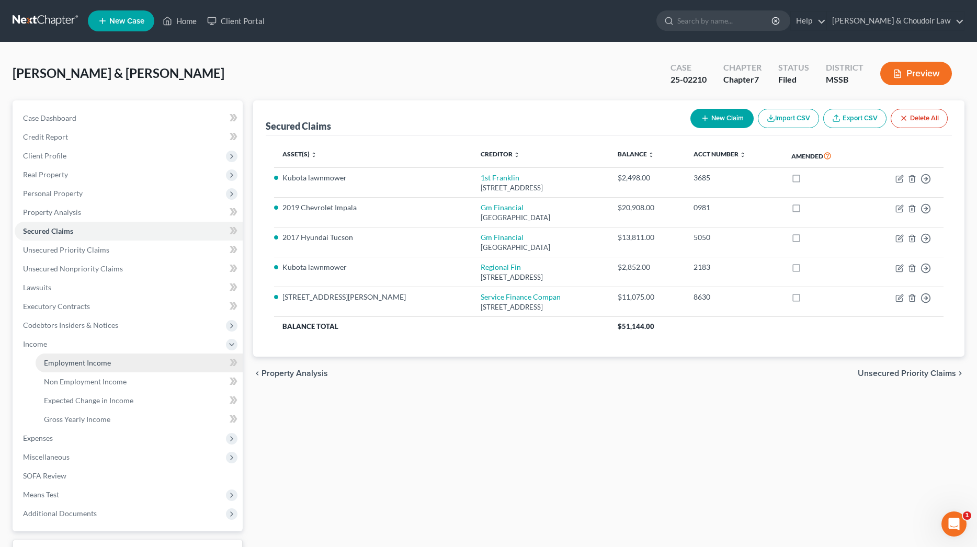
click at [70, 363] on span "Employment Income" at bounding box center [77, 362] width 67 height 9
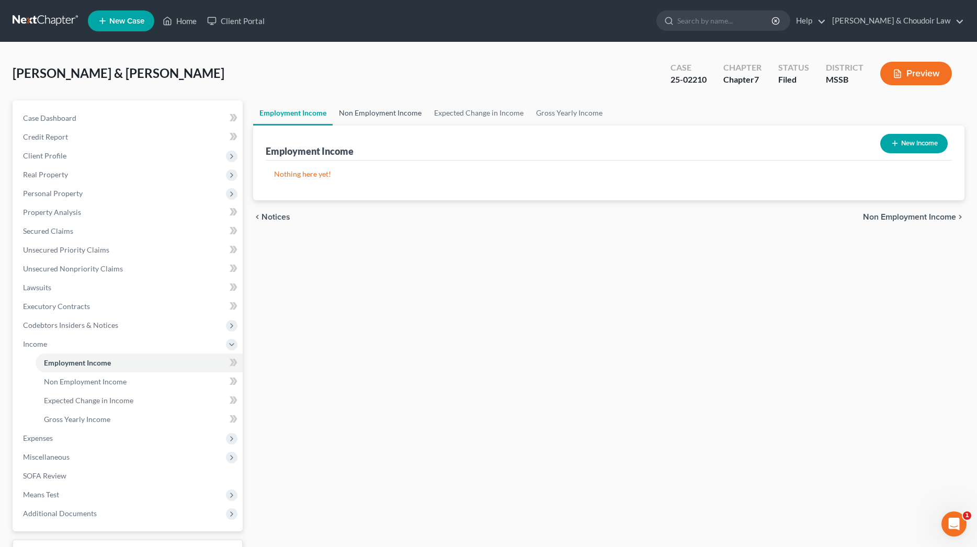
click at [387, 110] on link "Non Employment Income" at bounding box center [380, 112] width 95 height 25
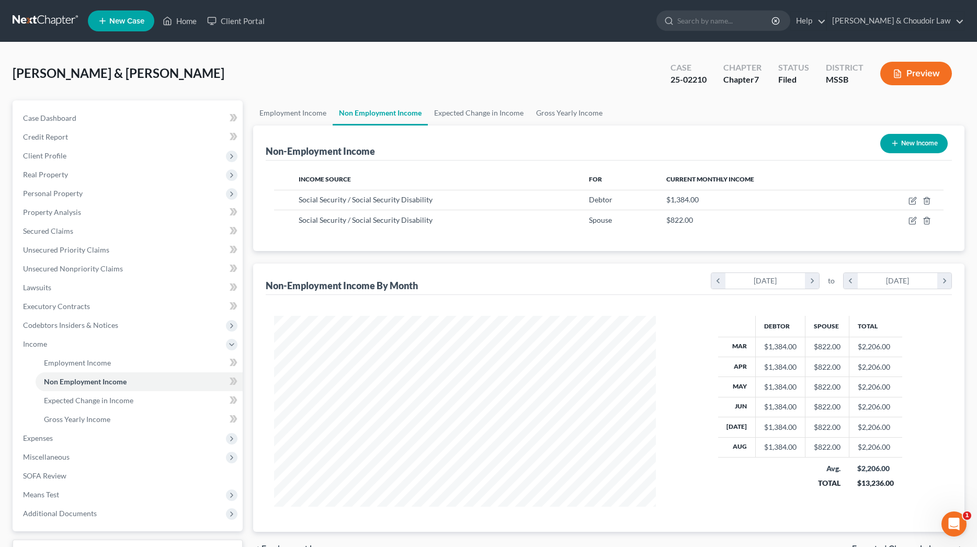
scroll to position [191, 403]
click at [298, 114] on link "Employment Income" at bounding box center [293, 112] width 80 height 25
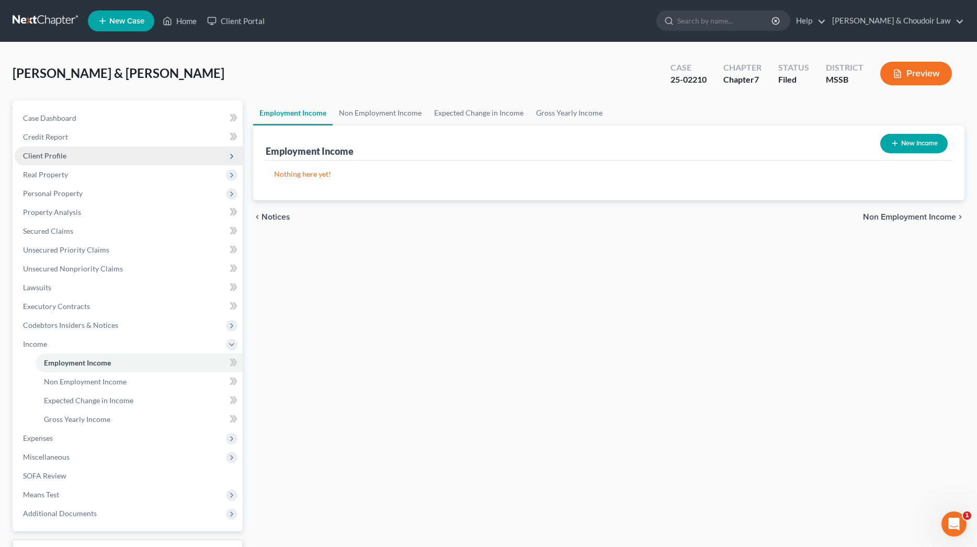
click at [54, 153] on span "Client Profile" at bounding box center [44, 155] width 43 height 9
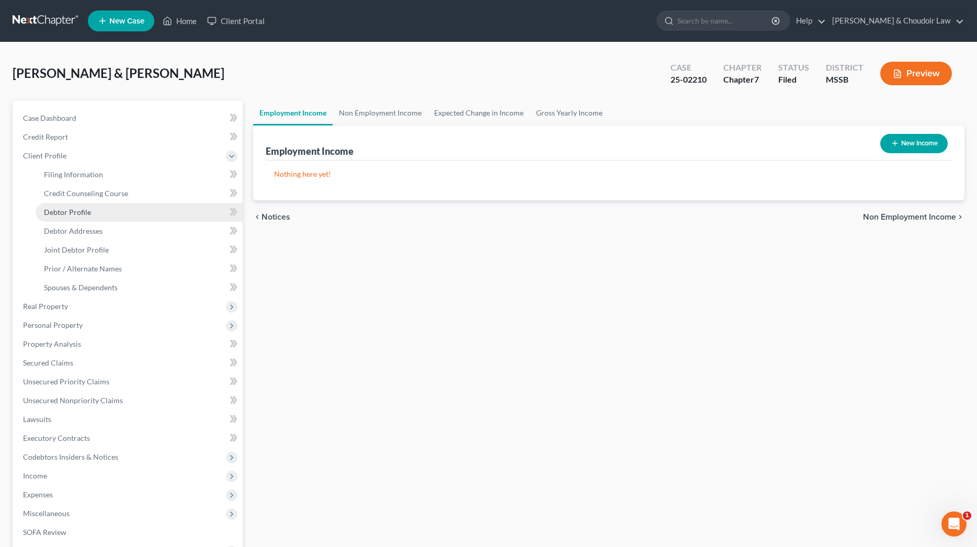
click at [78, 216] on span "Debtor Profile" at bounding box center [67, 212] width 47 height 9
select select "1"
select select "3"
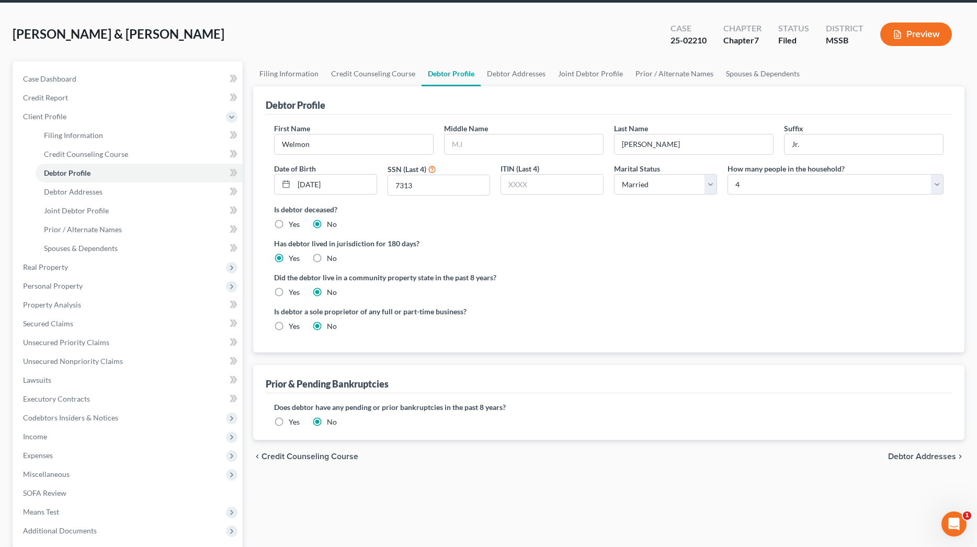
scroll to position [52, 0]
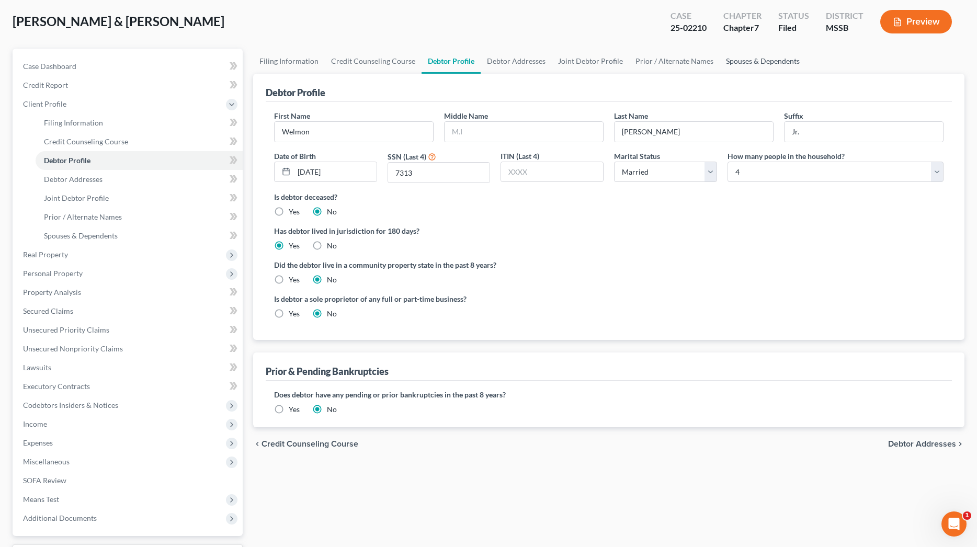
click at [784, 57] on link "Spouses & Dependents" at bounding box center [763, 61] width 86 height 25
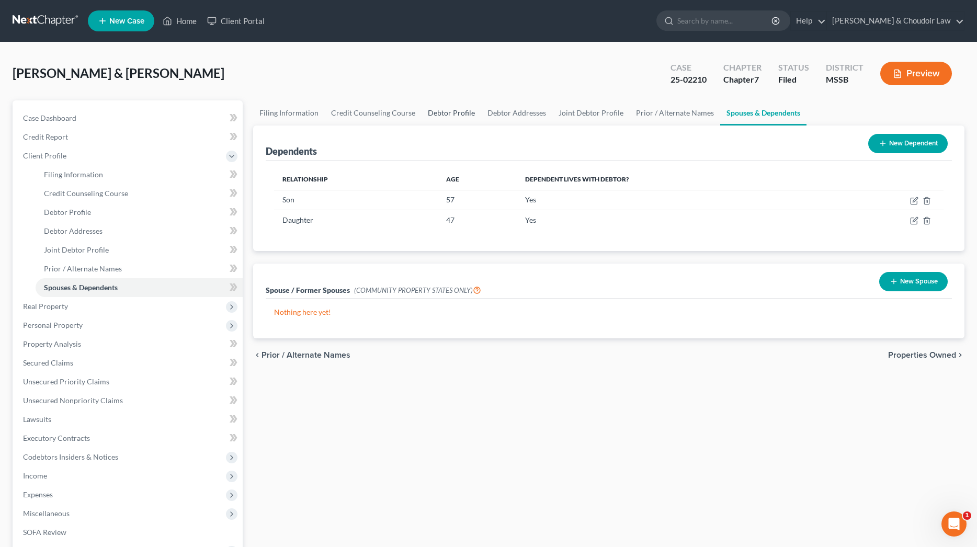
click at [443, 116] on link "Debtor Profile" at bounding box center [452, 112] width 60 height 25
select select "1"
select select "3"
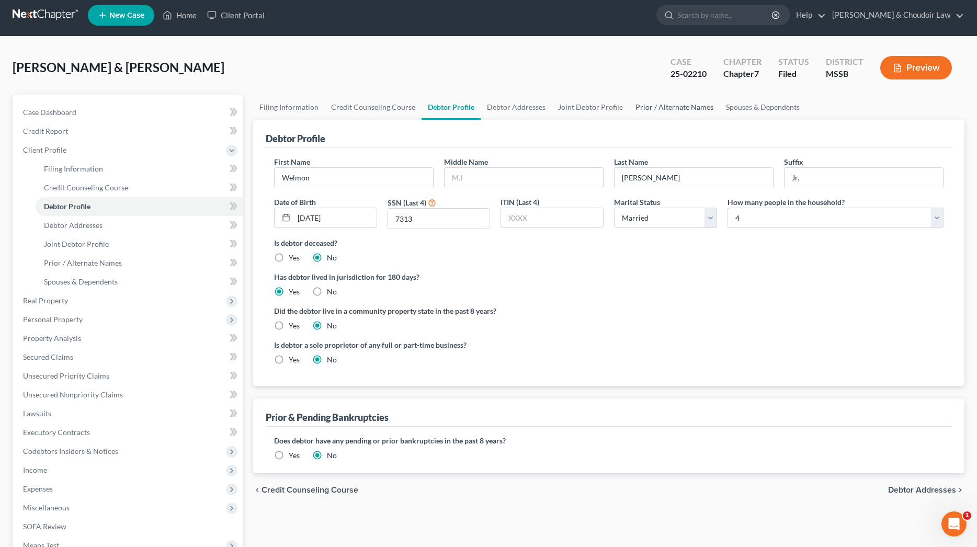
scroll to position [6, 0]
click at [584, 109] on link "Joint Debtor Profile" at bounding box center [590, 107] width 77 height 25
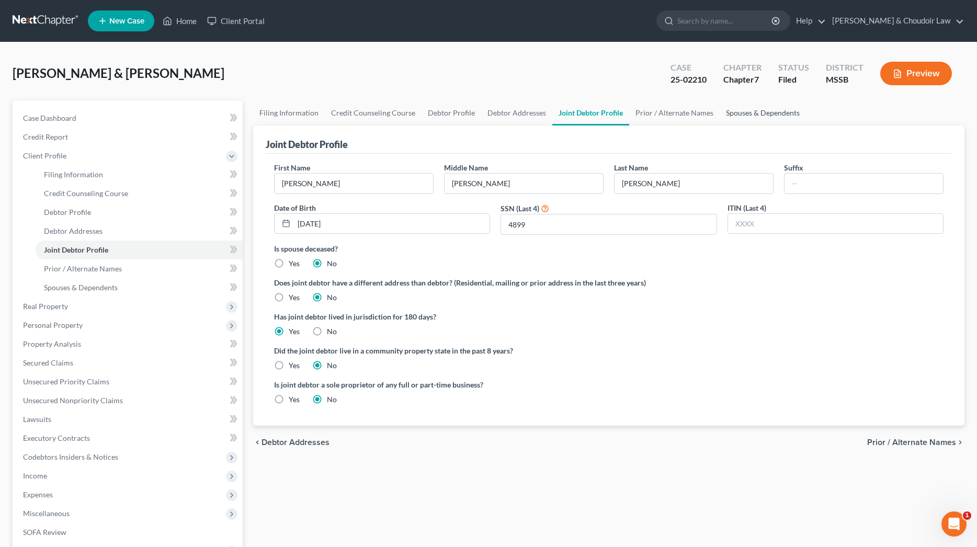
click at [738, 109] on link "Spouses & Dependents" at bounding box center [763, 112] width 86 height 25
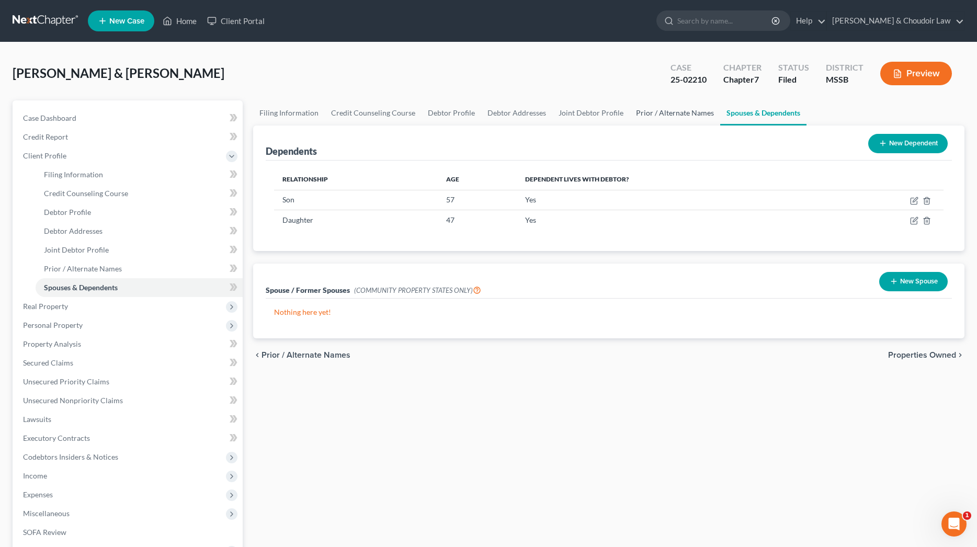
click at [677, 111] on link "Prior / Alternate Names" at bounding box center [675, 112] width 91 height 25
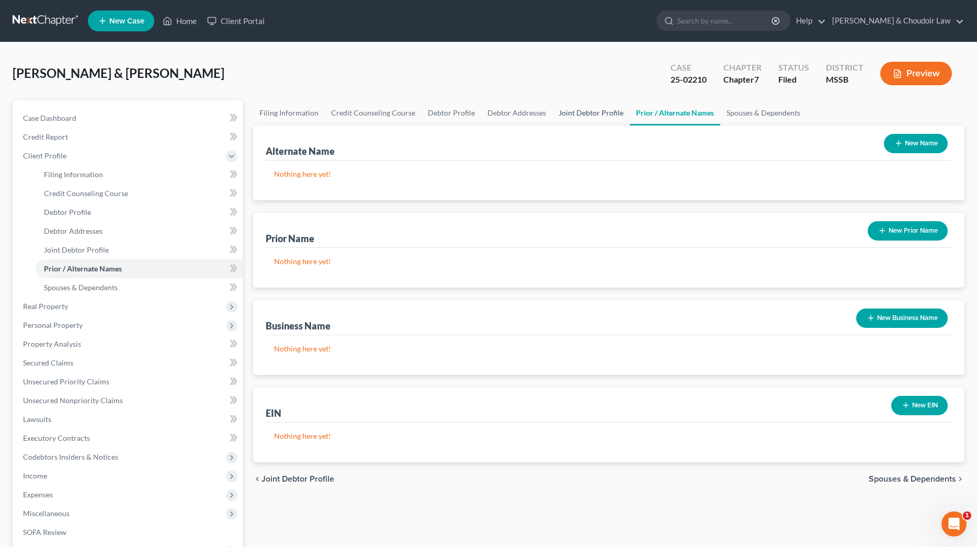
click at [587, 111] on link "Joint Debtor Profile" at bounding box center [591, 112] width 77 height 25
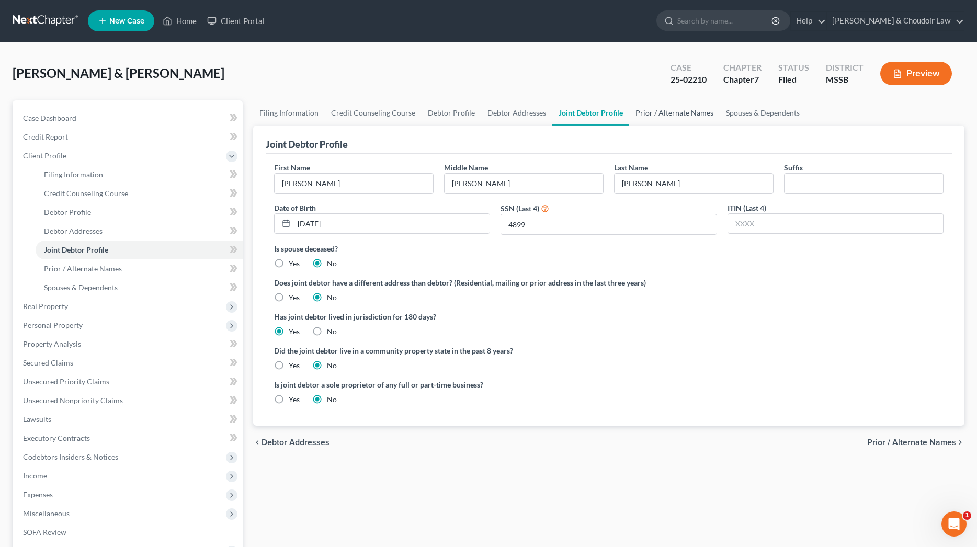
click at [668, 109] on link "Prior / Alternate Names" at bounding box center [675, 112] width 91 height 25
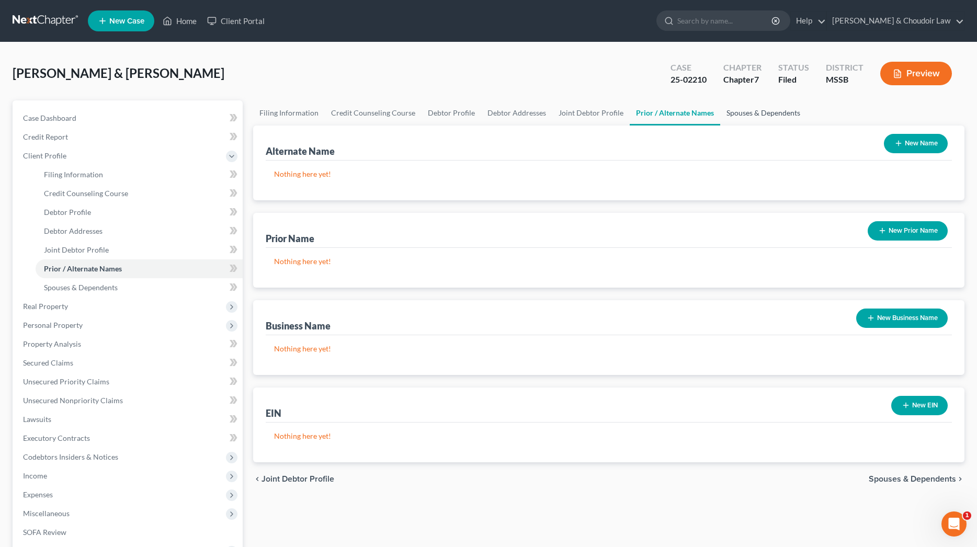
click at [762, 110] on link "Spouses & Dependents" at bounding box center [764, 112] width 86 height 25
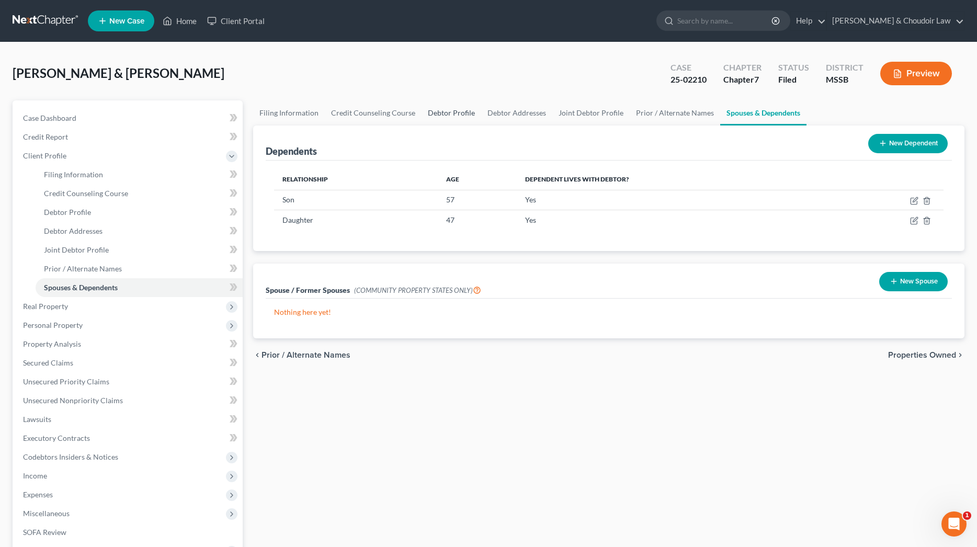
click at [433, 108] on link "Debtor Profile" at bounding box center [452, 112] width 60 height 25
select select "1"
select select "3"
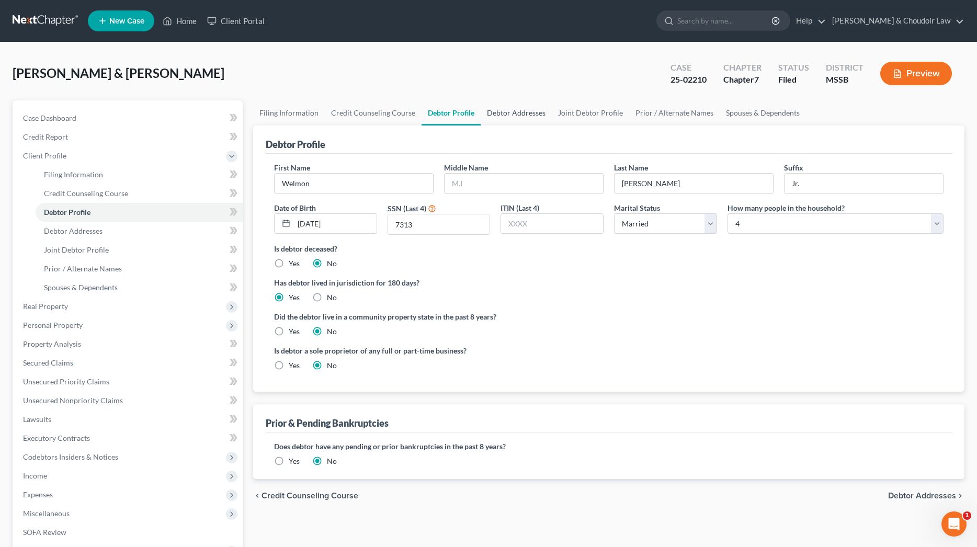
click at [541, 113] on link "Debtor Addresses" at bounding box center [516, 112] width 71 height 25
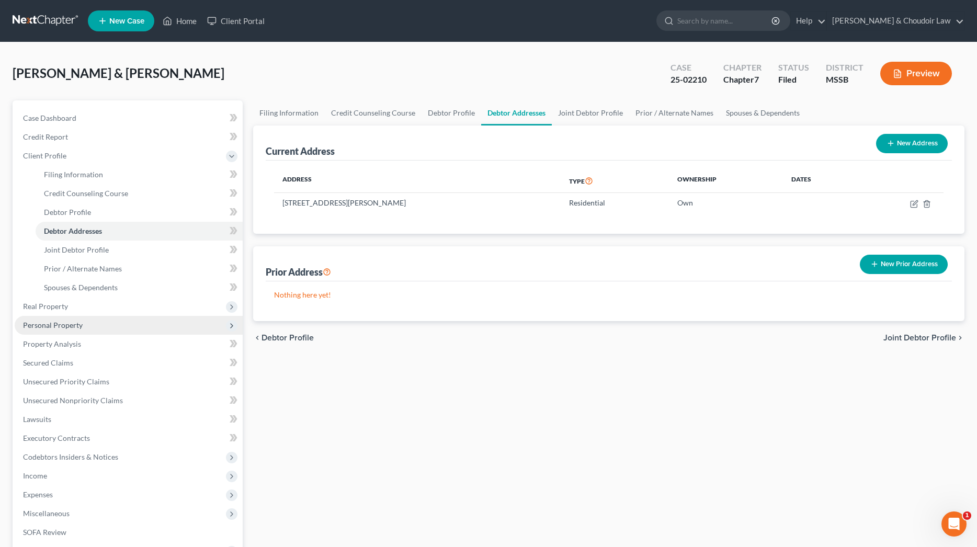
click at [54, 327] on span "Personal Property" at bounding box center [53, 325] width 60 height 9
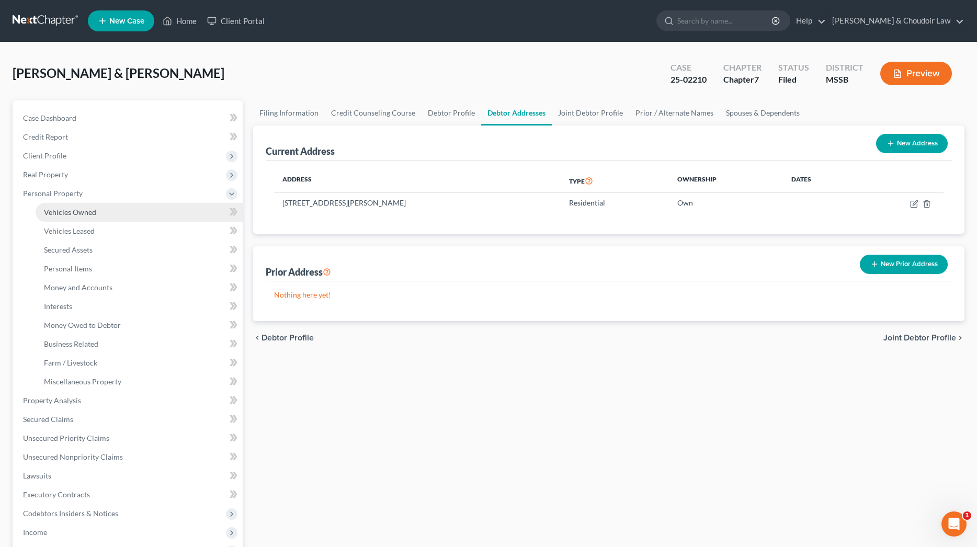
click at [93, 211] on span "Vehicles Owned" at bounding box center [70, 212] width 52 height 9
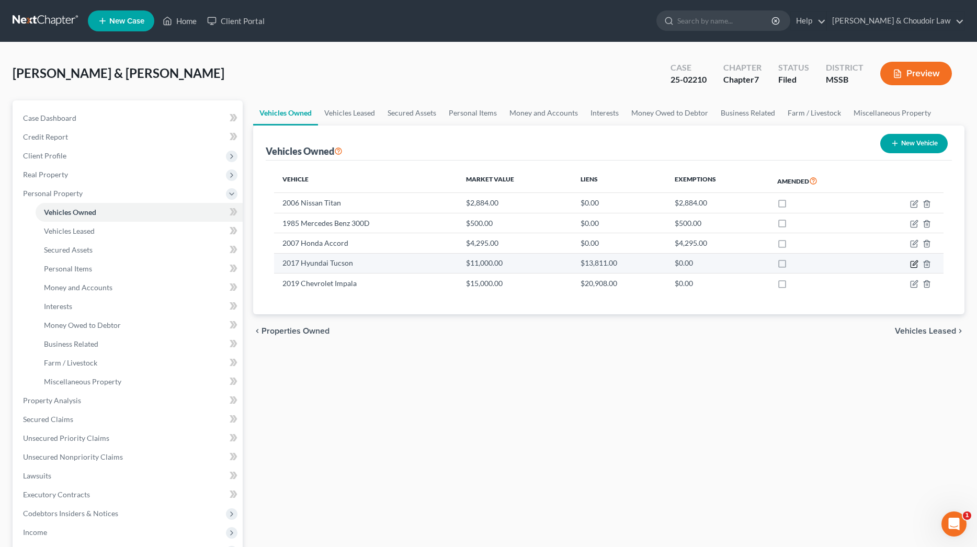
click at [915, 263] on icon "button" at bounding box center [915, 264] width 8 height 8
select select "0"
select select "9"
select select "2"
